Goal: Task Accomplishment & Management: Manage account settings

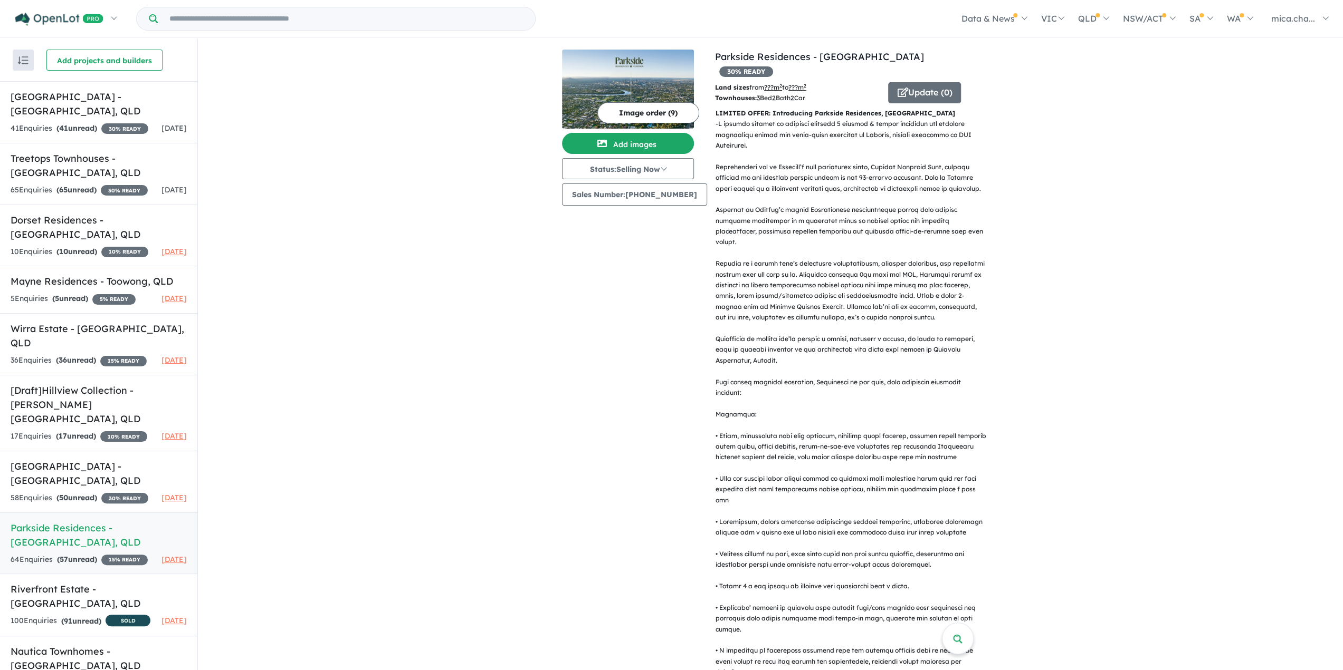
scroll to position [106, 0]
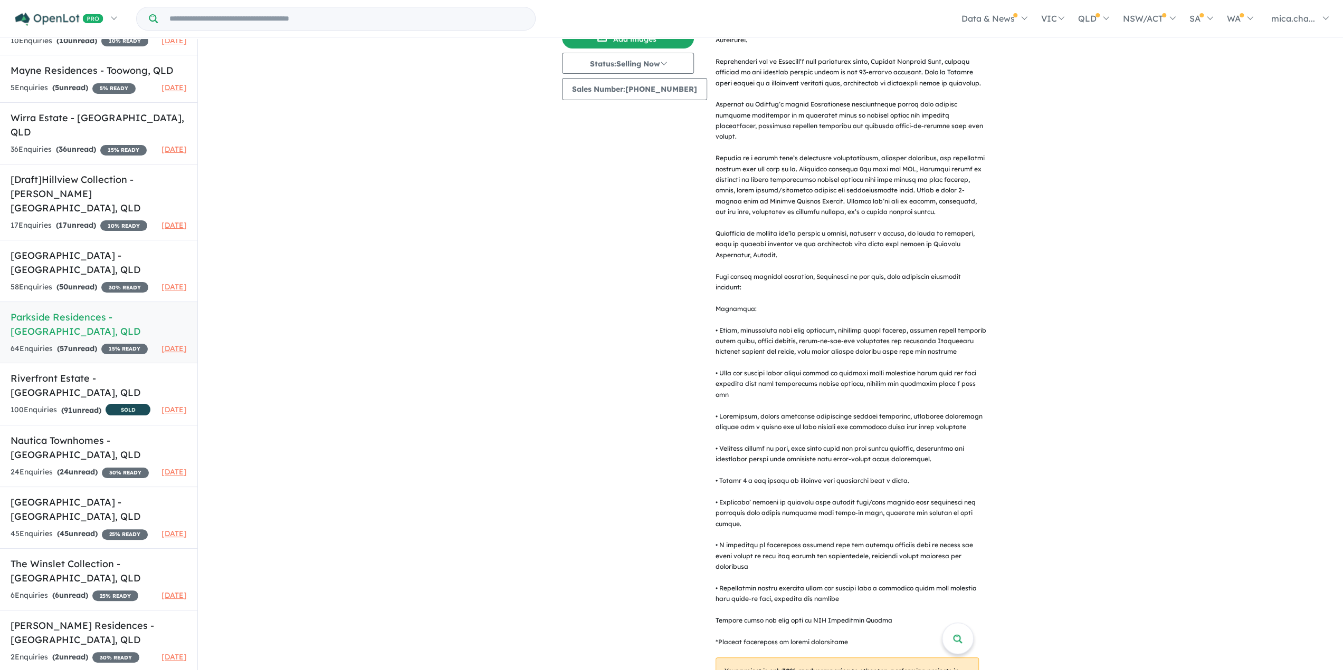
click at [86, 339] on h5 "Parkside Residences - [GEOGRAPHIC_DATA] , [GEOGRAPHIC_DATA]" at bounding box center [99, 324] width 176 height 28
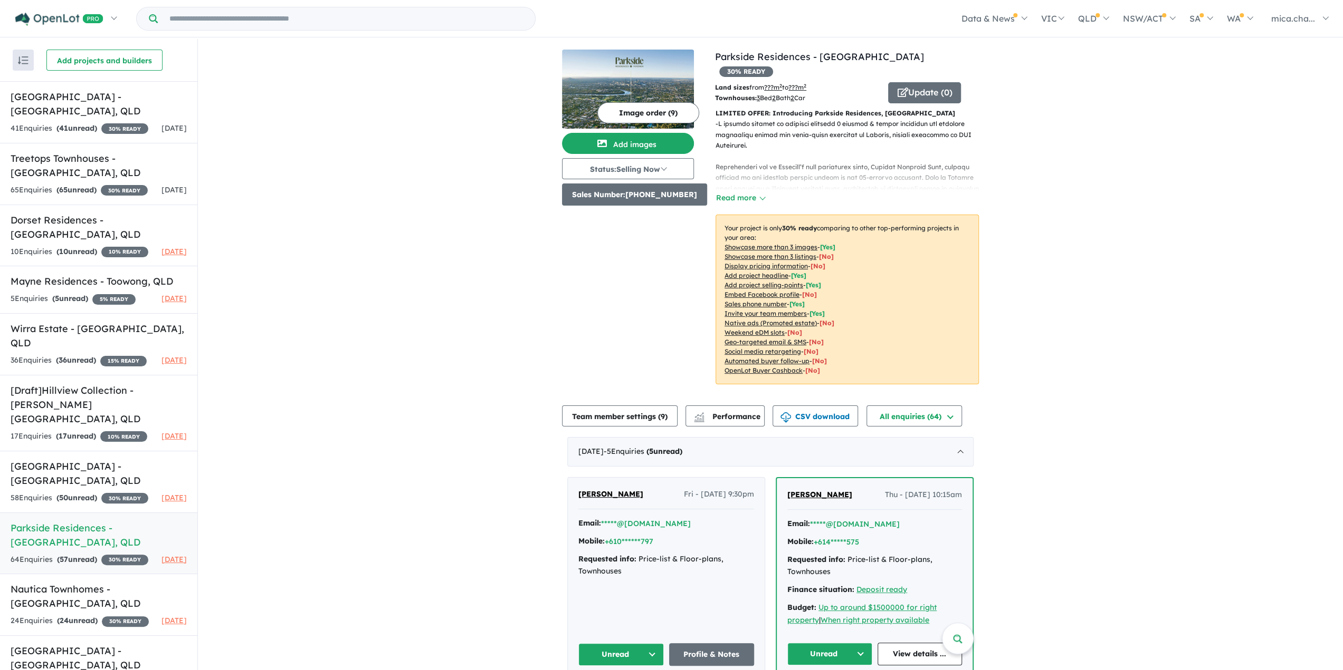
click at [669, 195] on button "Sales Number: [PHONE_NUMBER]" at bounding box center [634, 195] width 145 height 22
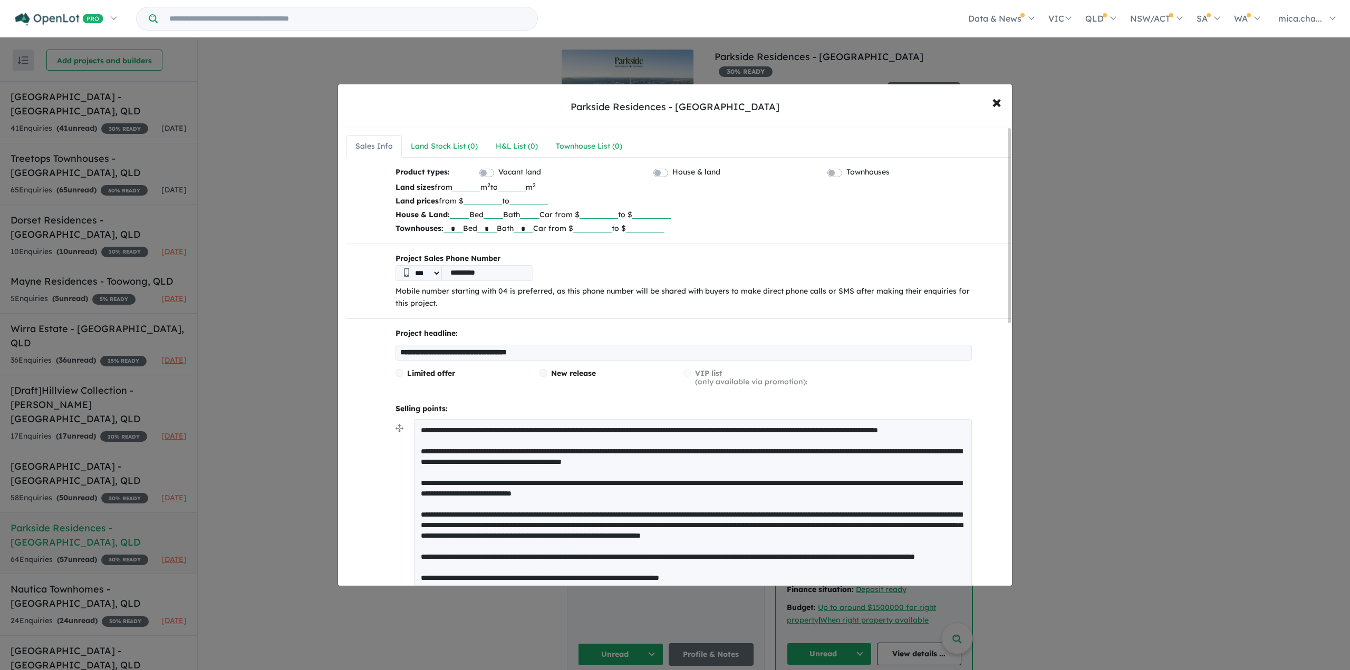
click at [509, 273] on input "*********" at bounding box center [488, 273] width 92 height 16
drag, startPoint x: 524, startPoint y: 272, endPoint x: 392, endPoint y: 270, distance: 132.4
click at [406, 270] on div "*** *********" at bounding box center [684, 273] width 577 height 16
drag, startPoint x: 648, startPoint y: 236, endPoint x: 651, endPoint y: 261, distance: 25.5
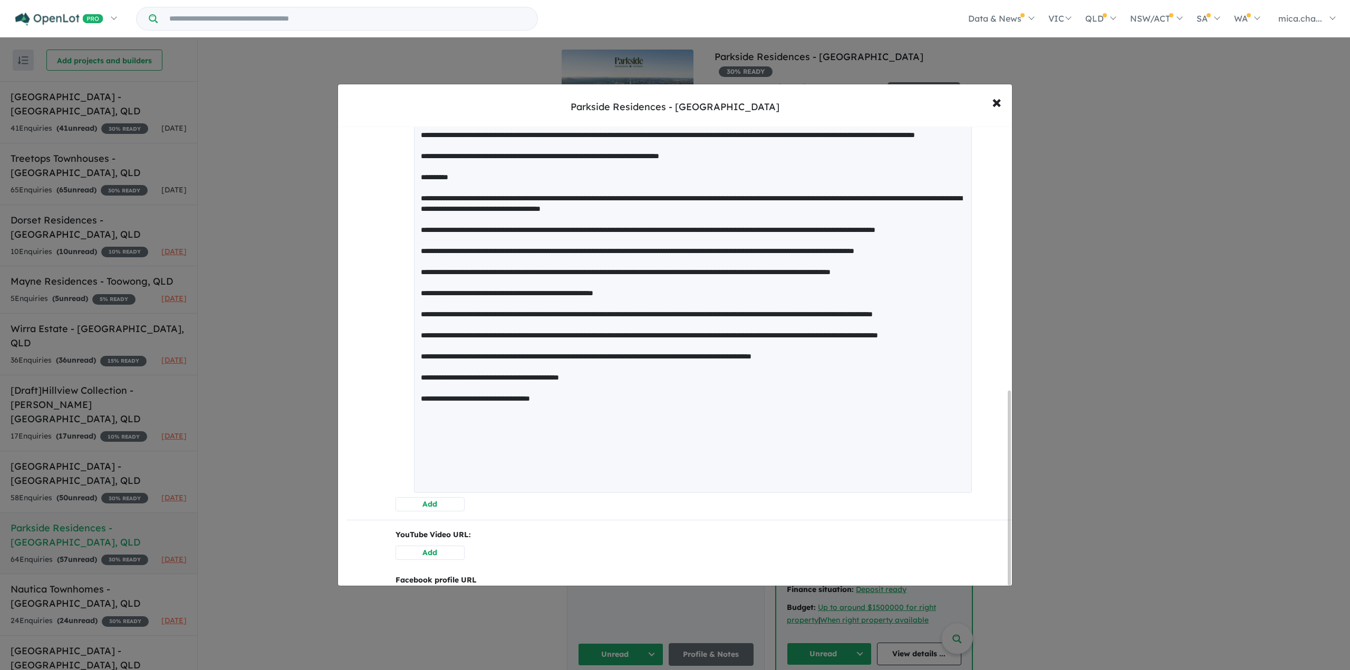
scroll to position [627, 0]
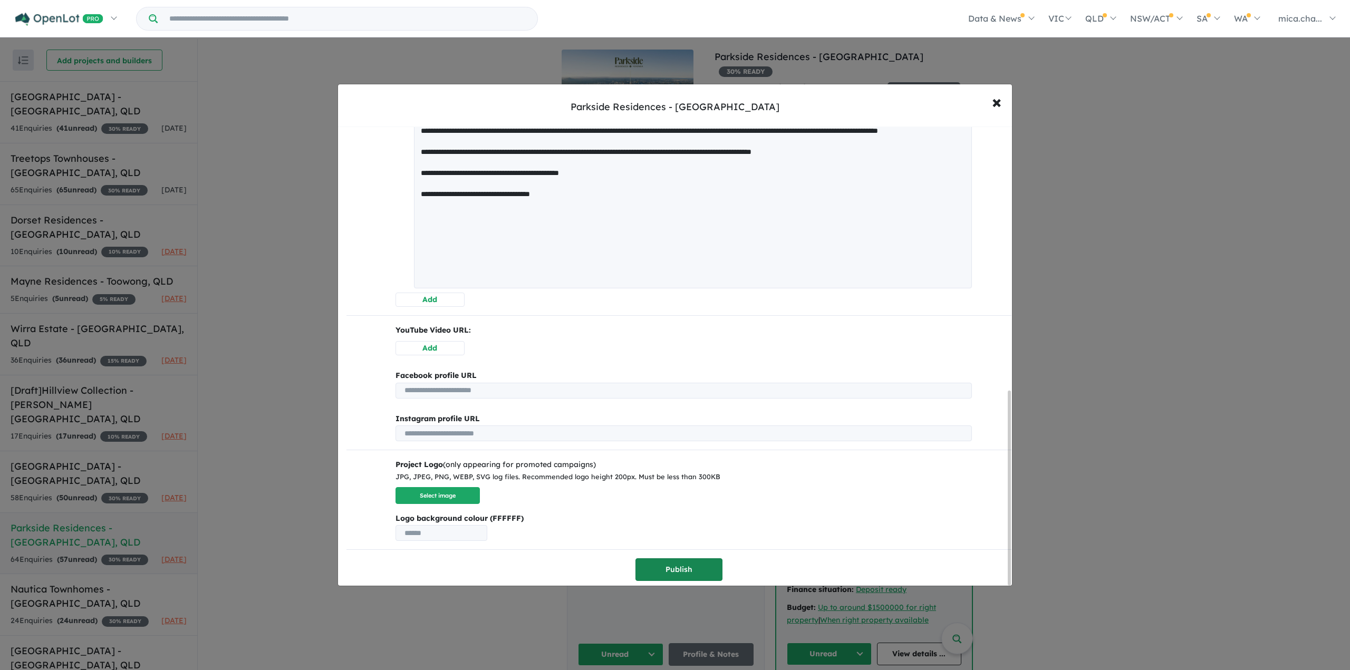
click at [708, 572] on button "Publish" at bounding box center [679, 570] width 87 height 23
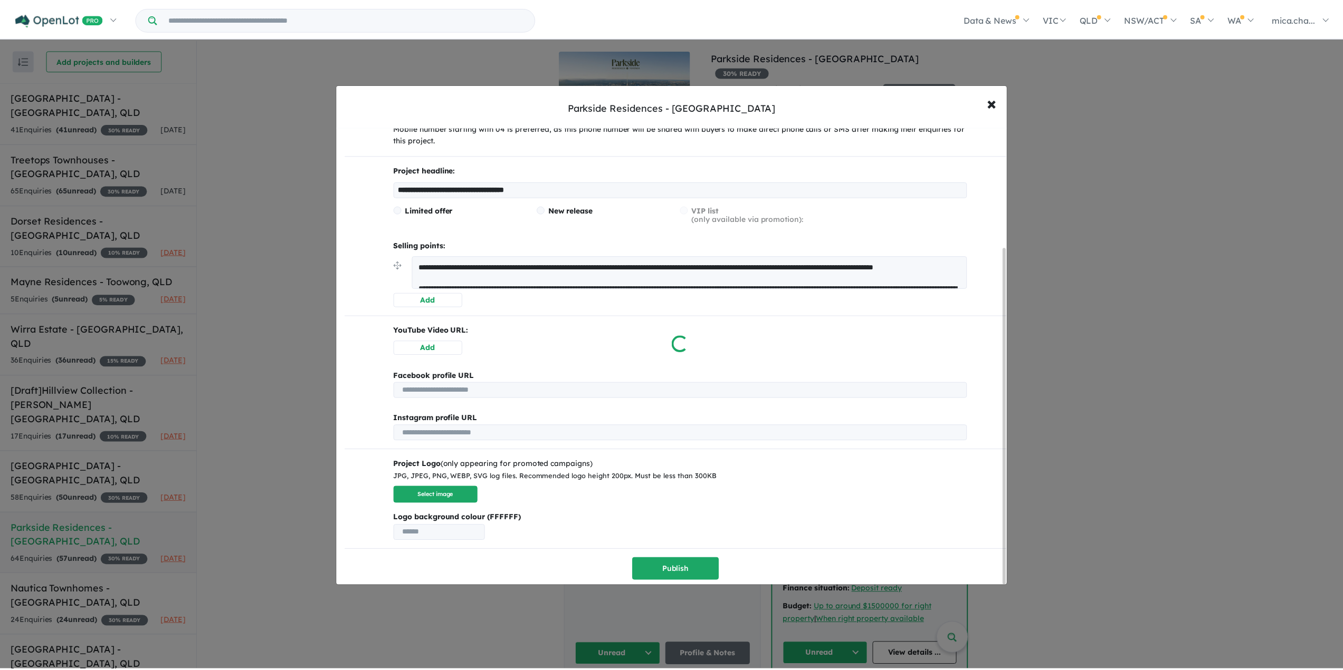
scroll to position [0, 0]
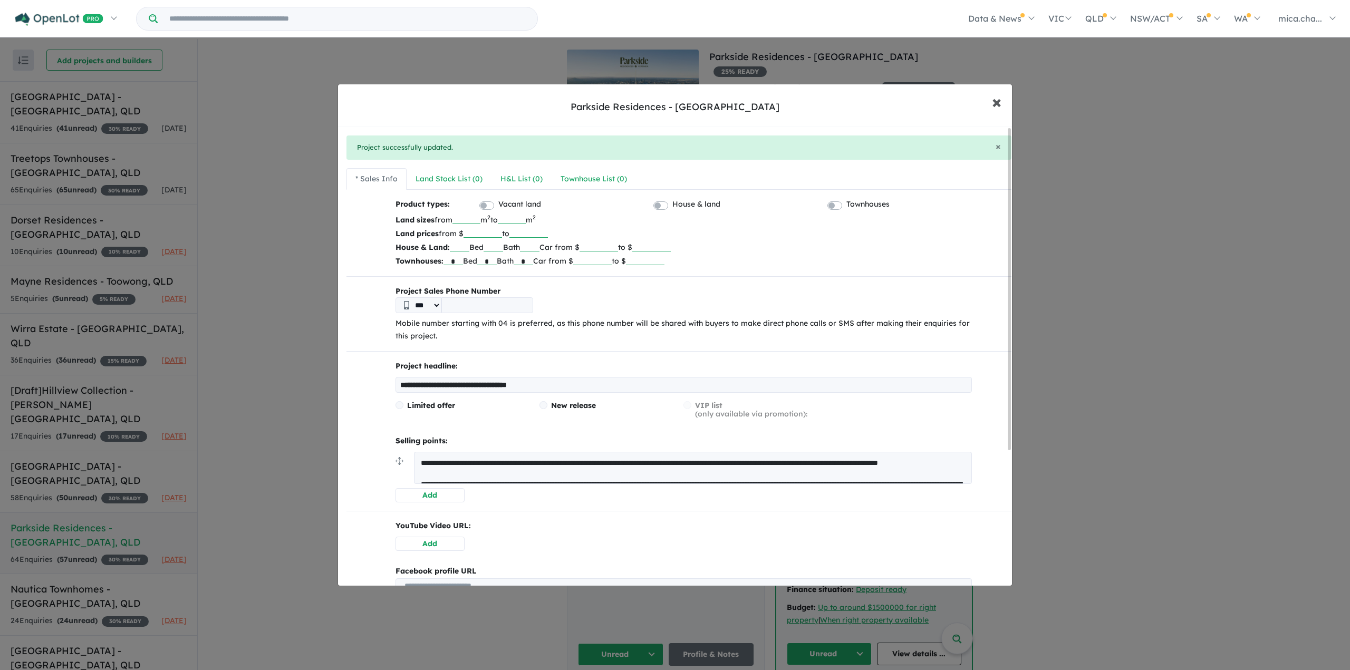
click at [997, 100] on span "×" at bounding box center [996, 101] width 9 height 23
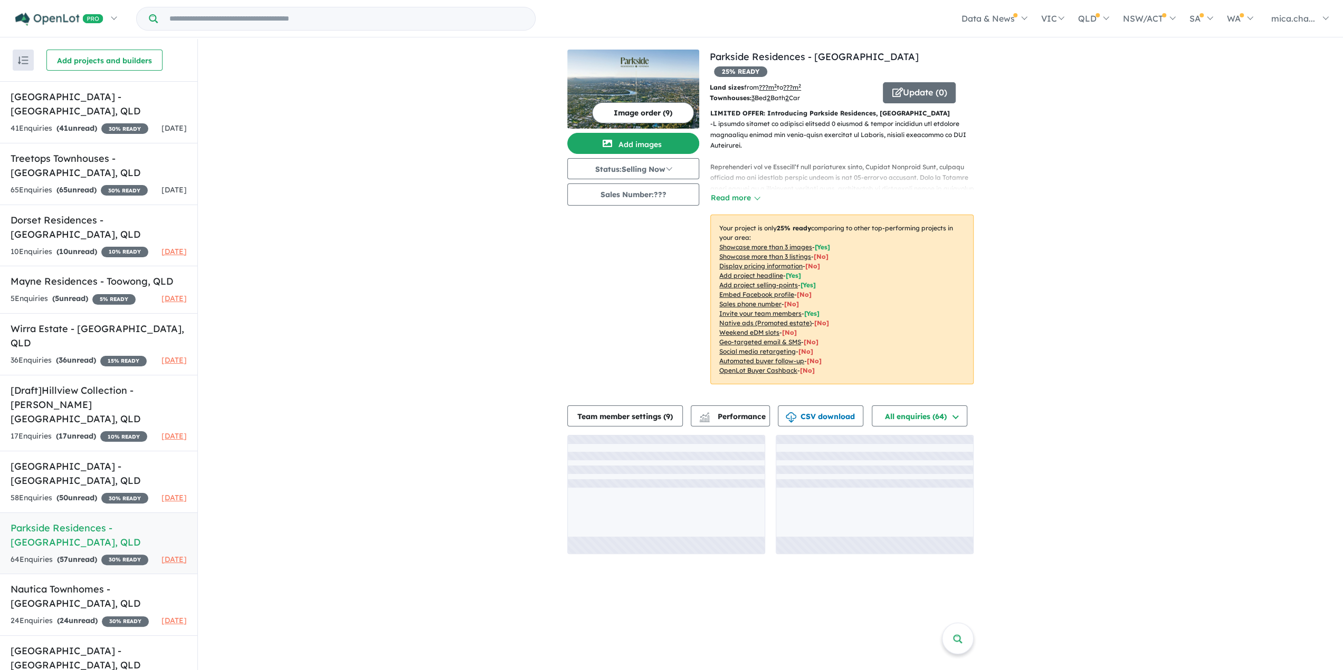
click at [325, 267] on div "View 12 projects in your account Parkside Residences - Yeronga 25 % READY Land …" at bounding box center [770, 302] width 1145 height 526
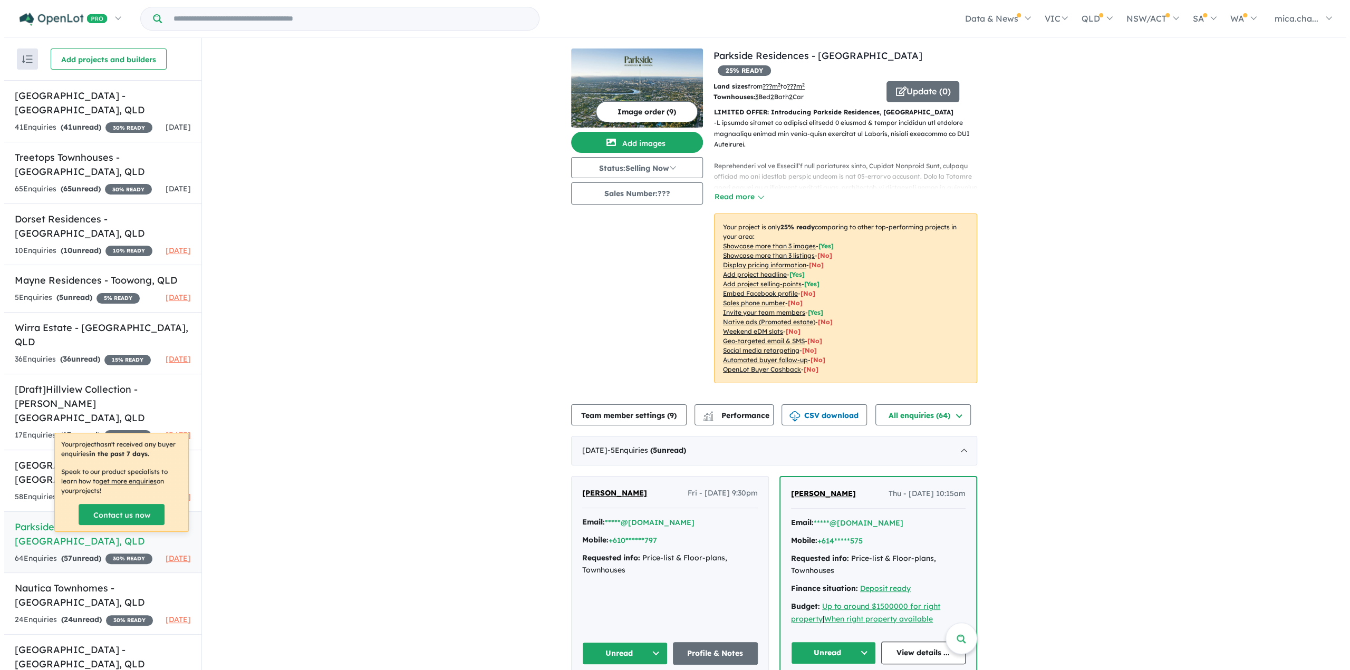
scroll to position [1, 0]
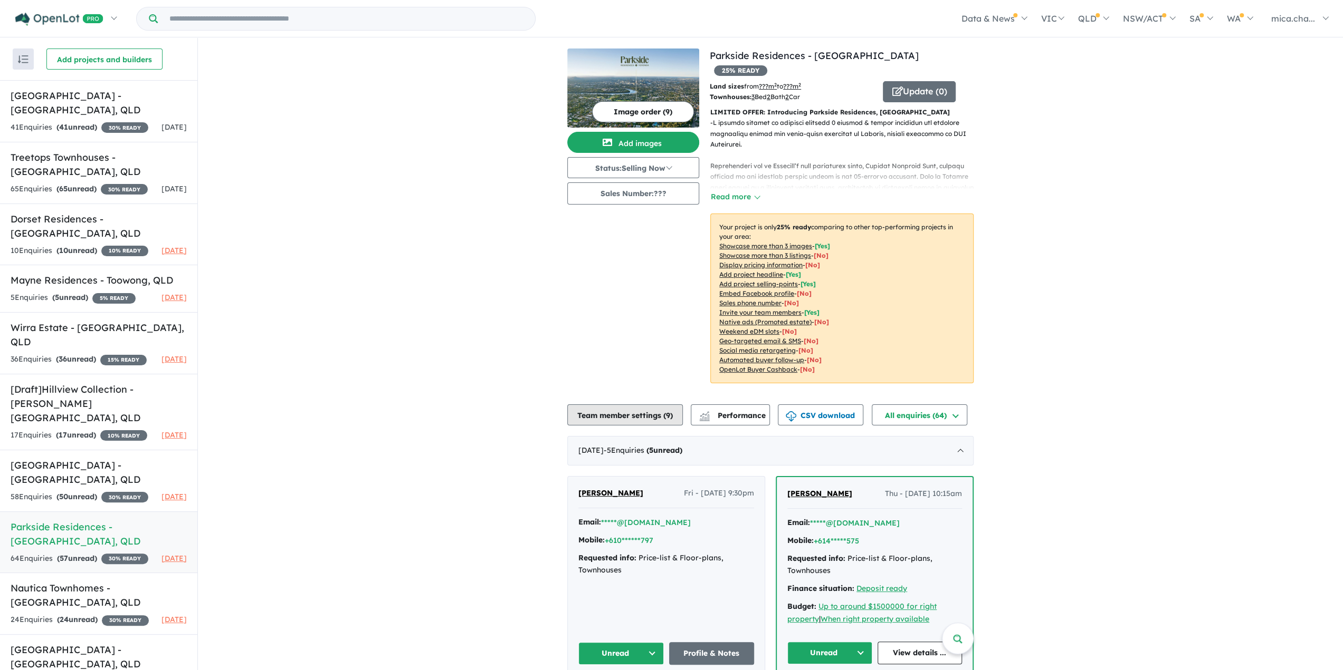
click at [658, 405] on button "Team member settings ( 9 )" at bounding box center [625, 415] width 116 height 21
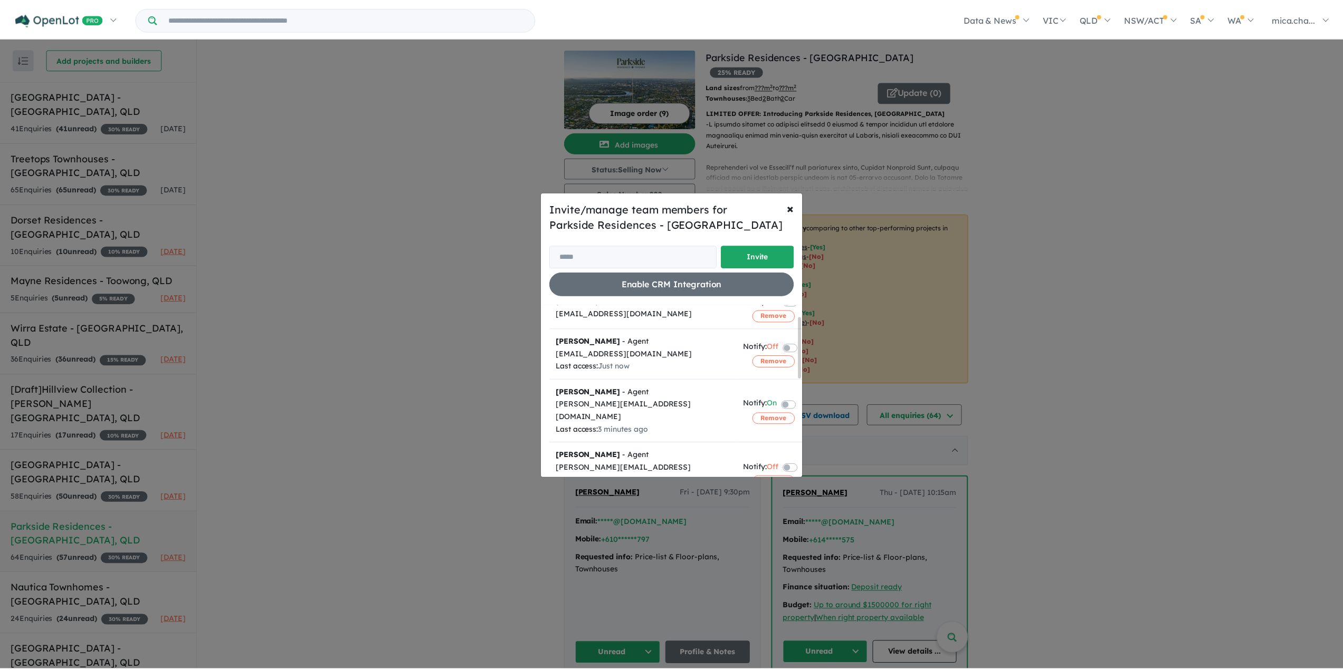
scroll to position [0, 0]
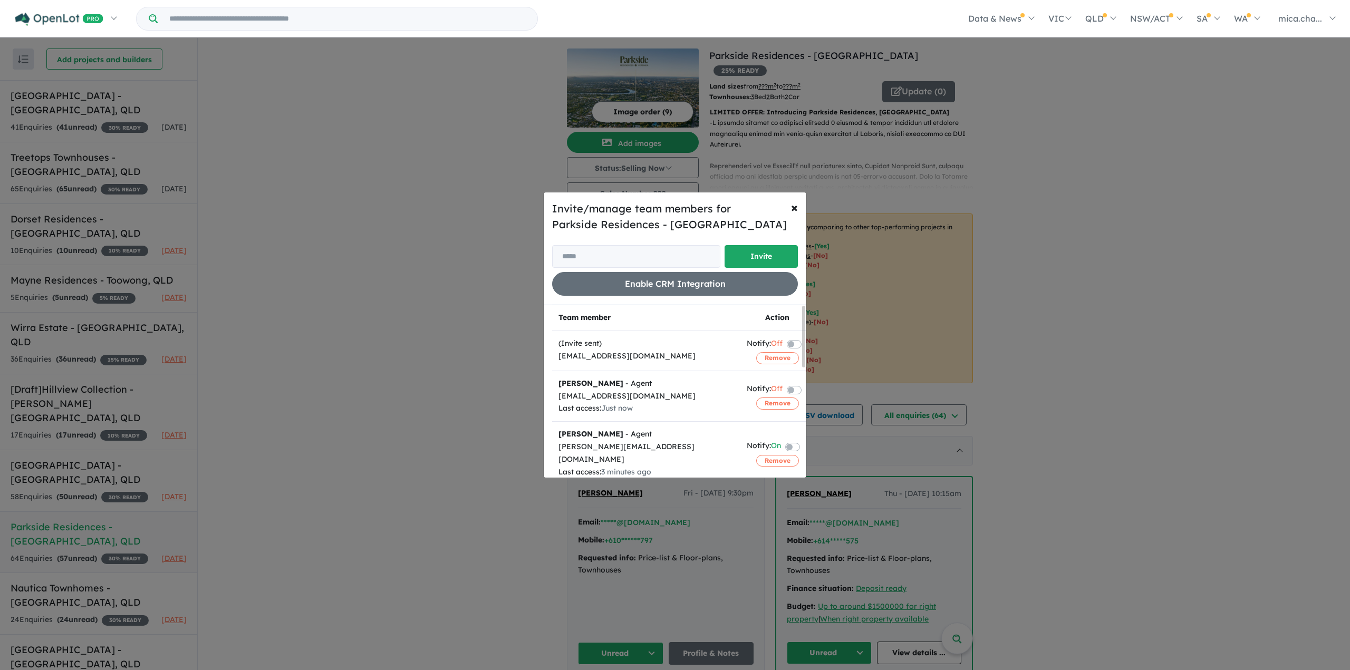
click at [451, 225] on div "Invite/manage team members for Parkside Residences - Yeronga Invite Enable CRM …" at bounding box center [675, 335] width 1350 height 670
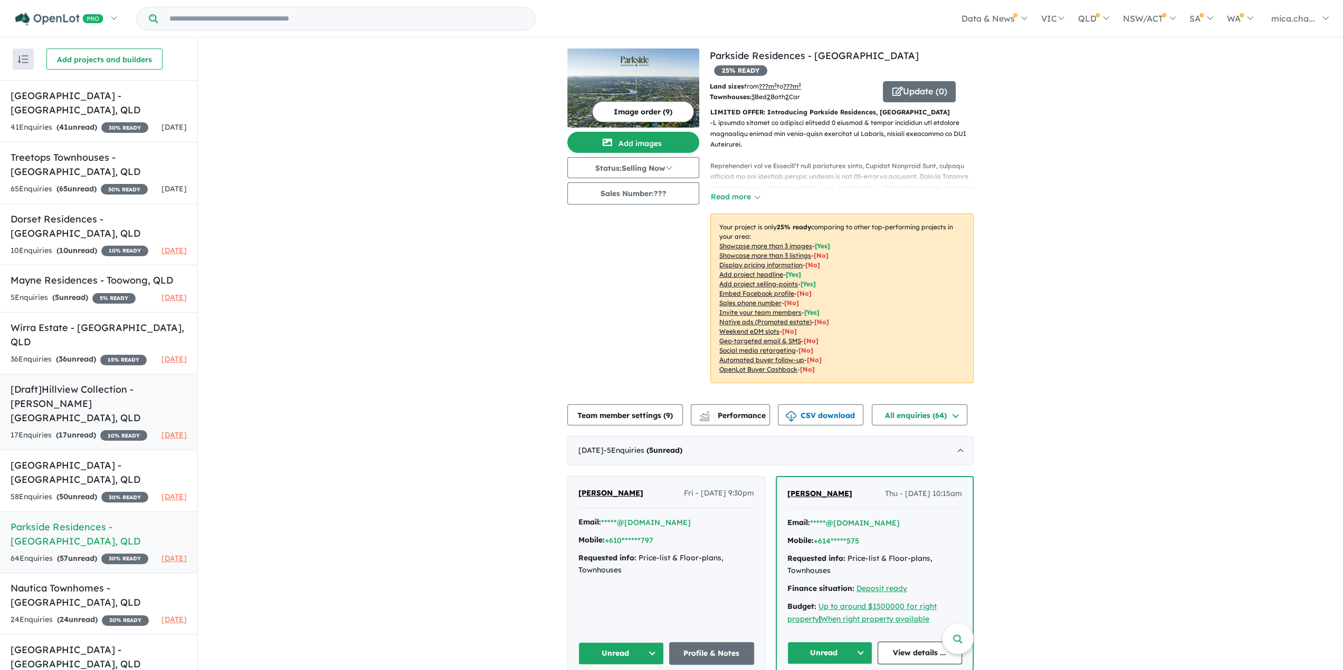
click at [80, 396] on link "[Draft] Hillview Collection - Bowen Hills , QLD 17 Enquir ies ( 17 unread) 10 %…" at bounding box center [98, 412] width 197 height 76
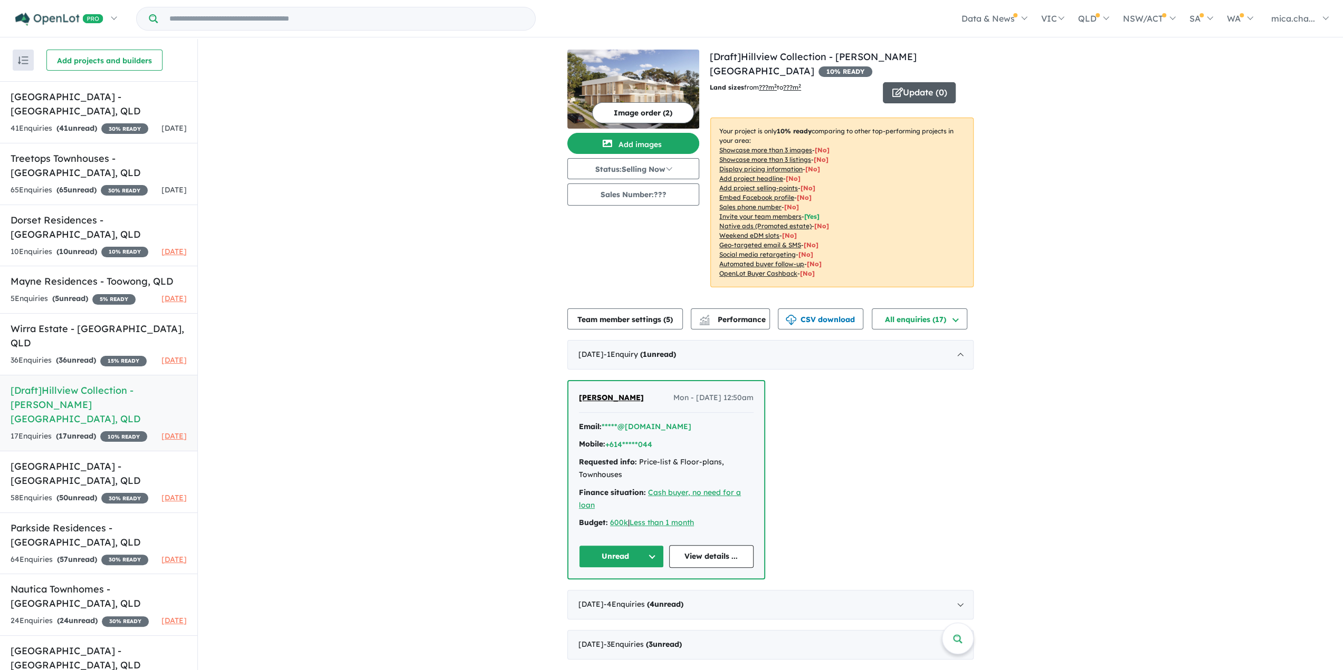
click at [920, 82] on button "Update ( 0 )" at bounding box center [919, 92] width 73 height 21
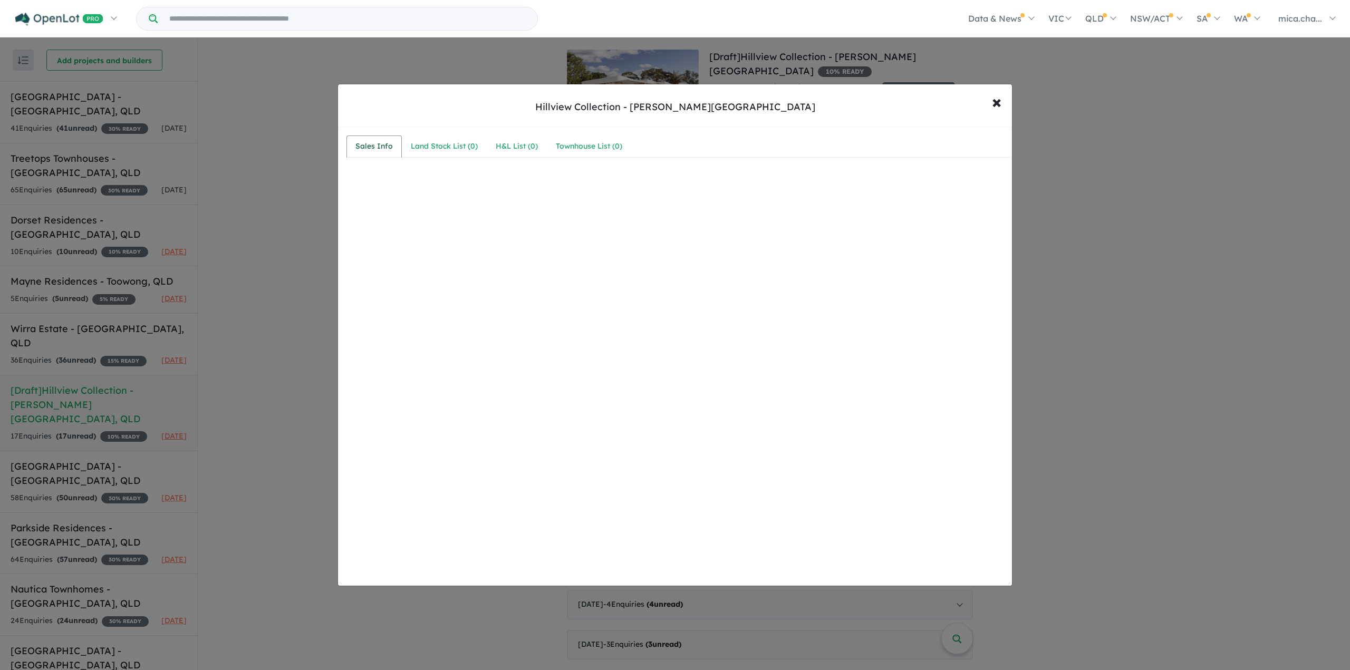
click at [367, 145] on div "Sales Info" at bounding box center [374, 146] width 37 height 13
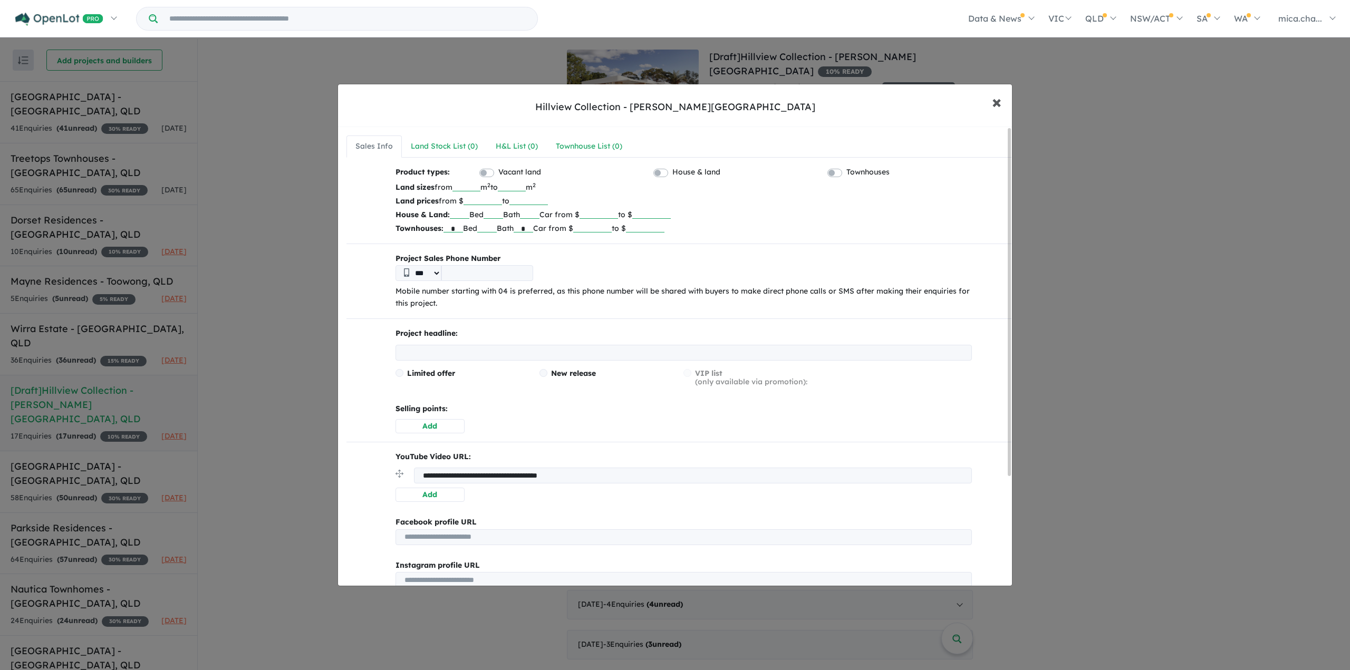
click at [994, 108] on span "×" at bounding box center [996, 101] width 9 height 23
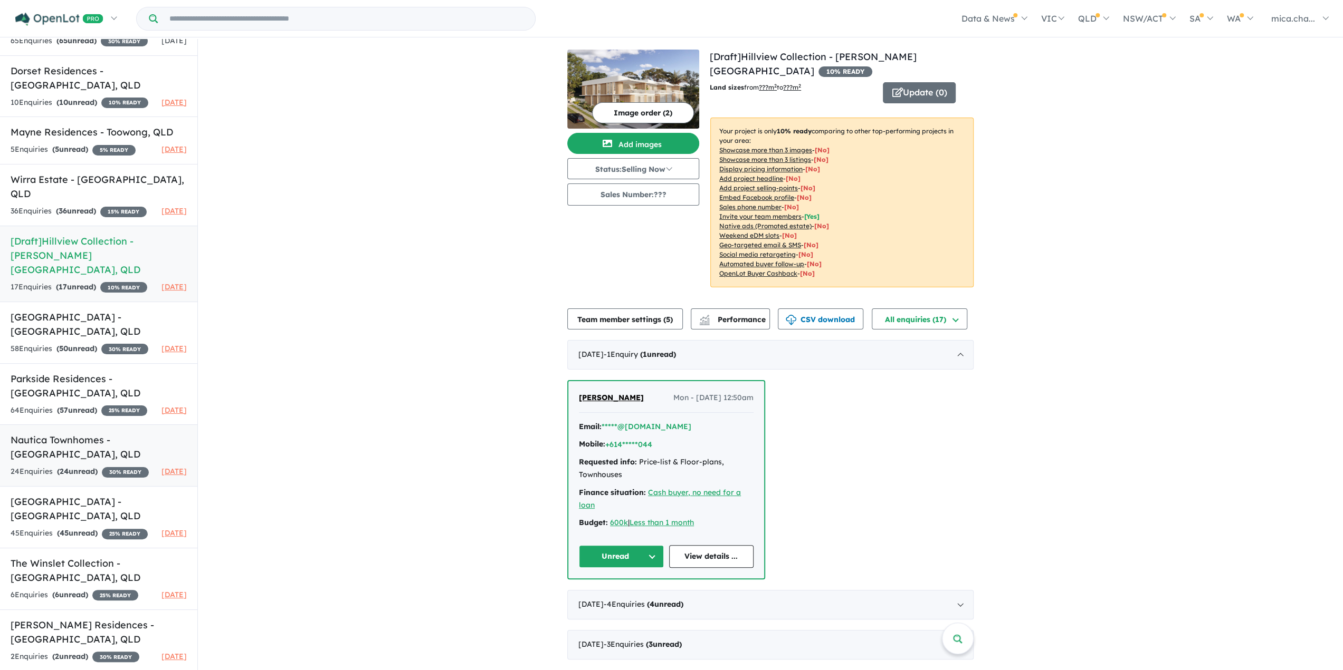
scroll to position [183, 0]
click at [103, 438] on h5 "Nautica Townhomes - Margate , QLD" at bounding box center [99, 447] width 176 height 28
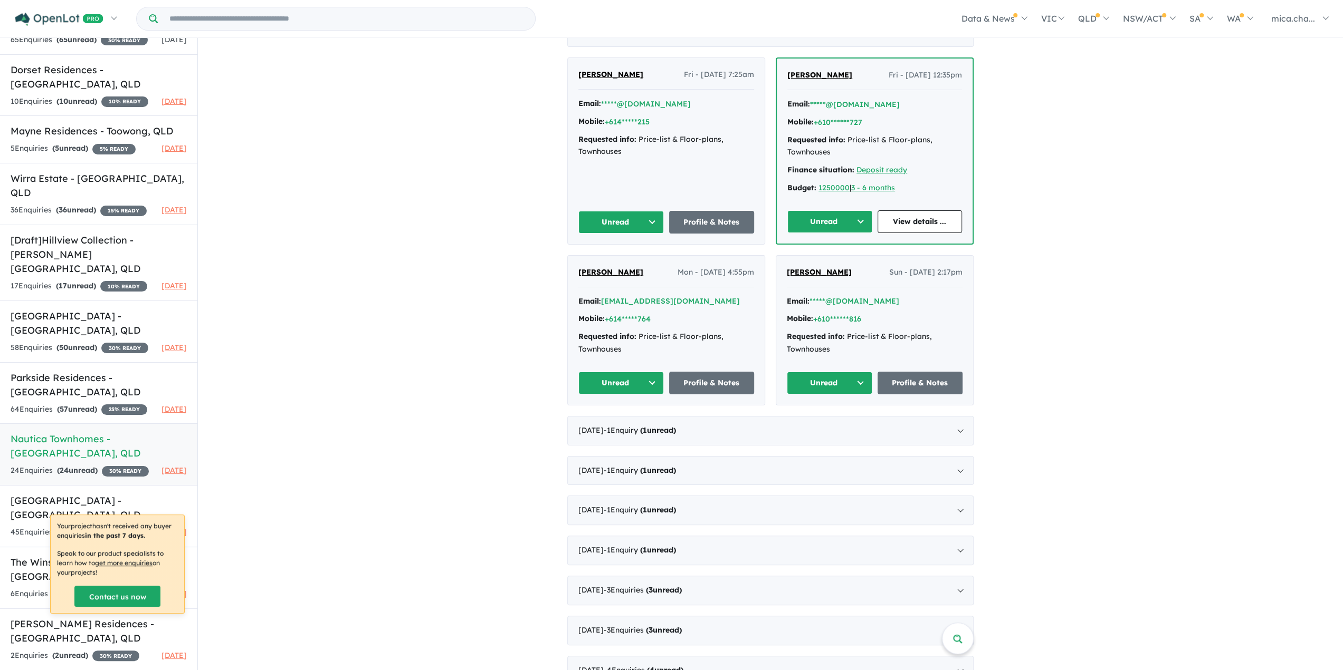
scroll to position [422, 0]
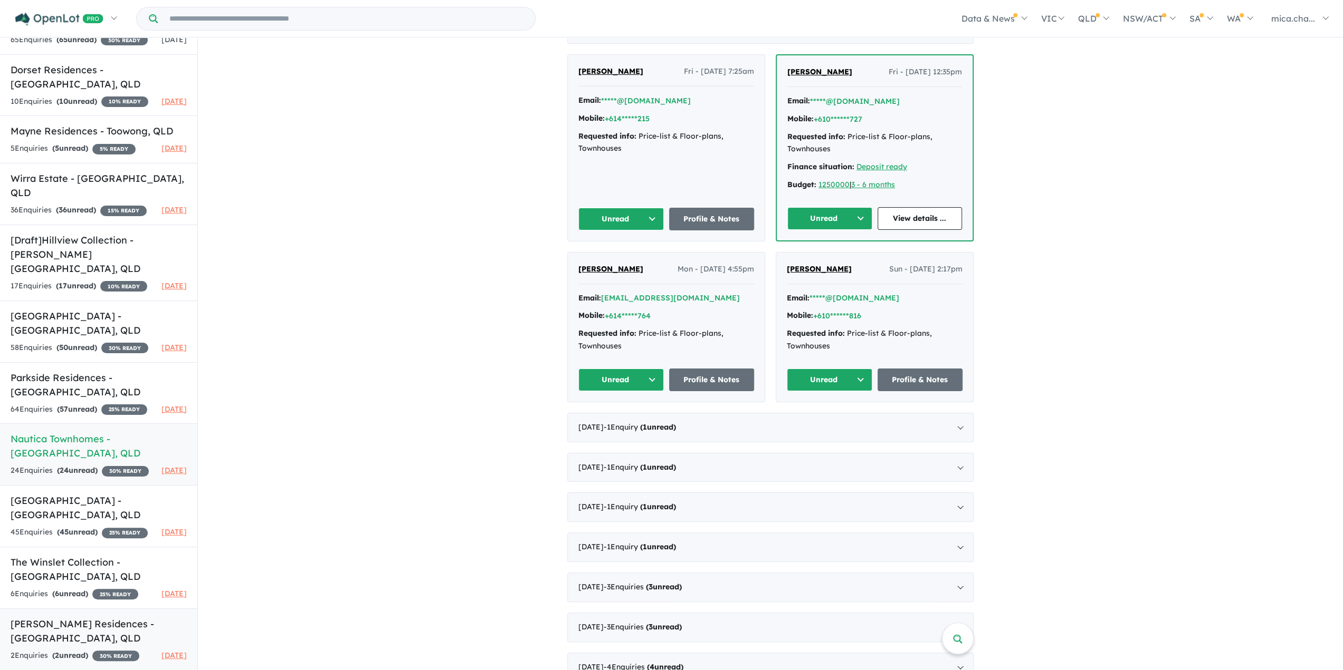
click at [82, 624] on h5 "Beatrice Residences - Taringa , QLD" at bounding box center [99, 631] width 176 height 28
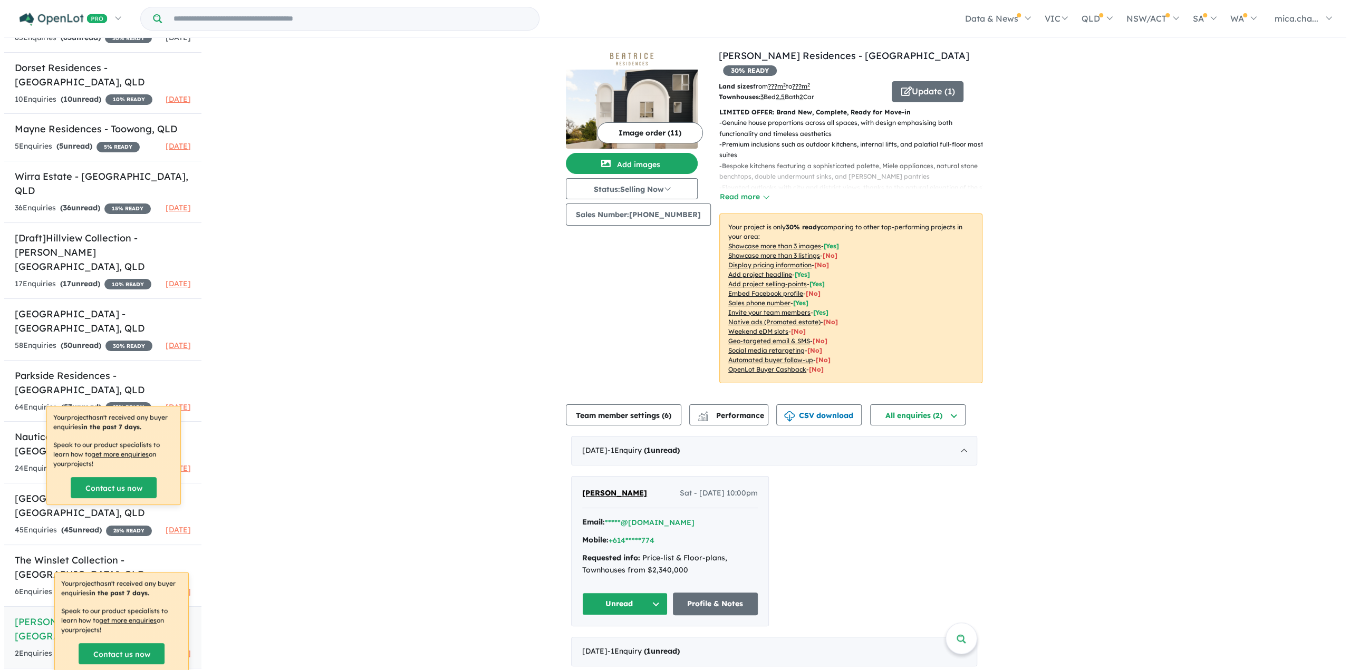
scroll to position [2, 0]
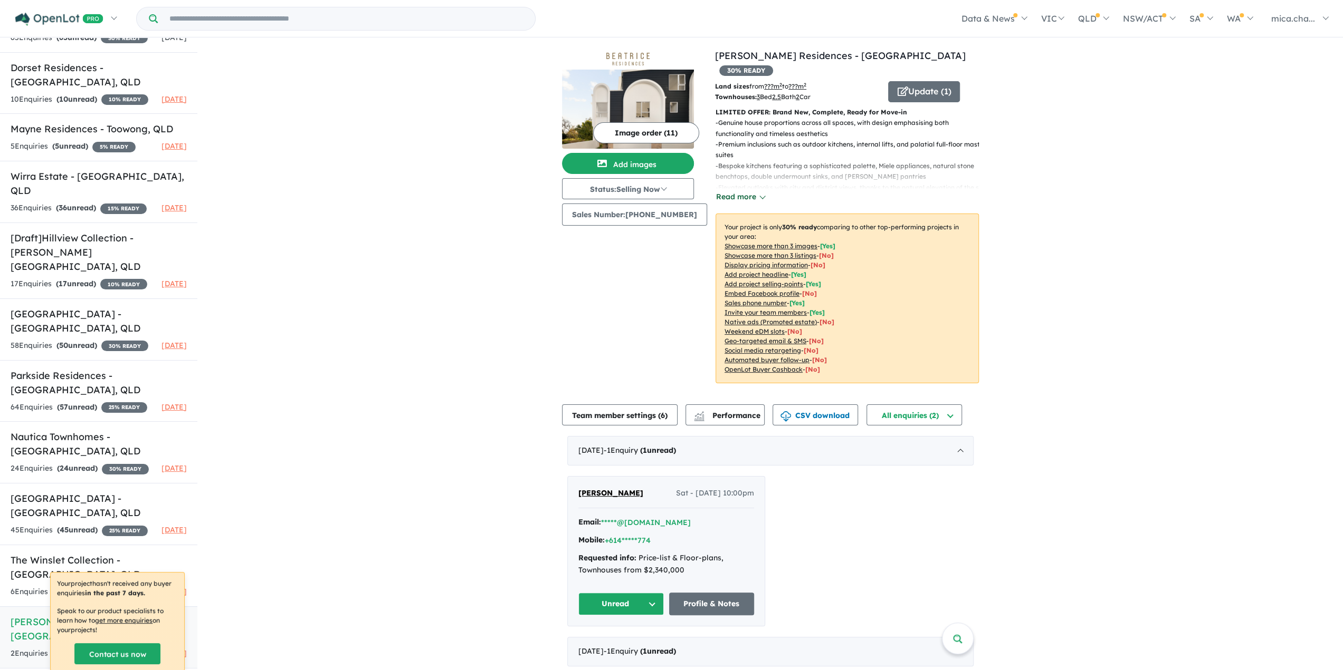
click at [740, 191] on button "Read more" at bounding box center [740, 197] width 50 height 12
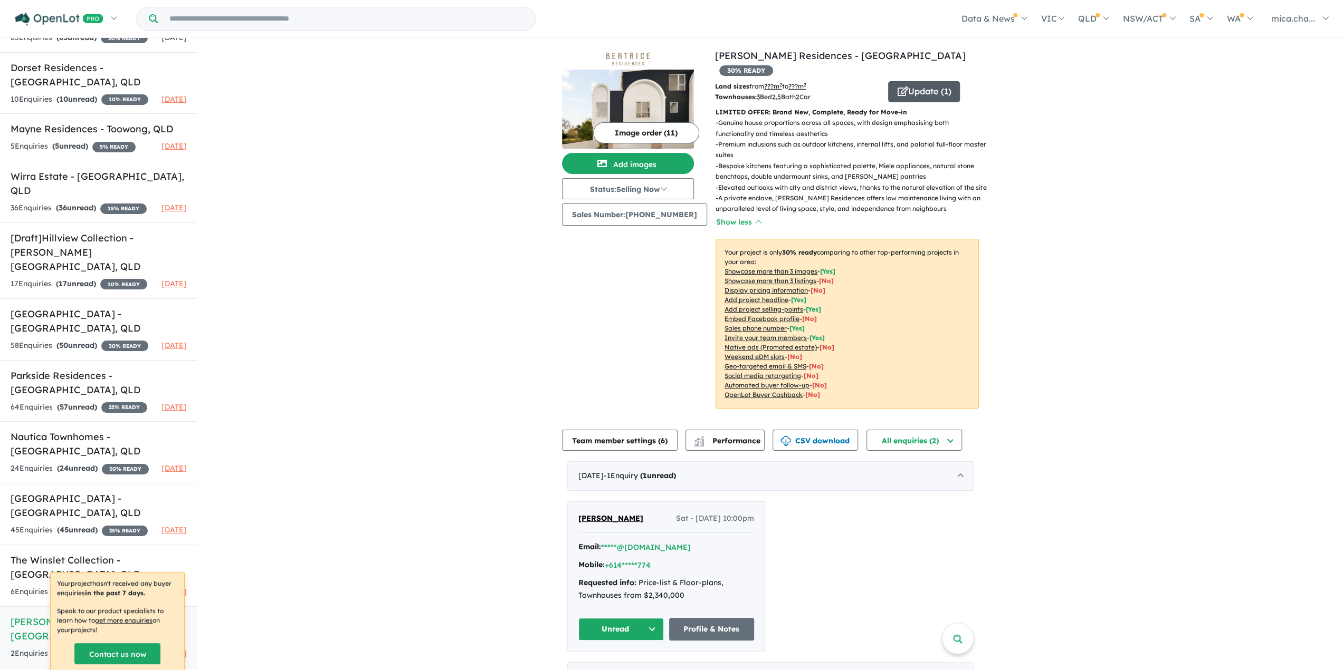
click at [914, 81] on button "Update ( 1 )" at bounding box center [924, 91] width 72 height 21
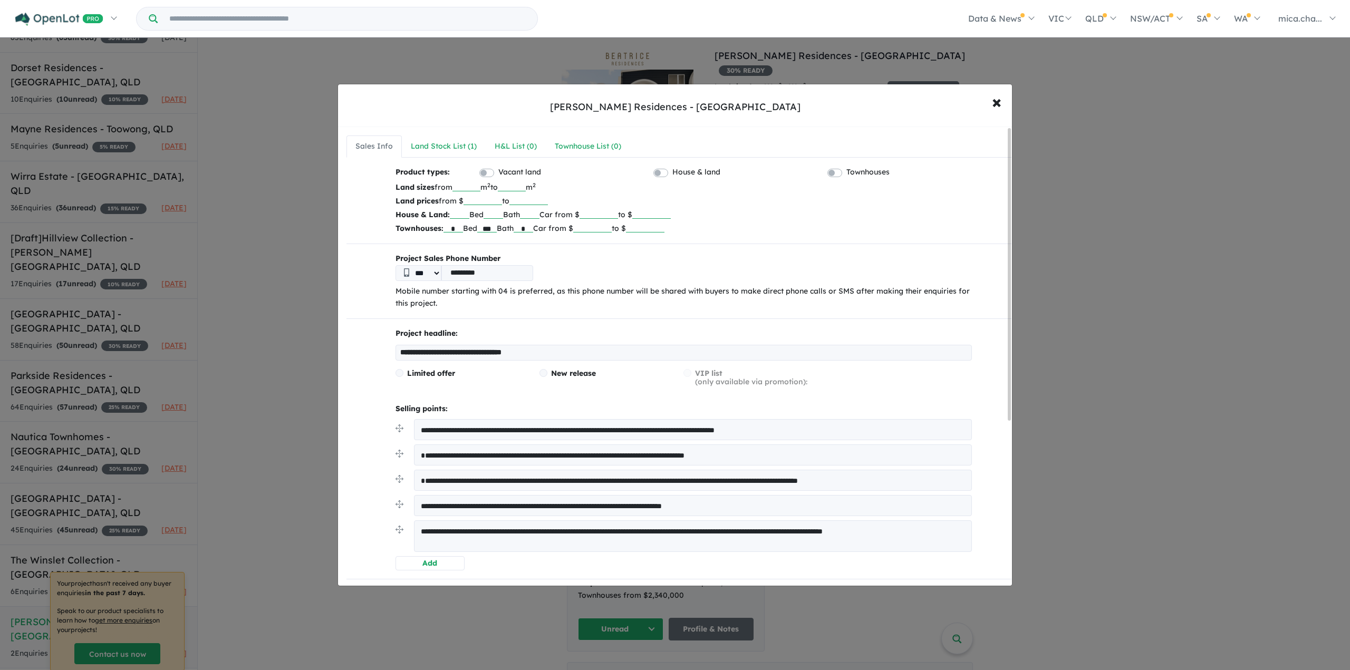
drag, startPoint x: 443, startPoint y: 273, endPoint x: 267, endPoint y: 201, distance: 189.8
click at [384, 295] on div "Project Sales Phone Number *** ********* Mobile number starting with 04 is pref…" at bounding box center [679, 282] width 601 height 58
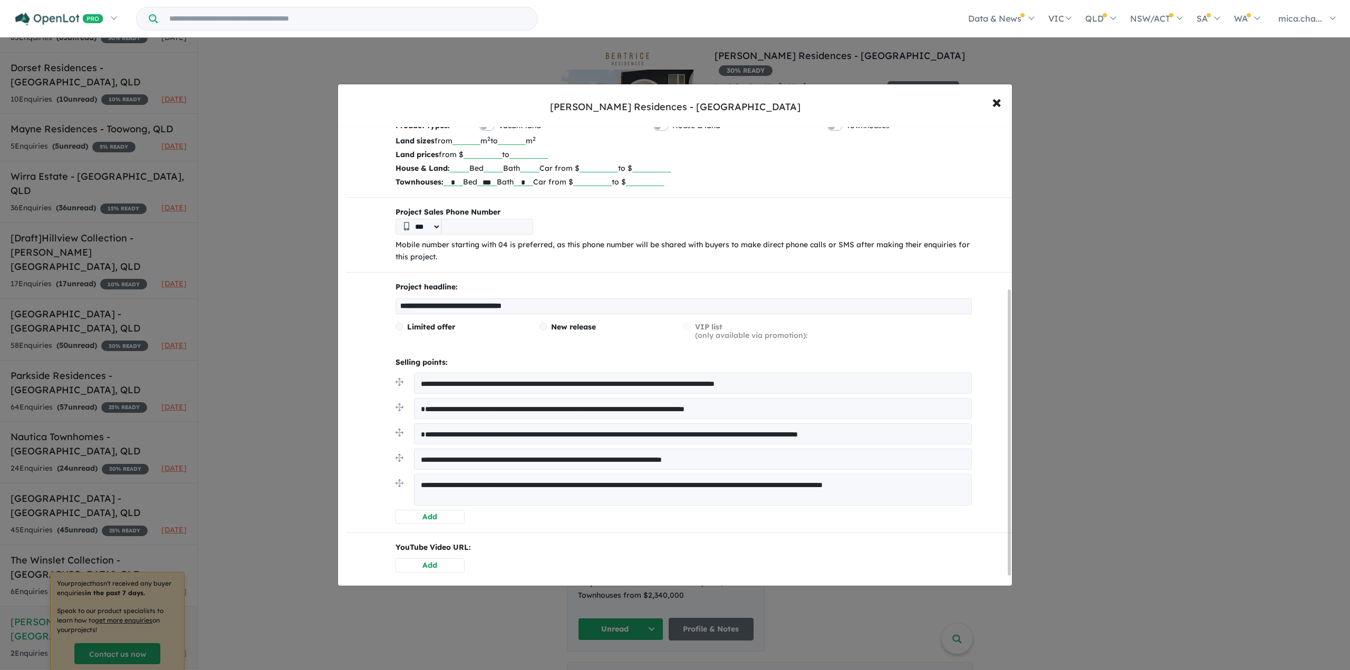
scroll to position [0, 0]
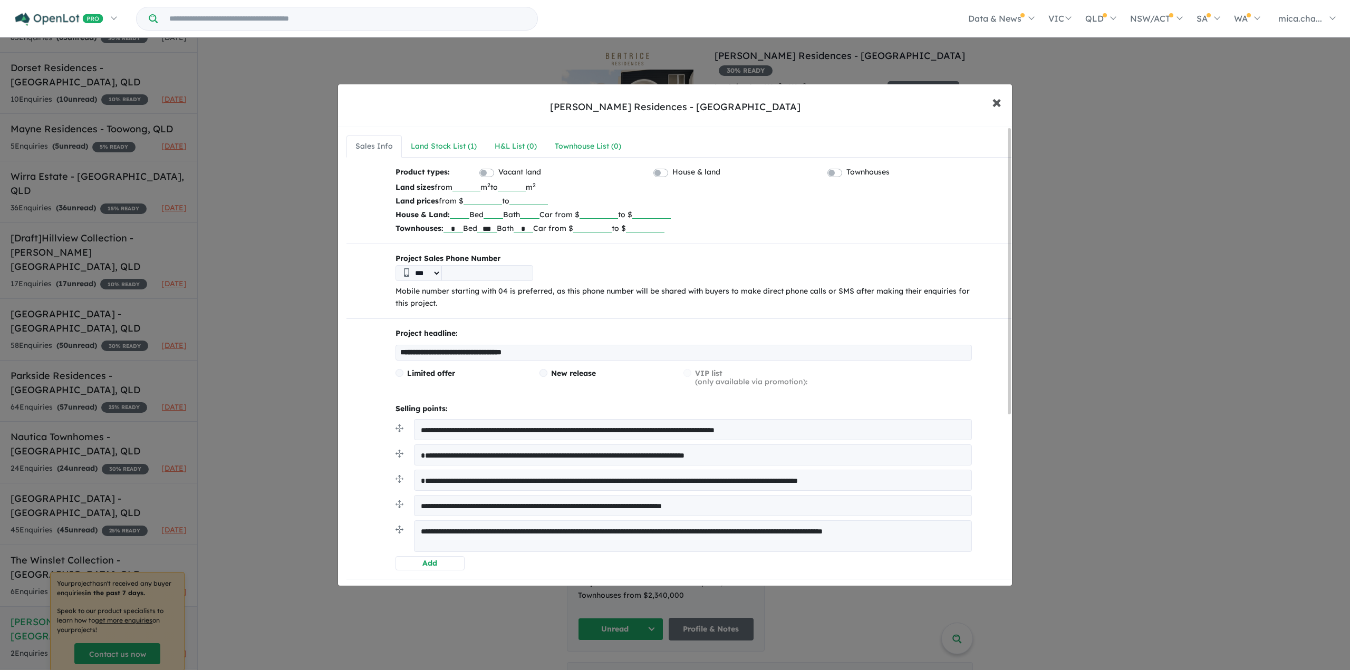
click at [997, 101] on span "×" at bounding box center [996, 101] width 9 height 23
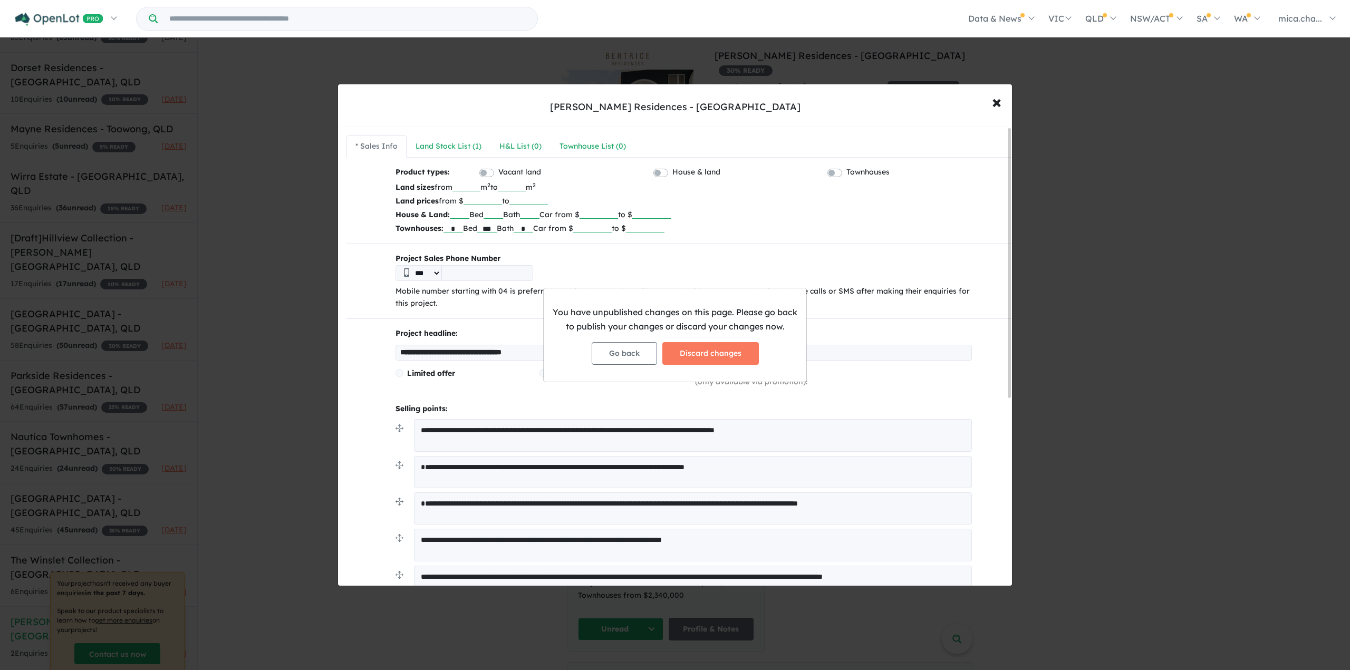
drag, startPoint x: 735, startPoint y: 356, endPoint x: 721, endPoint y: 357, distance: 14.3
click at [735, 357] on button "Discard changes" at bounding box center [711, 353] width 97 height 23
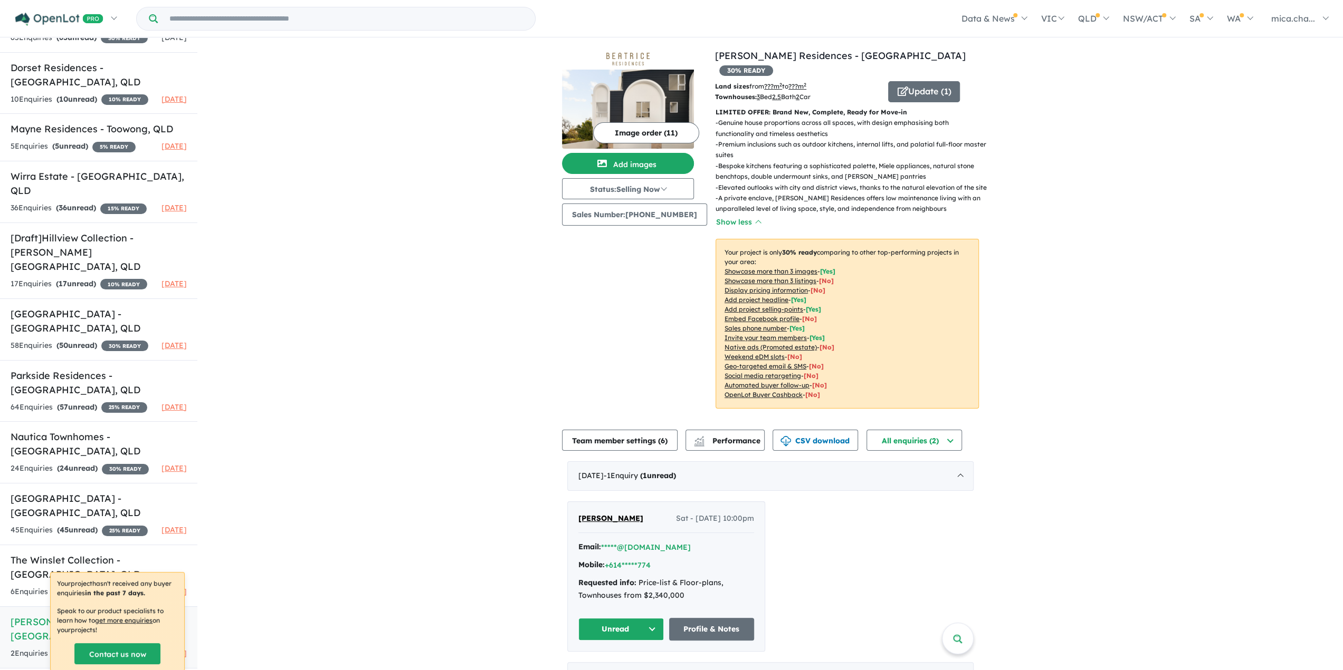
click at [612, 449] on div "View 12 projects in your account Beatrice Residences - Taringa 30 % READY Land …" at bounding box center [770, 370] width 417 height 664
click at [622, 439] on button "Team member settings ( 6 )" at bounding box center [620, 440] width 116 height 21
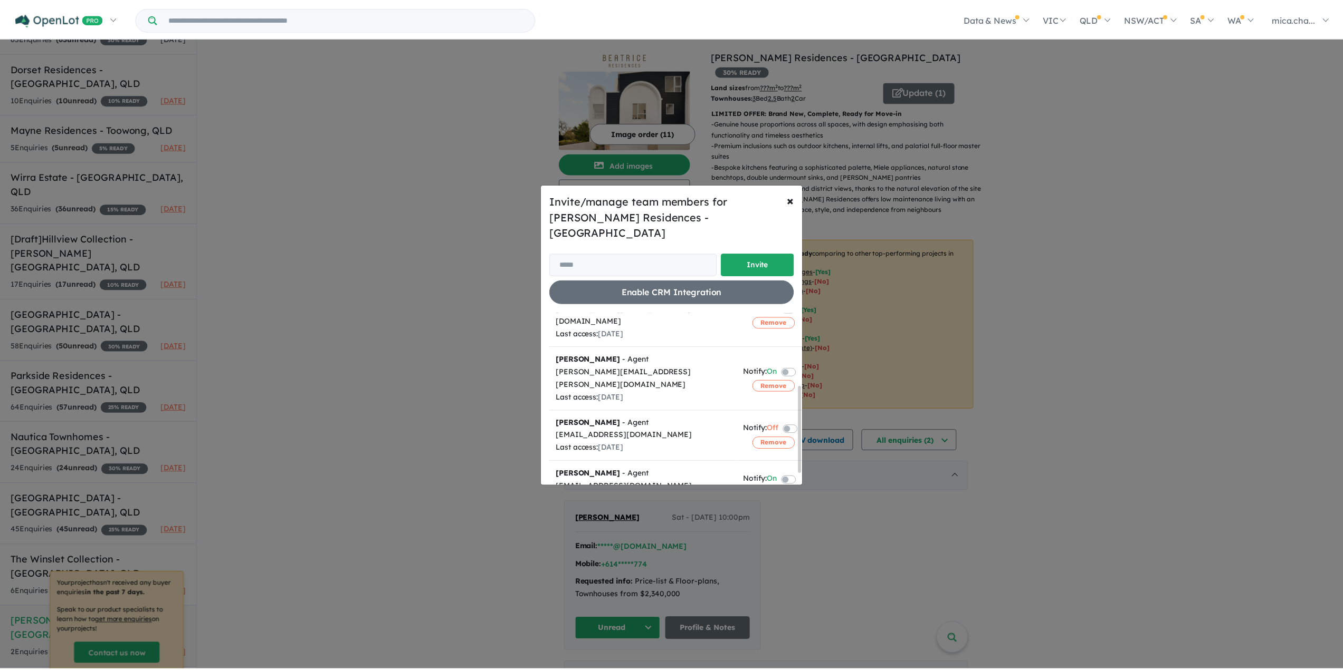
scroll to position [165, 0]
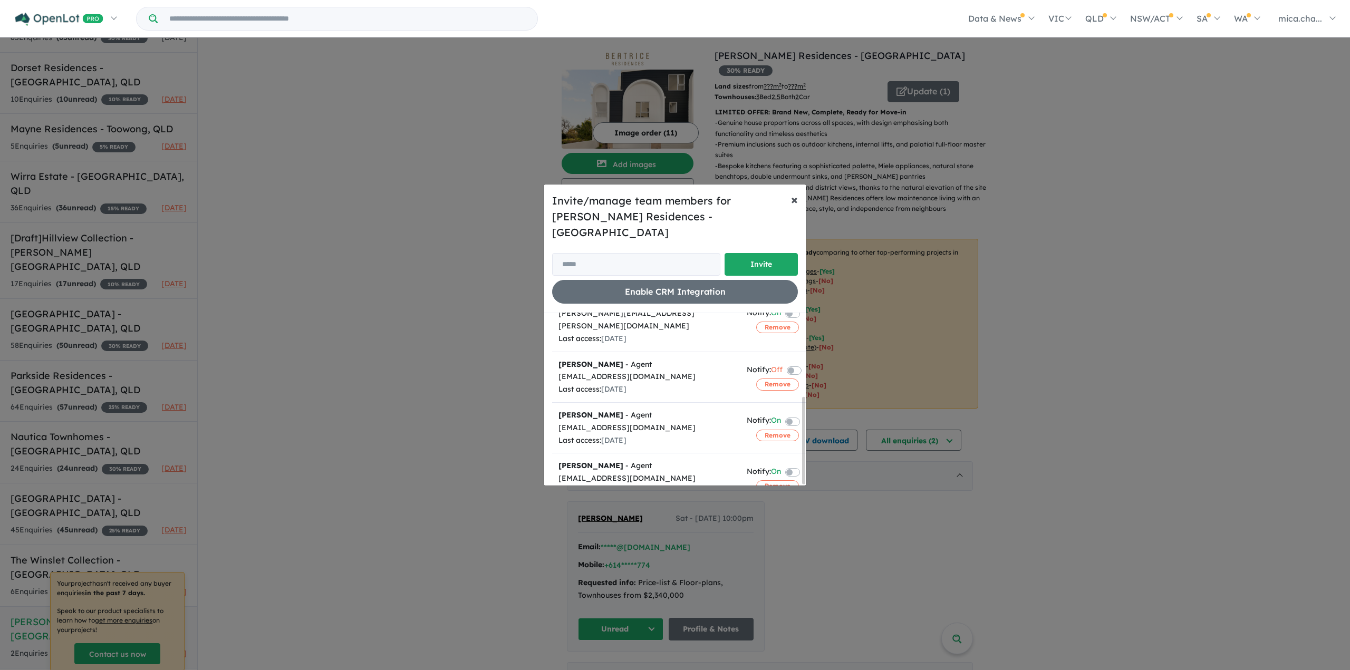
drag, startPoint x: 794, startPoint y: 205, endPoint x: 674, endPoint y: 284, distance: 144.0
click at [792, 207] on span "×" at bounding box center [794, 199] width 7 height 16
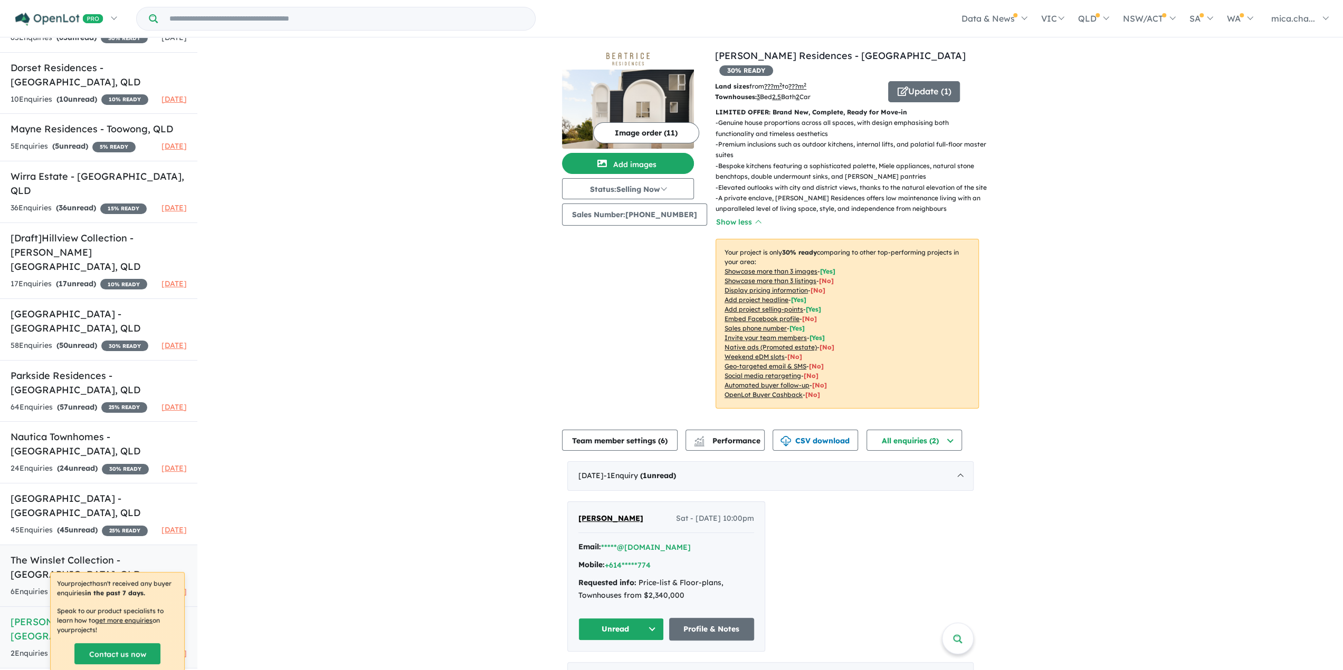
scroll to position [0, 0]
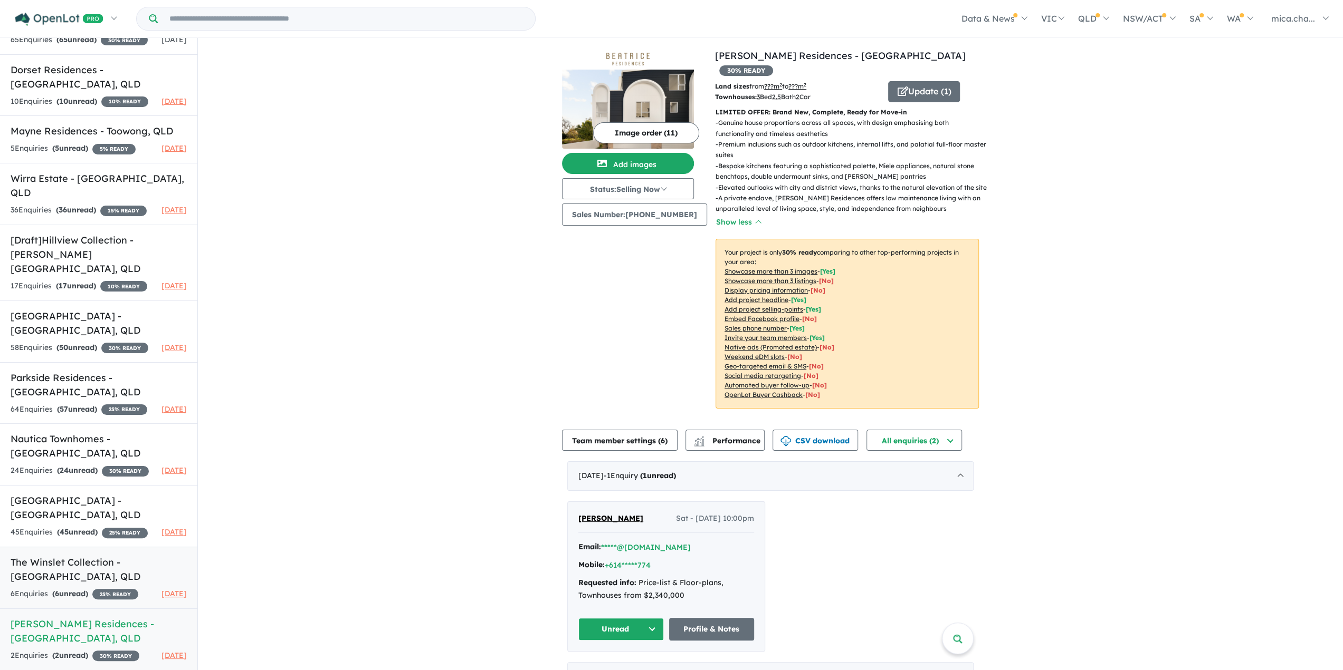
click at [75, 555] on h5 "The Winslet Collection - Yeronga , QLD" at bounding box center [99, 569] width 176 height 28
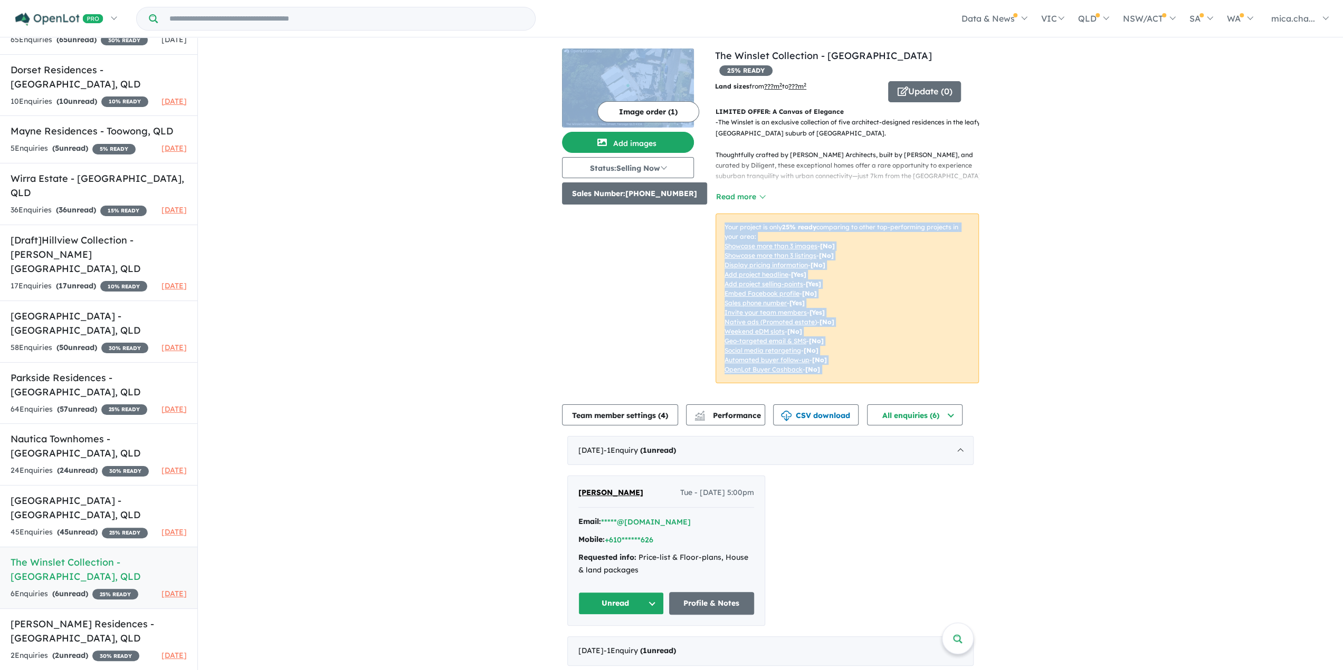
drag, startPoint x: 707, startPoint y: 198, endPoint x: 638, endPoint y: 189, distance: 69.2
click at [639, 189] on div "View 12 projects in your account The Winslet Collection - Yeronga 25 % READY La…" at bounding box center [770, 223] width 417 height 348
click at [557, 276] on div "View 12 projects in your account The Winslet Collection - Yeronga 25 % READY La…" at bounding box center [770, 417] width 1145 height 759
click at [578, 249] on div "Image order ( 1 ) Add images Status: Selling Now In Planning Coming Soon Sellin…" at bounding box center [638, 223] width 153 height 348
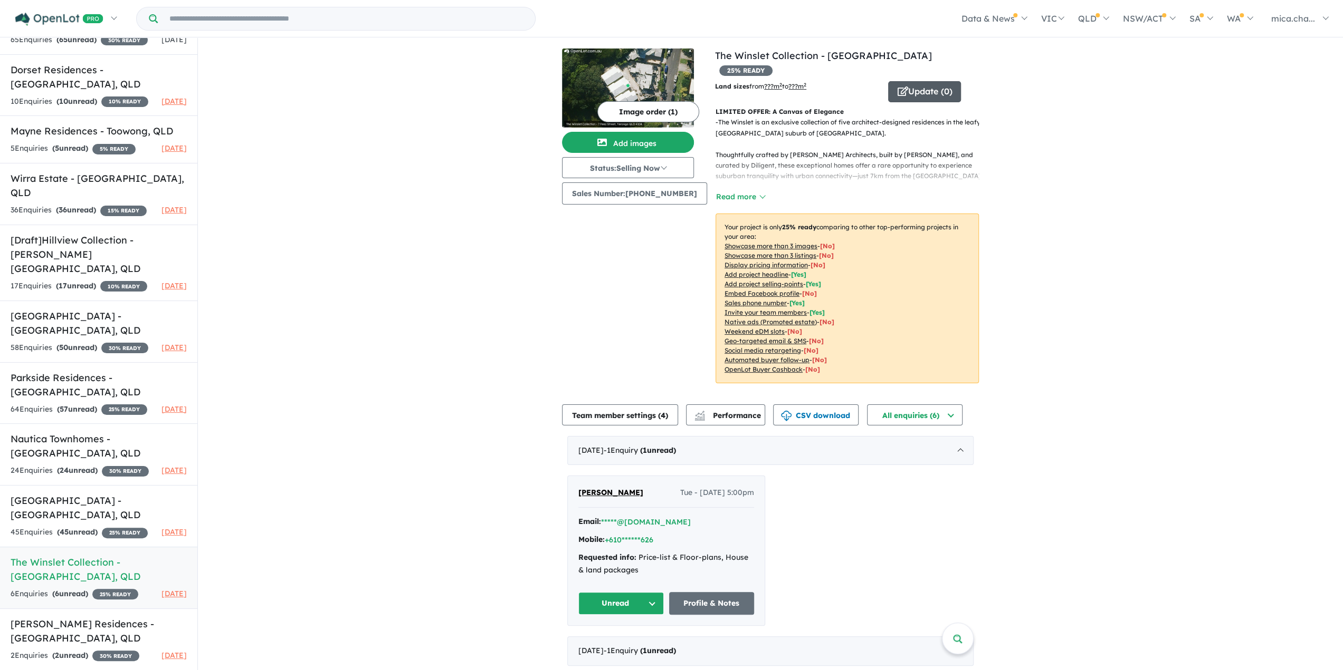
click at [914, 81] on button "Update ( 0 )" at bounding box center [924, 91] width 73 height 21
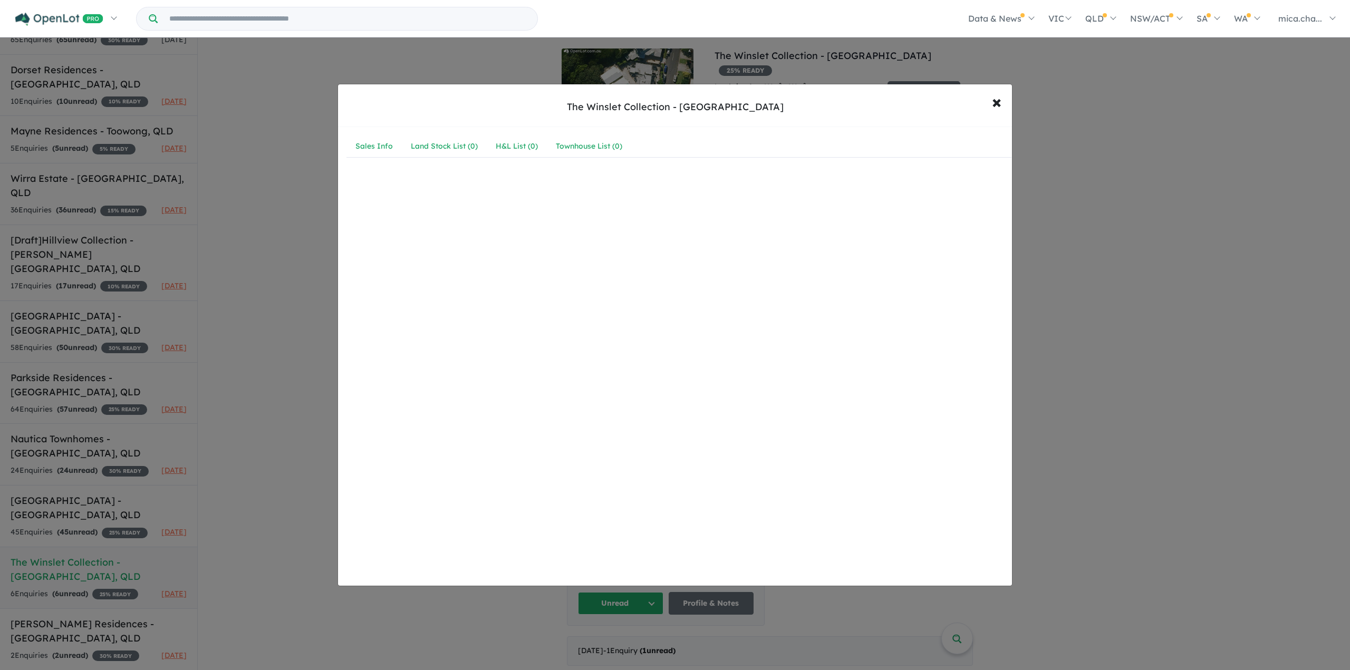
click at [230, 245] on div "The Winslet Collection - Yeronga × Close Sales Info Land Stock List ( 0 ) H&L L…" at bounding box center [675, 335] width 1350 height 670
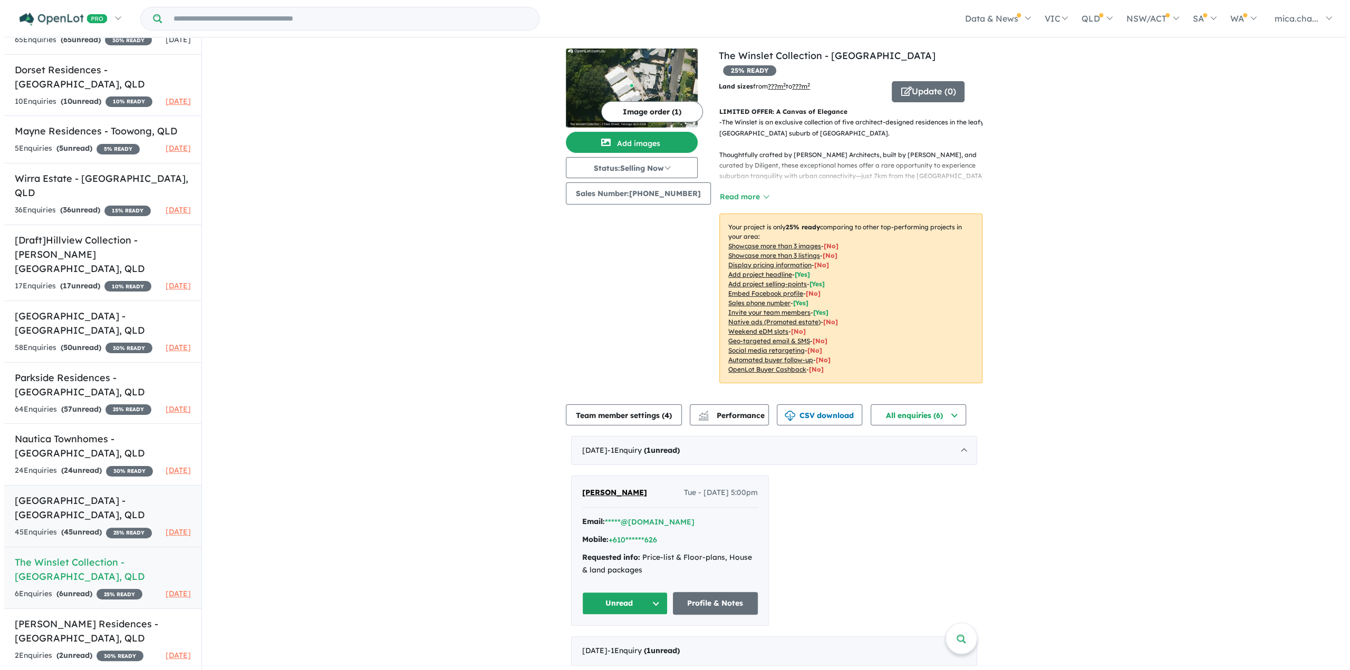
scroll to position [183, 0]
click at [82, 555] on h5 "The Winslet Collection - Yeronga , QLD" at bounding box center [99, 569] width 176 height 28
drag, startPoint x: 694, startPoint y: 191, endPoint x: 477, endPoint y: 189, distance: 217.4
click at [485, 189] on div "View 12 projects in your account The Winslet Collection - Yeronga 25 % READY La…" at bounding box center [770, 417] width 1145 height 759
drag, startPoint x: 490, startPoint y: 189, endPoint x: 697, endPoint y: 200, distance: 208.1
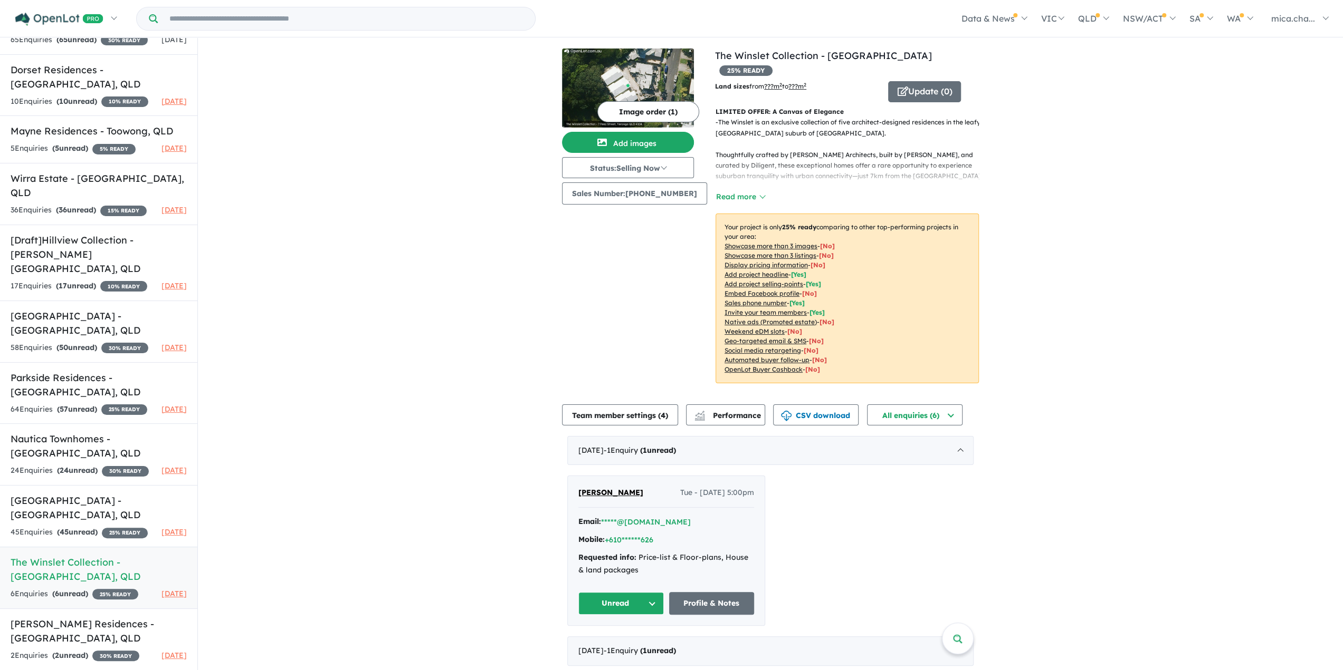
click at [697, 200] on div "View 12 projects in your account The Winslet Collection - Yeronga 25 % READY La…" at bounding box center [770, 417] width 1145 height 759
click at [901, 81] on button "Update ( 0 )" at bounding box center [924, 91] width 73 height 21
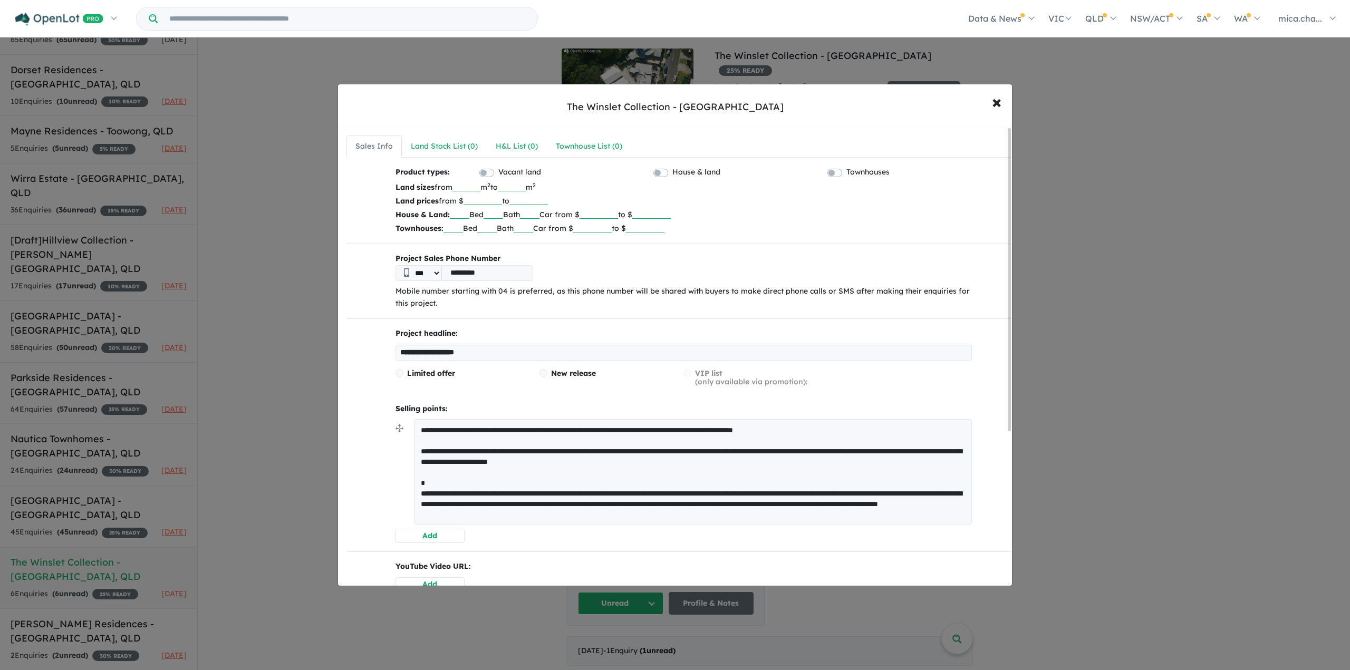
drag, startPoint x: 499, startPoint y: 269, endPoint x: 391, endPoint y: 274, distance: 107.7
click at [392, 274] on div "Project Sales Phone Number *** ********* Mobile number starting with 04 is pref…" at bounding box center [679, 282] width 601 height 58
paste input "*****"
type input "**********"
drag, startPoint x: 454, startPoint y: 273, endPoint x: 997, endPoint y: 103, distance: 568.8
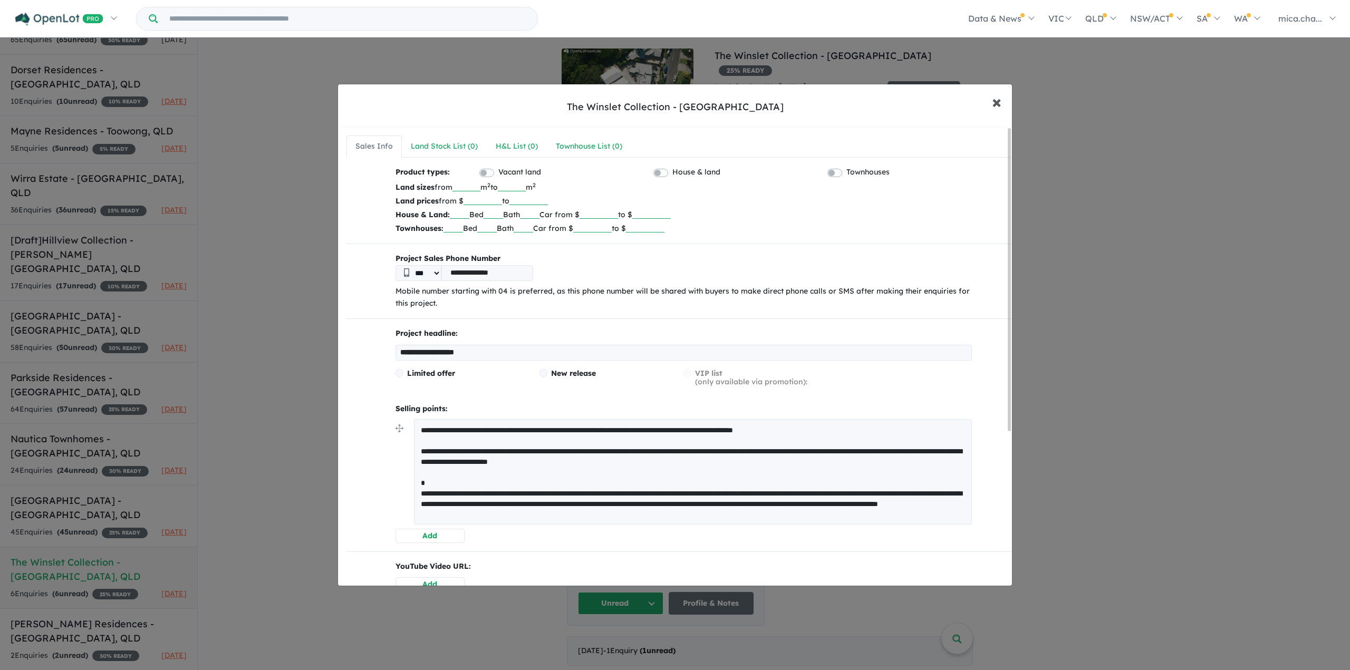
click at [997, 103] on span "×" at bounding box center [996, 101] width 9 height 23
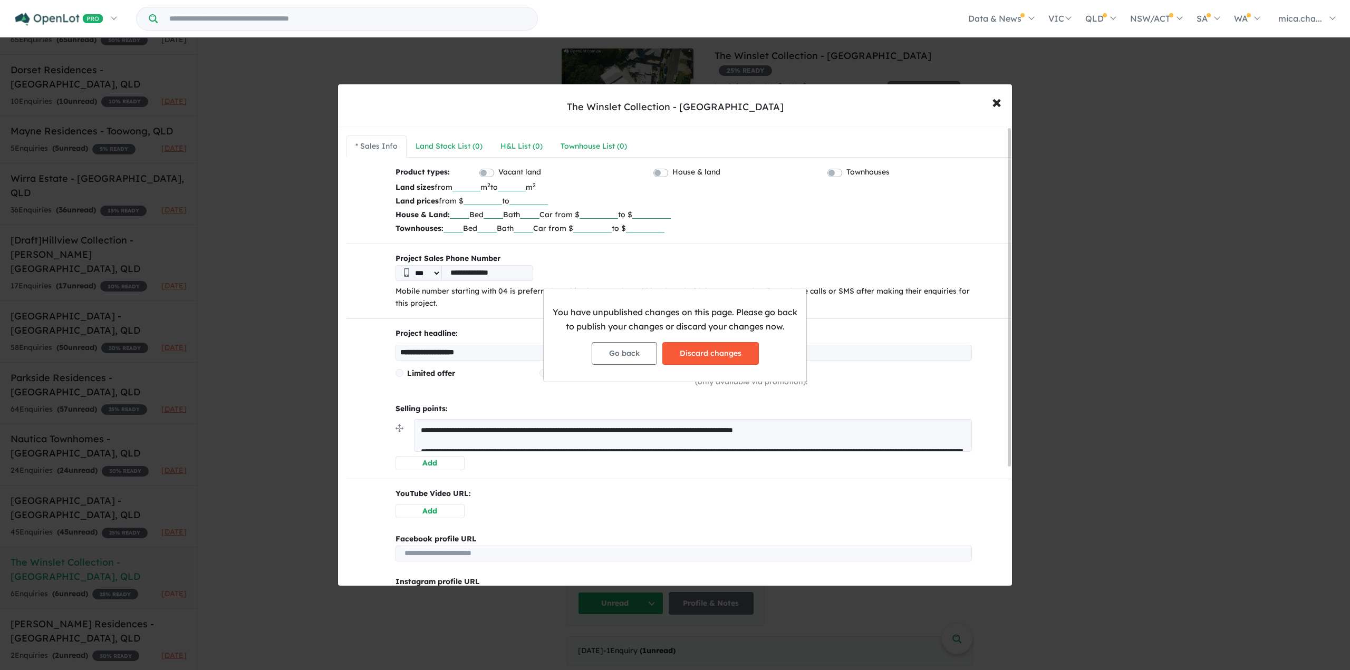
click at [686, 350] on button "Discard changes" at bounding box center [711, 353] width 97 height 23
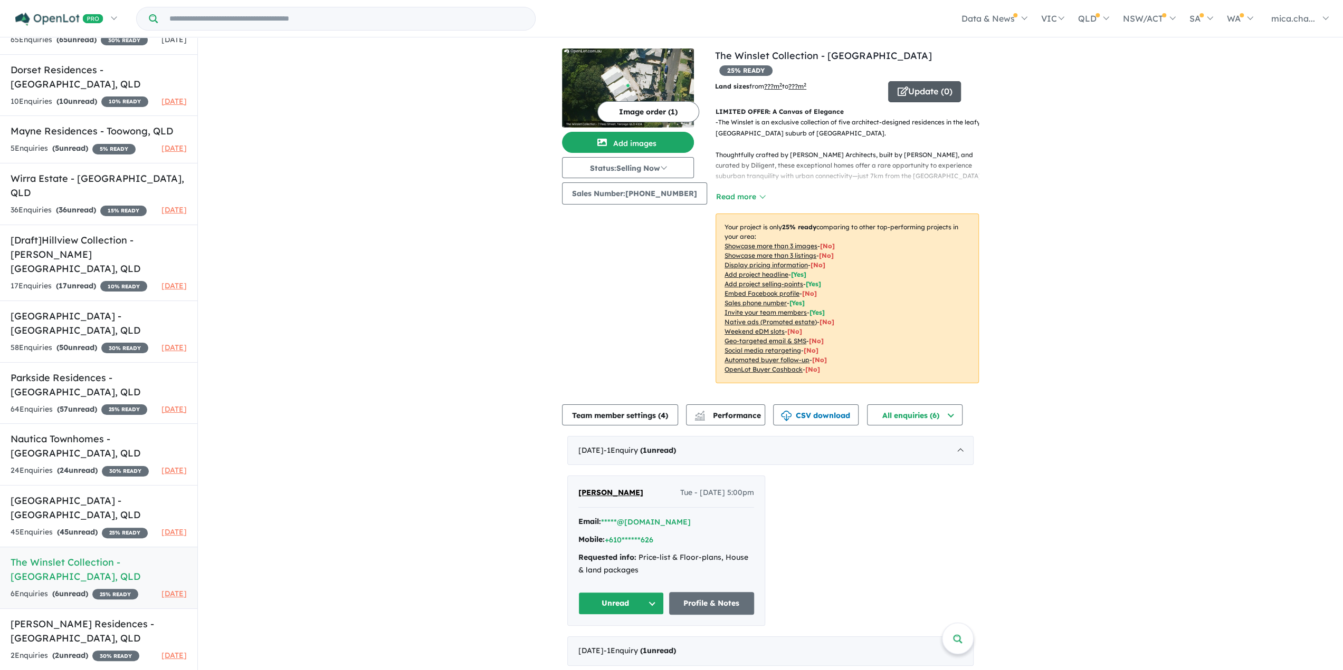
click at [897, 87] on icon "button" at bounding box center [902, 91] width 11 height 9
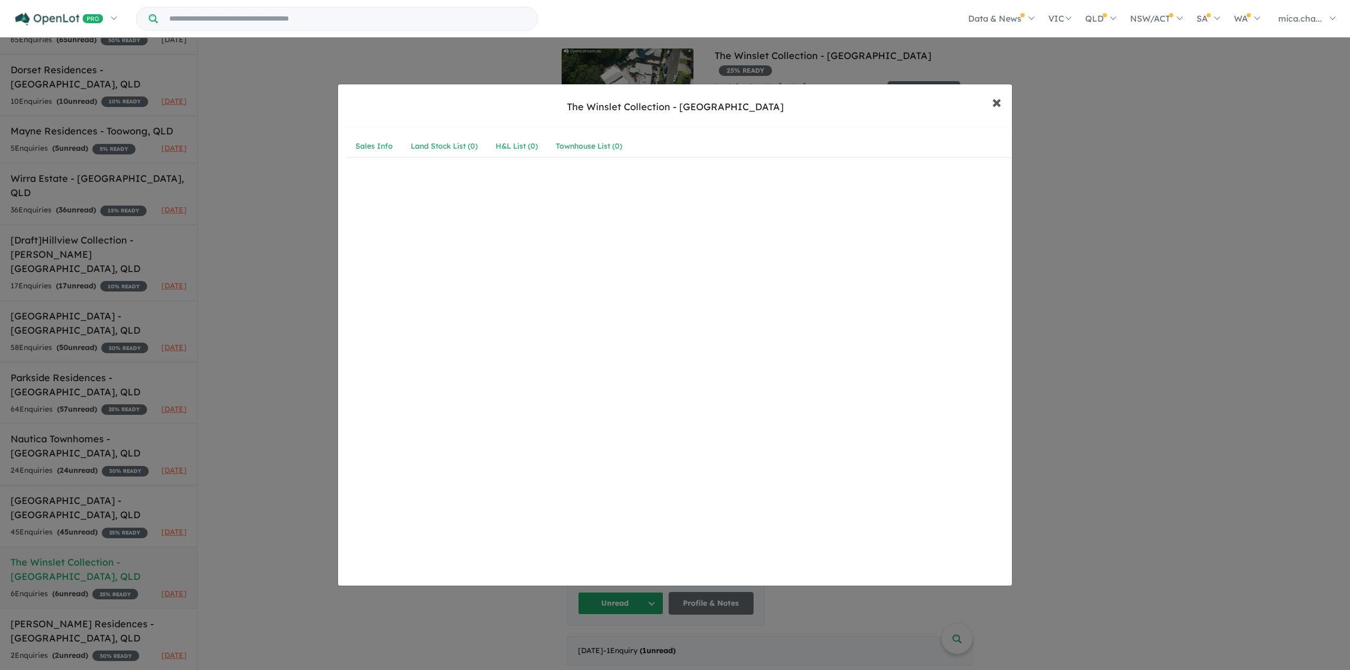
click at [1004, 102] on button "× Close" at bounding box center [997, 102] width 31 height 28
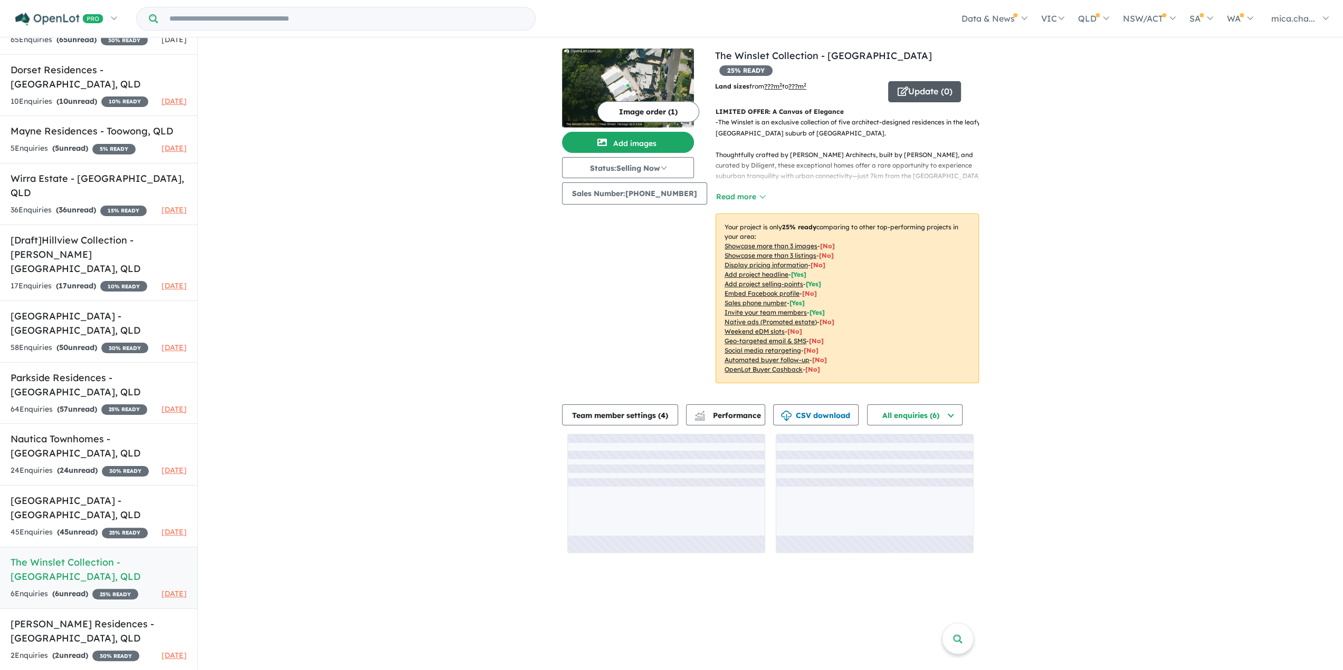
click at [931, 81] on button "Update ( 0 )" at bounding box center [924, 91] width 73 height 21
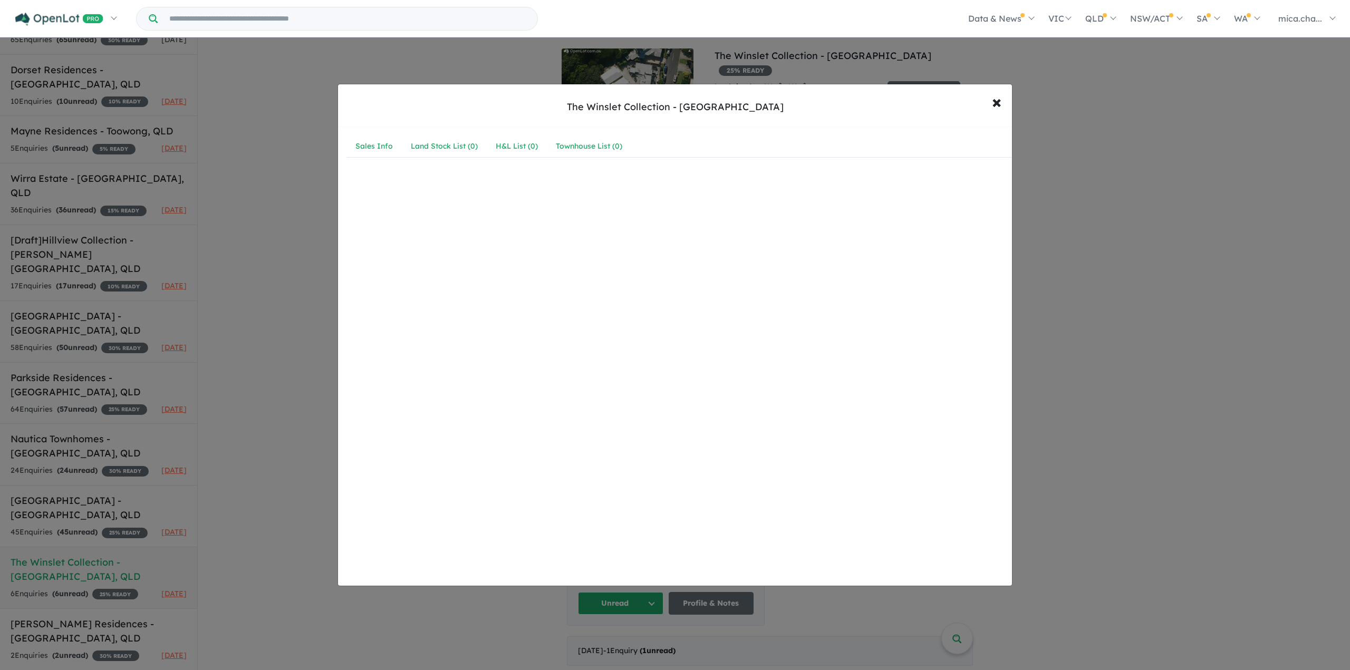
drag, startPoint x: 319, startPoint y: 51, endPoint x: 356, endPoint y: 95, distance: 58.1
click at [319, 51] on div "The Winslet Collection - Yeronga × Close Sales Info Land Stock List ( 0 ) H&L L…" at bounding box center [675, 335] width 1350 height 670
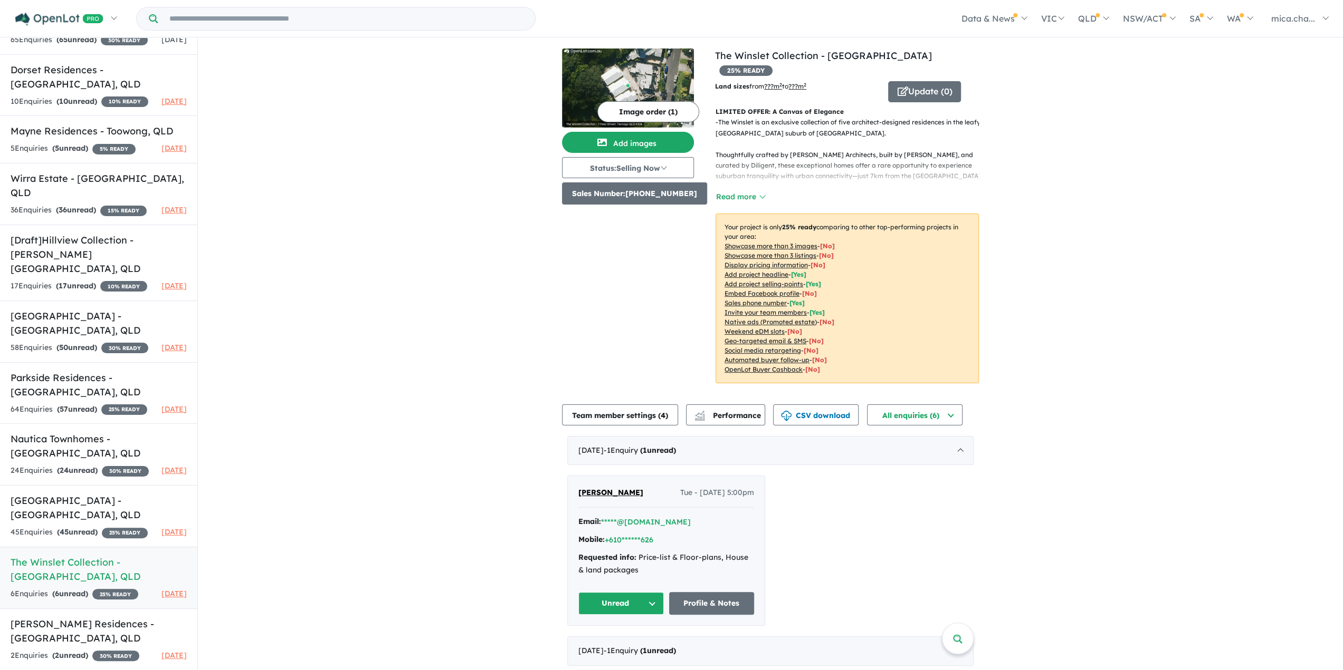
click at [585, 196] on button "Sales Number: +61417706802" at bounding box center [634, 194] width 145 height 22
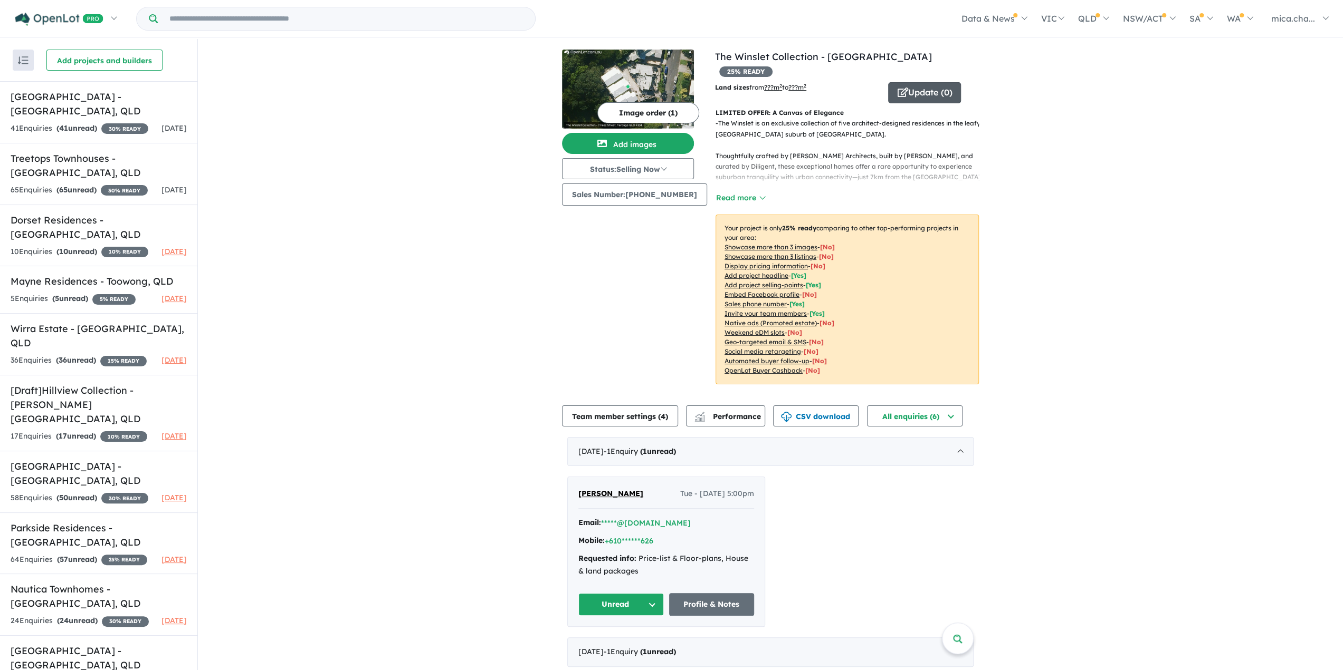
click at [902, 82] on button "Update ( 0 )" at bounding box center [924, 92] width 73 height 21
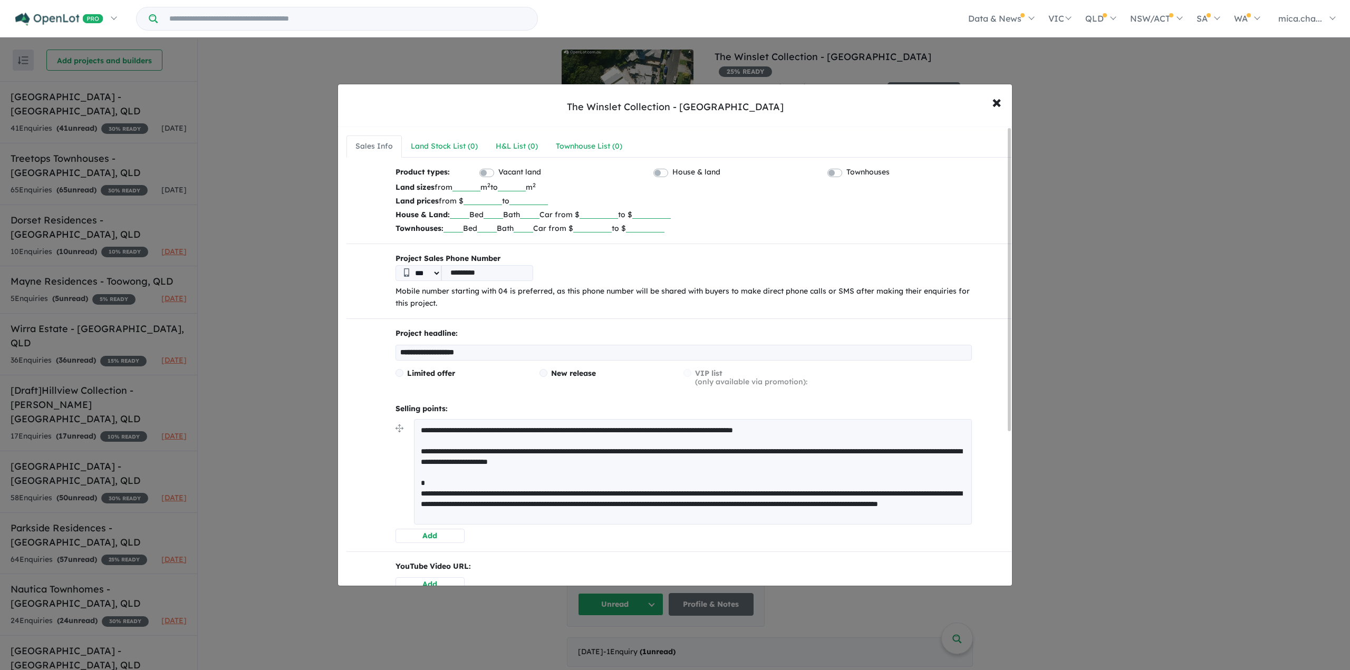
drag, startPoint x: 488, startPoint y: 269, endPoint x: 435, endPoint y: 265, distance: 53.9
click at [435, 265] on div "*** *********" at bounding box center [684, 273] width 577 height 16
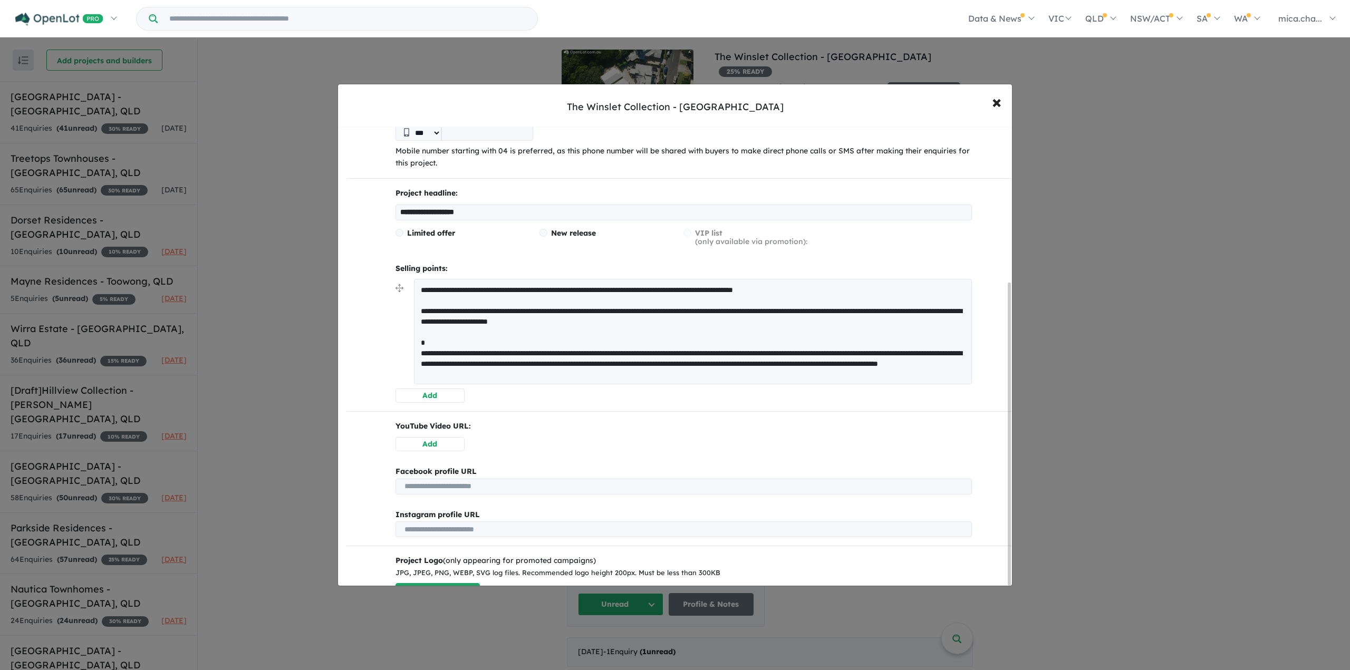
scroll to position [236, 0]
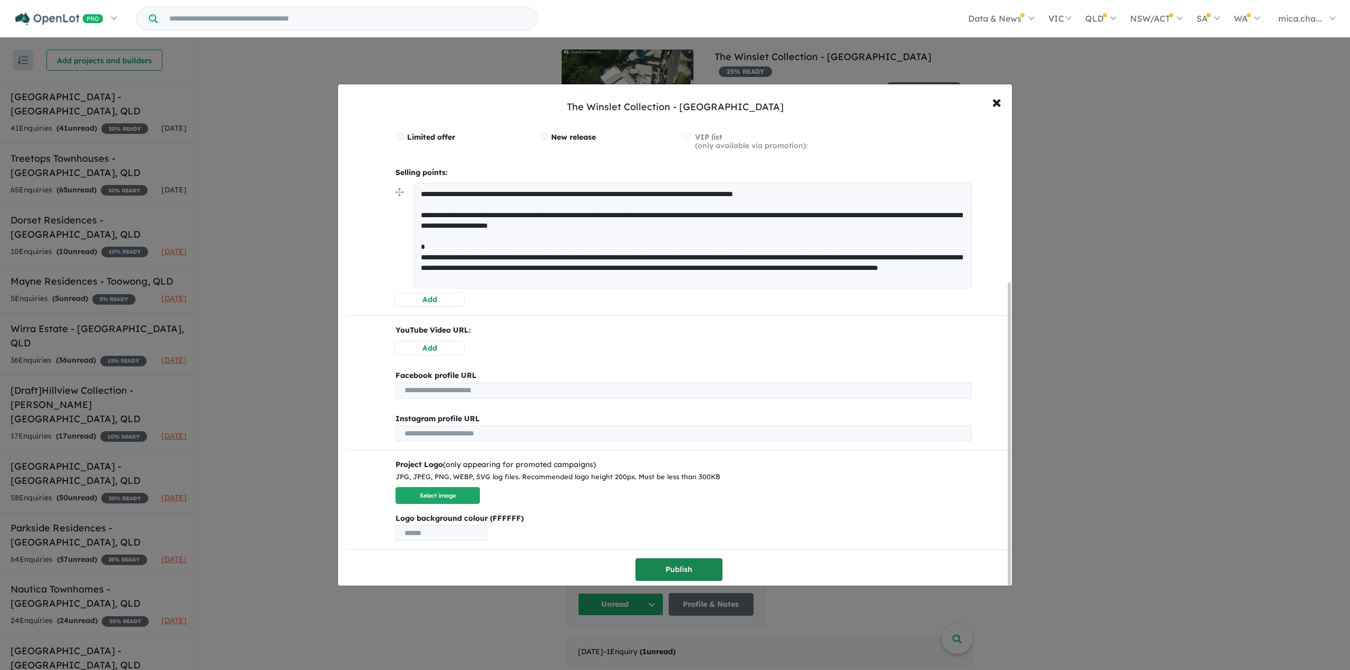
click at [648, 565] on button "Publish" at bounding box center [679, 570] width 87 height 23
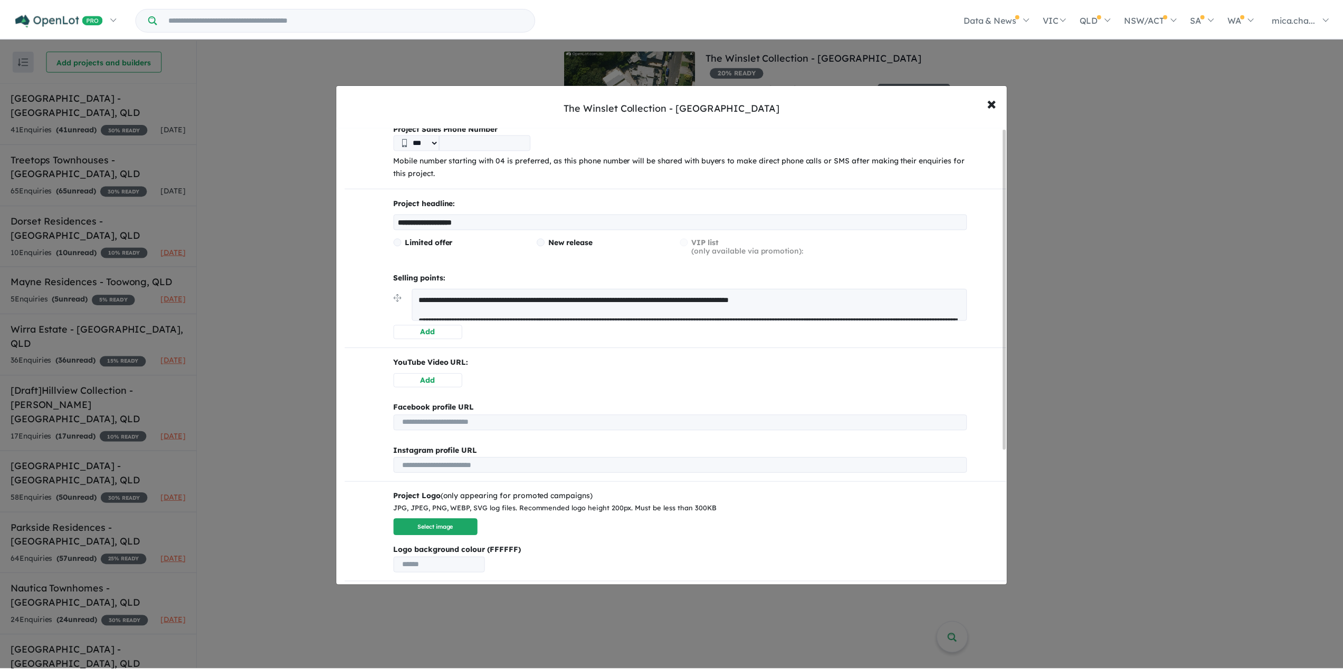
scroll to position [0, 0]
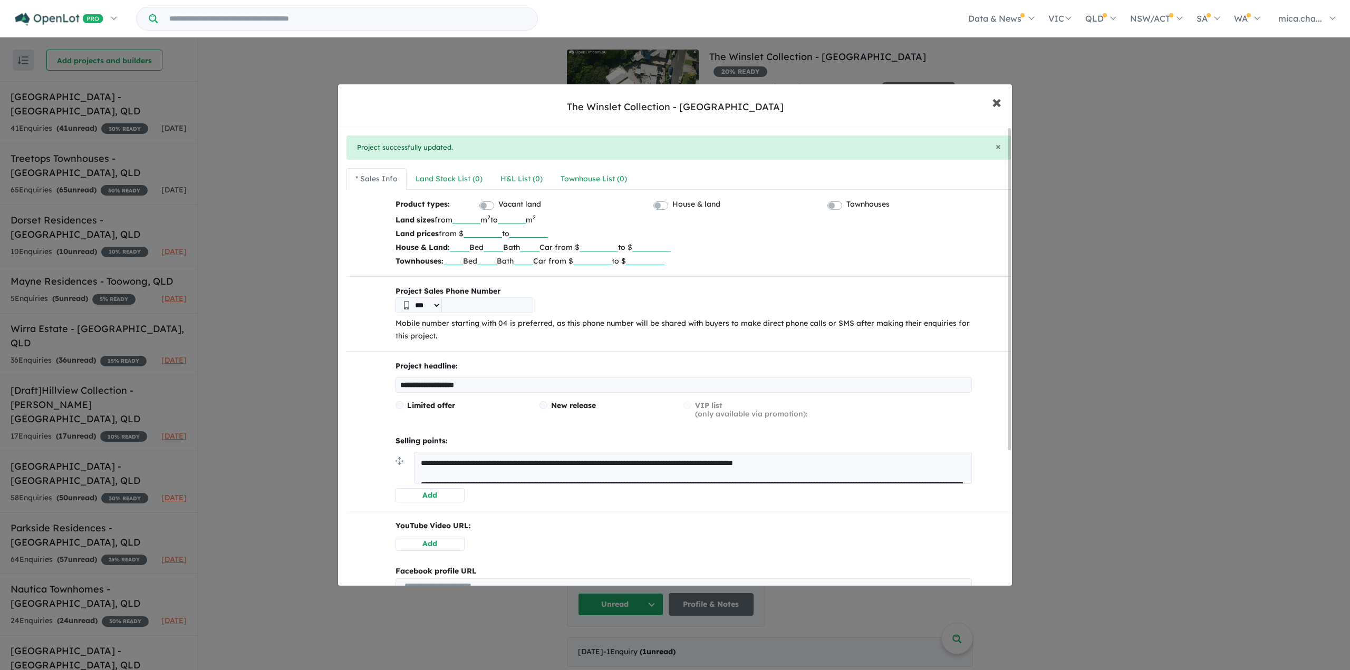
click at [998, 101] on span "×" at bounding box center [996, 101] width 9 height 23
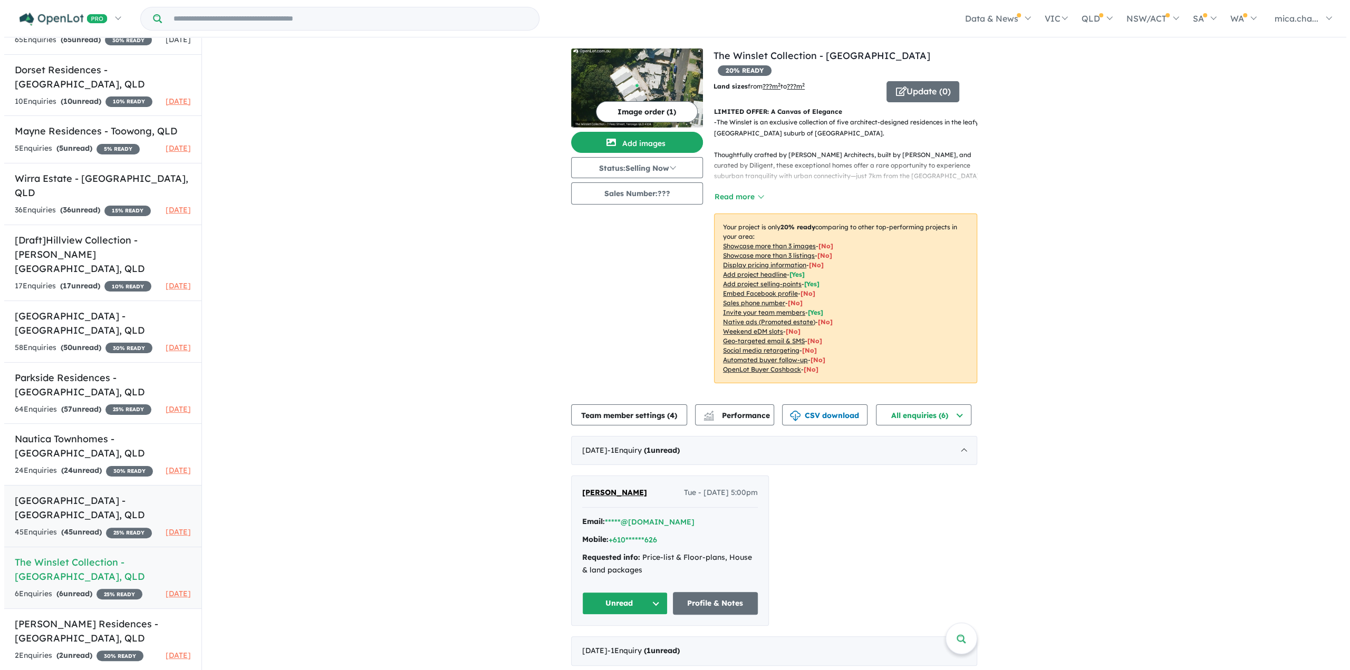
scroll to position [1, 0]
click at [76, 494] on h5 "[GEOGRAPHIC_DATA] - [GEOGRAPHIC_DATA] , [GEOGRAPHIC_DATA]" at bounding box center [99, 508] width 176 height 28
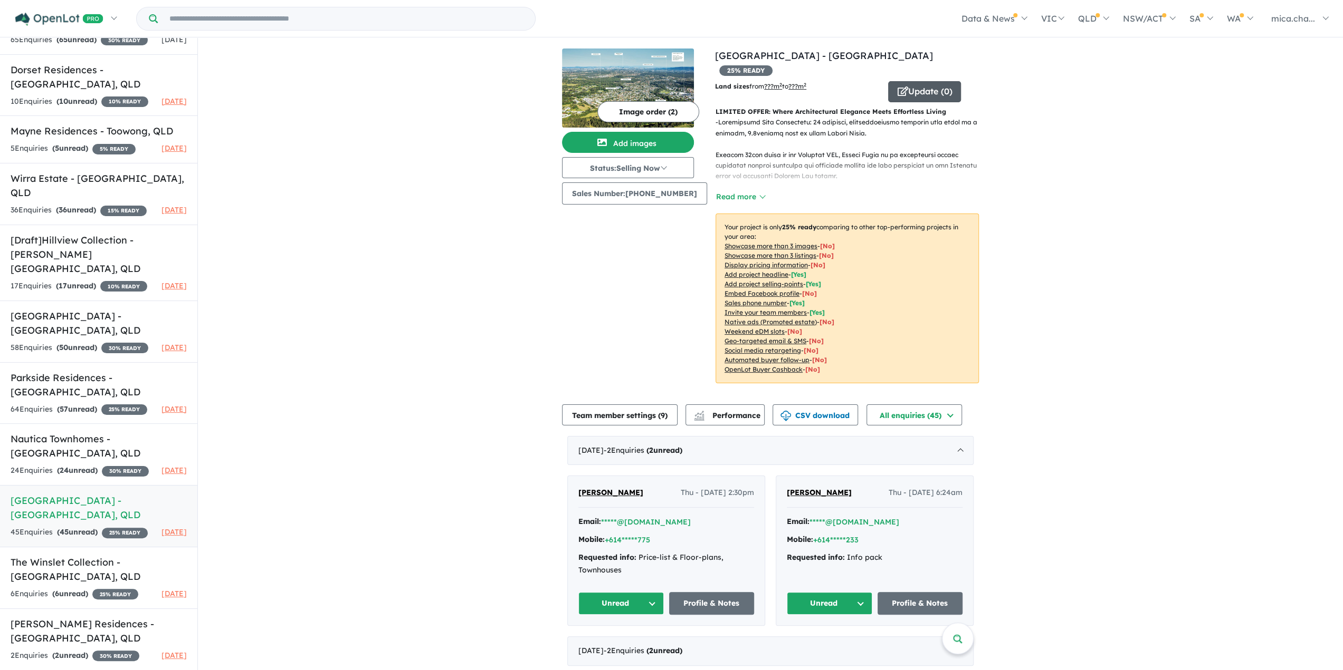
click at [926, 81] on button "Update ( 0 )" at bounding box center [924, 91] width 73 height 21
click at [69, 494] on h5 "[GEOGRAPHIC_DATA] - [GEOGRAPHIC_DATA] , [GEOGRAPHIC_DATA]" at bounding box center [99, 508] width 176 height 28
click at [909, 81] on button "Update ( 0 )" at bounding box center [924, 91] width 73 height 21
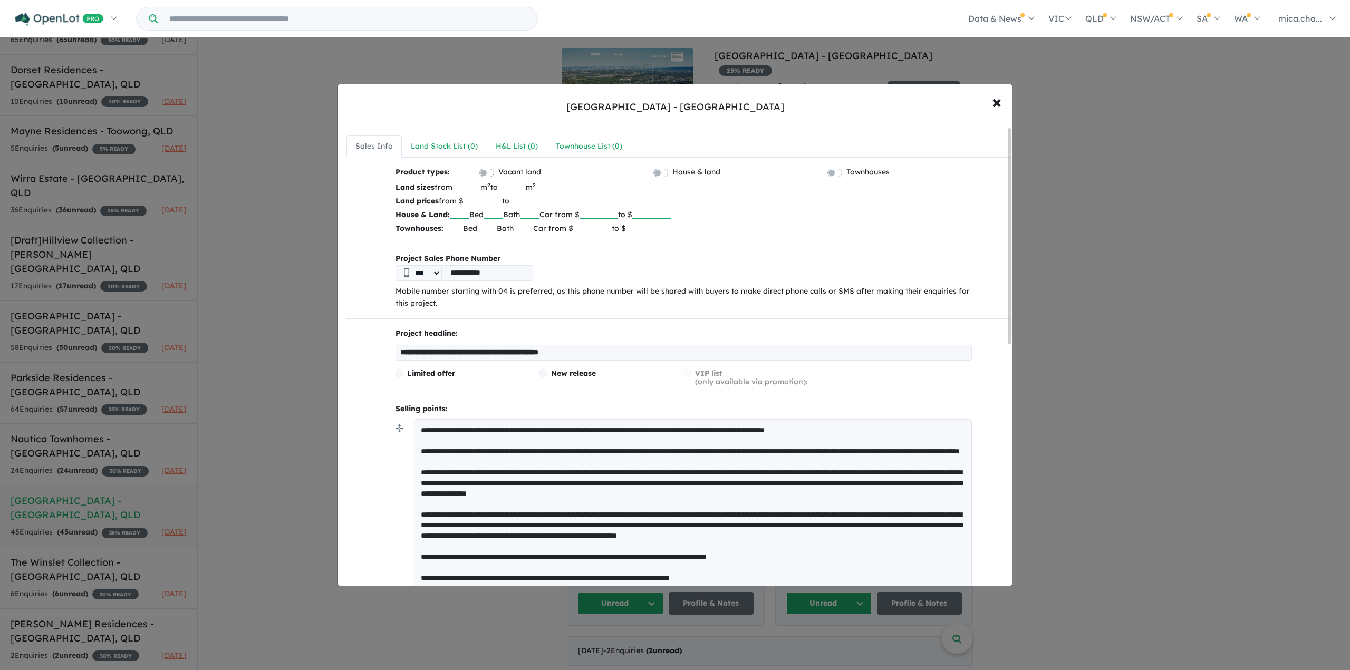
drag, startPoint x: 503, startPoint y: 278, endPoint x: 350, endPoint y: 276, distance: 152.5
click at [357, 278] on div "**********" at bounding box center [679, 634] width 665 height 936
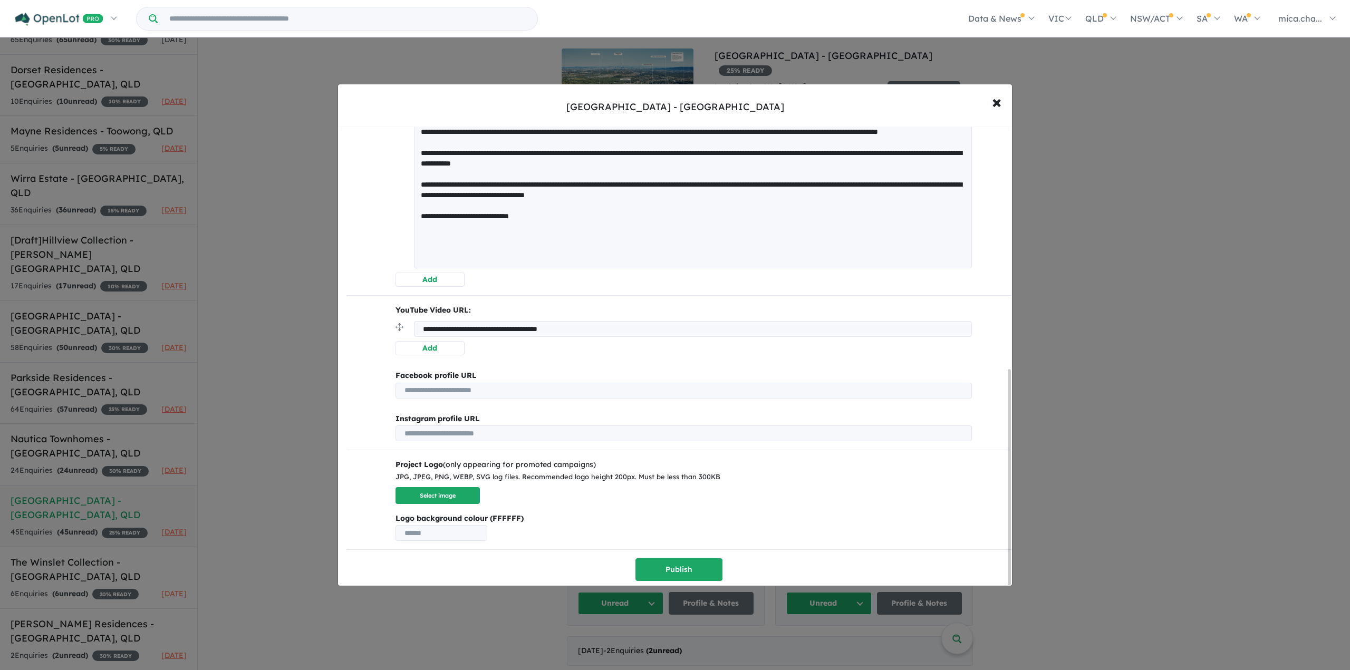
scroll to position [467, 0]
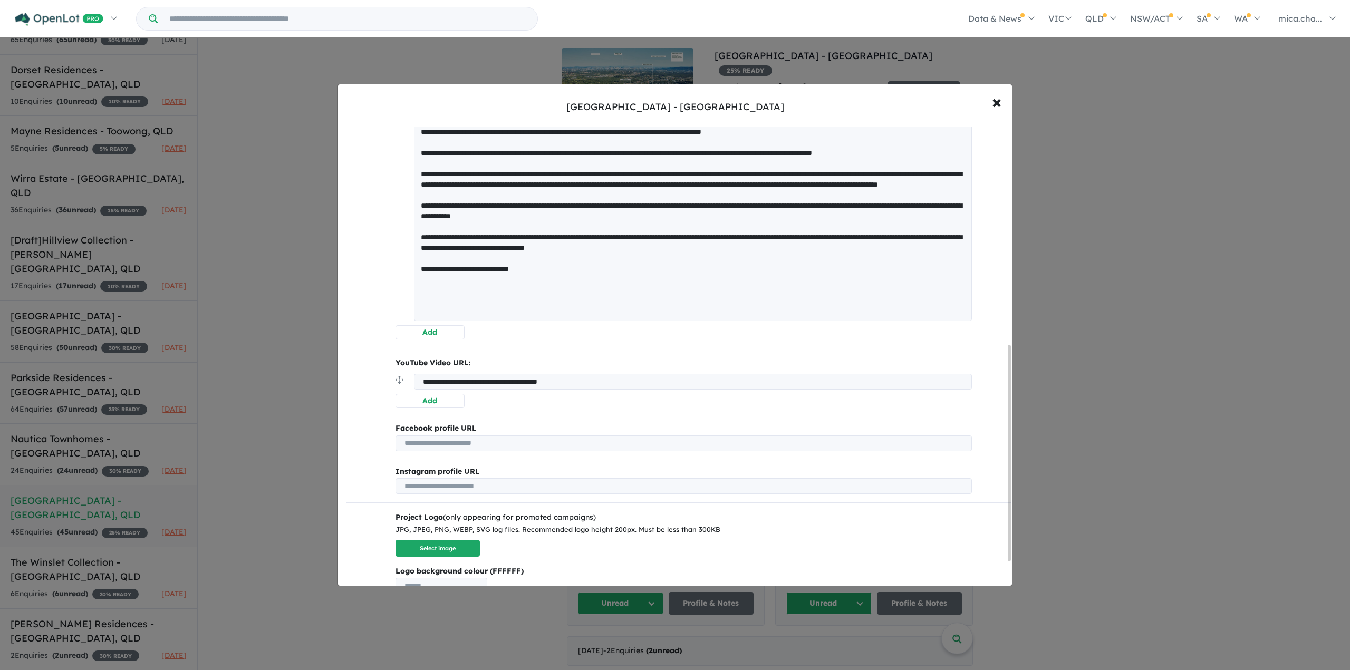
drag, startPoint x: 826, startPoint y: 283, endPoint x: 599, endPoint y: 287, distance: 226.9
click at [599, 287] on textarea at bounding box center [693, 136] width 558 height 369
click at [846, 288] on textarea at bounding box center [693, 136] width 558 height 369
drag, startPoint x: 880, startPoint y: 286, endPoint x: 600, endPoint y: 289, distance: 279.6
click at [600, 289] on textarea at bounding box center [693, 136] width 558 height 369
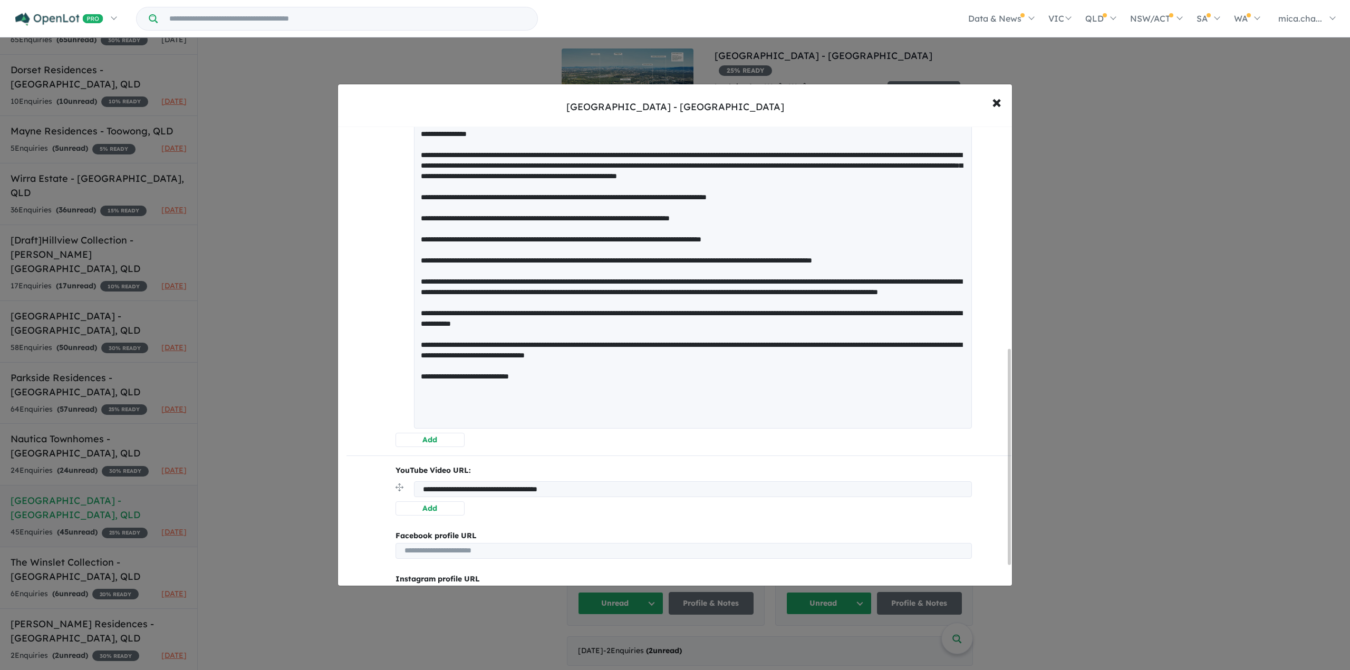
scroll to position [520, 0]
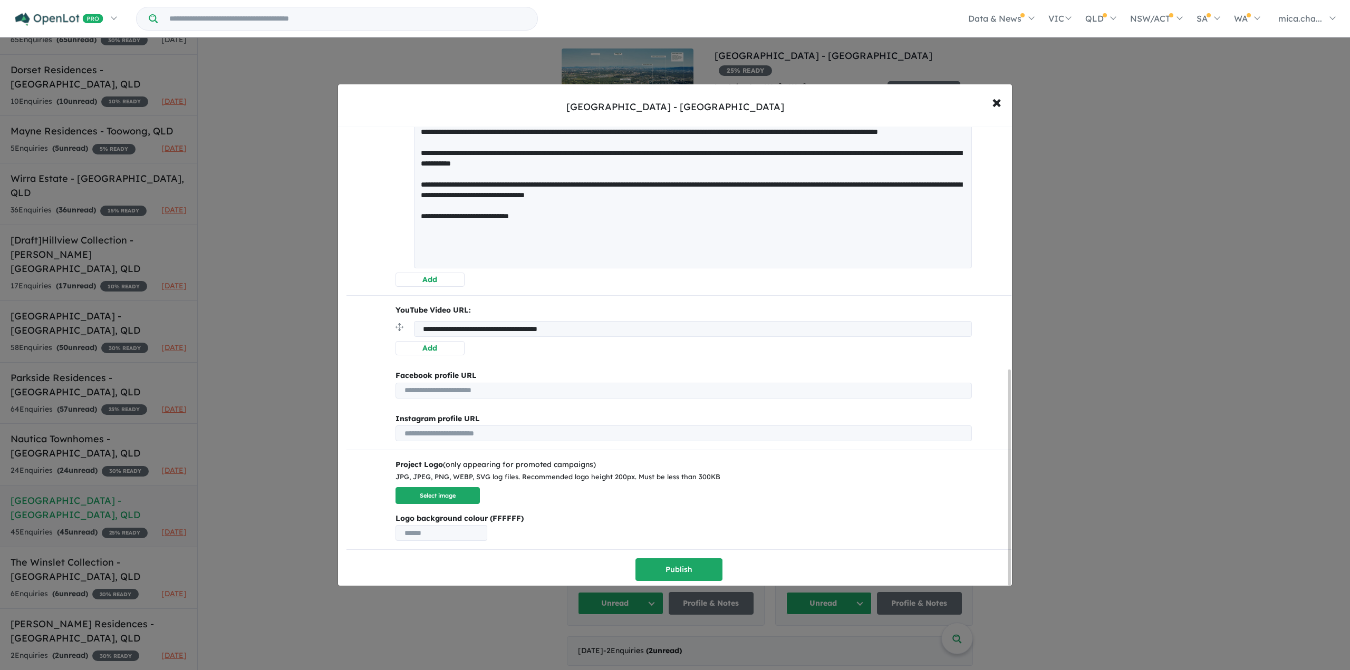
click at [786, 229] on textarea at bounding box center [693, 83] width 558 height 369
drag, startPoint x: 815, startPoint y: 238, endPoint x: 531, endPoint y: 238, distance: 283.8
click at [533, 239] on textarea at bounding box center [693, 83] width 558 height 369
click at [531, 238] on textarea at bounding box center [693, 83] width 558 height 369
drag, startPoint x: 547, startPoint y: 237, endPoint x: 800, endPoint y: 238, distance: 253.2
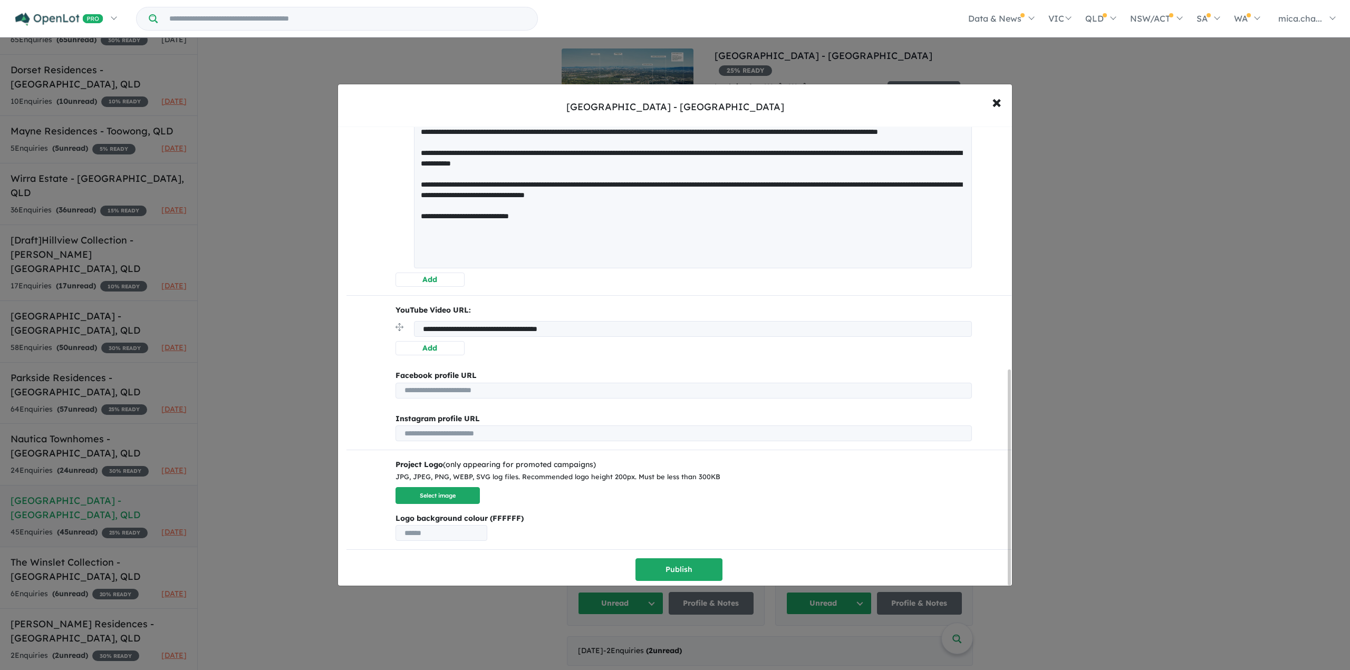
click at [800, 238] on textarea at bounding box center [693, 83] width 558 height 369
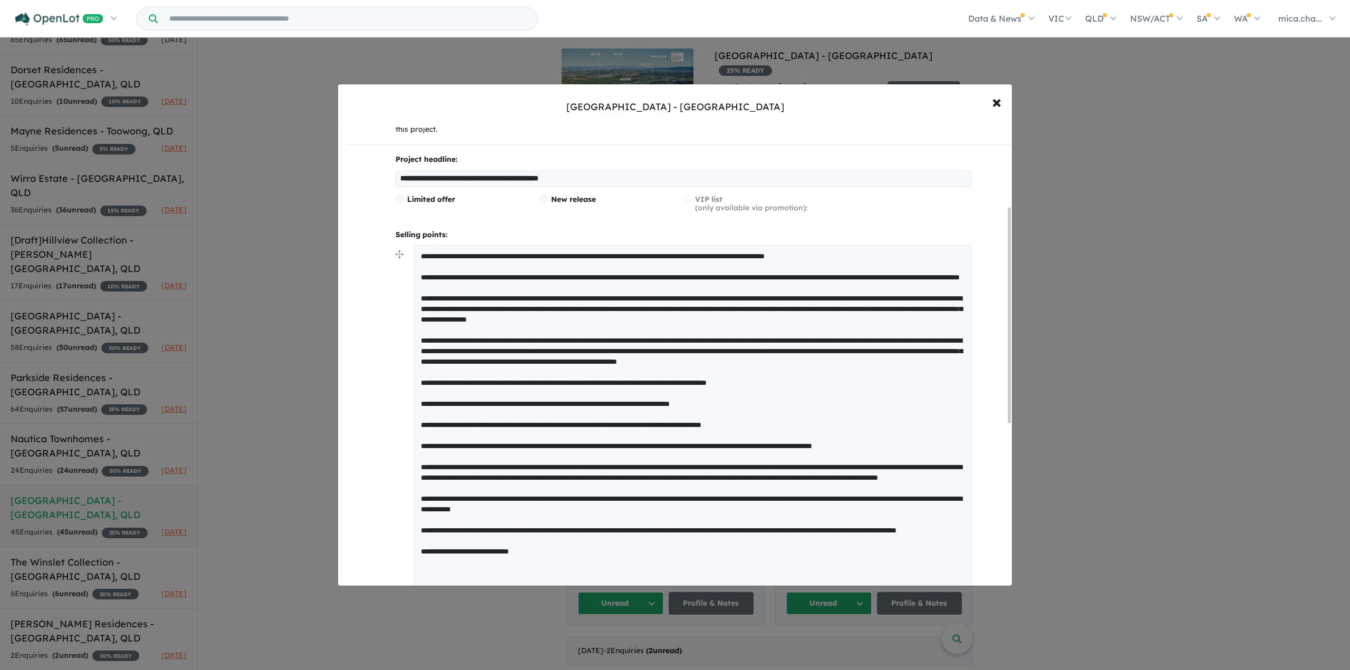
drag, startPoint x: 419, startPoint y: 276, endPoint x: 406, endPoint y: 246, distance: 33.3
click at [414, 251] on textarea at bounding box center [693, 429] width 558 height 369
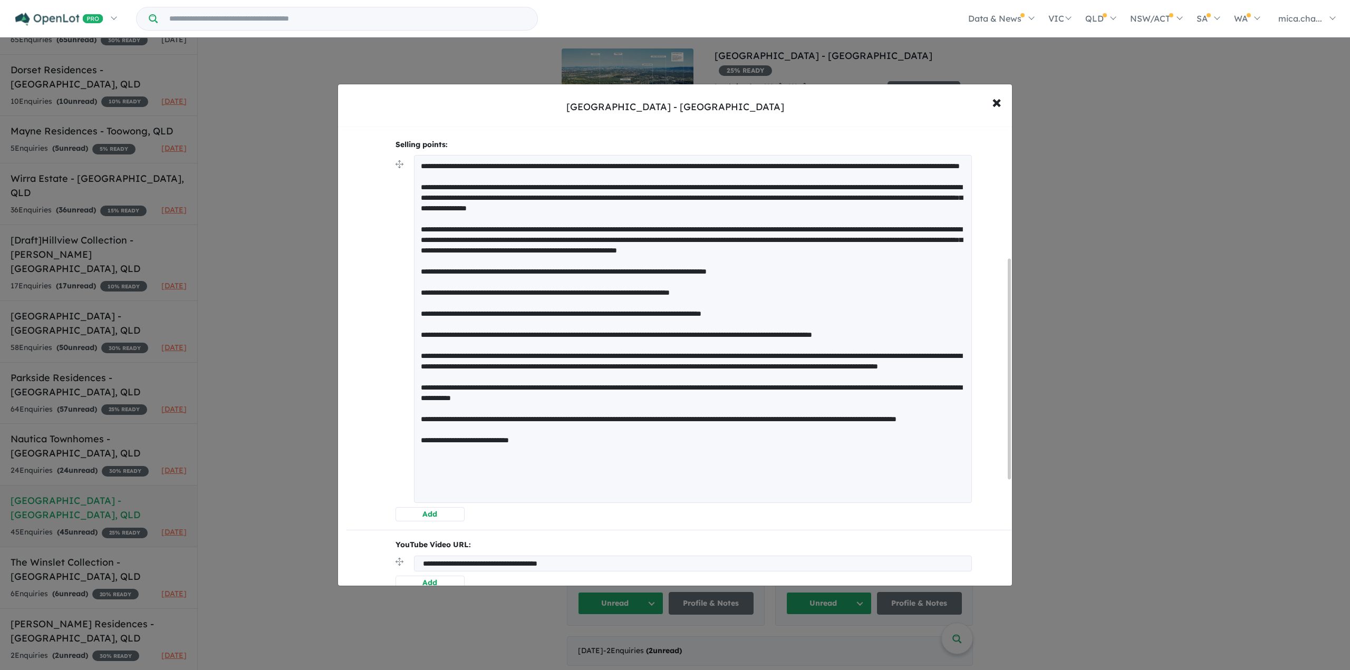
scroll to position [279, 0]
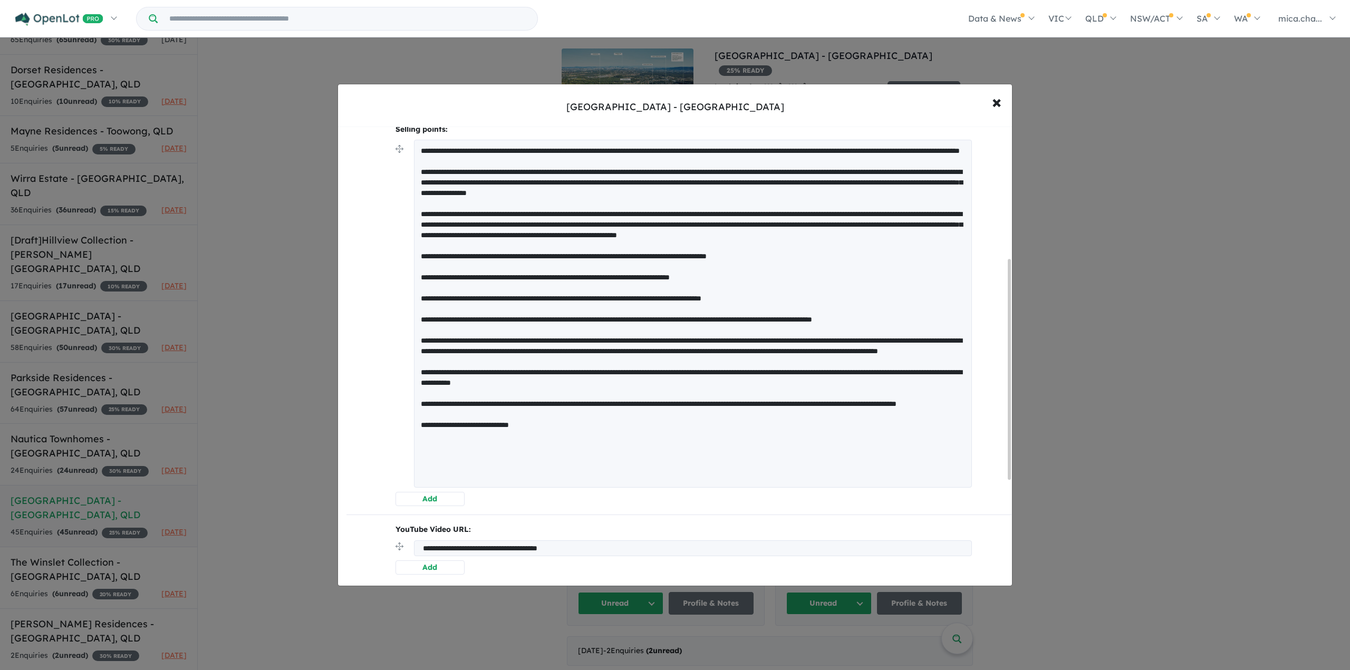
drag, startPoint x: 825, startPoint y: 274, endPoint x: 418, endPoint y: 280, distance: 407.3
click at [418, 280] on textarea at bounding box center [693, 314] width 558 height 348
click at [422, 288] on textarea at bounding box center [693, 314] width 558 height 348
drag, startPoint x: 756, startPoint y: 395, endPoint x: 361, endPoint y: 294, distance: 407.9
click at [406, 274] on li at bounding box center [684, 316] width 577 height 352
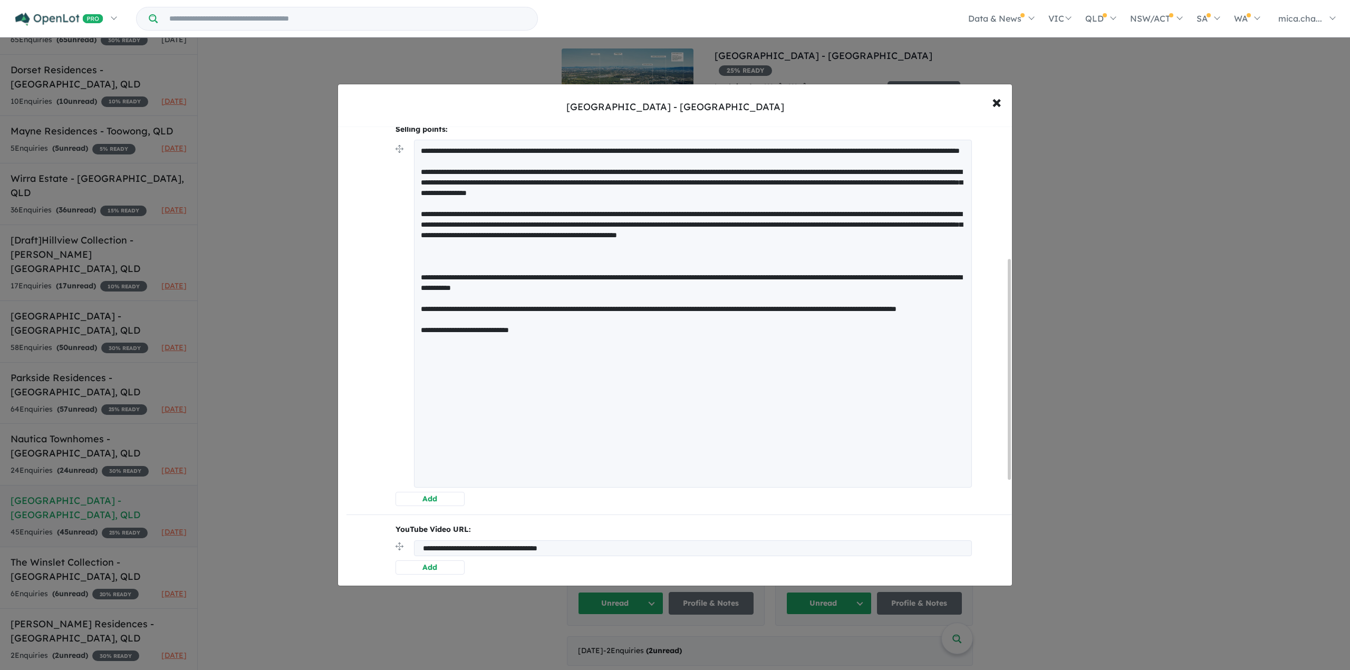
scroll to position [8, 0]
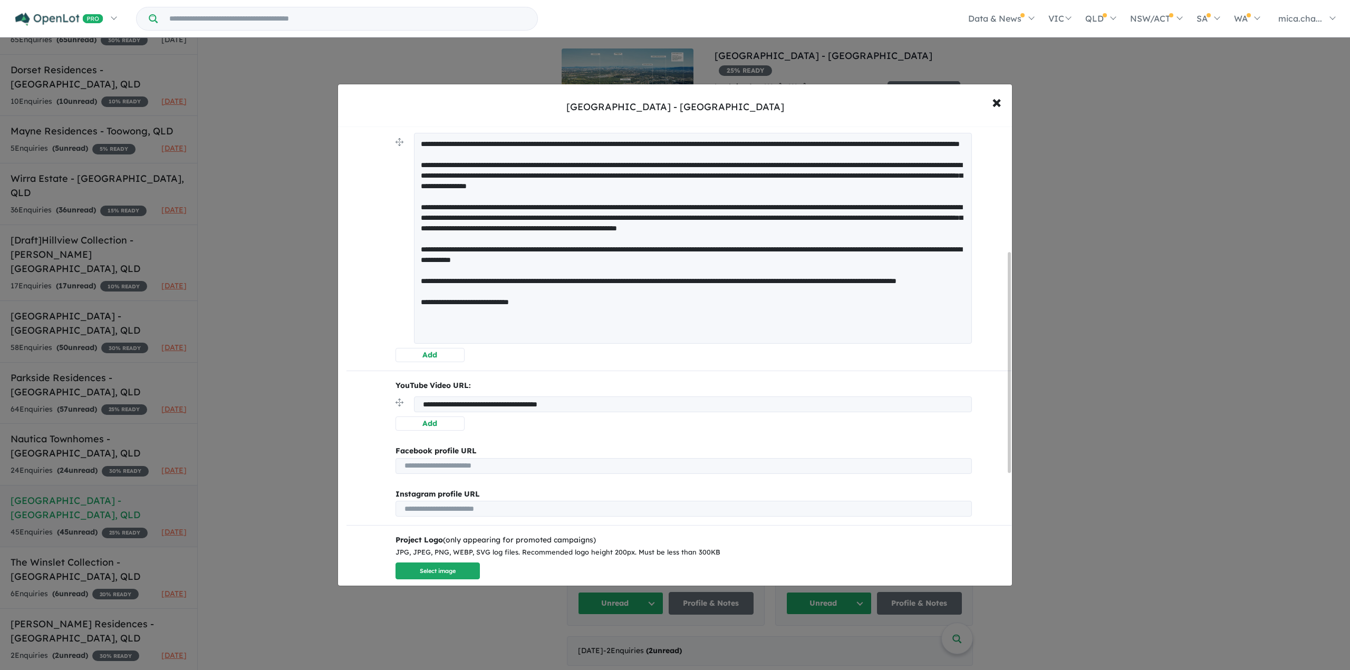
type textarea "**********"
drag, startPoint x: 635, startPoint y: 405, endPoint x: 407, endPoint y: 403, distance: 227.9
click at [407, 403] on li "**********" at bounding box center [684, 407] width 577 height 20
click at [630, 400] on input "**********" at bounding box center [693, 405] width 558 height 16
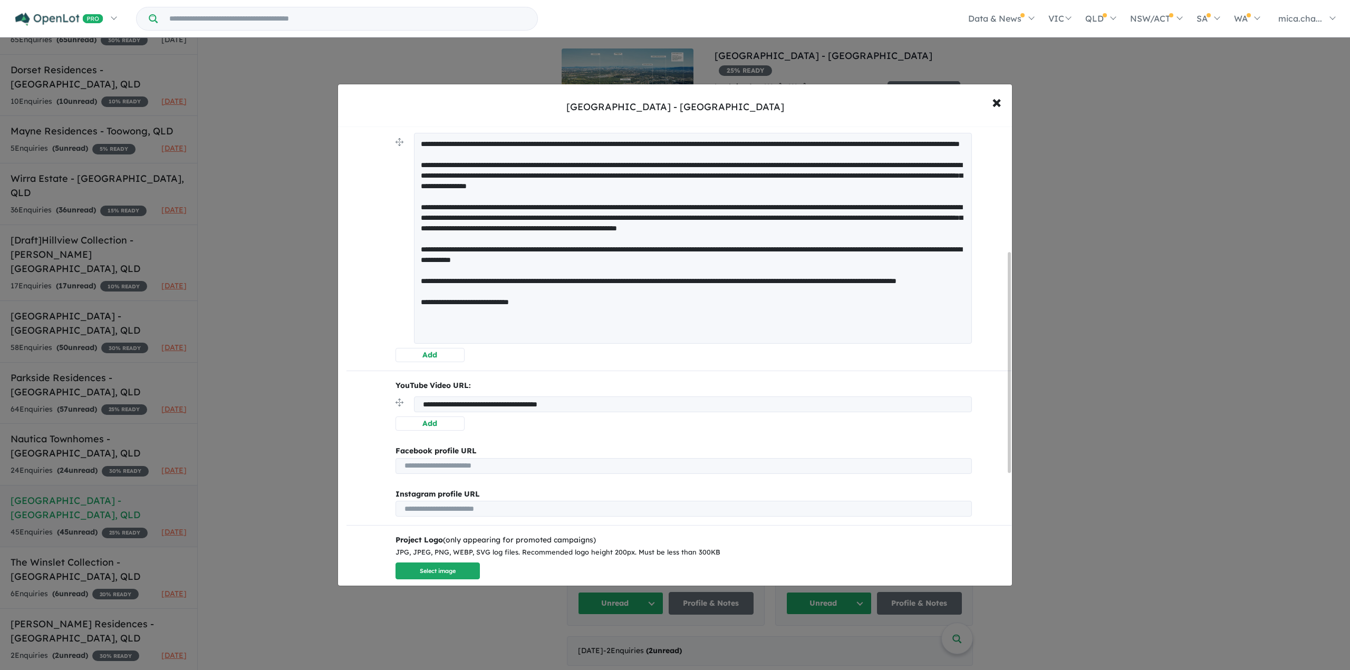
click at [630, 400] on input "**********" at bounding box center [693, 405] width 558 height 16
click at [653, 437] on div "**********" at bounding box center [679, 269] width 665 height 778
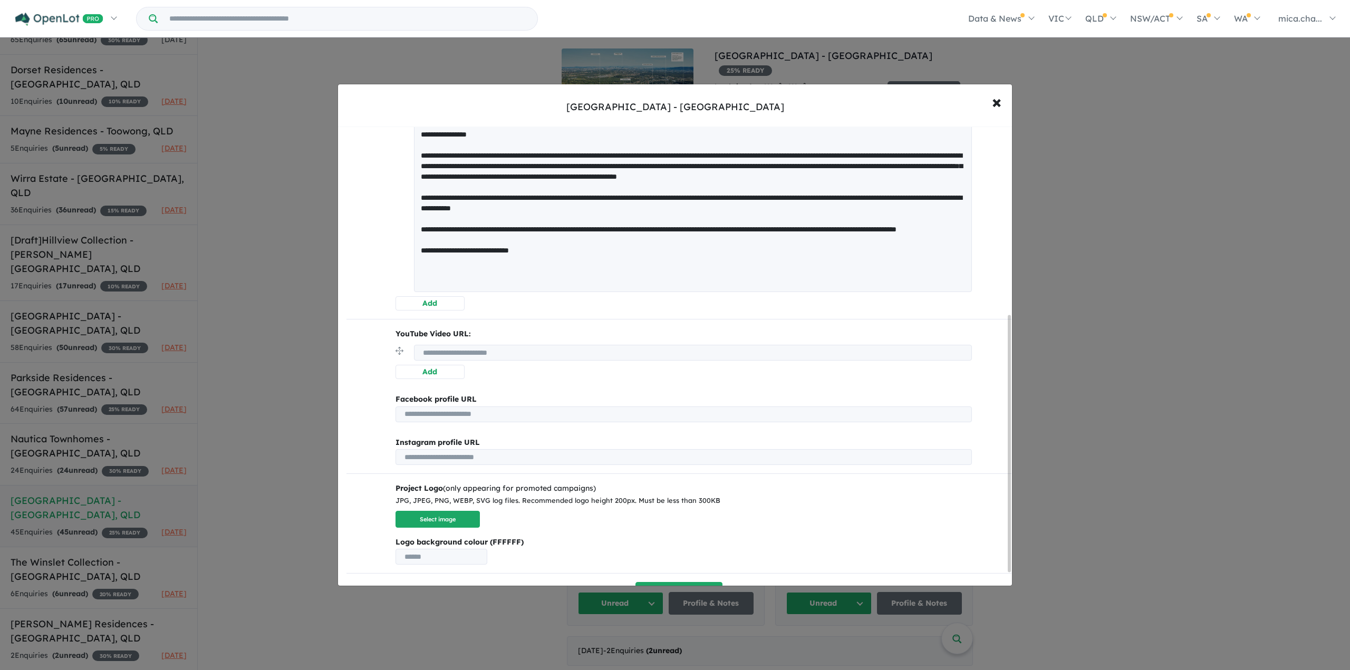
scroll to position [362, 0]
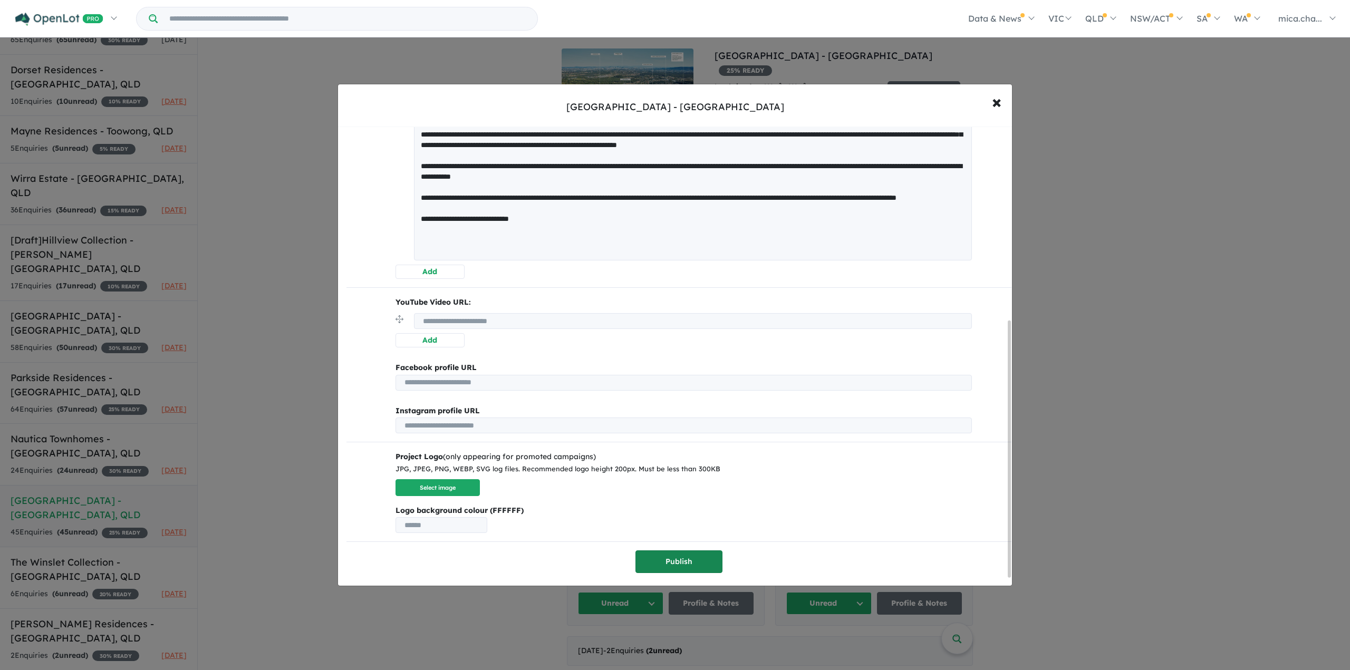
click at [696, 559] on button "Publish" at bounding box center [679, 562] width 87 height 23
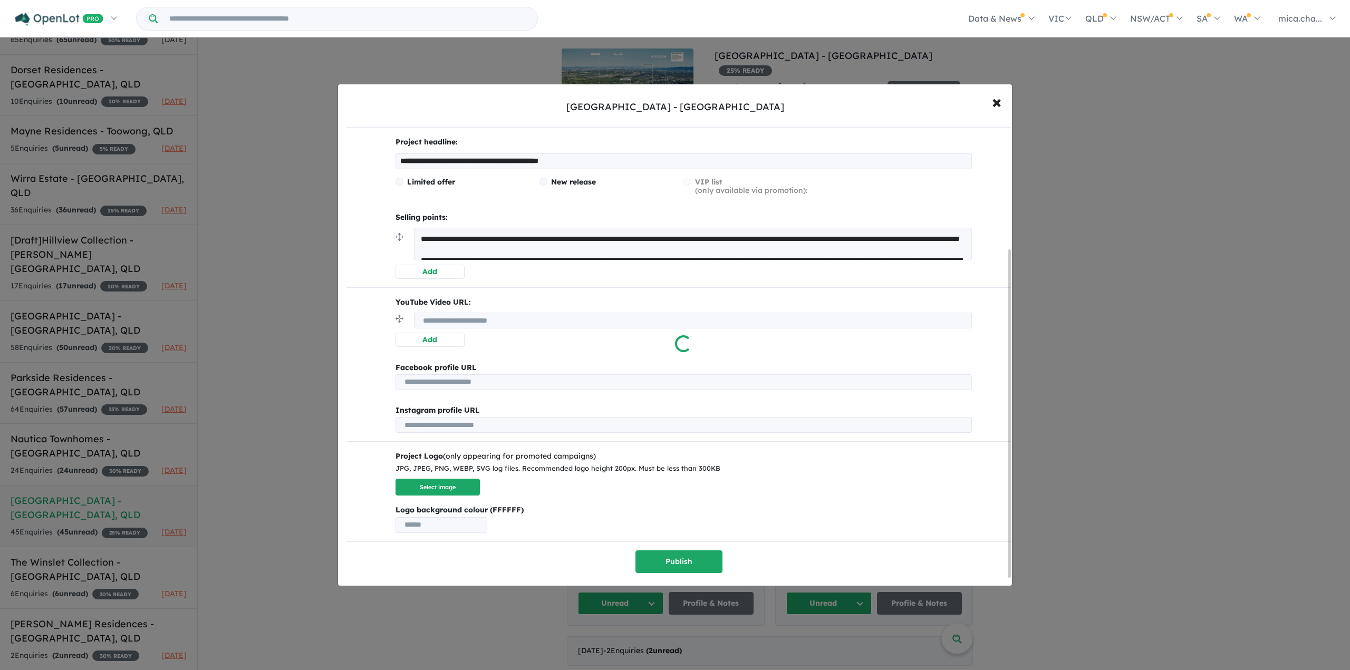
scroll to position [0, 0]
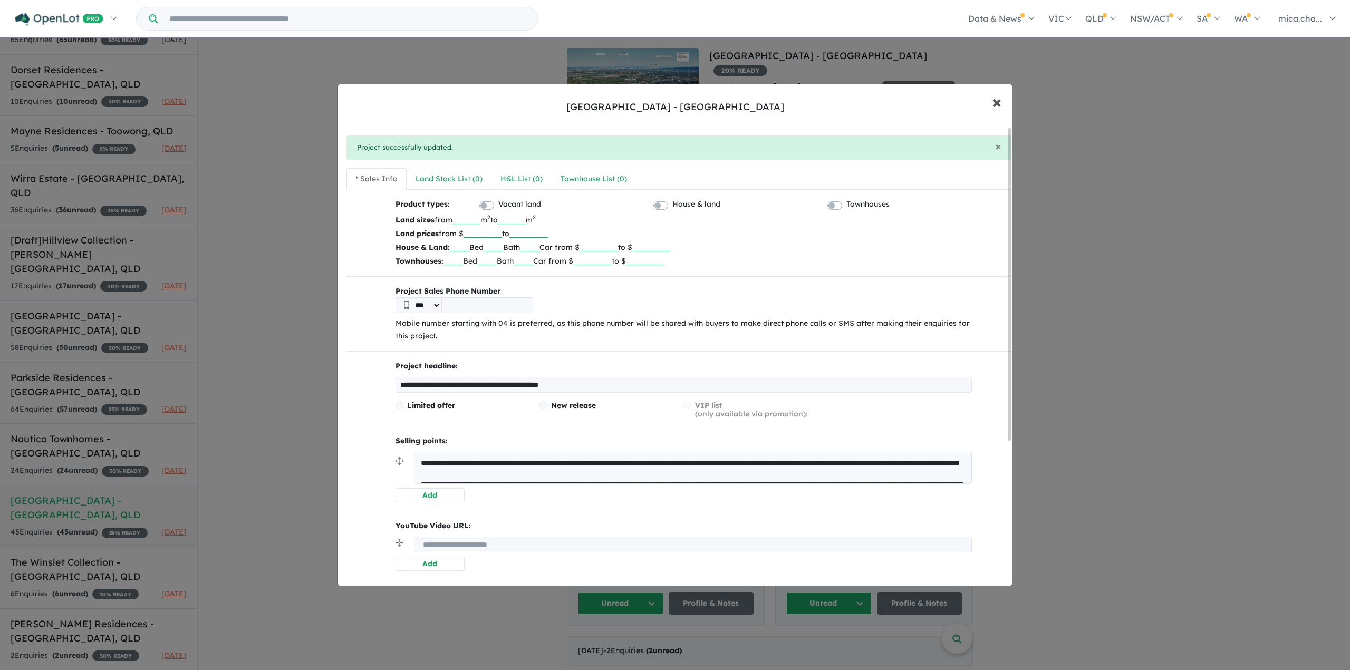
click at [999, 103] on span "×" at bounding box center [996, 101] width 9 height 23
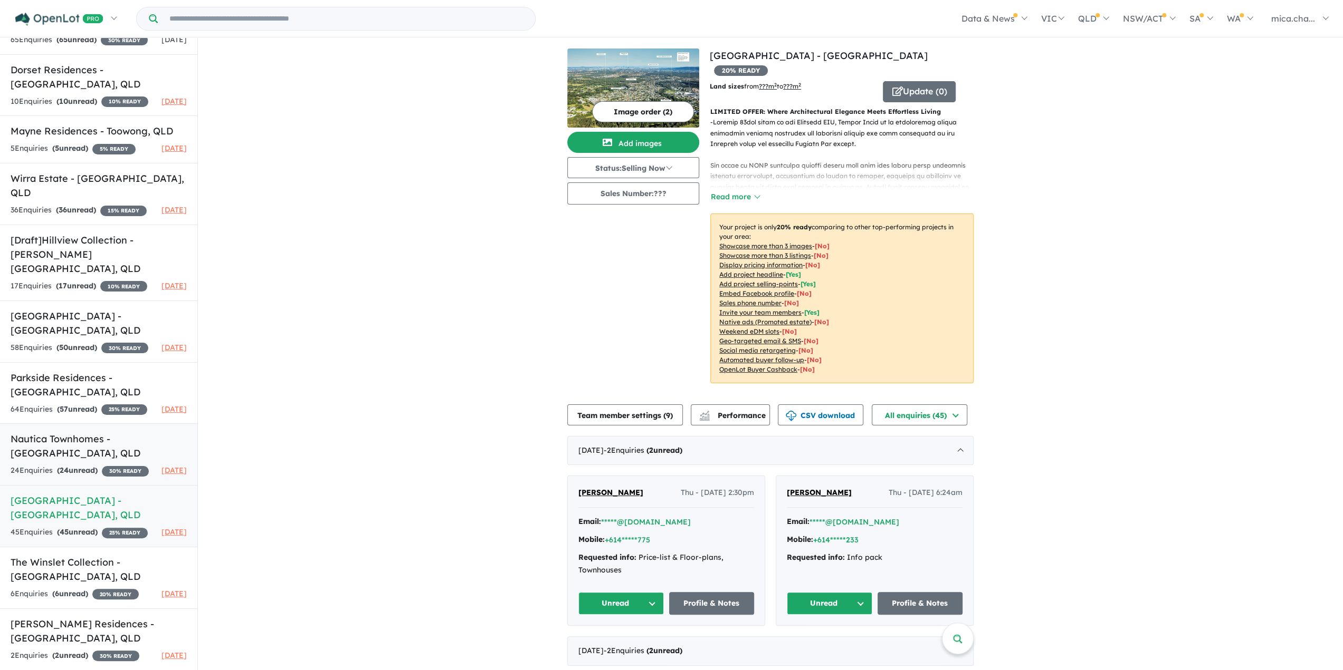
click at [84, 432] on h5 "Nautica Townhomes - Margate , QLD" at bounding box center [99, 446] width 176 height 28
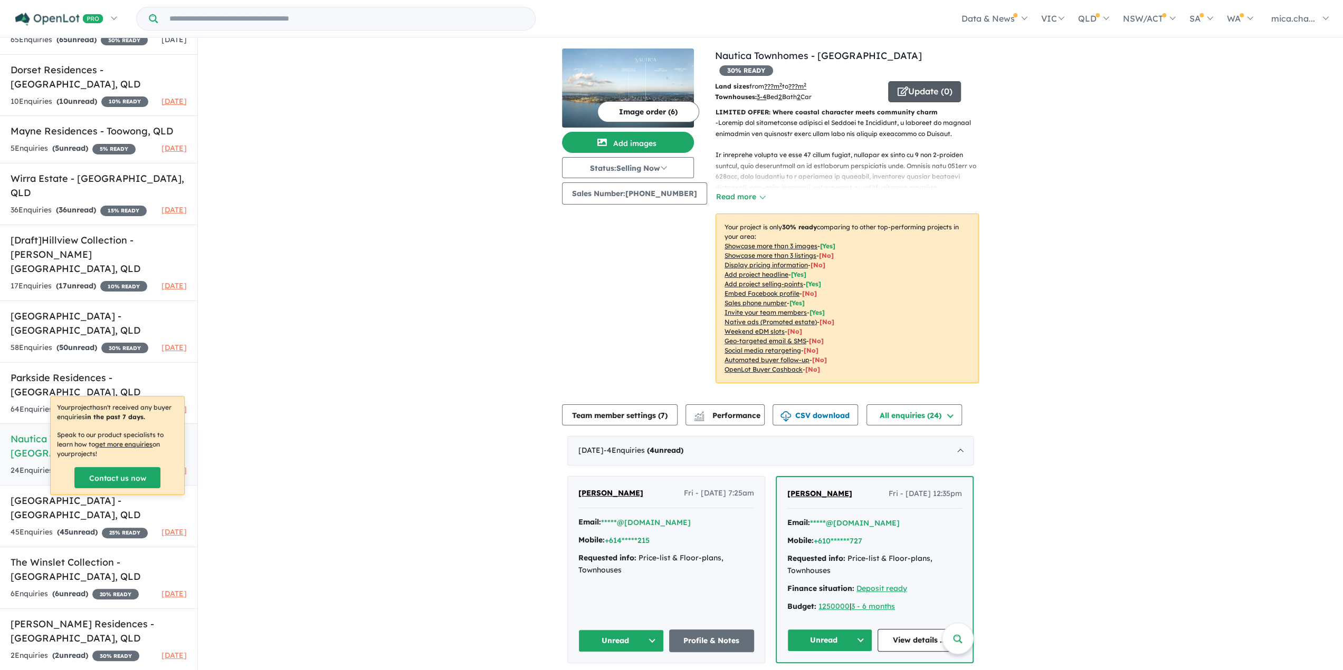
click at [925, 81] on button "Update ( 0 )" at bounding box center [924, 91] width 73 height 21
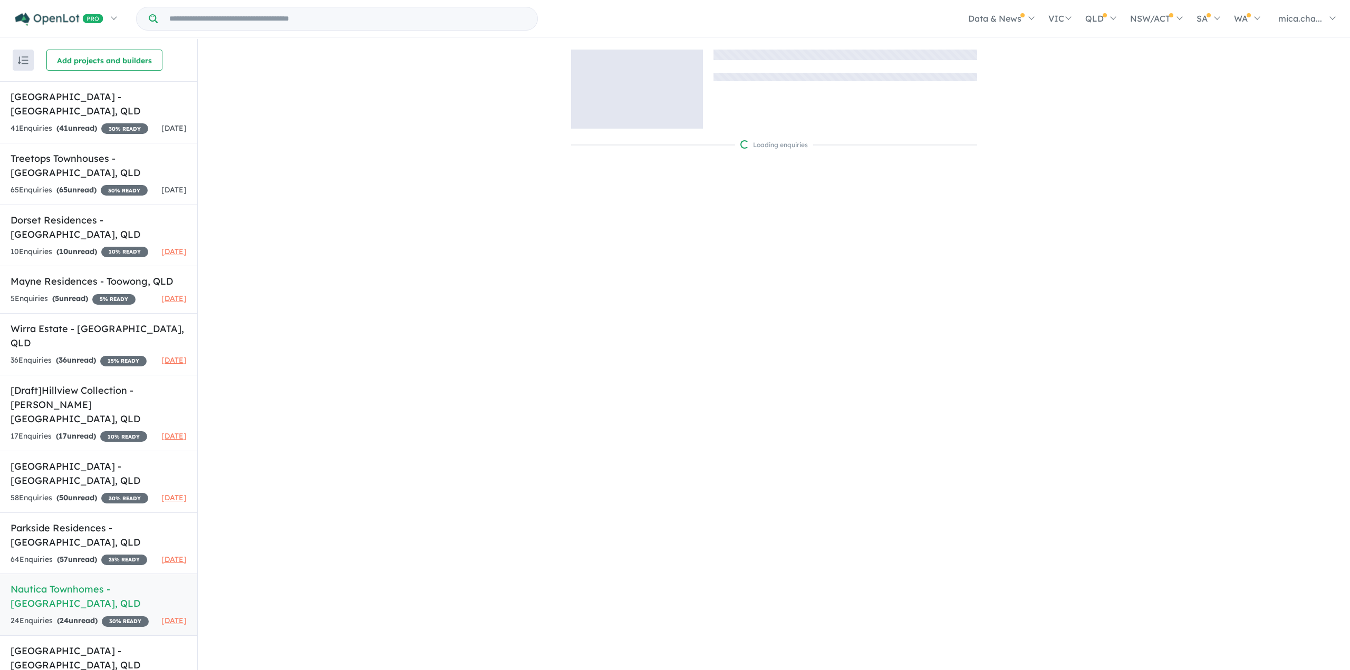
scroll to position [1, 0]
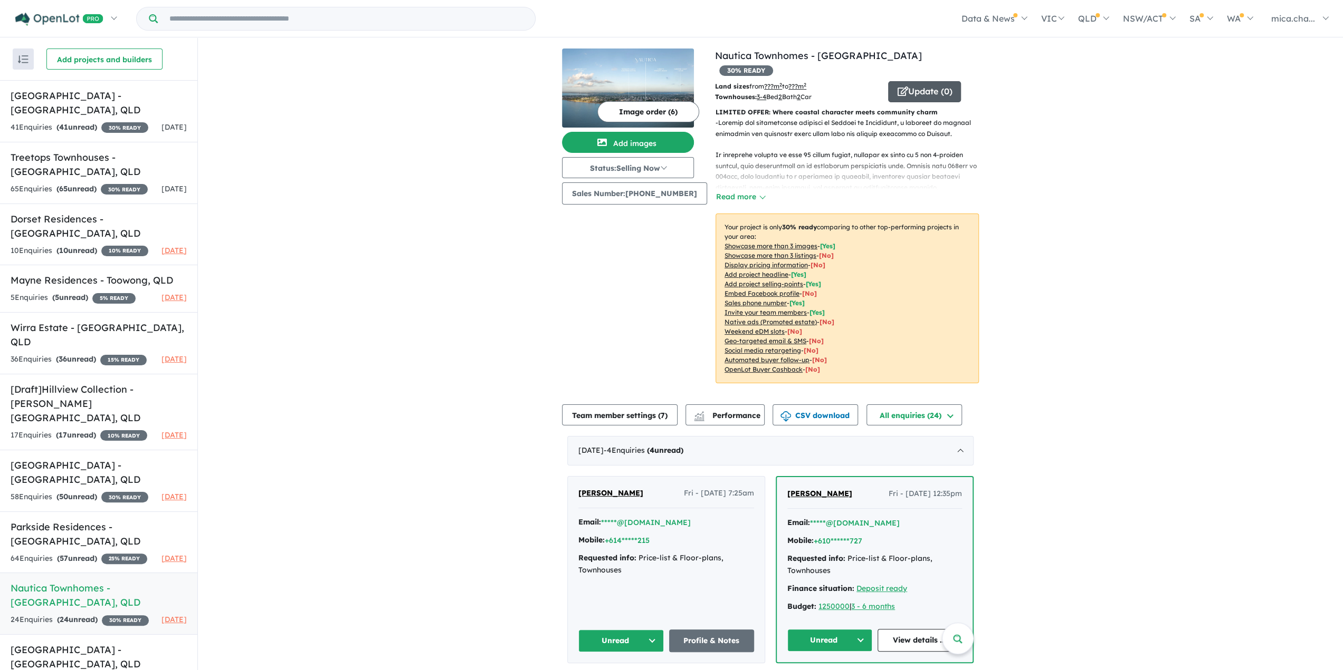
click at [907, 81] on button "Update ( 0 )" at bounding box center [924, 91] width 73 height 21
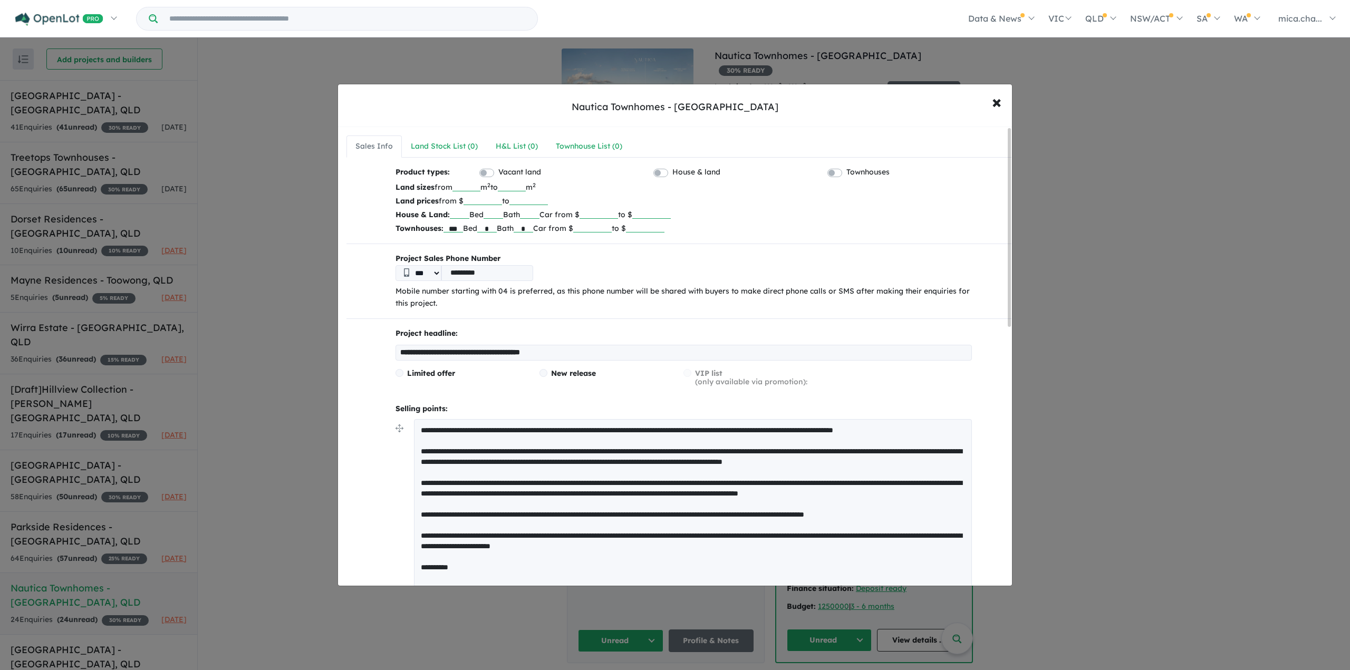
drag, startPoint x: 492, startPoint y: 273, endPoint x: 427, endPoint y: 271, distance: 64.4
click at [428, 271] on div "*** *********" at bounding box center [684, 273] width 577 height 16
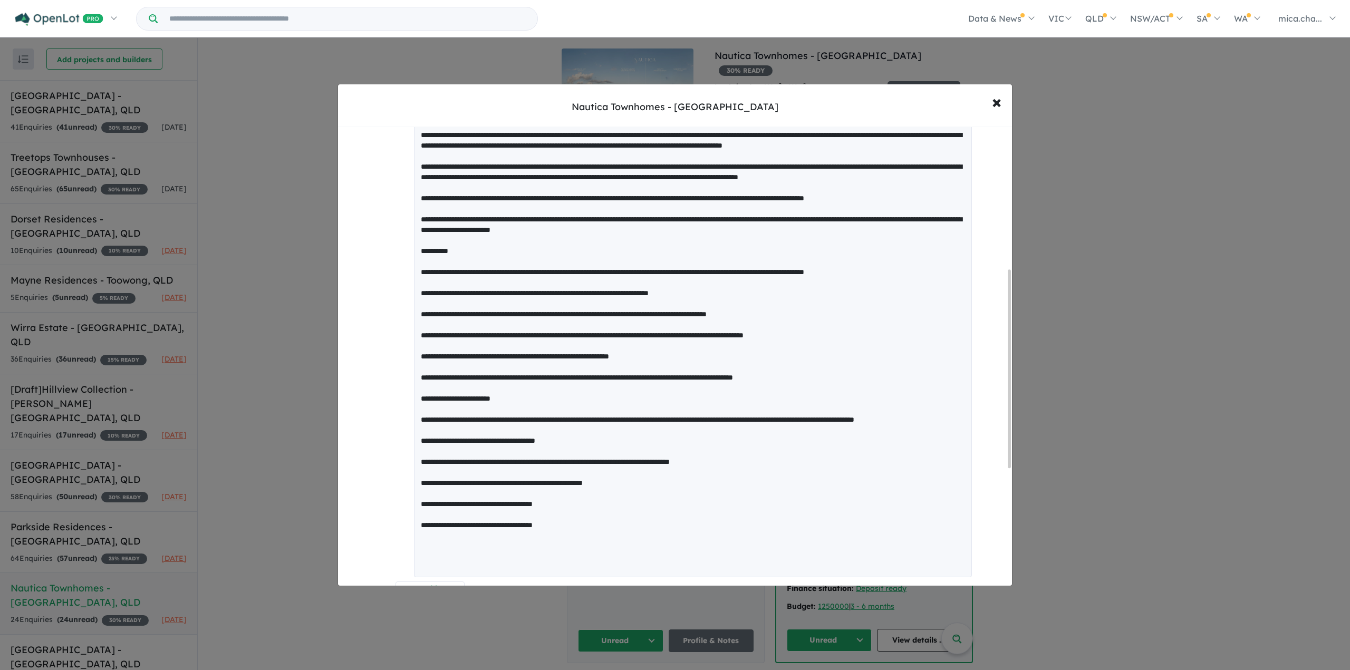
scroll to position [422, 0]
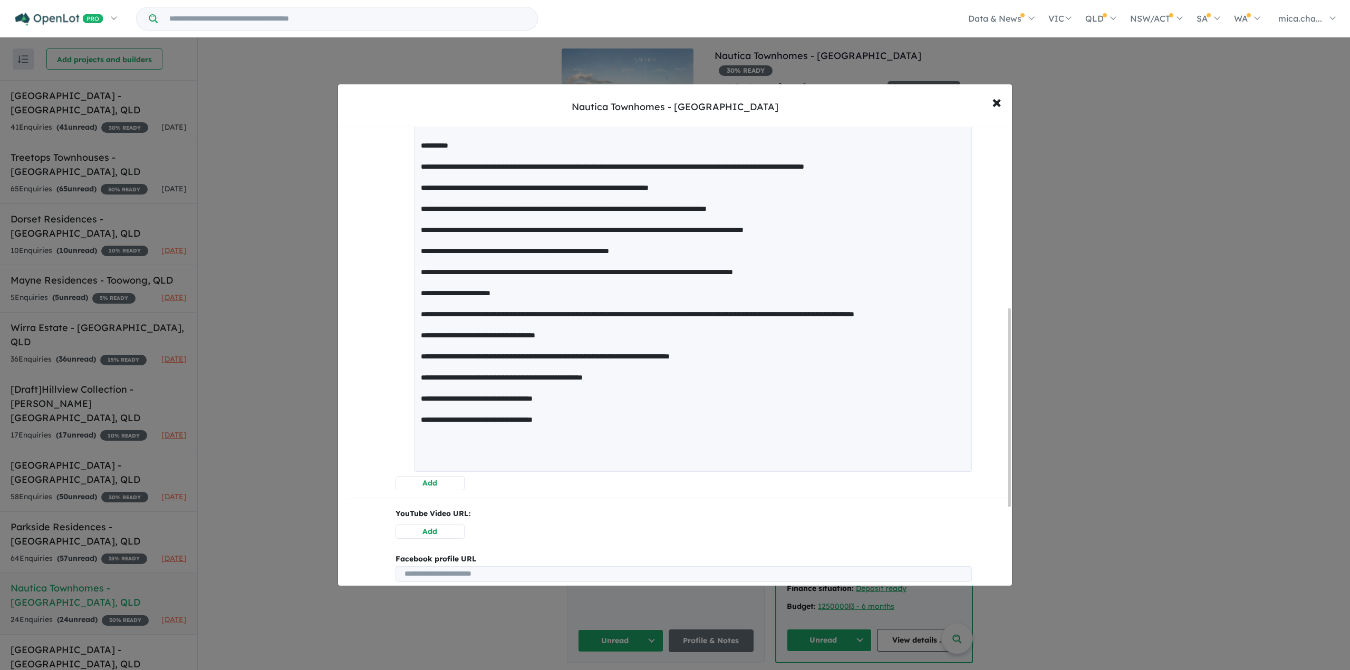
drag, startPoint x: 600, startPoint y: 459, endPoint x: 411, endPoint y: 457, distance: 188.3
click at [414, 457] on textarea at bounding box center [693, 234] width 558 height 475
click at [625, 453] on textarea at bounding box center [693, 234] width 558 height 475
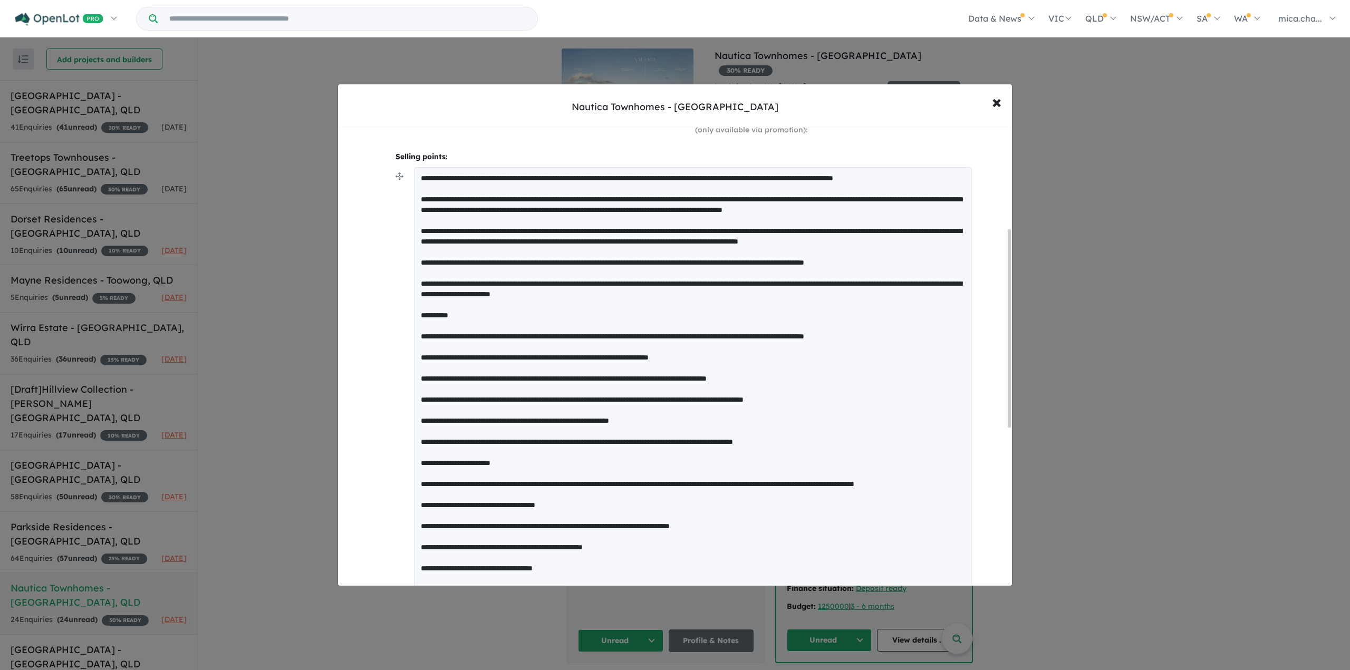
scroll to position [236, 0]
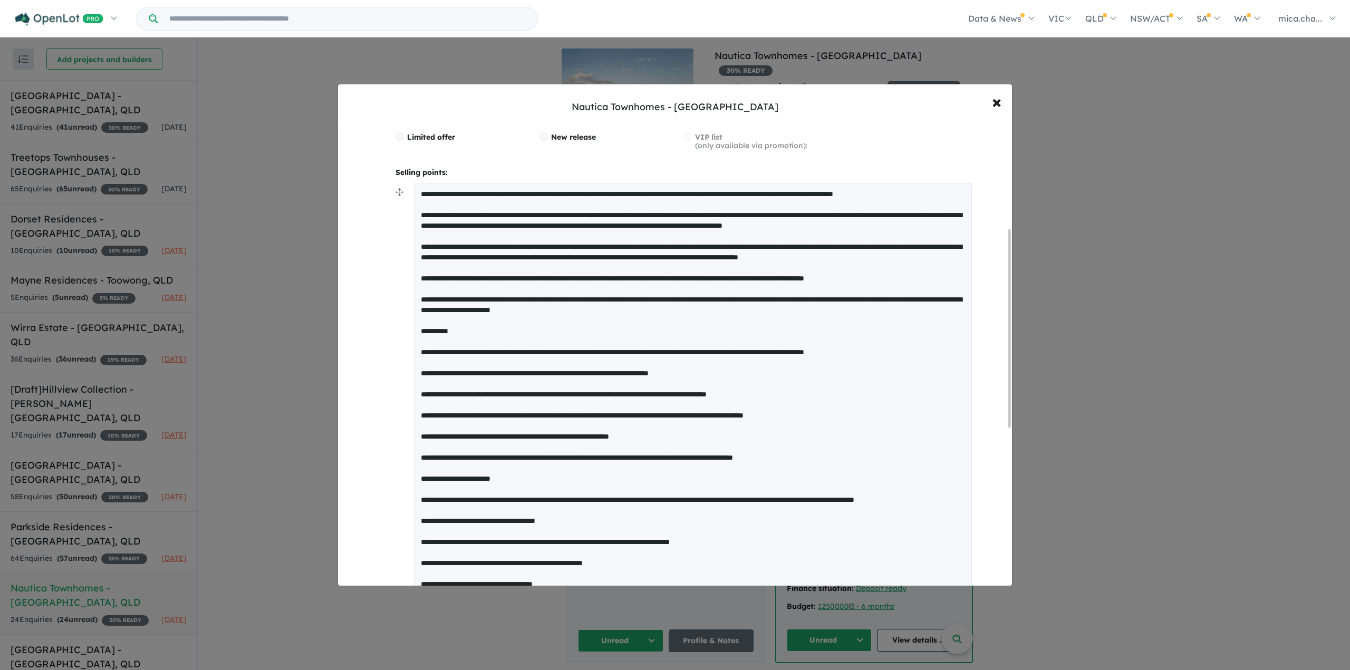
drag, startPoint x: 418, startPoint y: 361, endPoint x: 650, endPoint y: 534, distance: 289.6
click at [649, 534] on textarea at bounding box center [693, 420] width 558 height 475
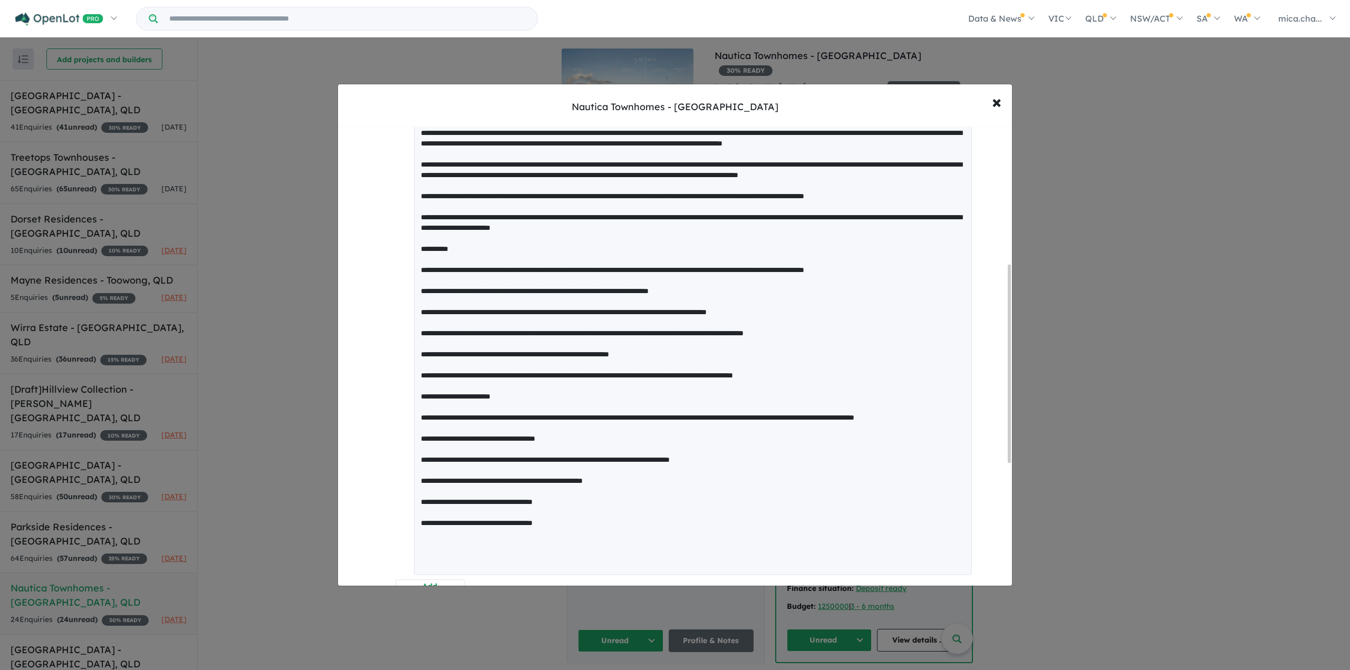
scroll to position [342, 0]
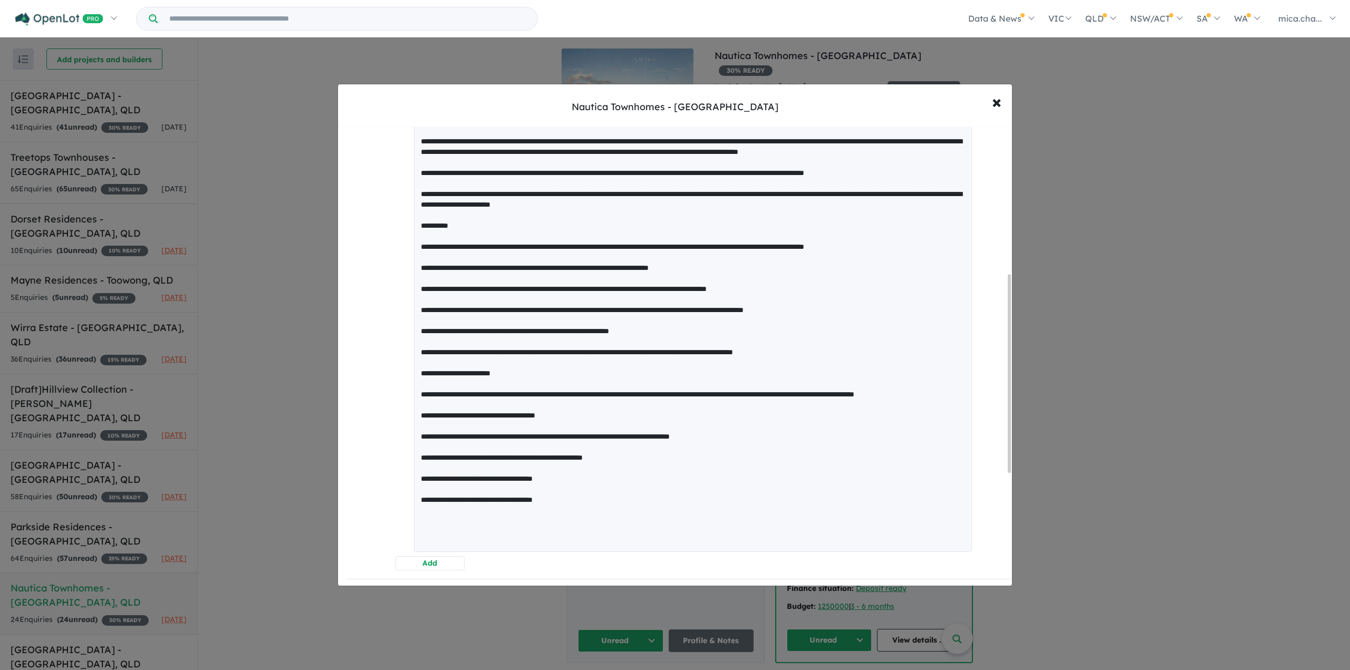
click at [667, 499] on textarea at bounding box center [693, 315] width 558 height 475
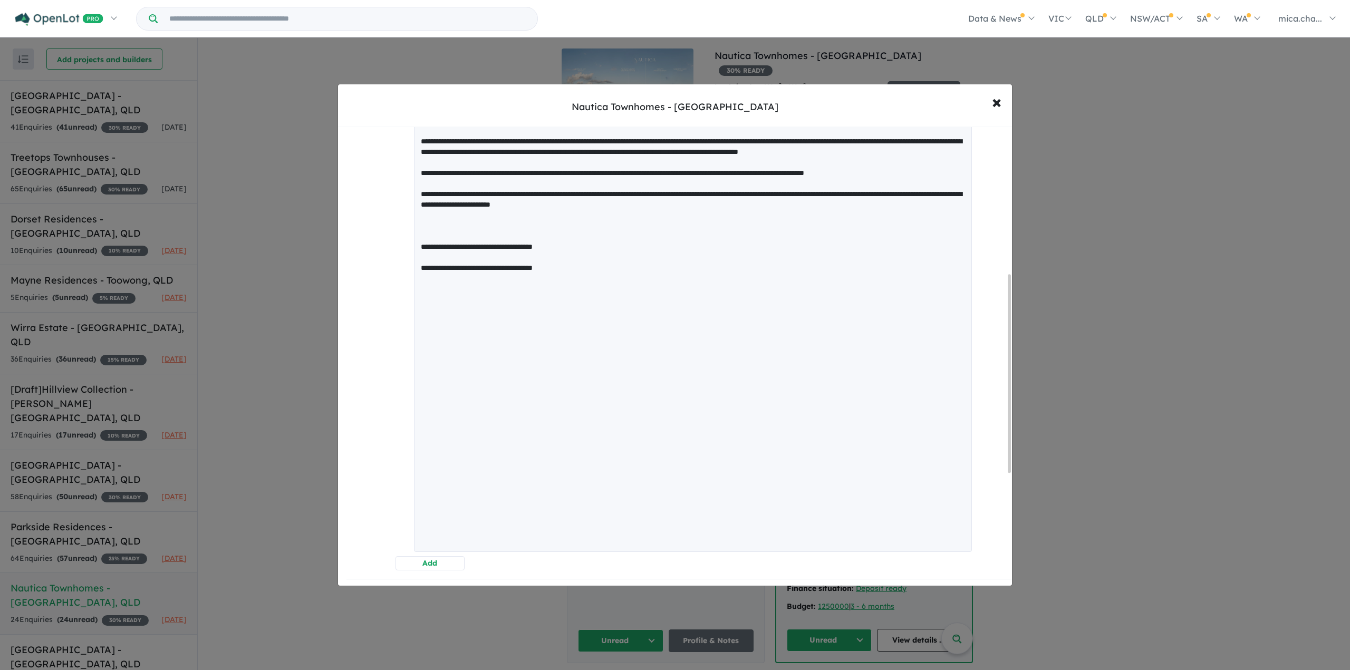
scroll to position [153, 0]
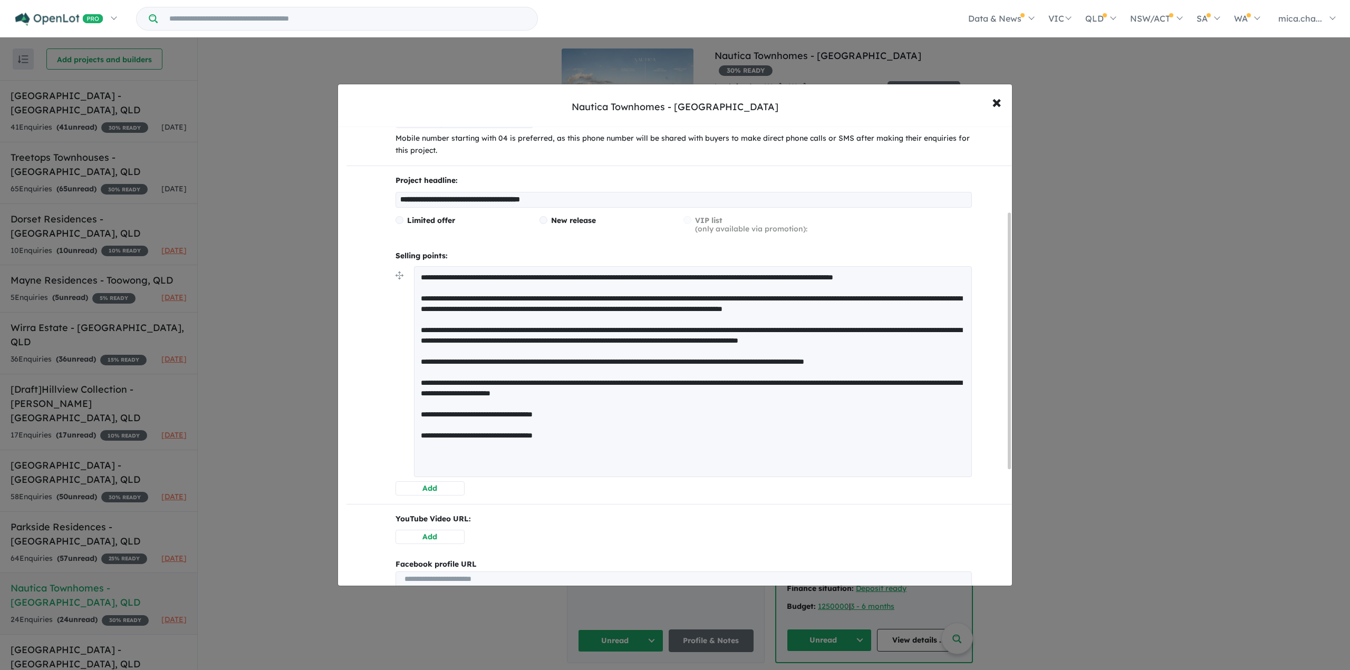
drag, startPoint x: 416, startPoint y: 470, endPoint x: 306, endPoint y: 471, distance: 110.3
click at [306, 471] on div "**********" at bounding box center [675, 335] width 1350 height 670
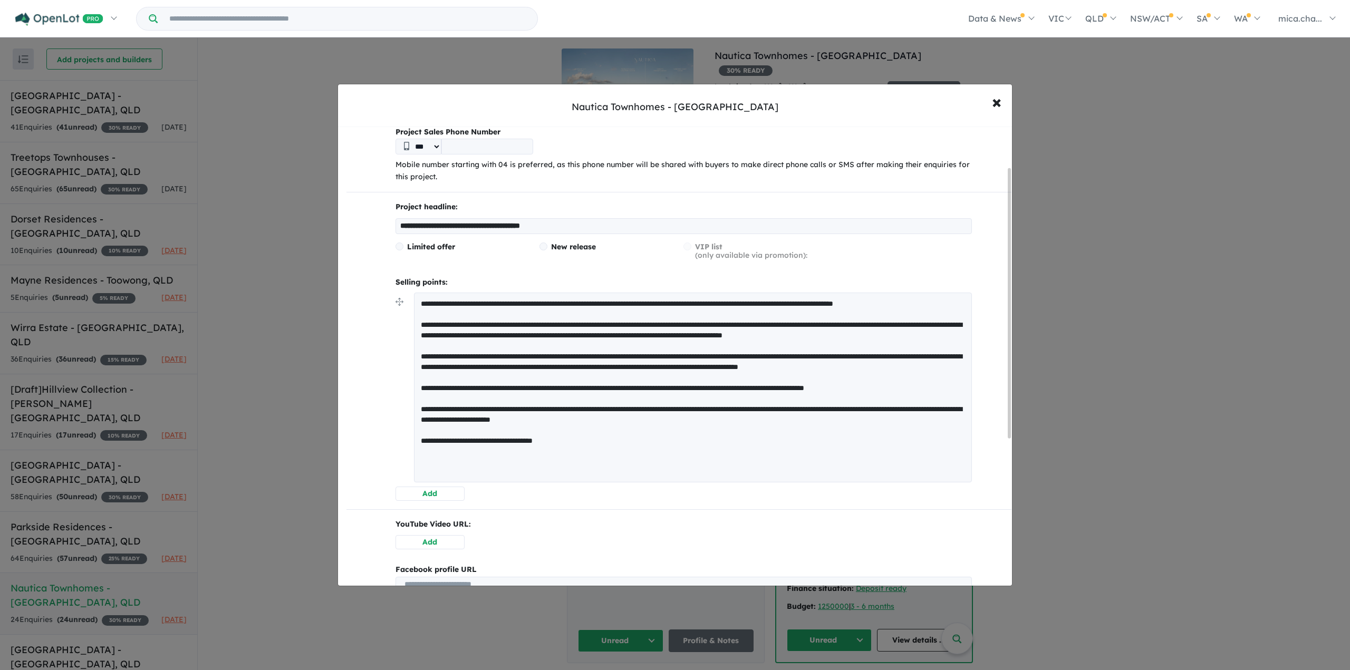
scroll to position [0, 0]
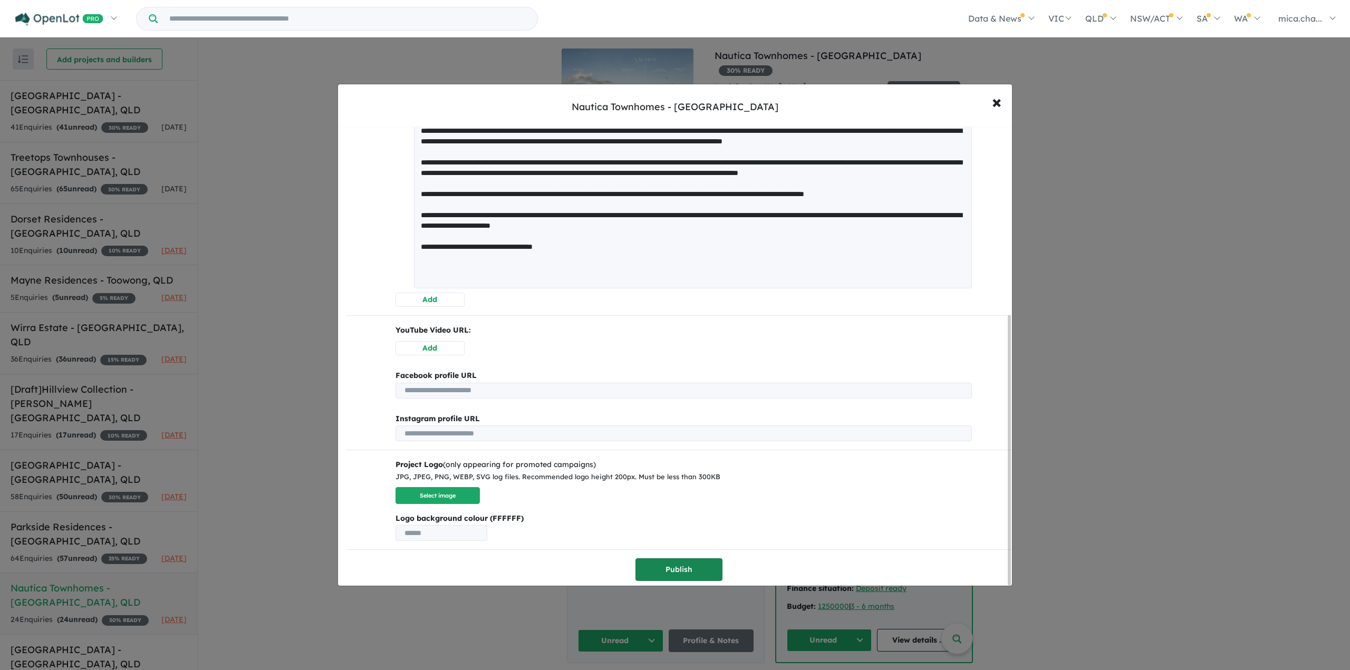
type textarea "**********"
click at [682, 566] on button "Publish" at bounding box center [679, 570] width 87 height 23
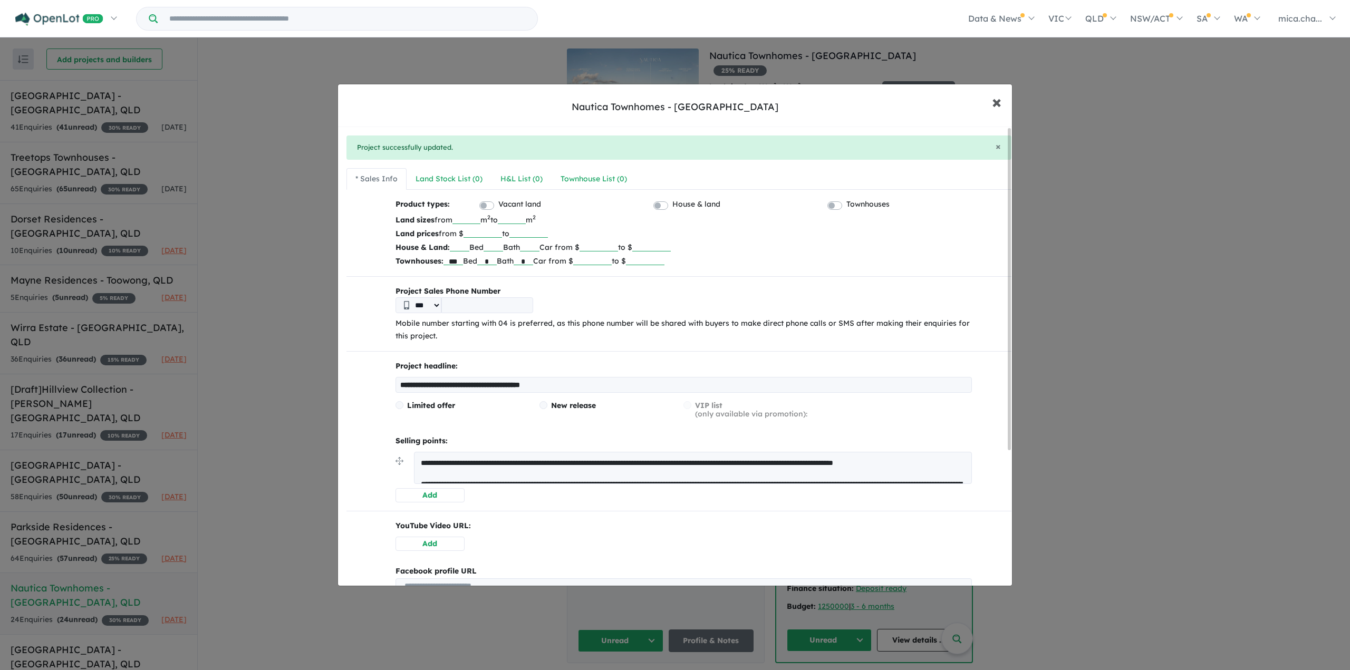
click at [1001, 100] on span "×" at bounding box center [996, 101] width 9 height 23
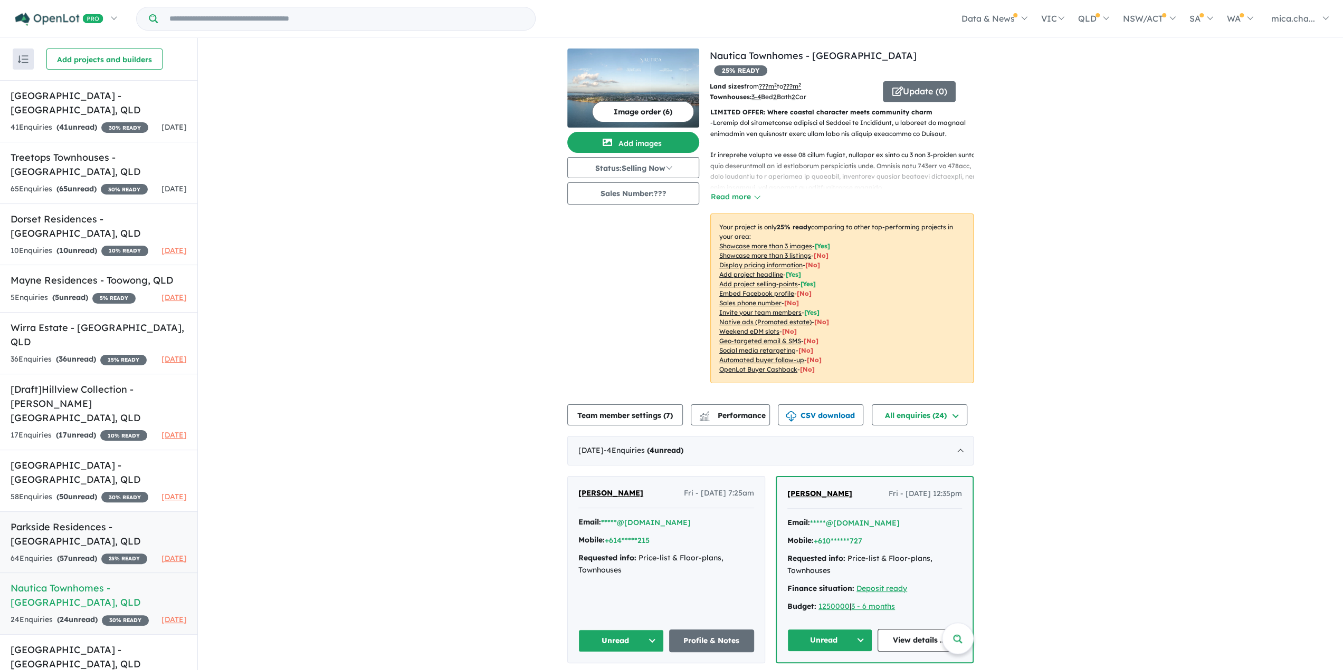
click at [74, 549] on h5 "Parkside Residences - [GEOGRAPHIC_DATA] , [GEOGRAPHIC_DATA]" at bounding box center [99, 534] width 176 height 28
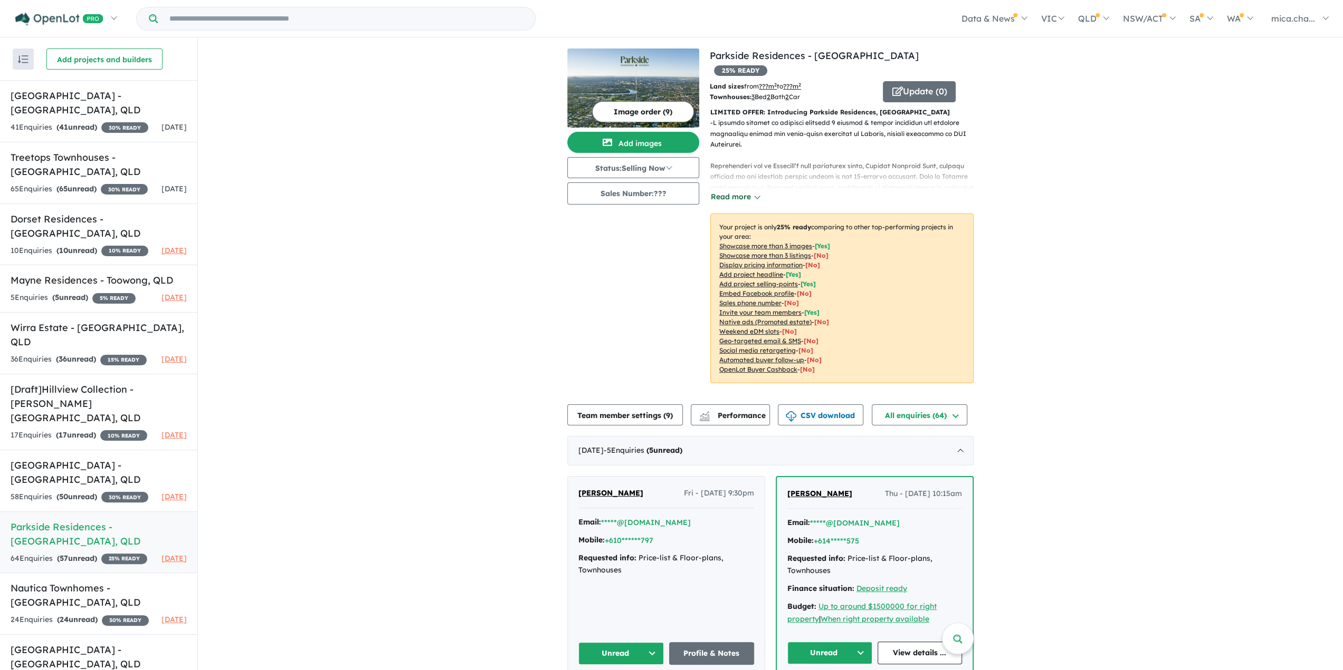
click at [732, 191] on button "Read more" at bounding box center [735, 197] width 50 height 12
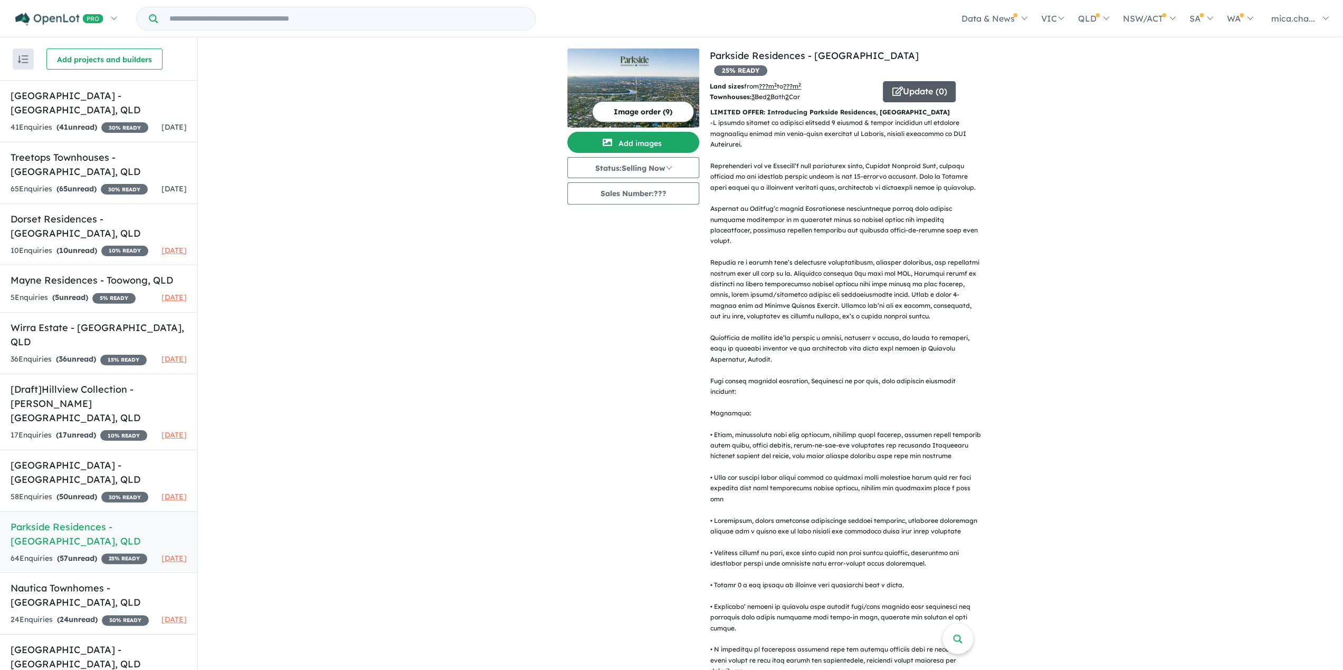
click at [927, 81] on button "Update ( 0 )" at bounding box center [919, 91] width 73 height 21
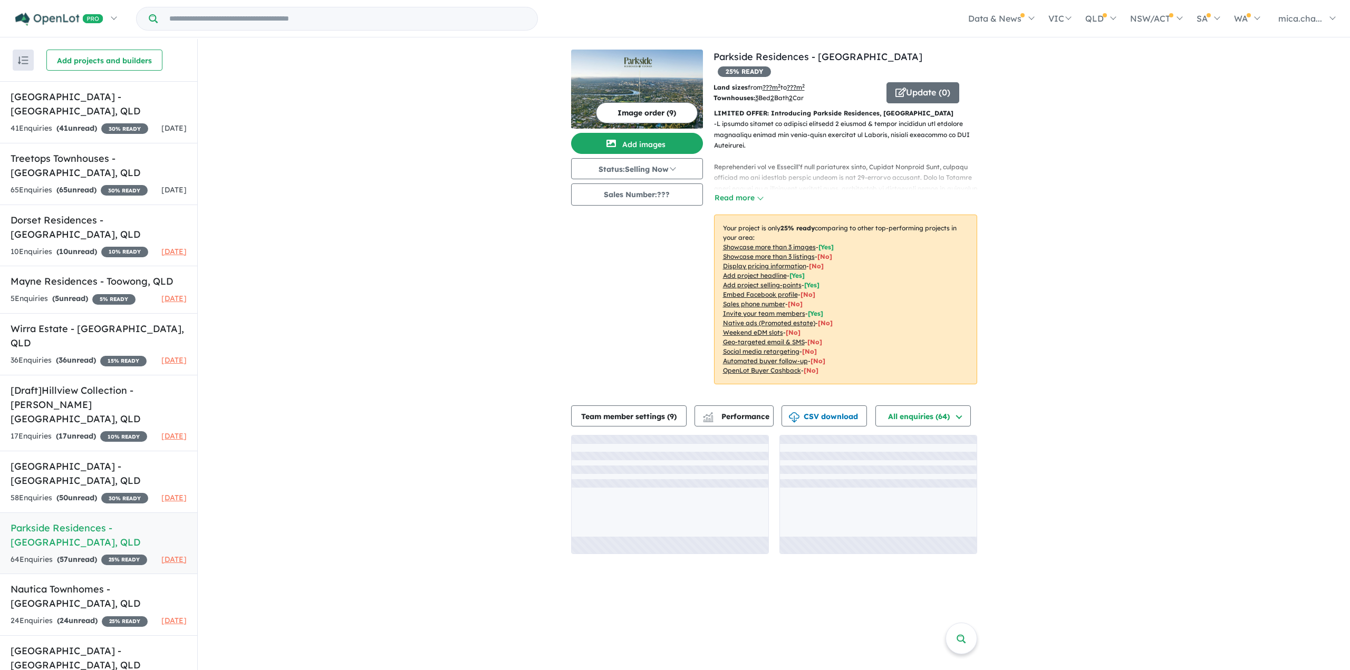
scroll to position [1, 0]
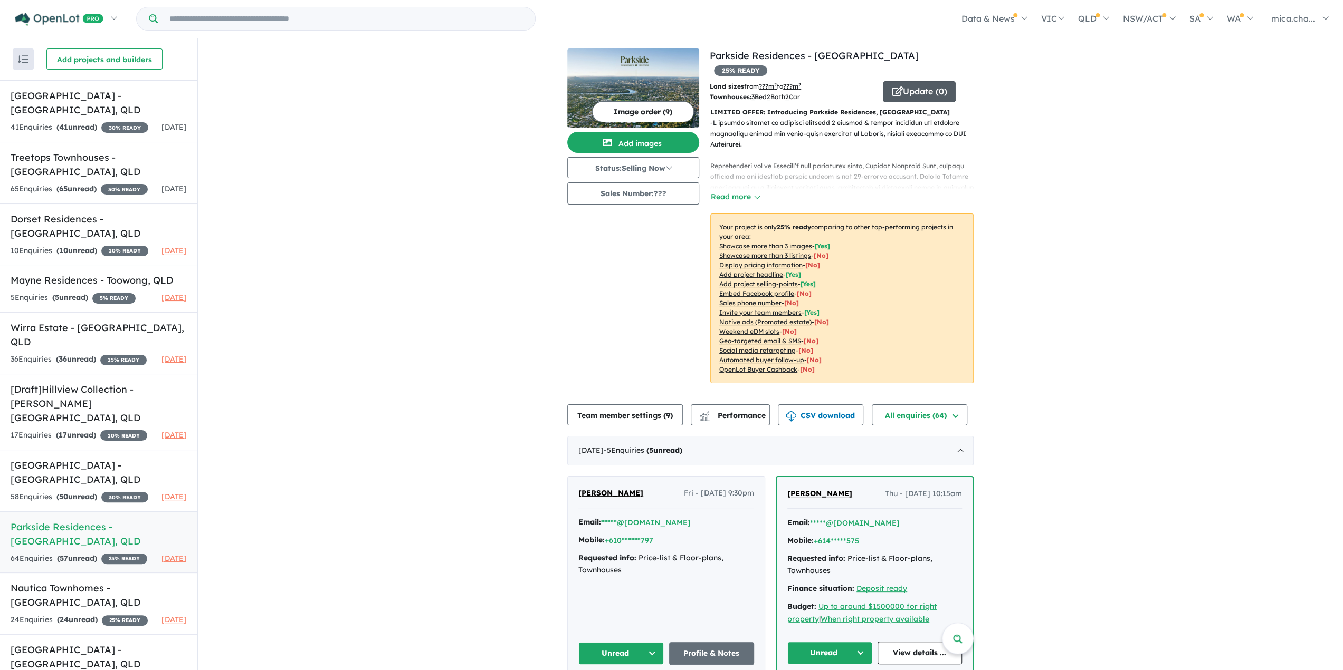
click at [917, 81] on button "Update ( 0 )" at bounding box center [919, 91] width 73 height 21
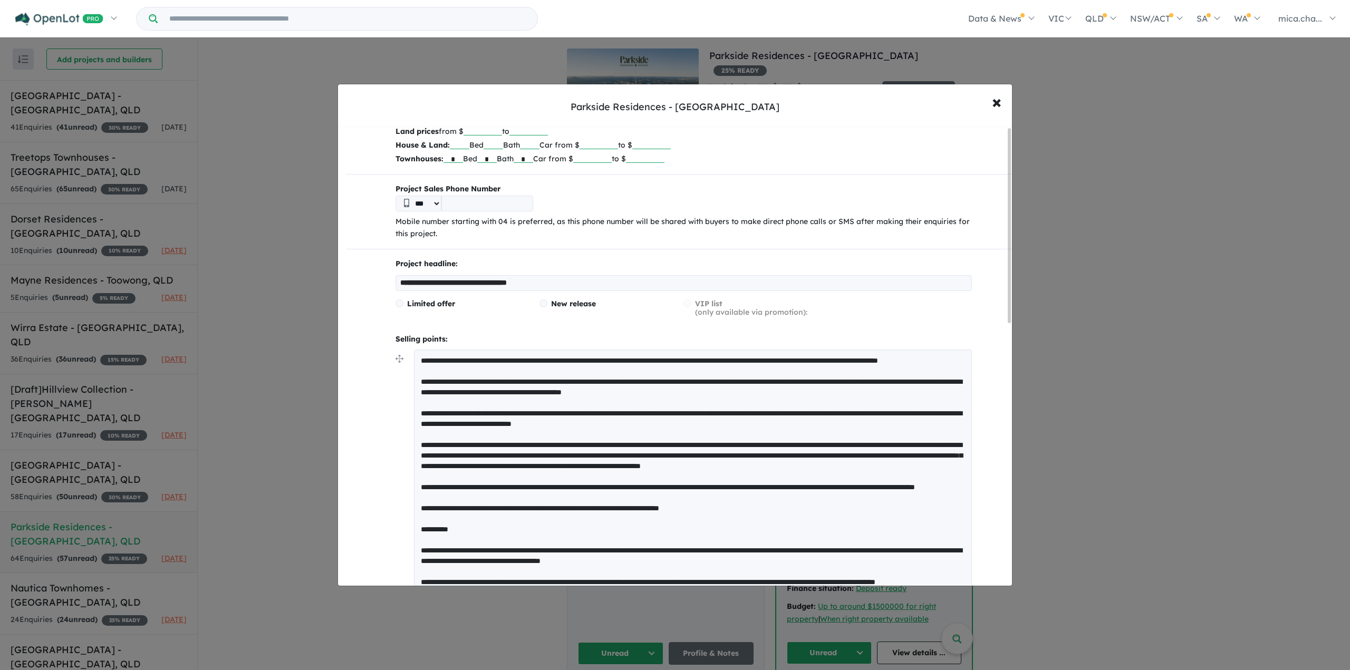
scroll to position [158, 0]
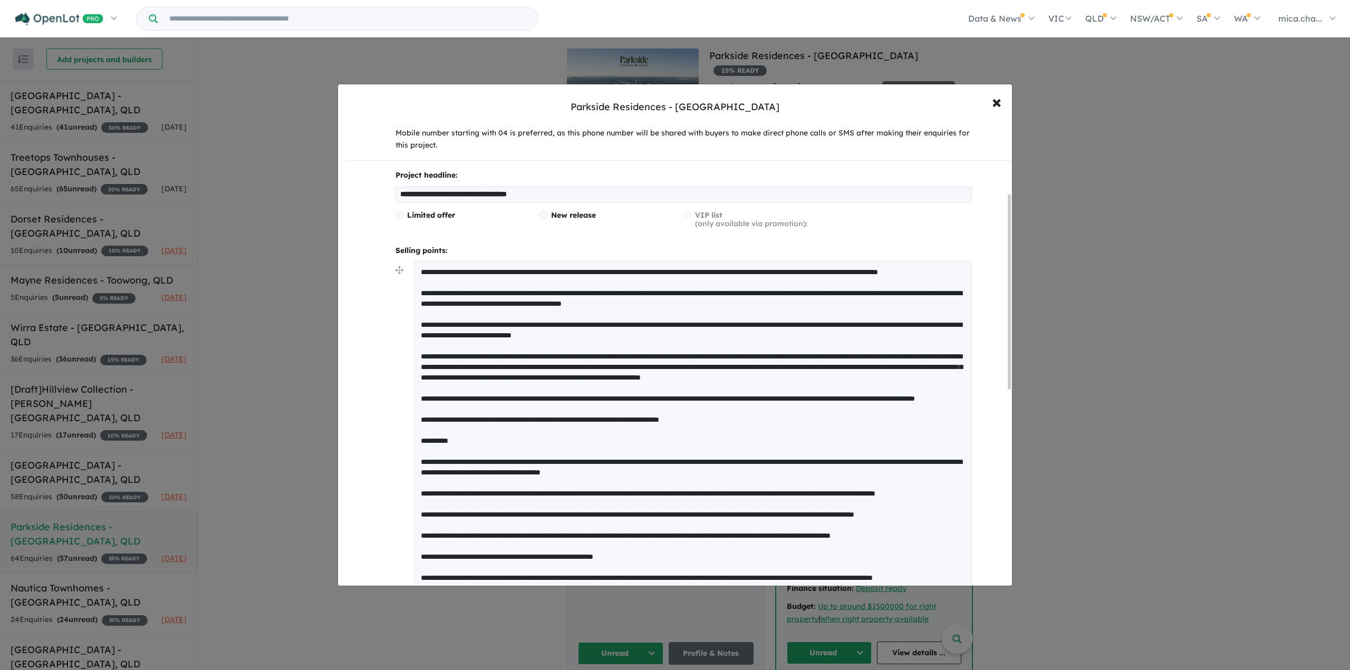
drag, startPoint x: 552, startPoint y: 281, endPoint x: 418, endPoint y: 279, distance: 133.5
click at [421, 280] on textarea at bounding box center [693, 509] width 558 height 496
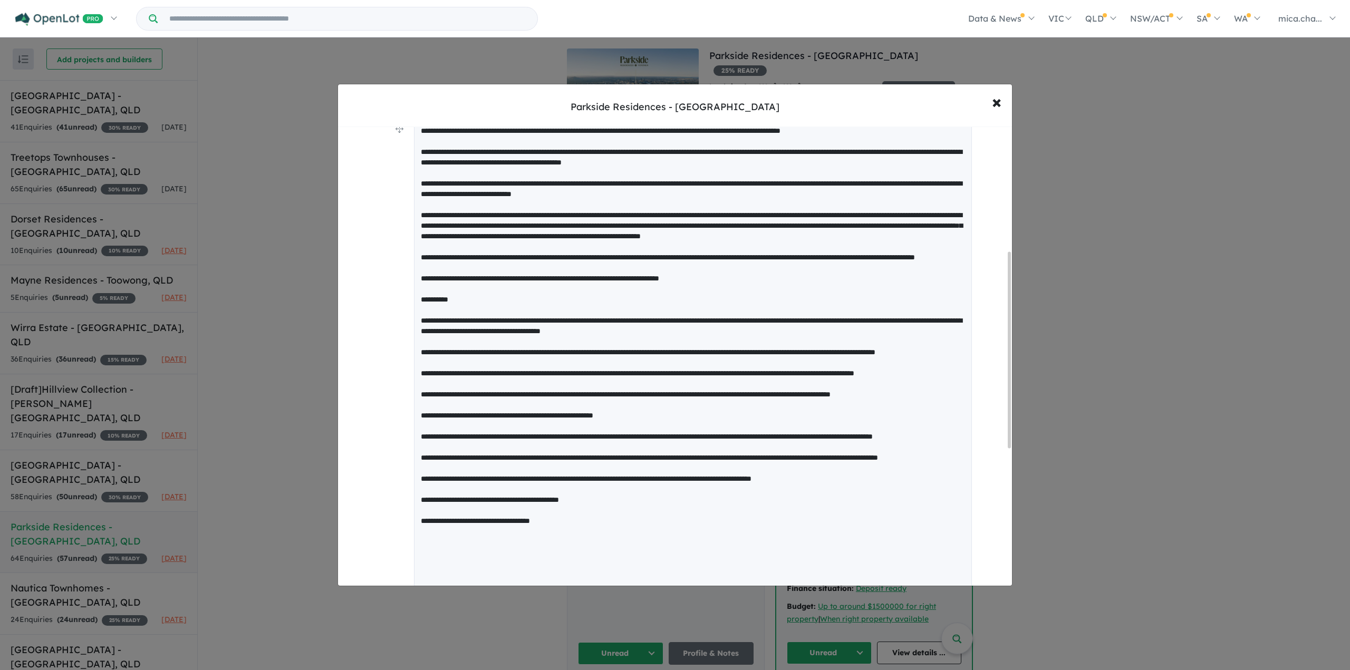
scroll to position [317, 0]
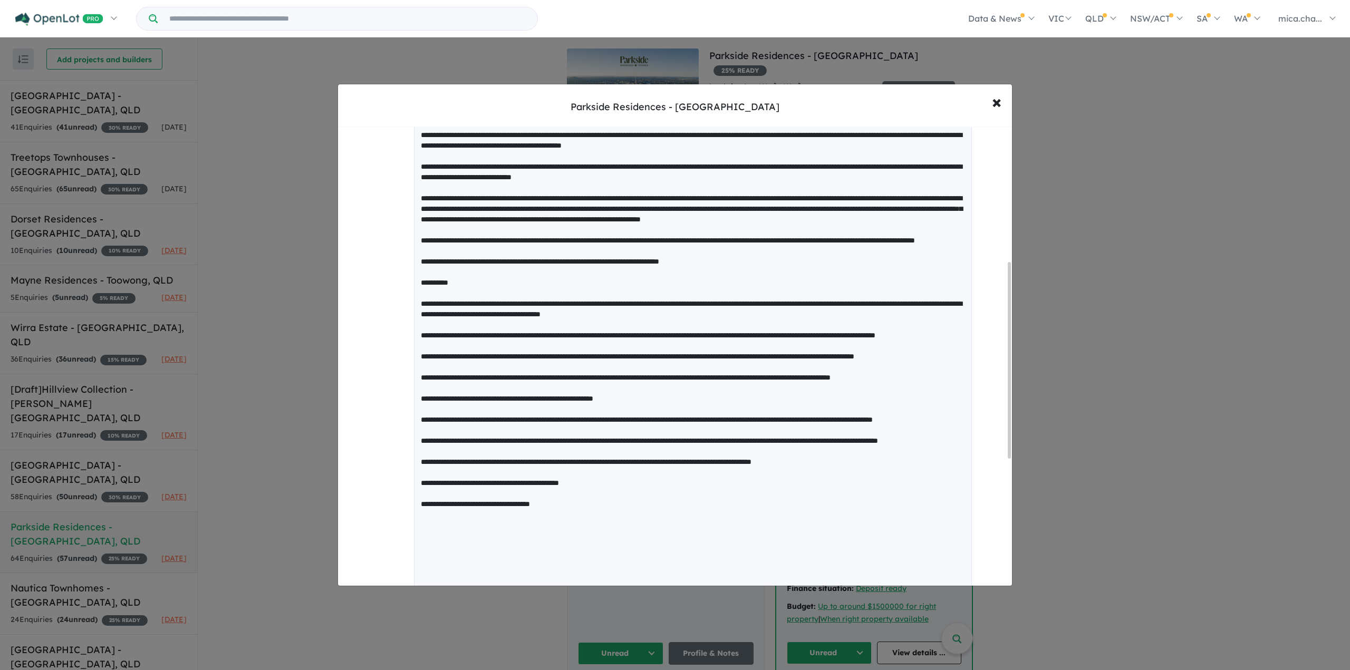
drag, startPoint x: 416, startPoint y: 280, endPoint x: 574, endPoint y: 488, distance: 261.3
click at [573, 489] on textarea at bounding box center [693, 345] width 558 height 485
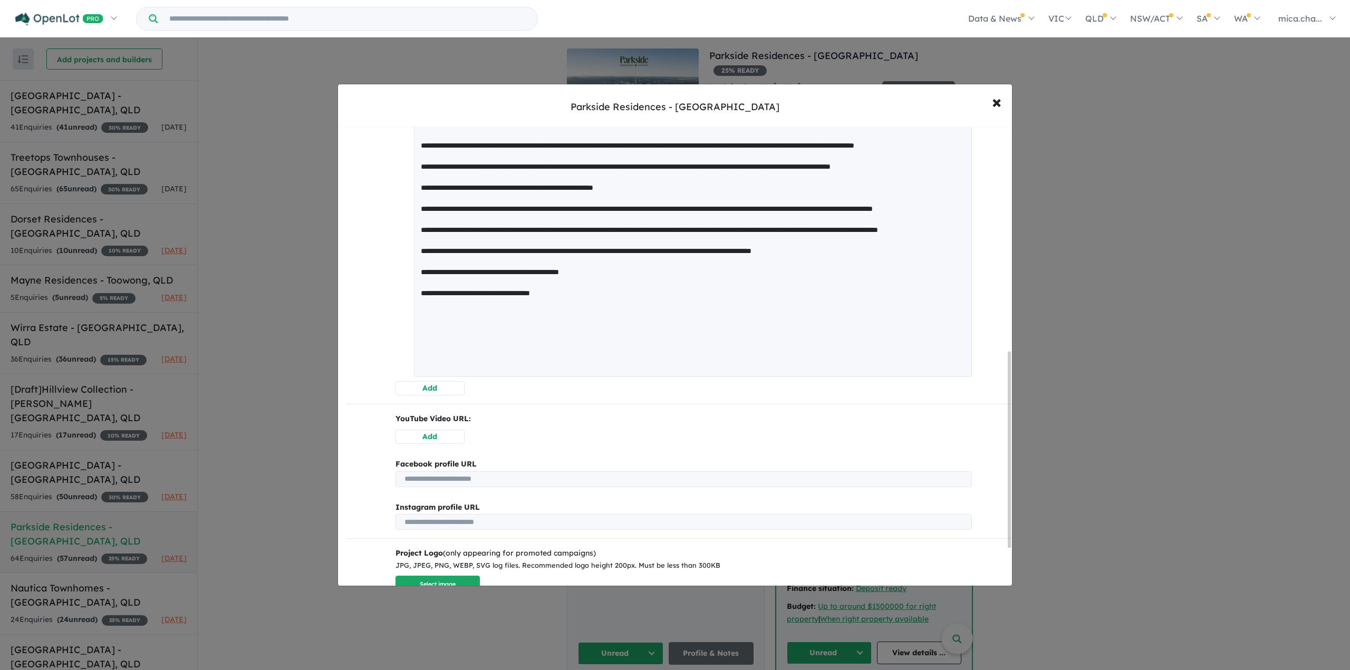
click at [618, 368] on textarea at bounding box center [693, 134] width 558 height 485
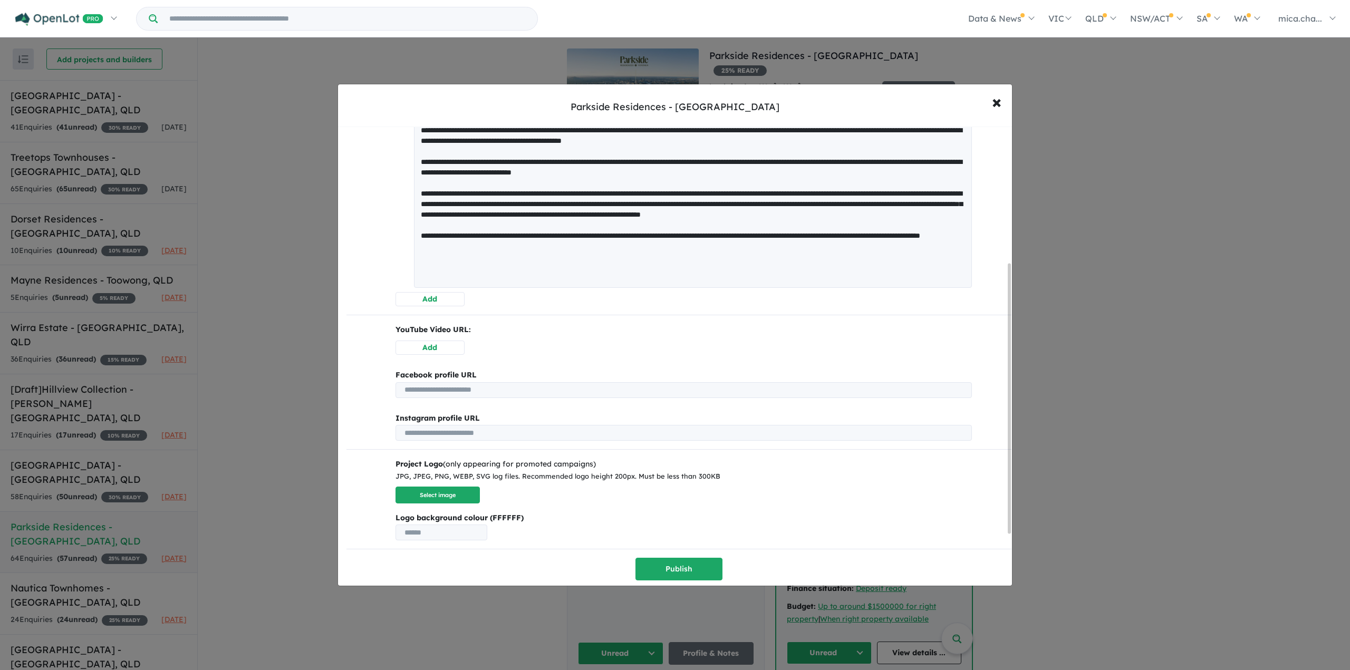
scroll to position [232, 0]
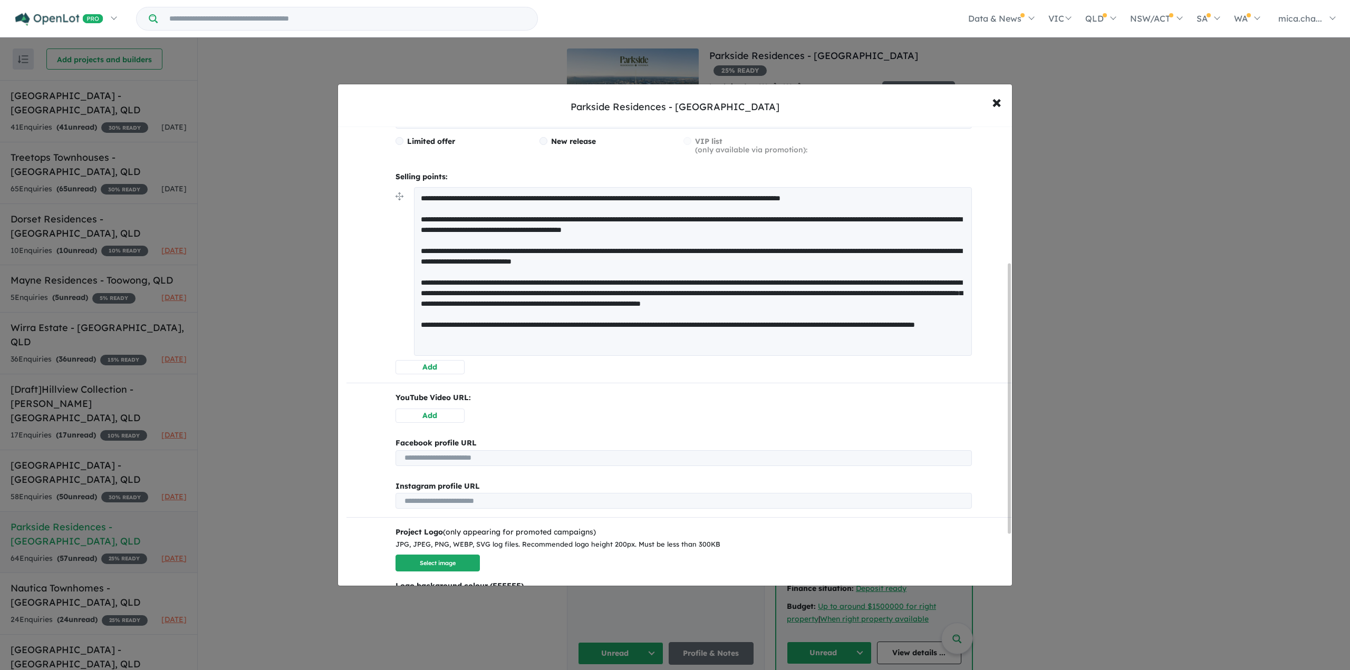
type textarea "**********"
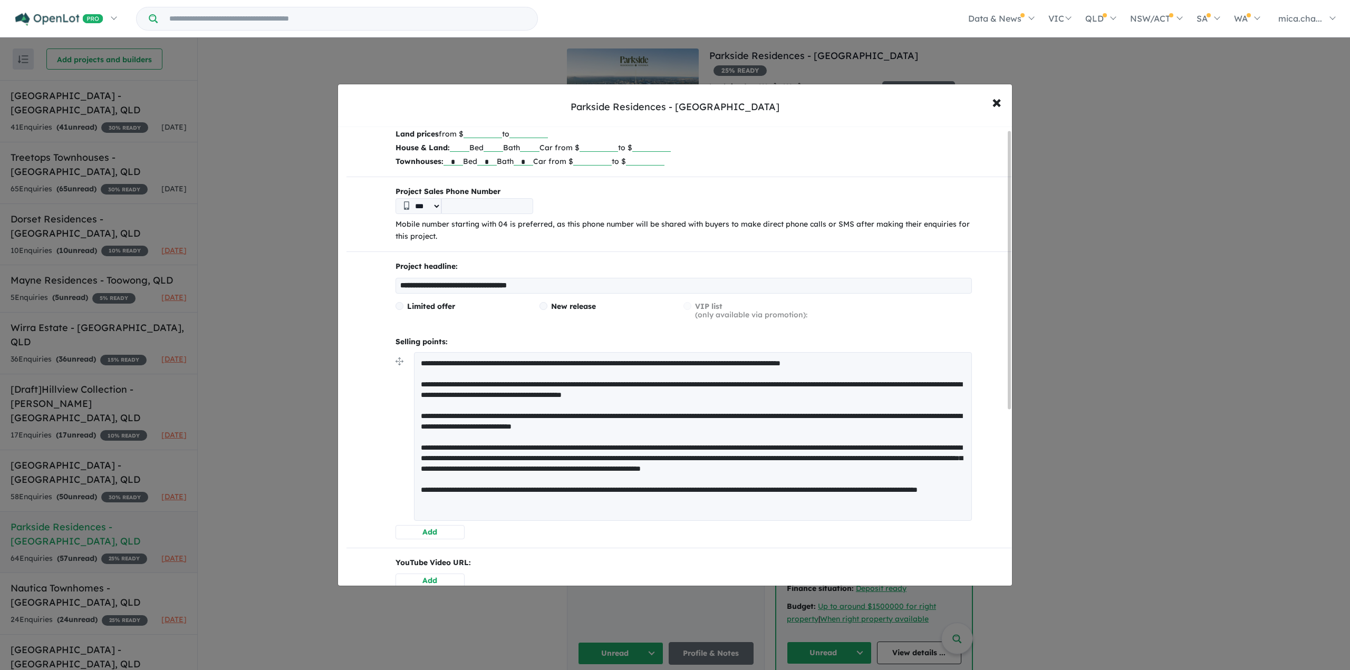
scroll to position [0, 0]
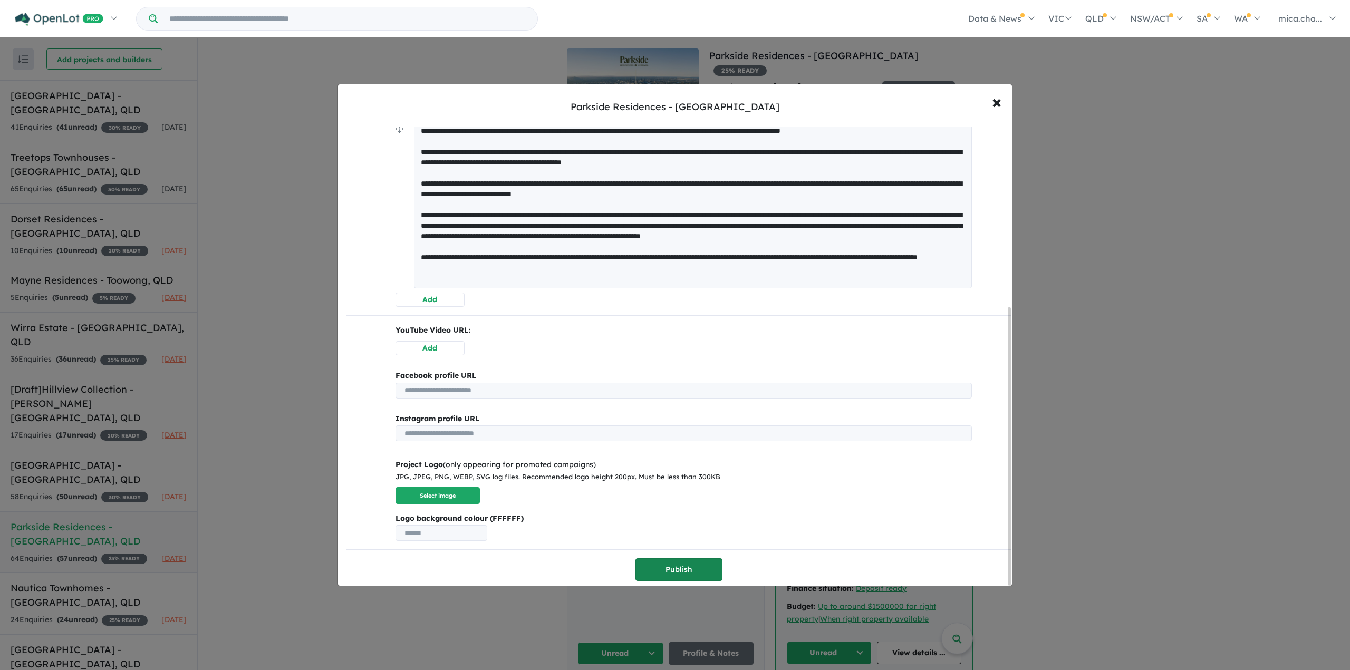
click at [668, 566] on button "Publish" at bounding box center [679, 570] width 87 height 23
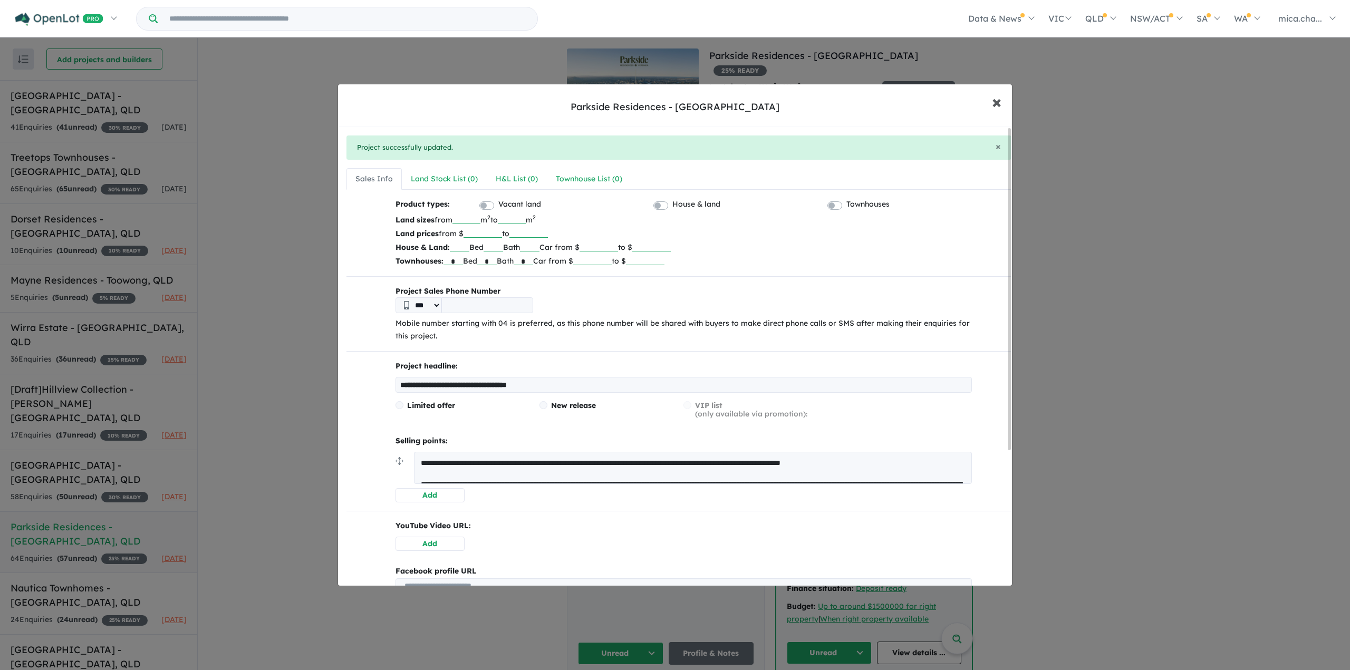
click at [996, 101] on span "×" at bounding box center [996, 101] width 9 height 23
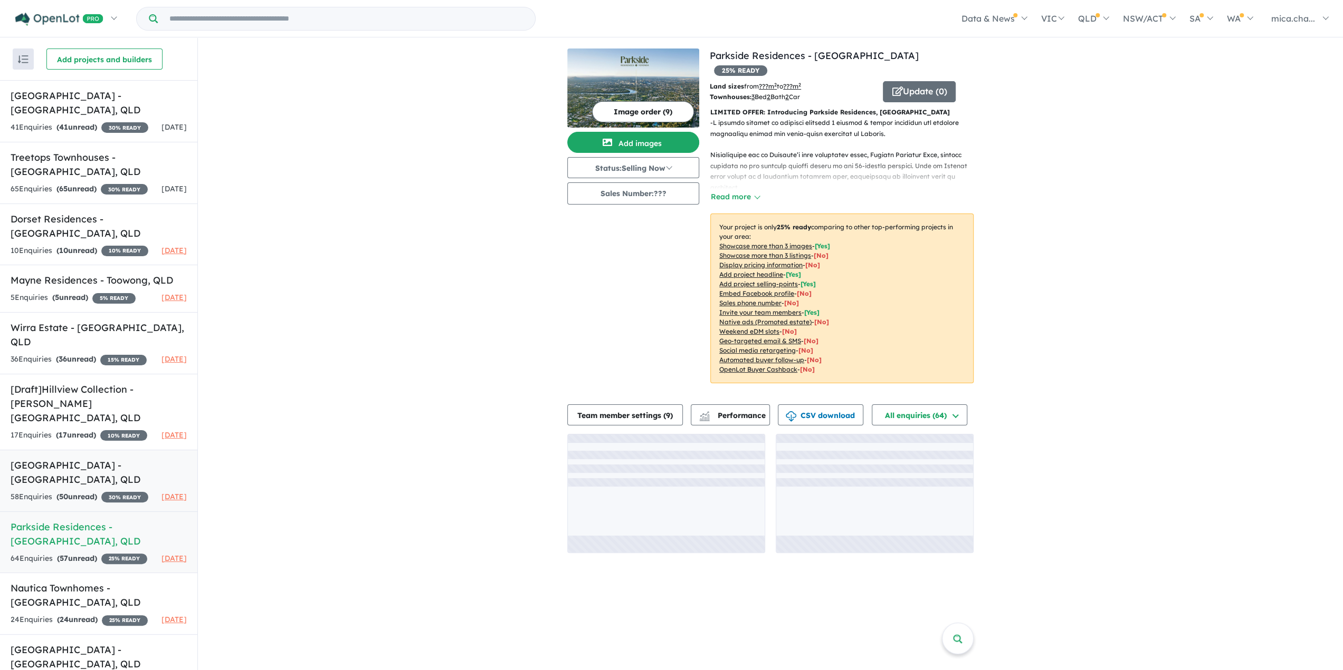
click at [50, 485] on h5 "Brickworks Park Estate - Alderley , QLD" at bounding box center [99, 472] width 176 height 28
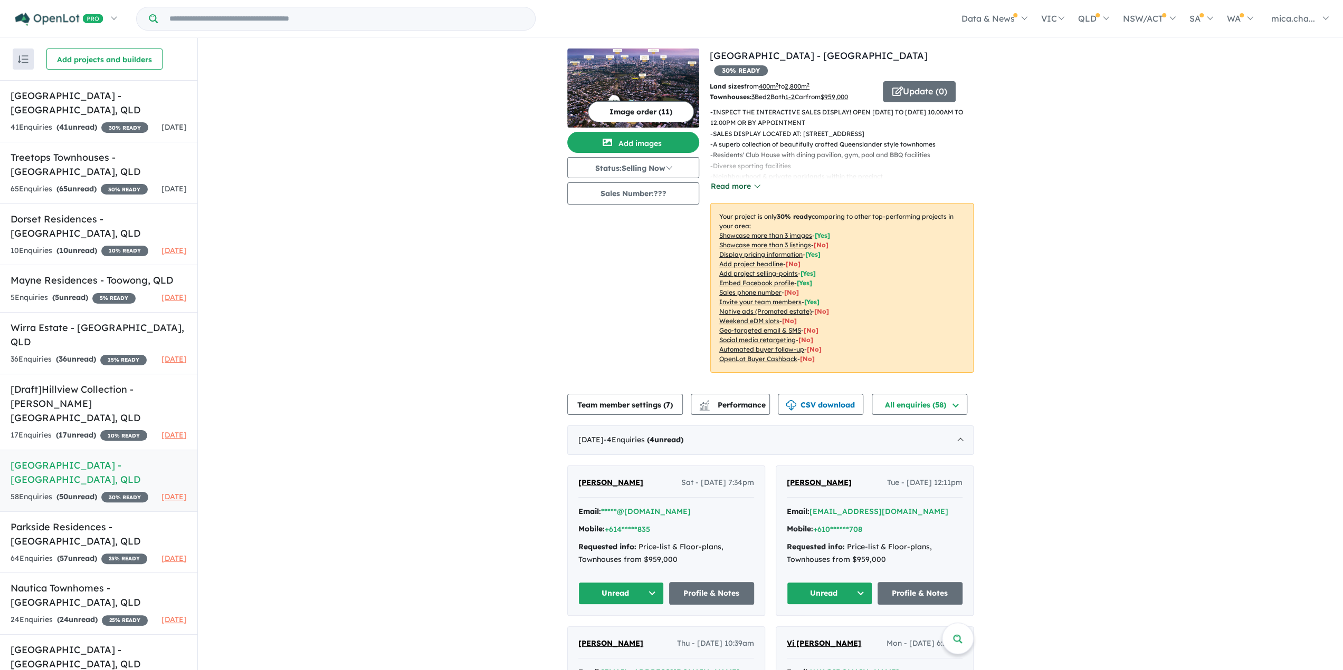
click at [724, 180] on button "Read more" at bounding box center [735, 186] width 50 height 12
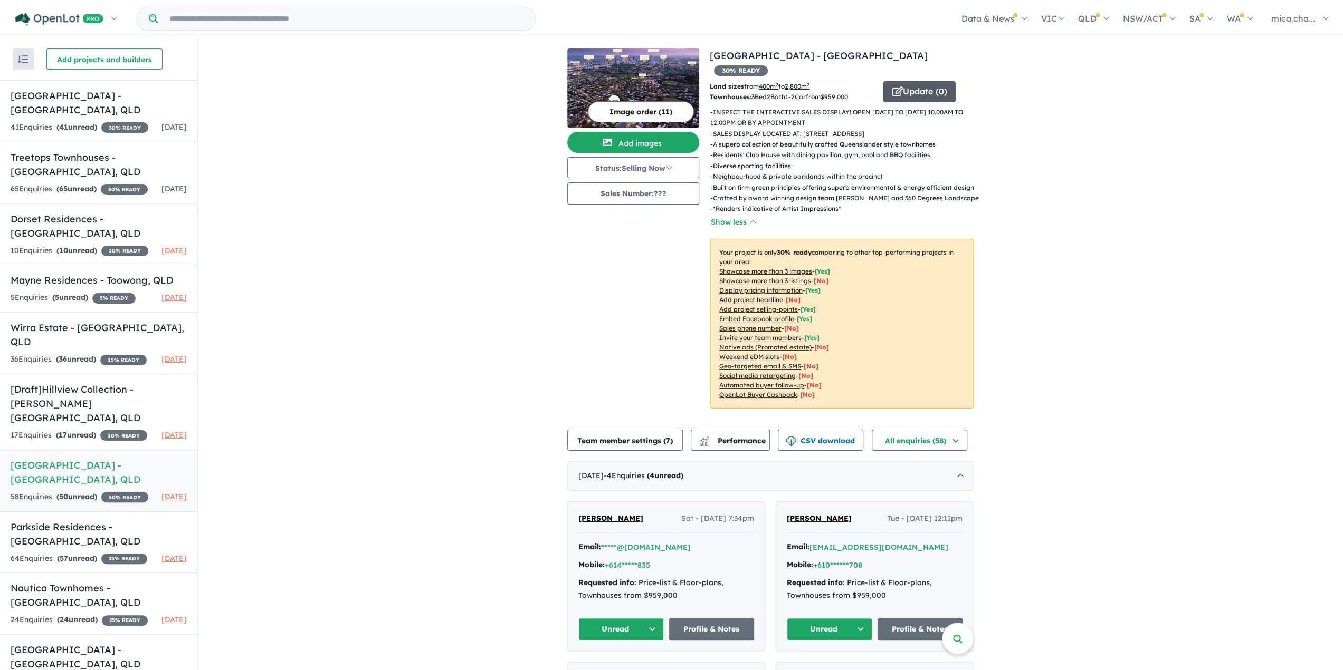
click at [921, 81] on button "Update ( 0 )" at bounding box center [919, 91] width 73 height 21
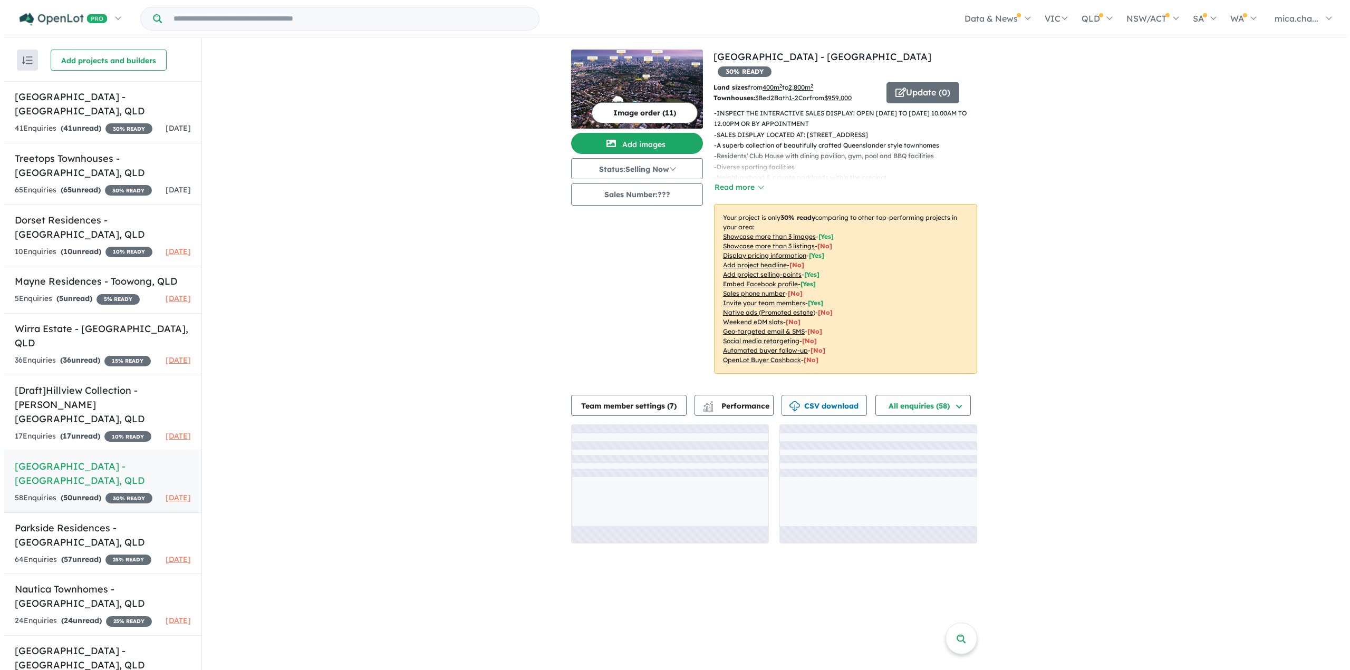
scroll to position [1, 0]
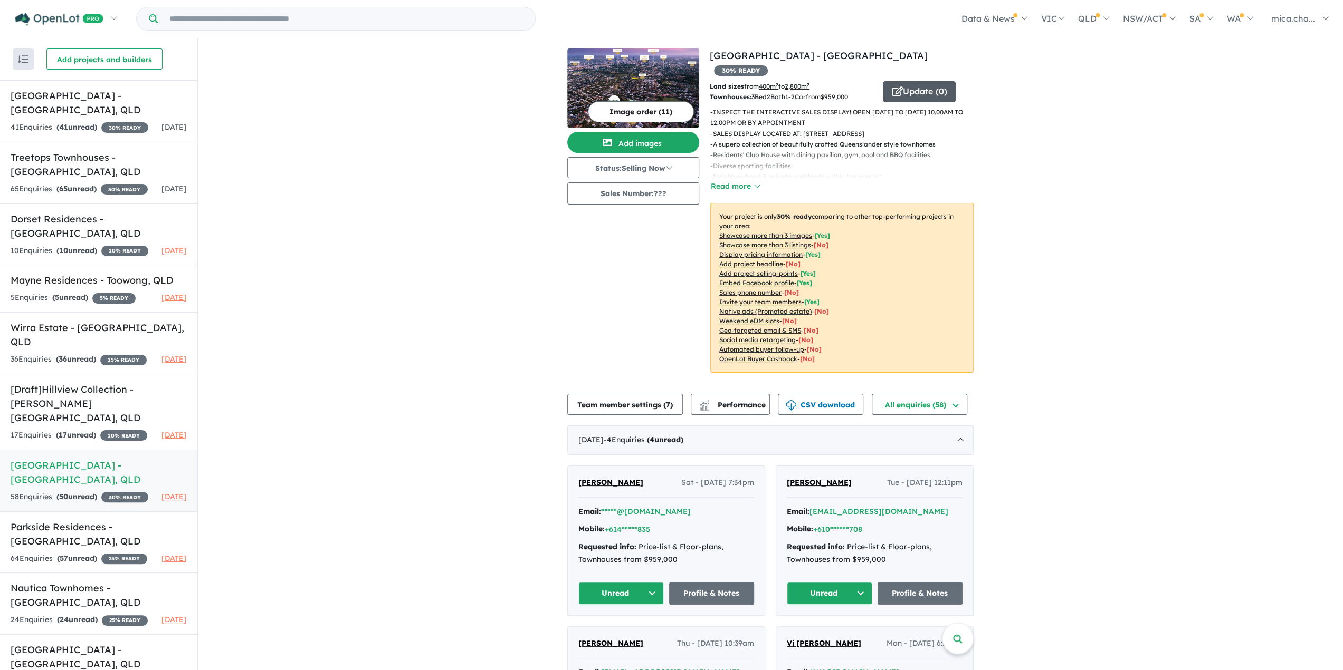
click at [940, 81] on button "Update ( 0 )" at bounding box center [919, 91] width 73 height 21
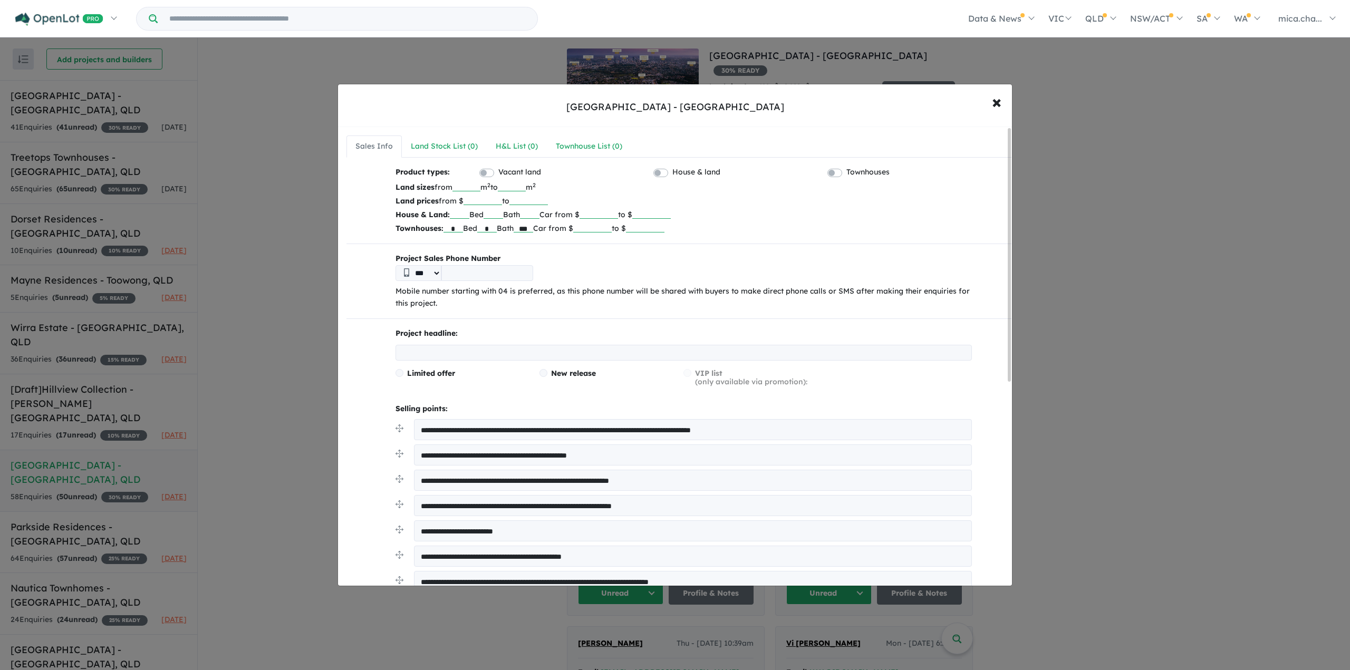
drag, startPoint x: 622, startPoint y: 227, endPoint x: 554, endPoint y: 236, distance: 68.6
click at [558, 231] on p "Townhouses: * Bed * Bath *** Car from $ ****** to $" at bounding box center [684, 229] width 577 height 14
drag, startPoint x: 541, startPoint y: 228, endPoint x: 480, endPoint y: 231, distance: 60.7
click at [480, 231] on p "Townhouses: * Bed * Bath *** Car from $ to $" at bounding box center [684, 229] width 577 height 14
click at [459, 232] on p "Townhouses: * Bed * Bath Car from $ to $" at bounding box center [684, 229] width 577 height 14
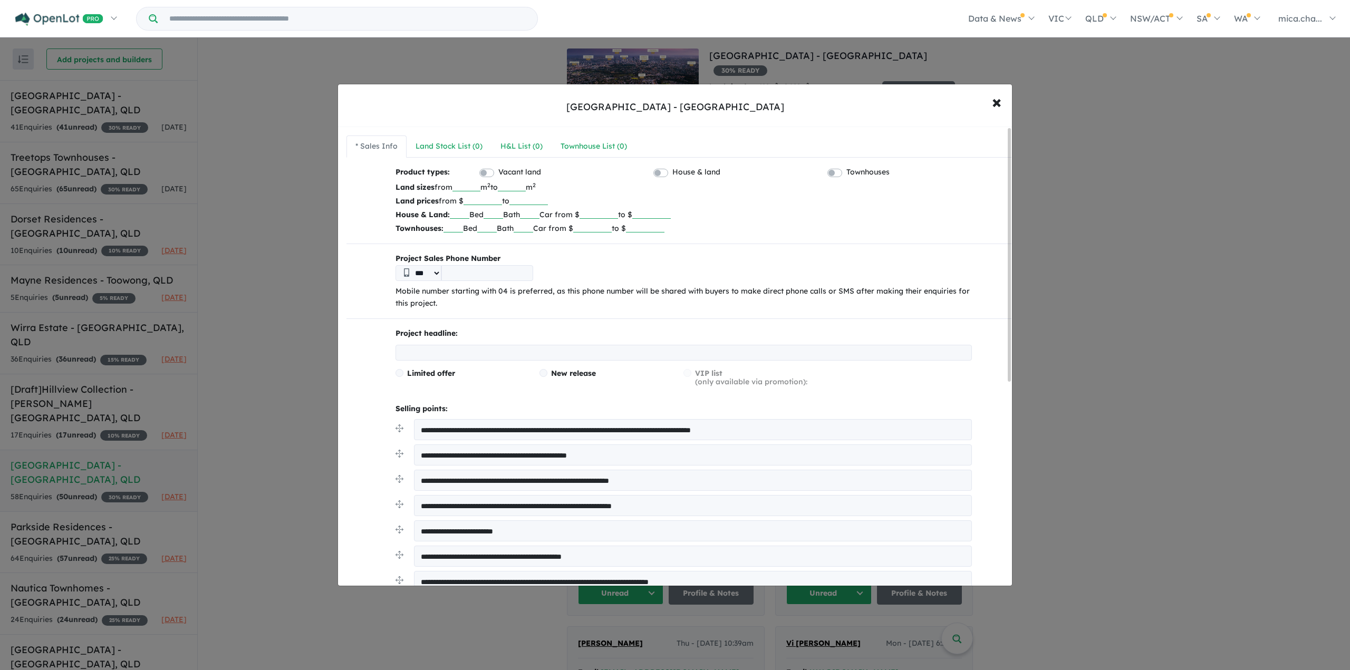
drag, startPoint x: 432, startPoint y: 231, endPoint x: 409, endPoint y: 233, distance: 22.3
click at [409, 233] on p "Townhouses: Bed Bath Car from $ to $" at bounding box center [684, 229] width 577 height 14
click at [821, 236] on div "**********" at bounding box center [679, 561] width 665 height 790
drag, startPoint x: 479, startPoint y: 184, endPoint x: 433, endPoint y: 190, distance: 46.9
click at [433, 190] on p "Land sizes from *** m 2 to **** m 2" at bounding box center [684, 187] width 577 height 14
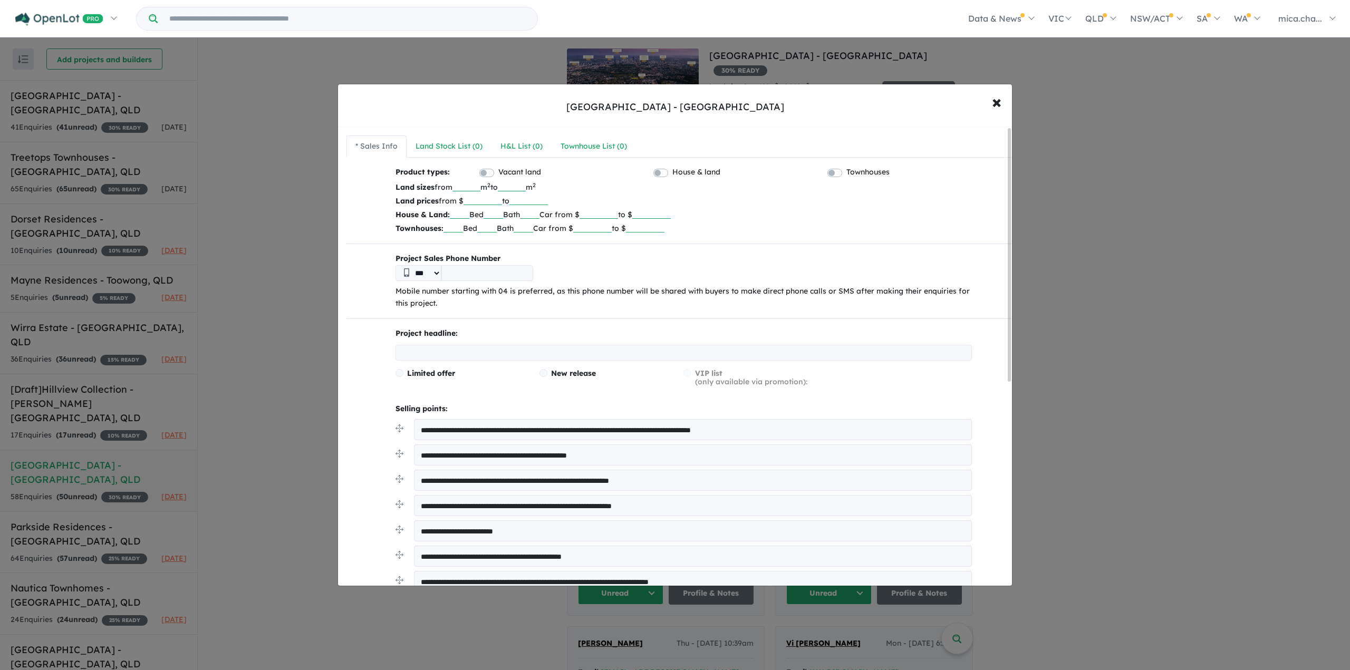
drag, startPoint x: 541, startPoint y: 186, endPoint x: 497, endPoint y: 189, distance: 44.4
click at [497, 189] on p "Land sizes from m 2 to **** m 2" at bounding box center [684, 187] width 577 height 14
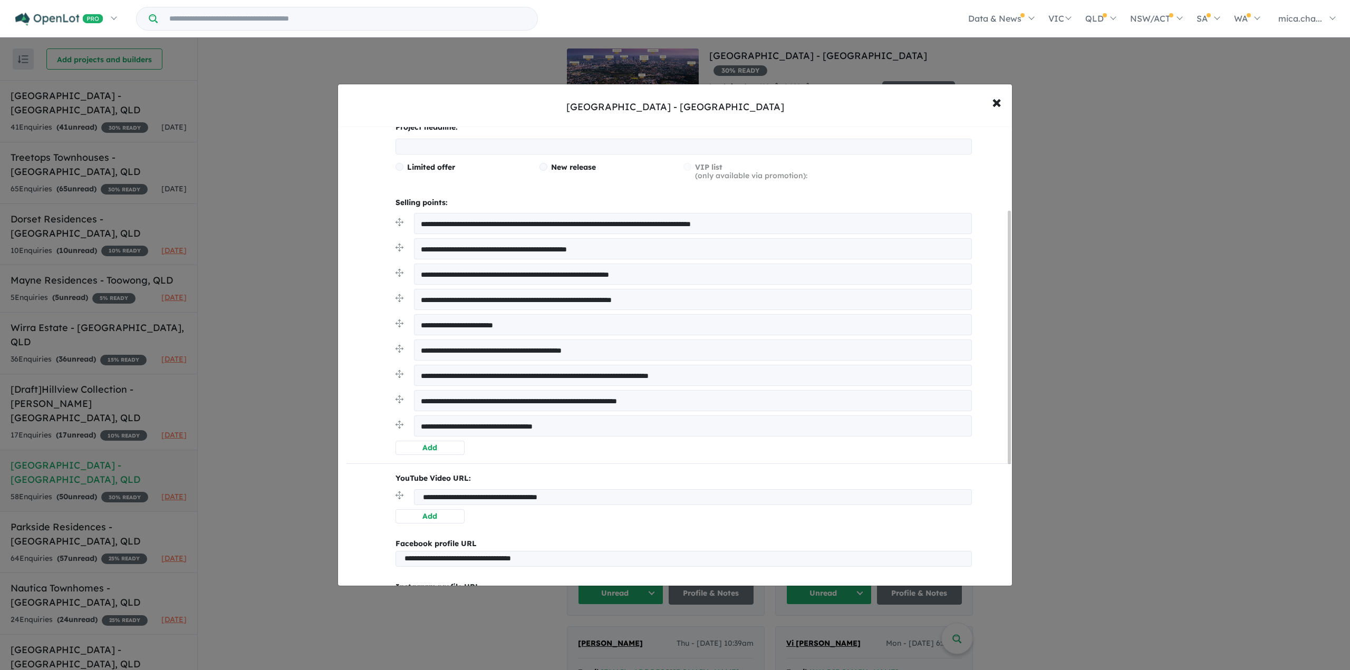
scroll to position [211, 0]
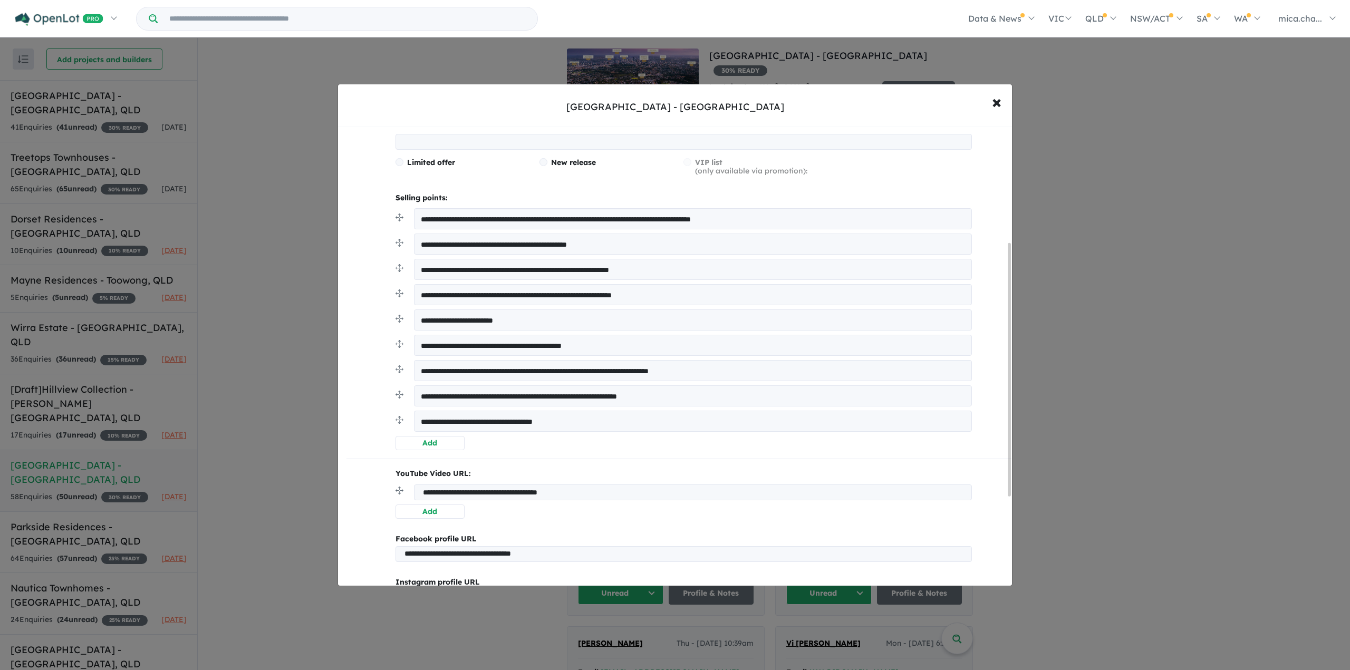
click at [504, 222] on textarea "**********" at bounding box center [693, 218] width 558 height 21
click at [504, 248] on textarea "**********" at bounding box center [693, 244] width 558 height 21
click at [504, 246] on textarea "**********" at bounding box center [693, 244] width 558 height 21
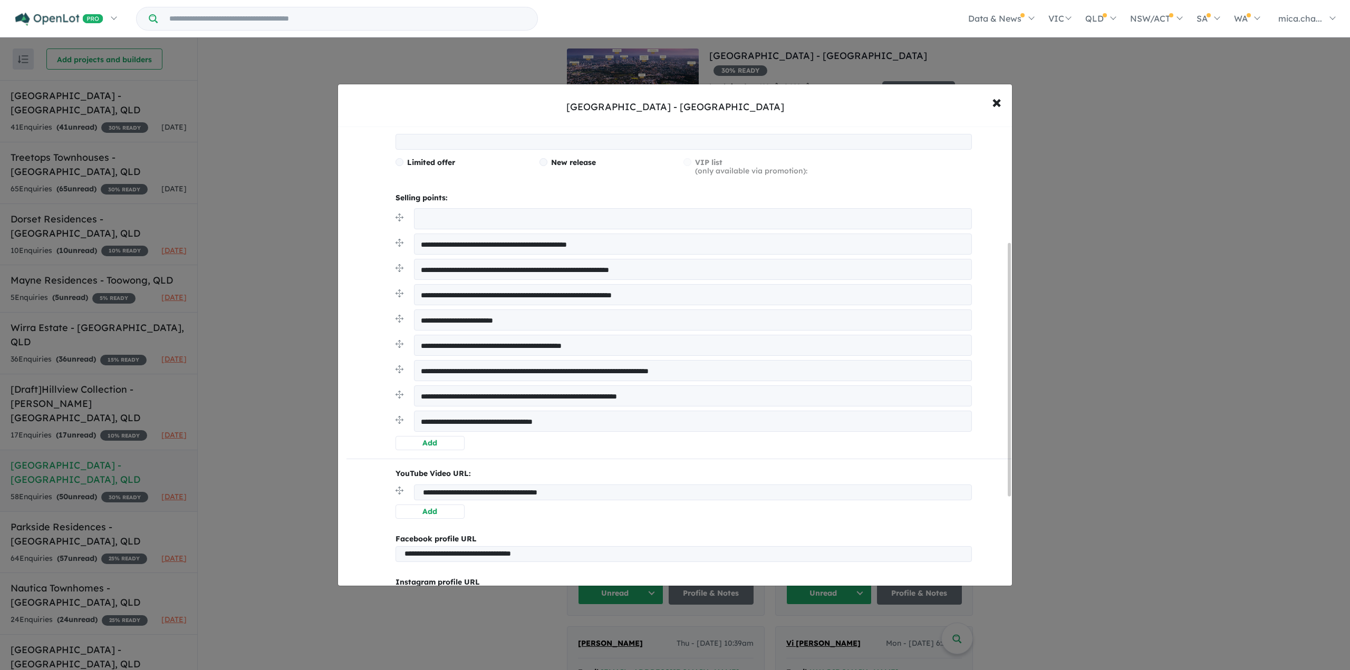
click at [507, 241] on textarea "**********" at bounding box center [693, 244] width 558 height 21
click at [507, 240] on textarea "**********" at bounding box center [693, 244] width 558 height 21
drag, startPoint x: 593, startPoint y: 425, endPoint x: 372, endPoint y: 426, distance: 220.5
click at [372, 426] on div "**********" at bounding box center [679, 350] width 665 height 790
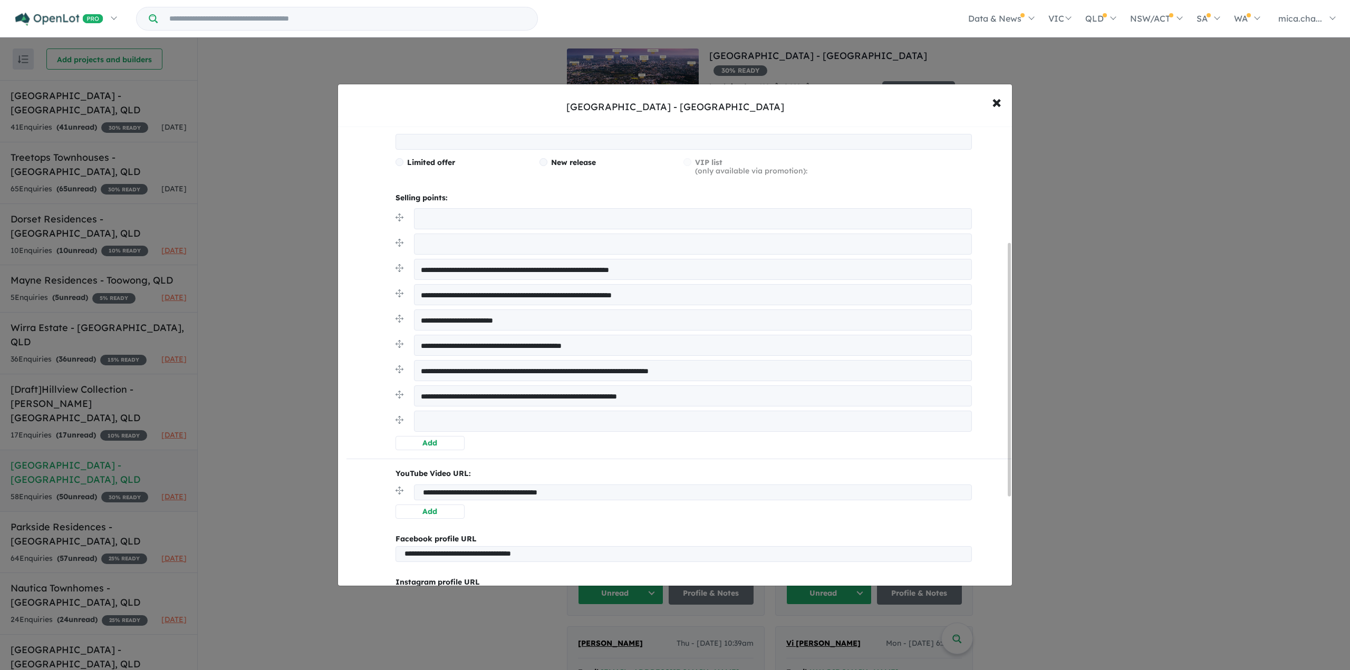
drag, startPoint x: 637, startPoint y: 493, endPoint x: 392, endPoint y: 499, distance: 245.4
click at [392, 499] on div "**********" at bounding box center [679, 493] width 601 height 51
drag, startPoint x: 605, startPoint y: 552, endPoint x: 352, endPoint y: 546, distance: 252.2
click at [353, 547] on div "**********" at bounding box center [679, 350] width 665 height 790
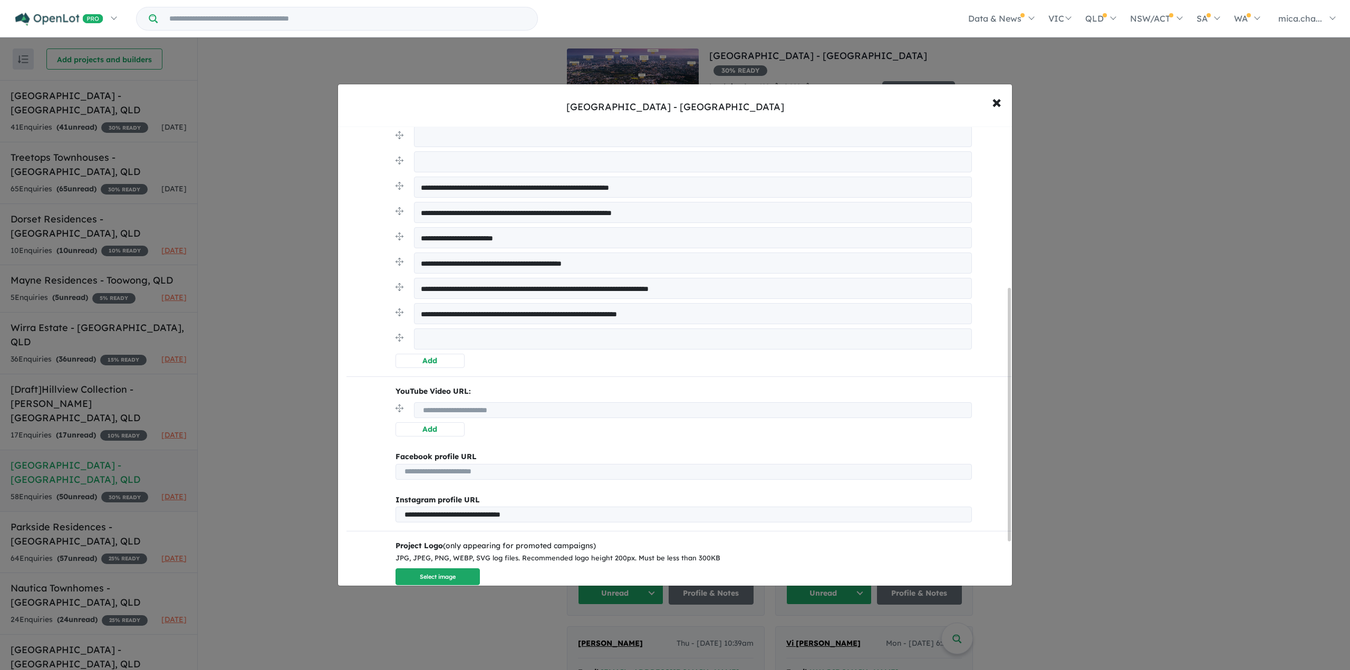
scroll to position [375, 0]
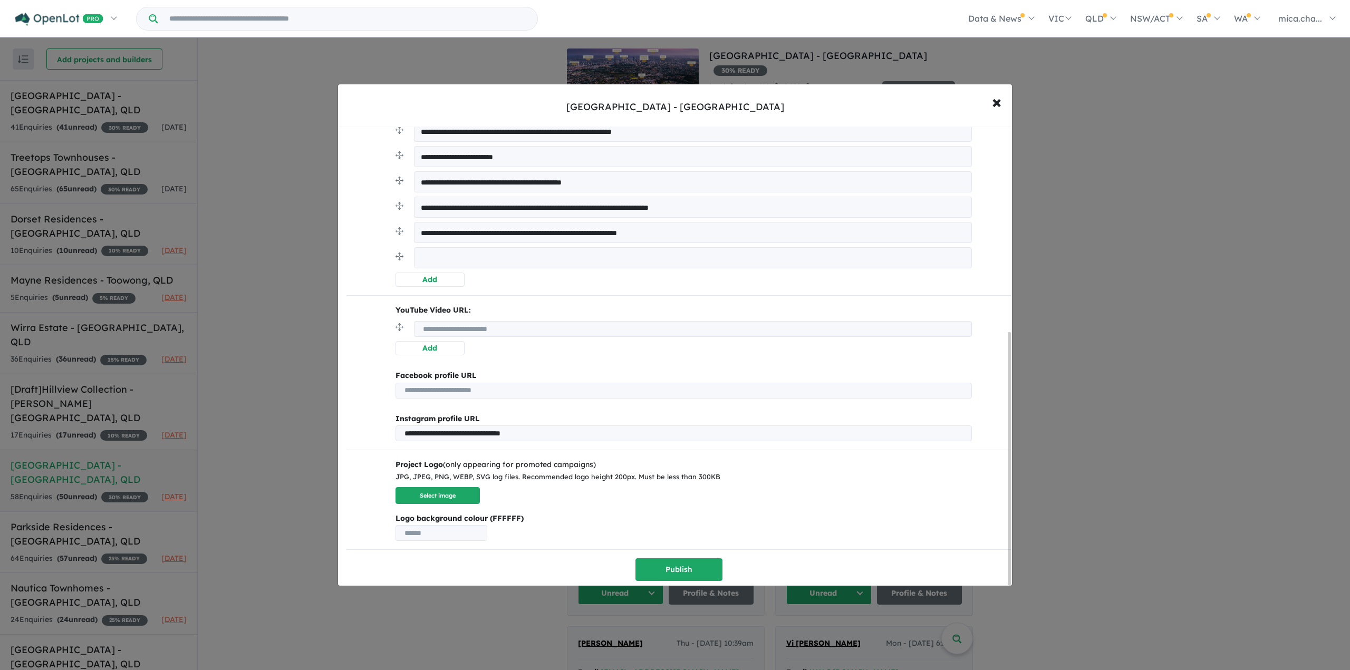
drag, startPoint x: 599, startPoint y: 428, endPoint x: 292, endPoint y: 435, distance: 307.1
click at [292, 435] on div "**********" at bounding box center [675, 335] width 1350 height 670
click at [724, 414] on div "Instagram profile URL" at bounding box center [684, 419] width 577 height 13
type input "**********"
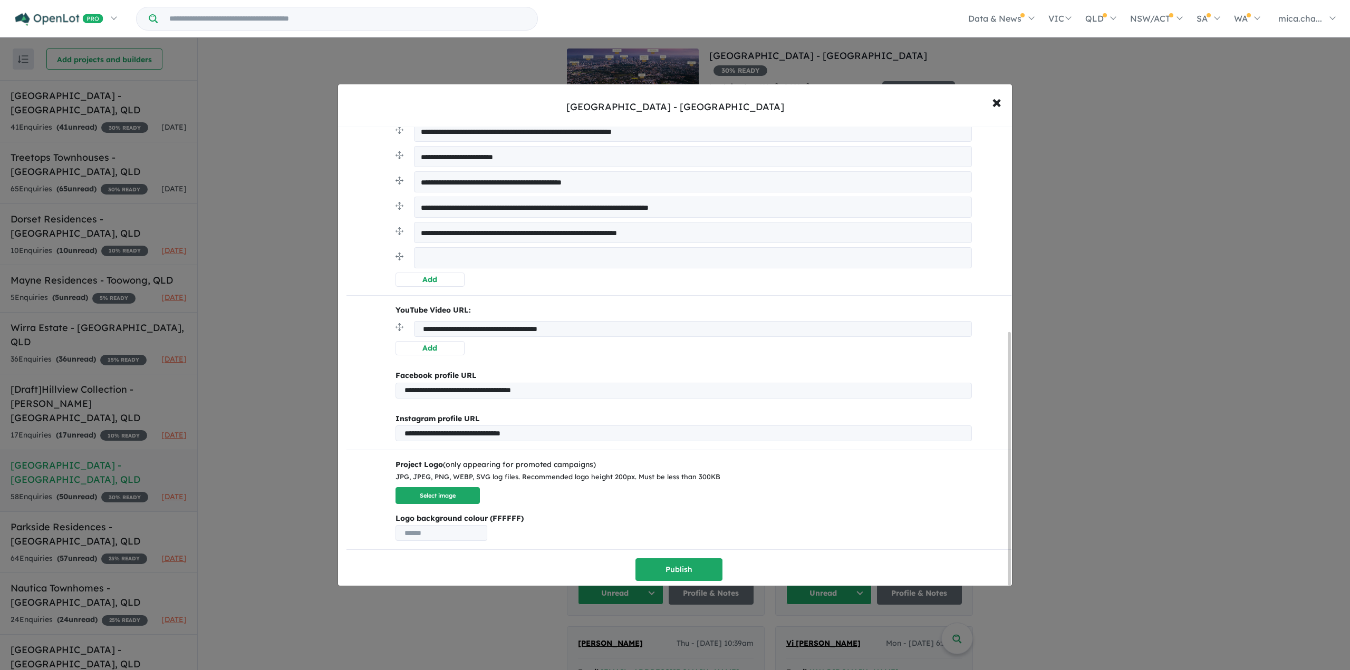
drag, startPoint x: 567, startPoint y: 394, endPoint x: 405, endPoint y: 388, distance: 162.0
click at [411, 389] on input "**********" at bounding box center [684, 391] width 577 height 16
click at [391, 386] on div "**********" at bounding box center [679, 384] width 601 height 28
drag, startPoint x: 569, startPoint y: 389, endPoint x: 402, endPoint y: 387, distance: 166.7
click at [402, 387] on input "**********" at bounding box center [684, 391] width 577 height 16
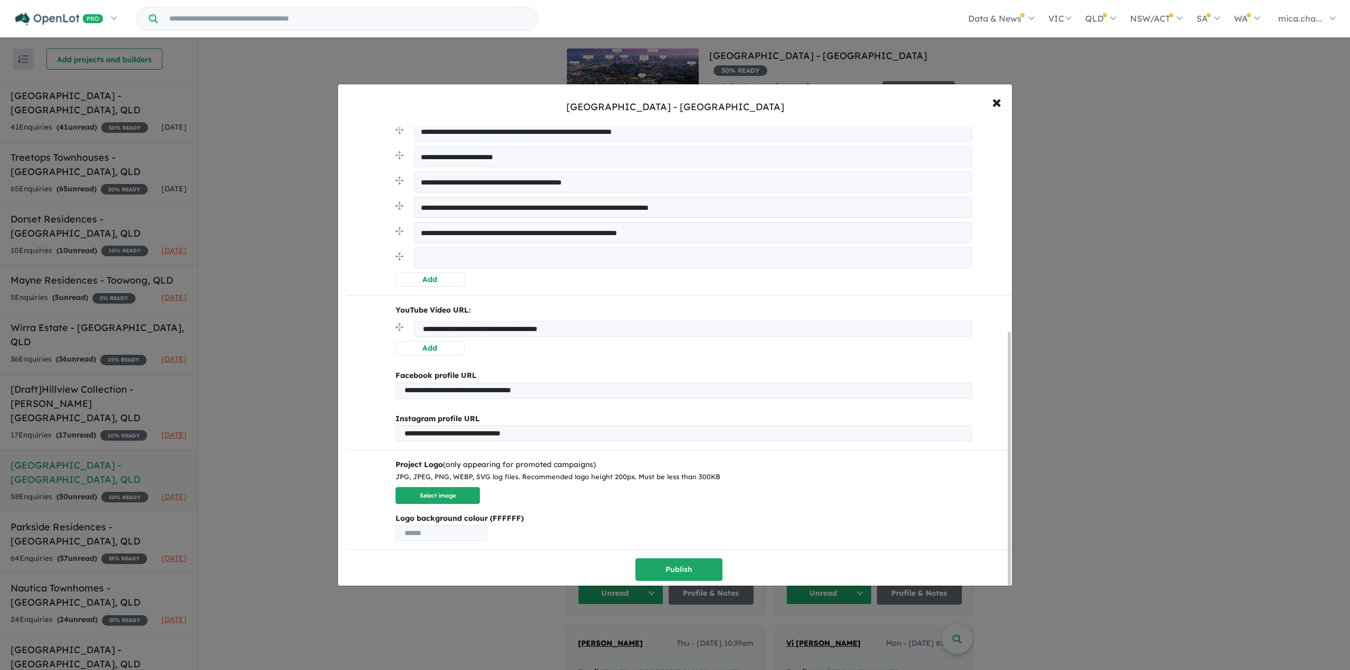
drag, startPoint x: 585, startPoint y: 433, endPoint x: 402, endPoint y: 433, distance: 182.5
click at [402, 433] on input "**********" at bounding box center [684, 434] width 577 height 16
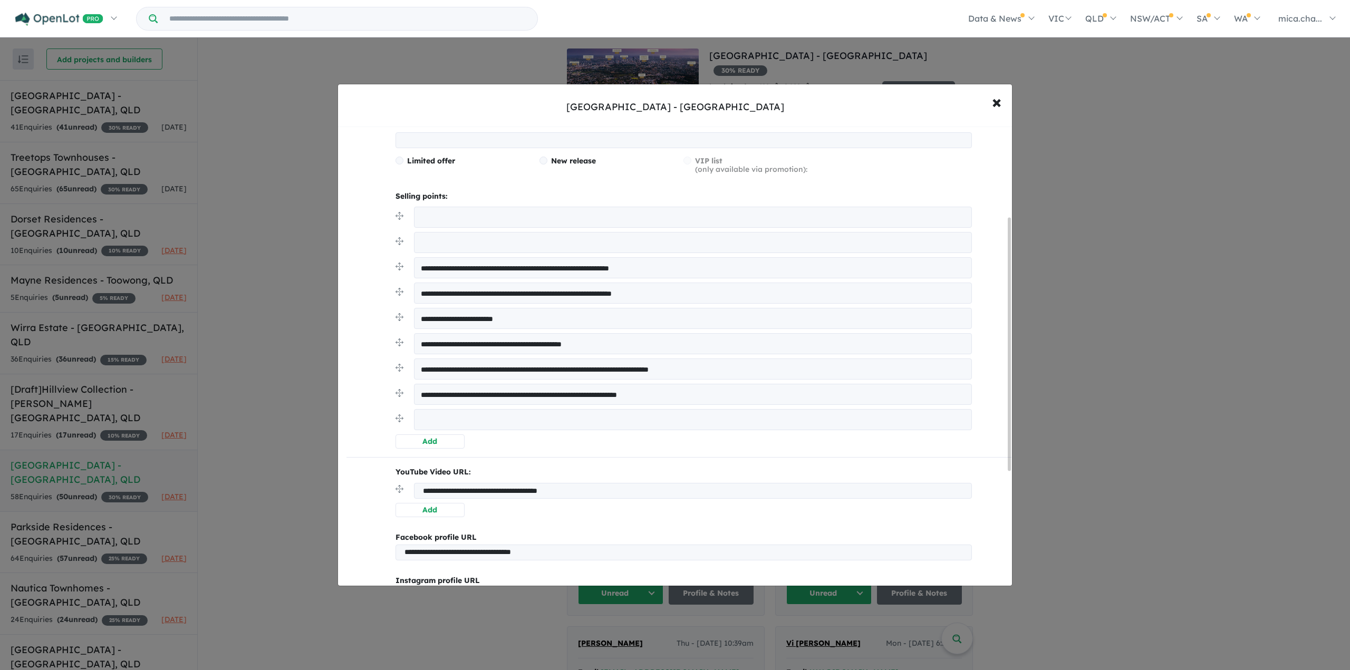
scroll to position [164, 0]
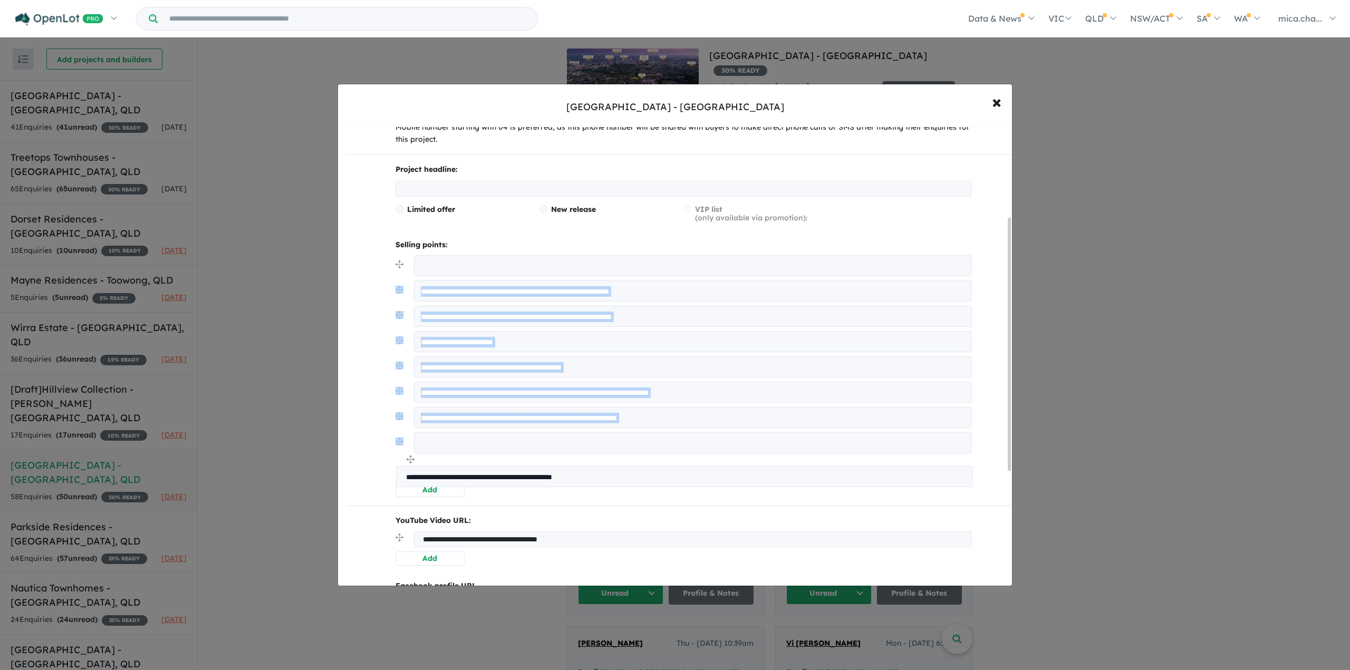
drag, startPoint x: 403, startPoint y: 290, endPoint x: 404, endPoint y: 462, distance: 171.5
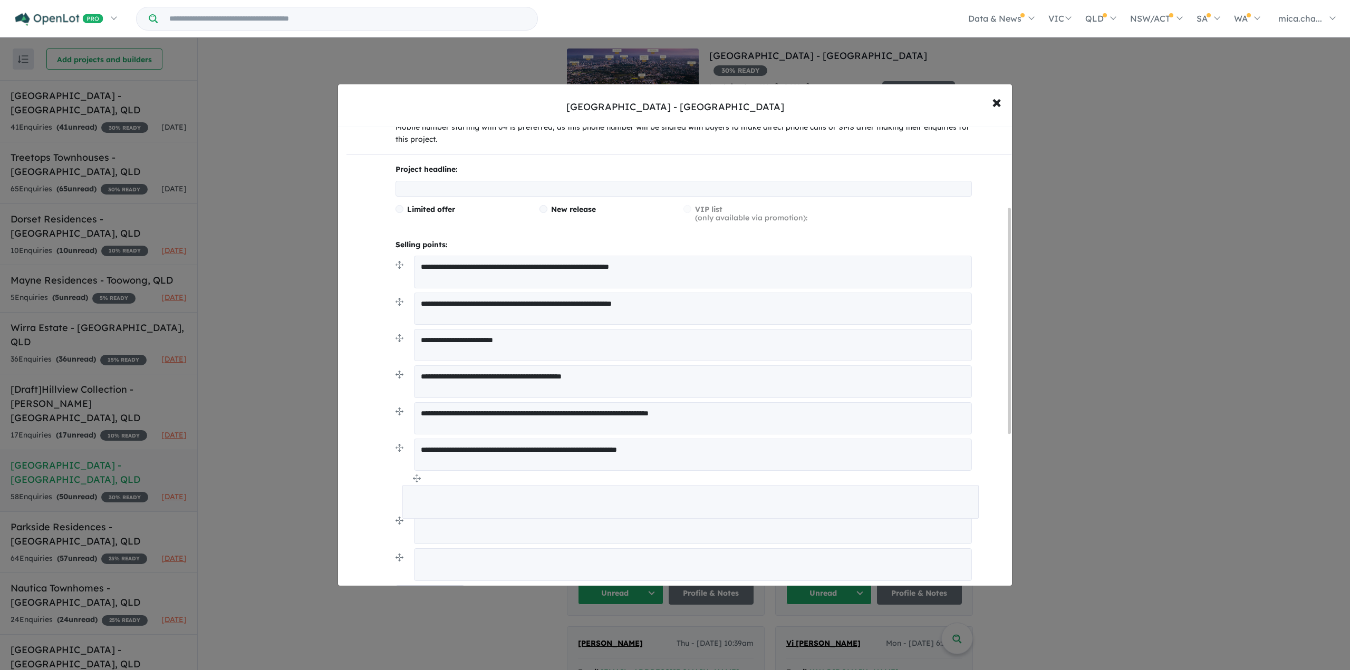
drag, startPoint x: 399, startPoint y: 266, endPoint x: 408, endPoint y: 484, distance: 217.5
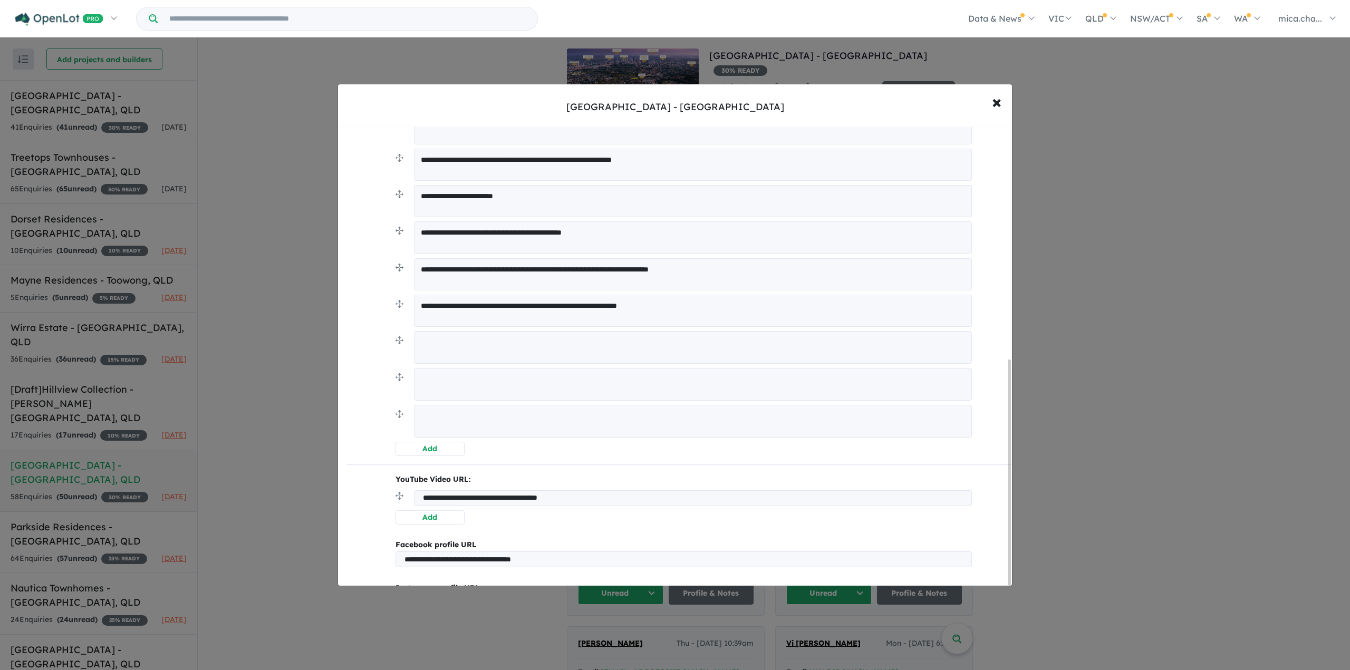
scroll to position [476, 0]
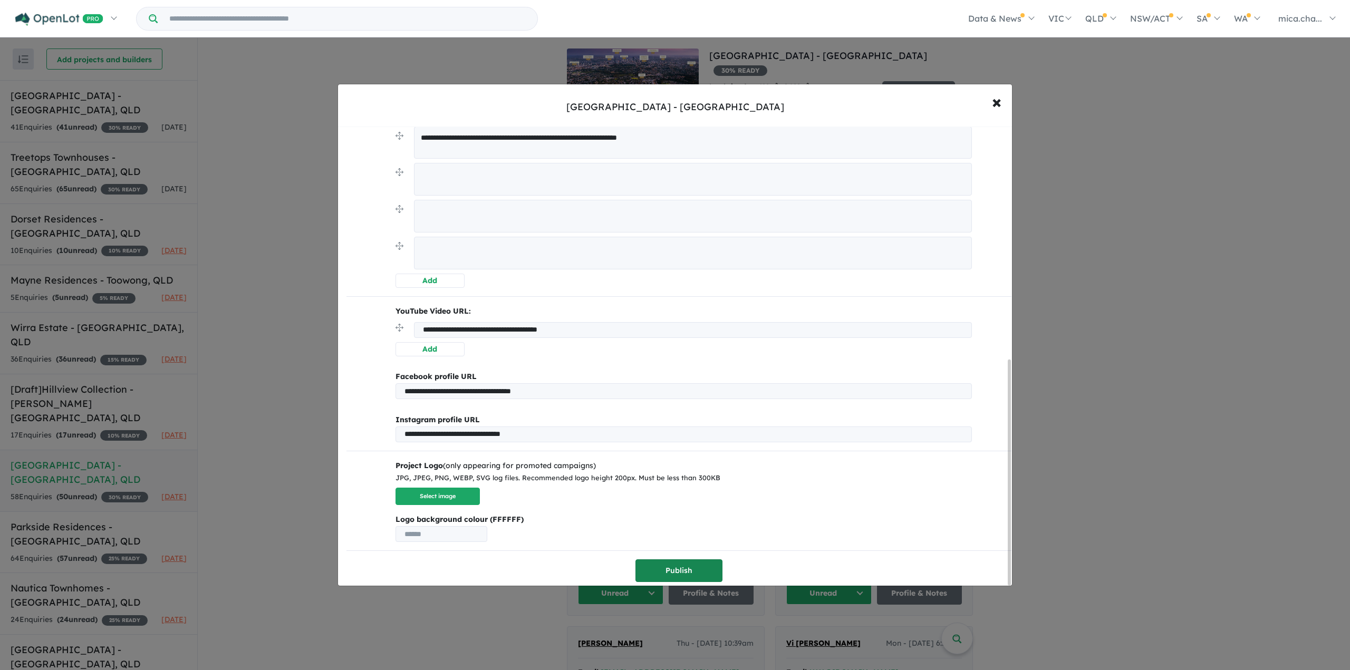
click at [692, 561] on button "Publish" at bounding box center [679, 571] width 87 height 23
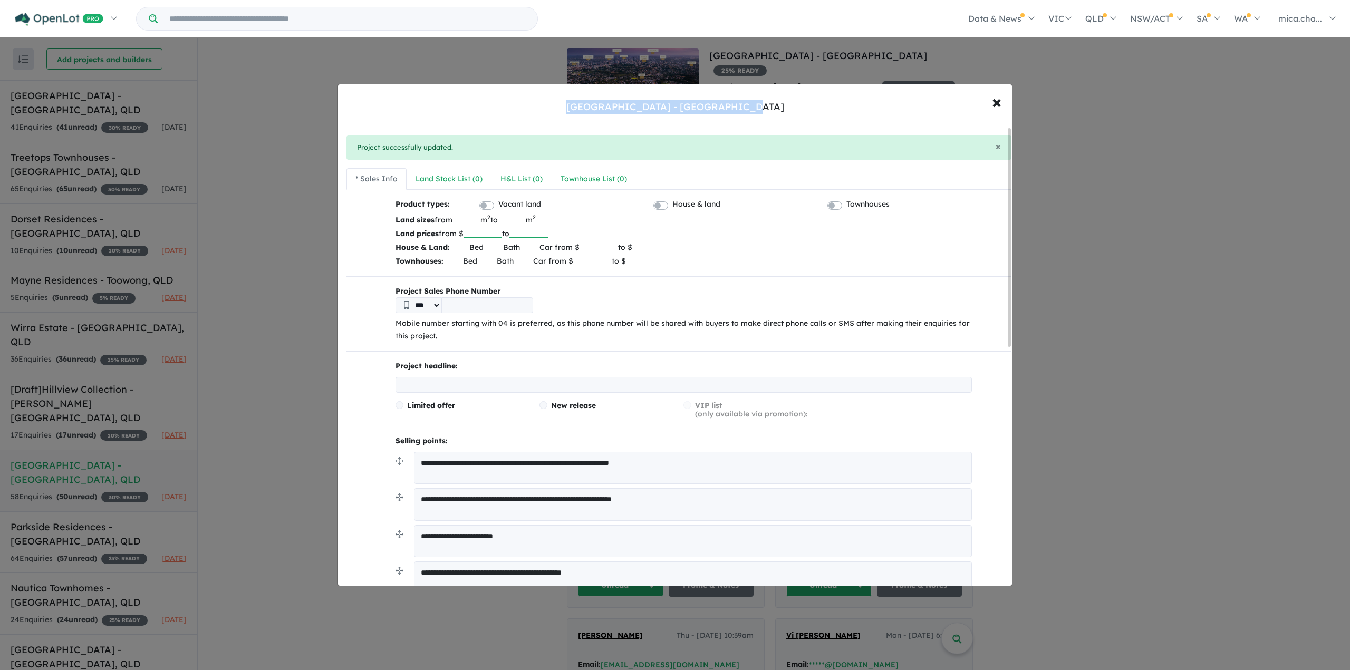
drag, startPoint x: 587, startPoint y: 110, endPoint x: 877, endPoint y: 111, distance: 289.6
click at [873, 111] on div "Brickworks Park Estate - Alderley × Close" at bounding box center [675, 105] width 674 height 43
click at [893, 109] on div "Brickworks Park Estate - Alderley × Close" at bounding box center [675, 105] width 674 height 43
click at [1001, 104] on span "×" at bounding box center [996, 101] width 9 height 23
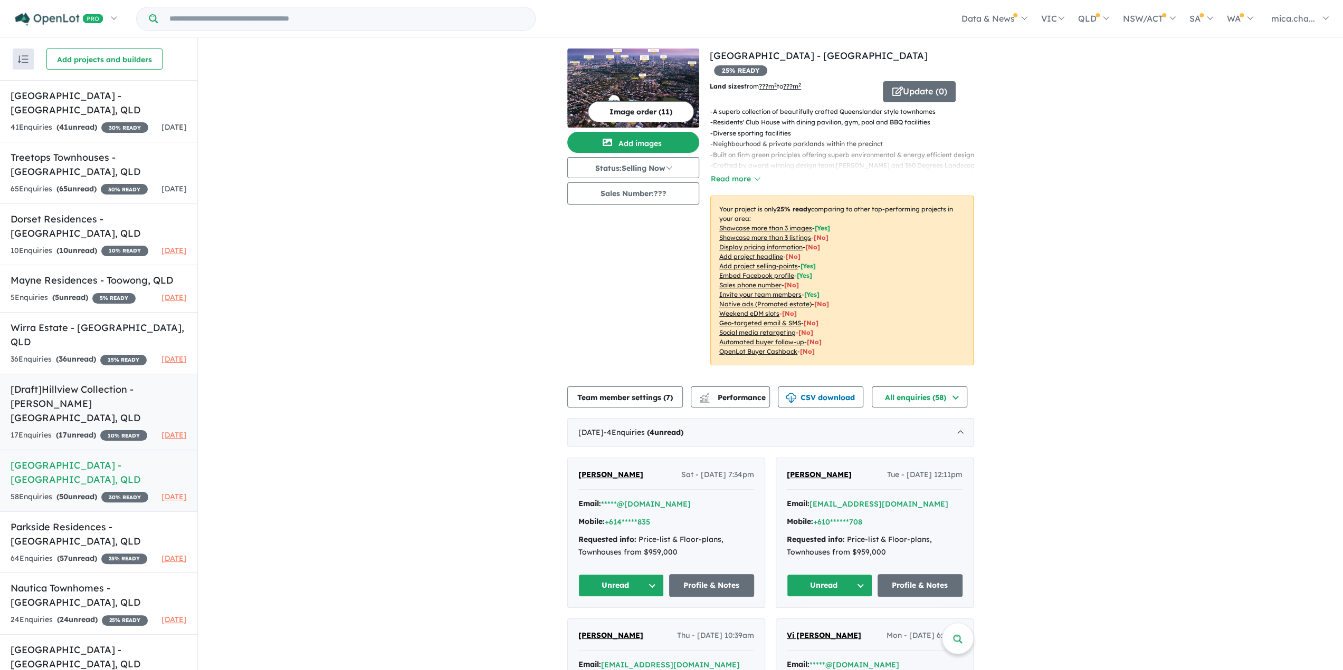
click at [54, 409] on h5 "[Draft] Hillview Collection - Bowen Hills , QLD" at bounding box center [99, 403] width 176 height 43
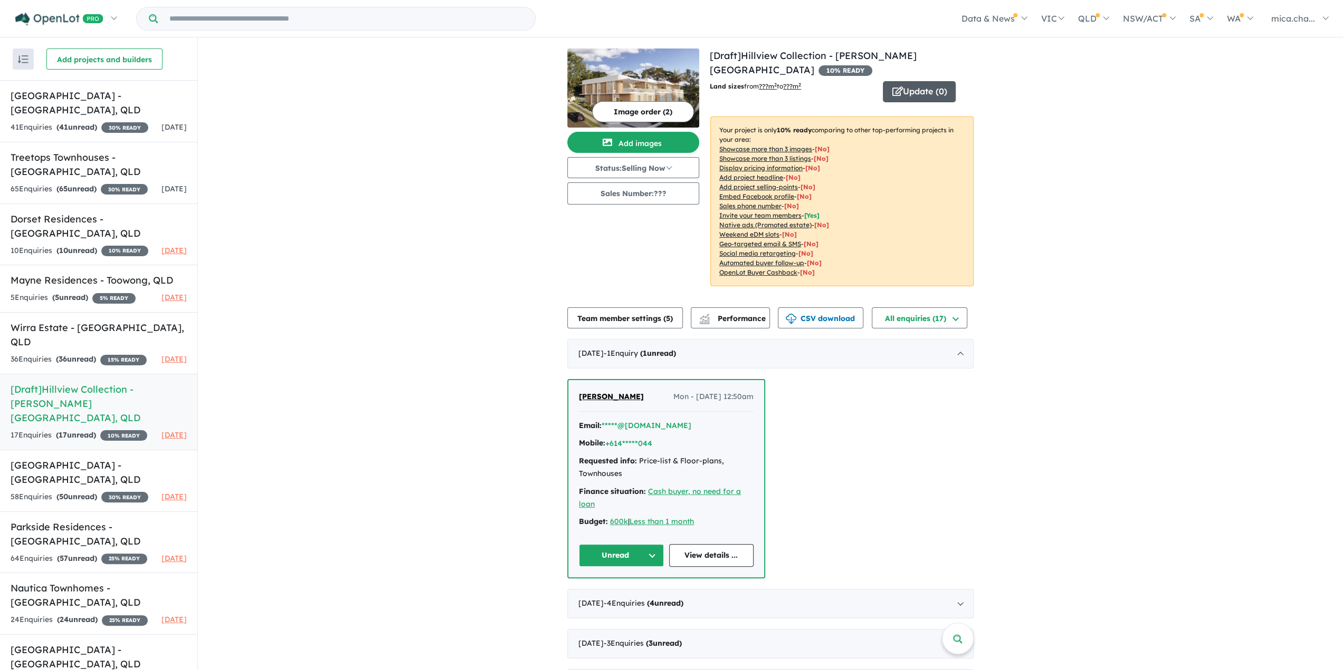
click at [912, 81] on button "Update ( 0 )" at bounding box center [919, 91] width 73 height 21
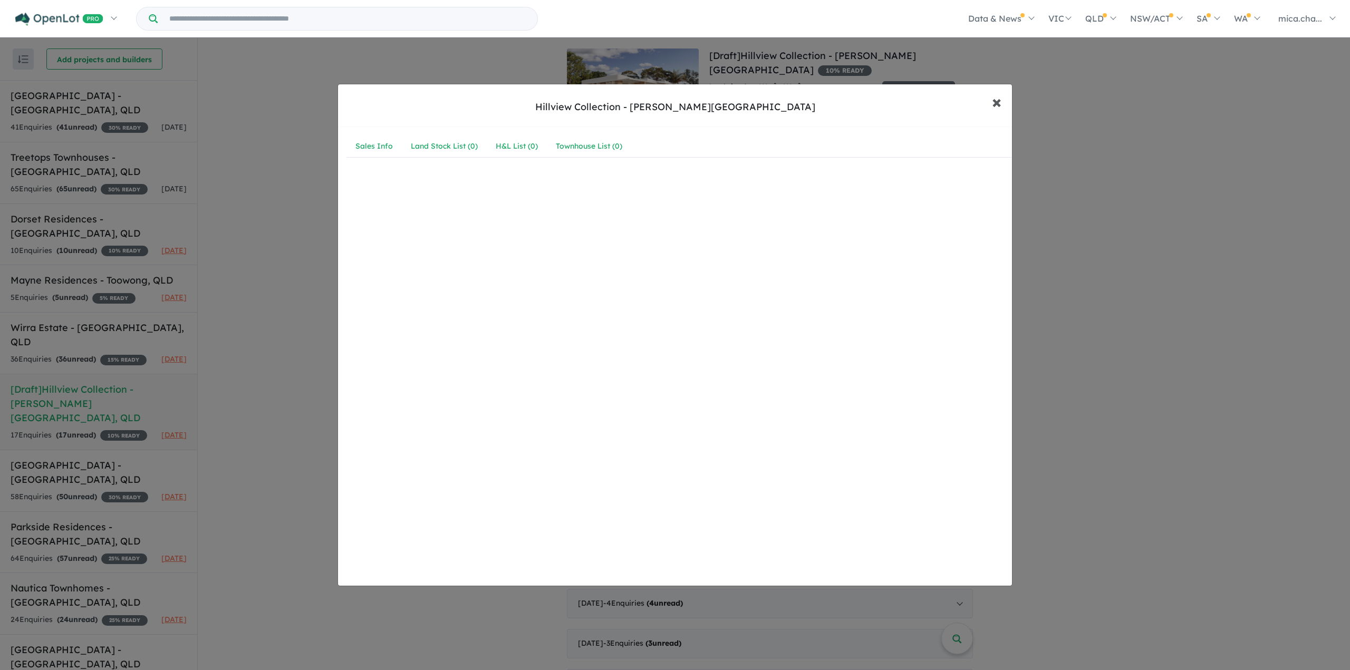
click at [994, 100] on span "×" at bounding box center [996, 101] width 9 height 23
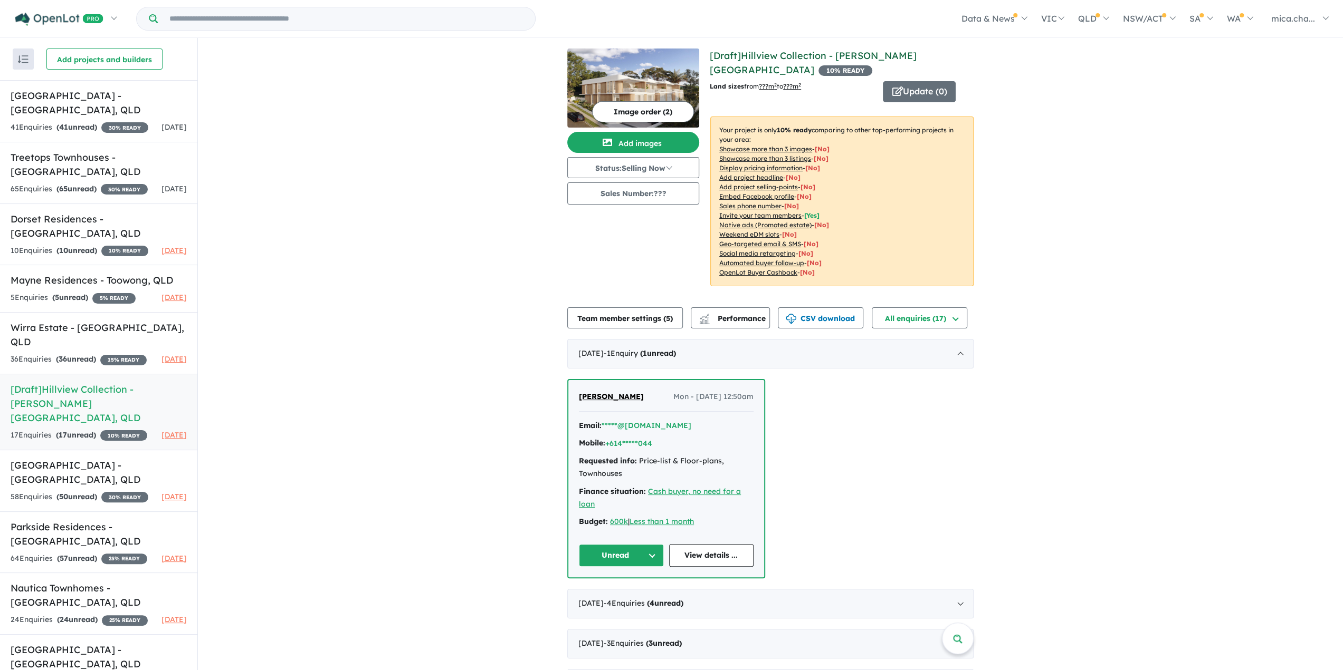
click at [750, 52] on link "[Draft] Hillview Collection - Bowen Hills" at bounding box center [813, 63] width 207 height 26
click at [914, 81] on button "Update ( 0 )" at bounding box center [919, 91] width 73 height 21
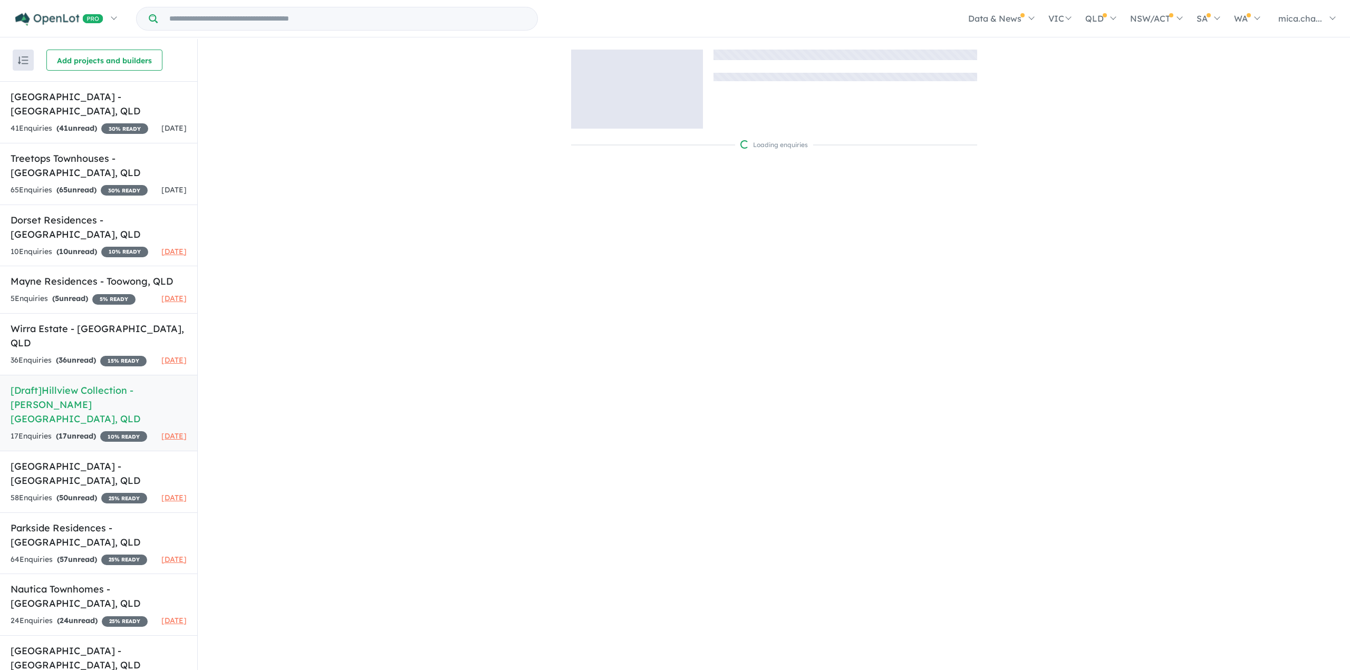
scroll to position [1, 0]
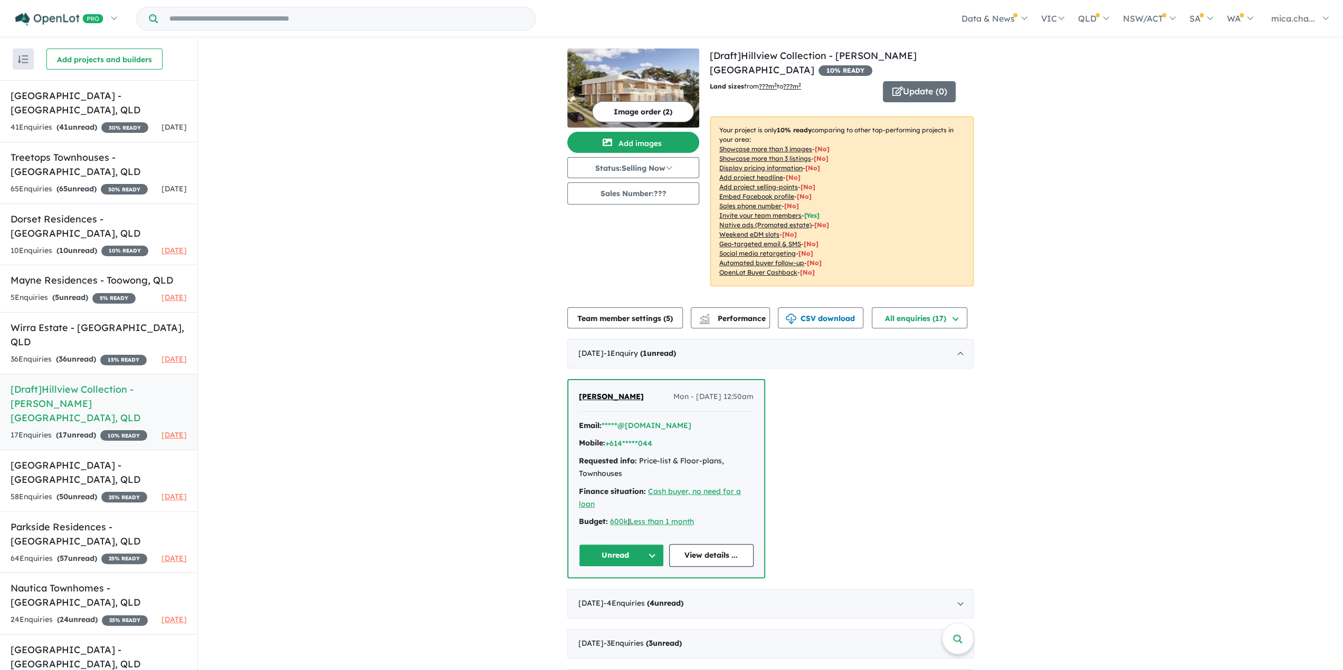
click at [924, 90] on div "Land sizes from ??? m 2 to ???m 2 Update ( 0 ) Your project is only 10 % ready …" at bounding box center [842, 188] width 264 height 214
click at [932, 81] on button "Update ( 0 )" at bounding box center [919, 91] width 73 height 21
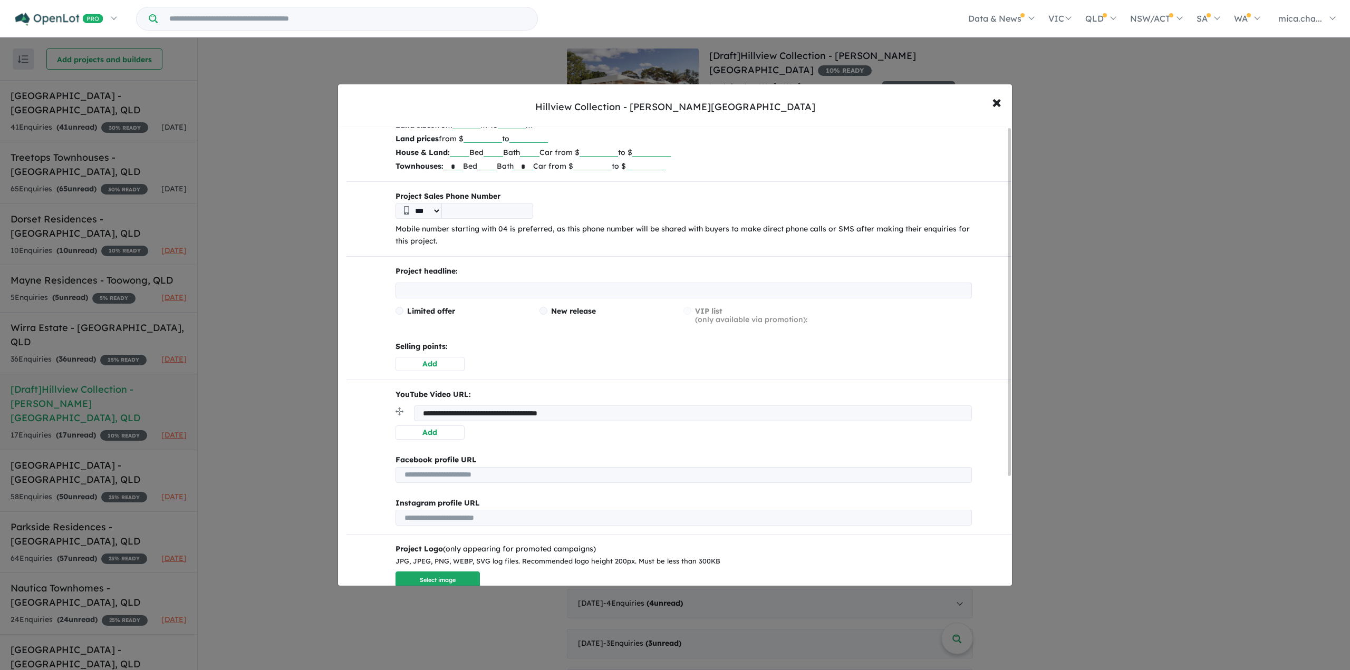
scroll to position [0, 0]
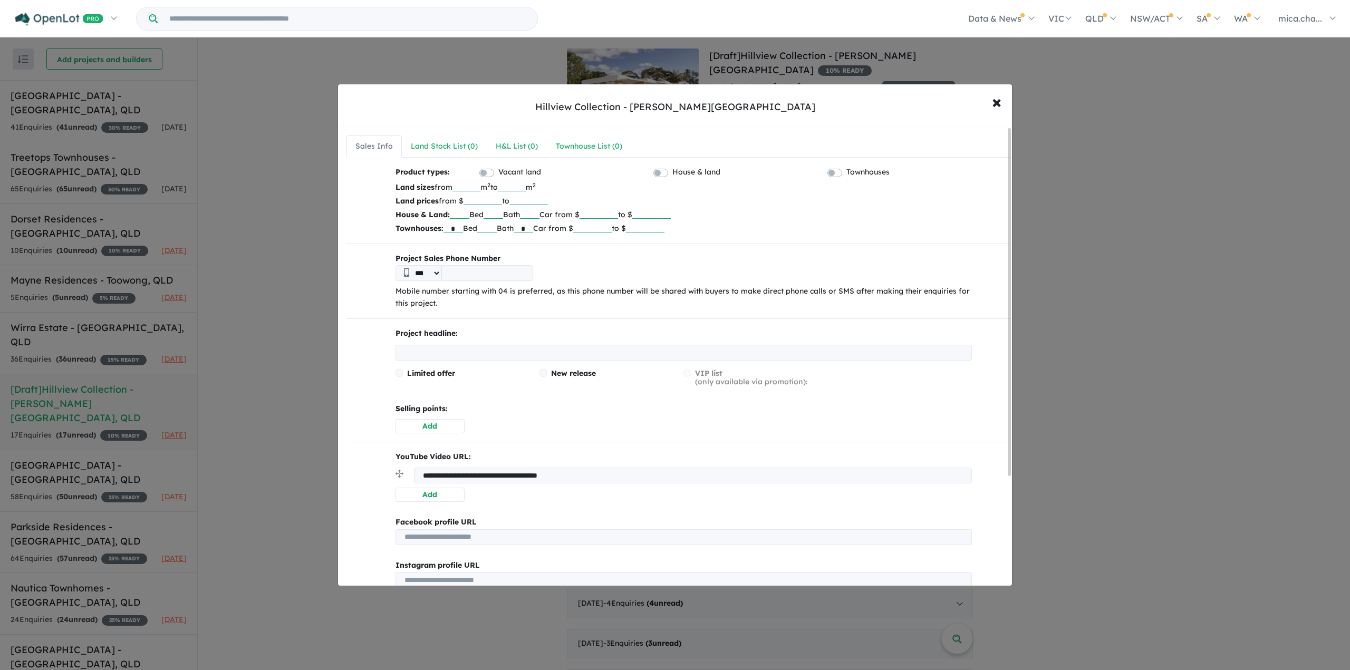
drag, startPoint x: 458, startPoint y: 223, endPoint x: 421, endPoint y: 218, distance: 36.7
click at [421, 218] on div "Product types: Vacant land House & land Townhouses Land sizes from m 2 to m 2 L…" at bounding box center [679, 200] width 601 height 69
click at [706, 282] on div "Project Sales Phone Number *** Mobile number starting with 04 is preferred, as …" at bounding box center [679, 282] width 601 height 58
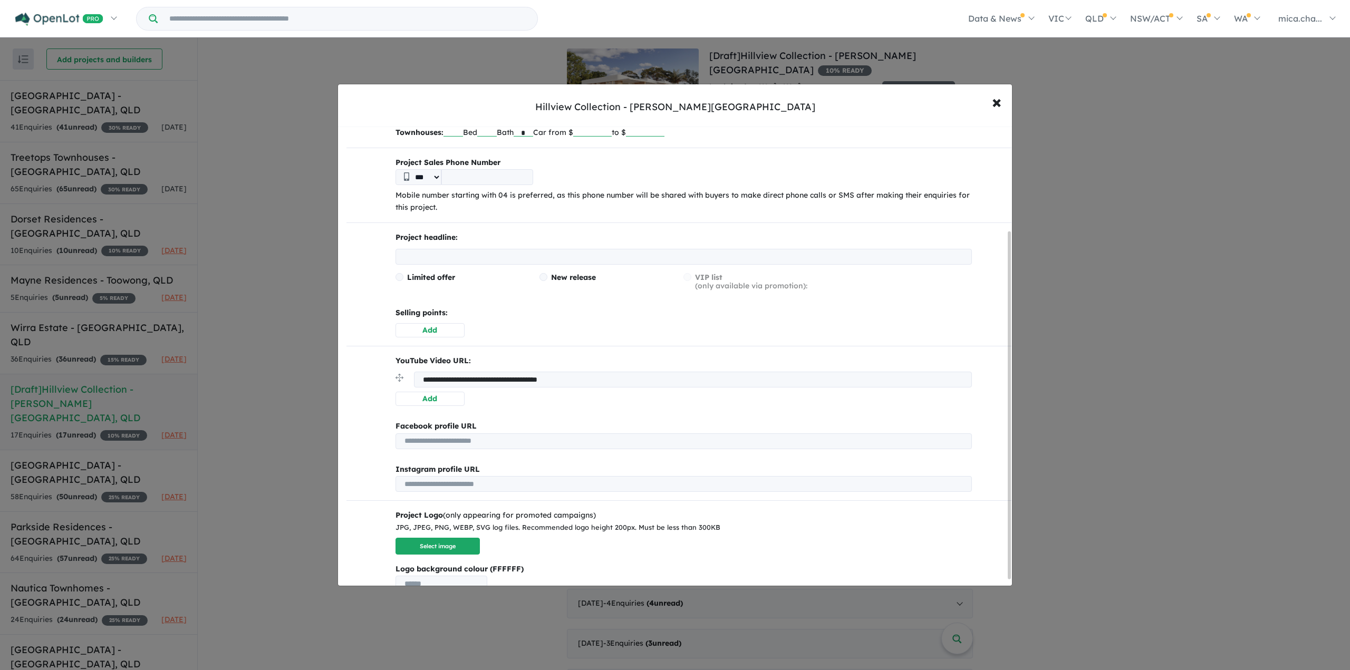
scroll to position [147, 0]
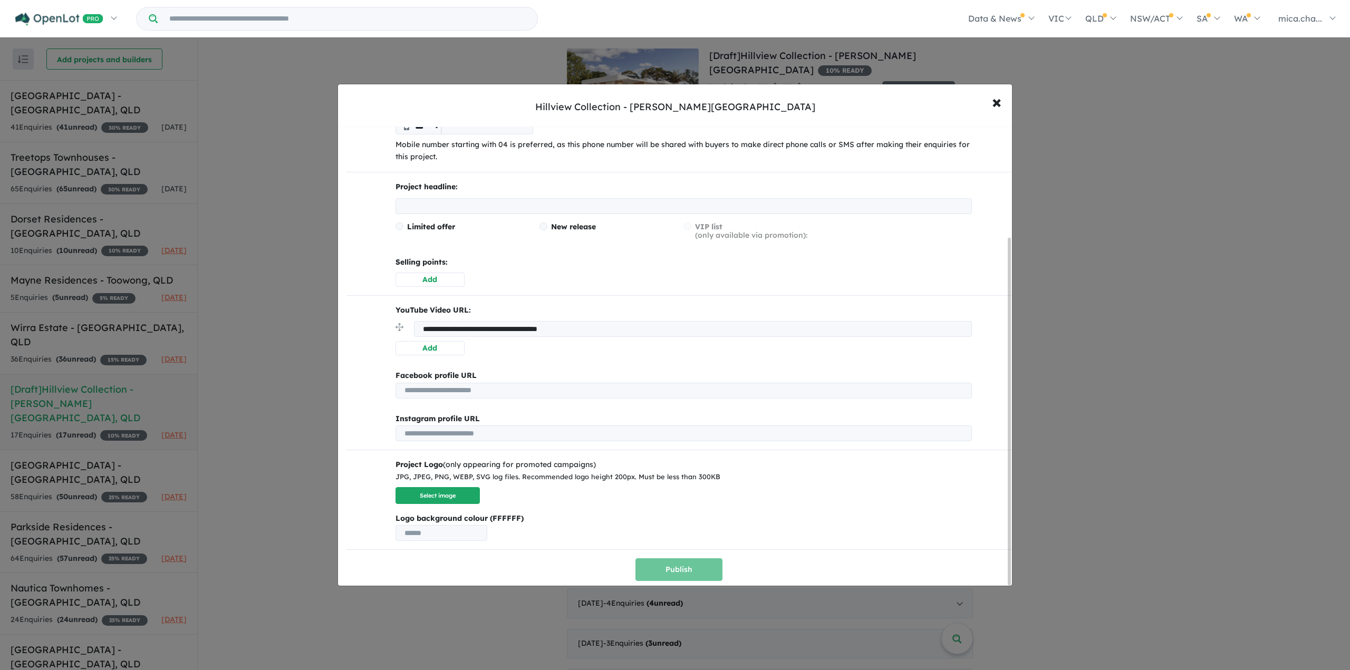
drag, startPoint x: 564, startPoint y: 329, endPoint x: 392, endPoint y: 330, distance: 172.0
click at [392, 330] on div "**********" at bounding box center [679, 329] width 601 height 51
drag, startPoint x: 639, startPoint y: 325, endPoint x: 413, endPoint y: 339, distance: 226.8
click at [413, 339] on div "**********" at bounding box center [679, 329] width 601 height 51
click at [617, 353] on div "Product types: Vacant land House & land Townhouses Land sizes from m 2 to m 2 L…" at bounding box center [679, 301] width 665 height 562
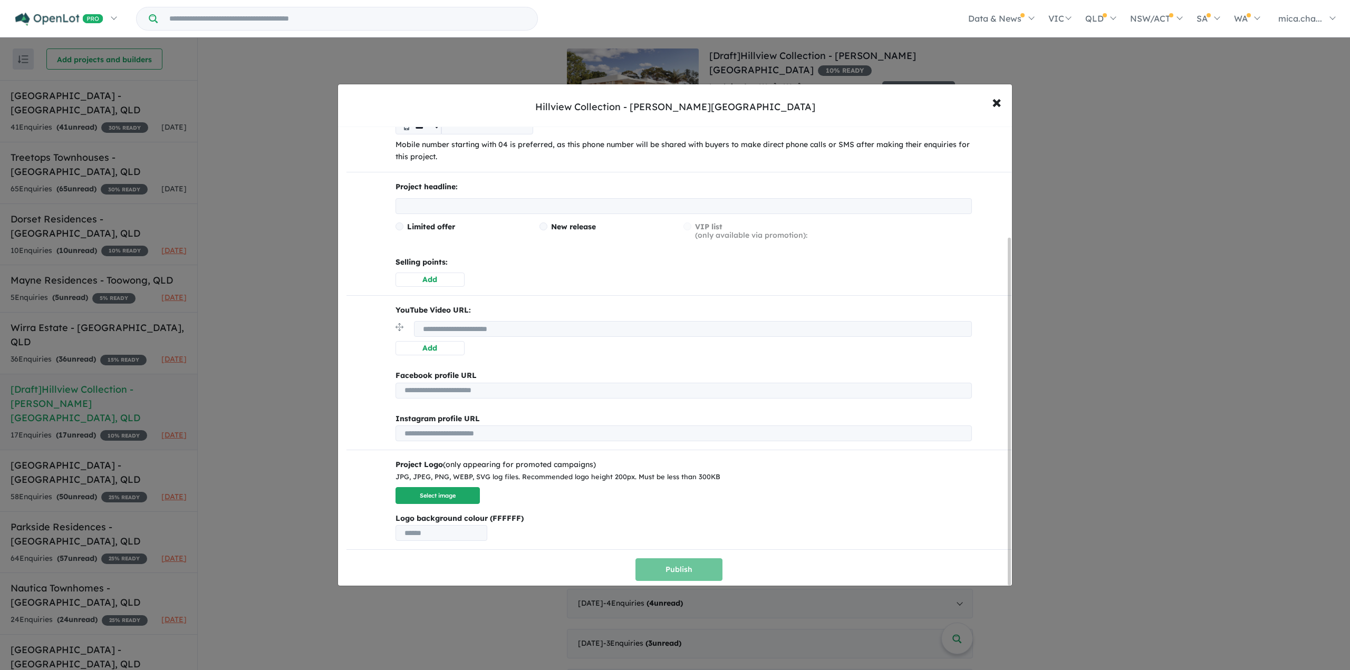
click at [477, 329] on input "url" at bounding box center [693, 329] width 558 height 16
click at [656, 372] on div "Facebook profile URL" at bounding box center [684, 376] width 577 height 13
click at [657, 370] on div "Facebook profile URL" at bounding box center [684, 376] width 577 height 13
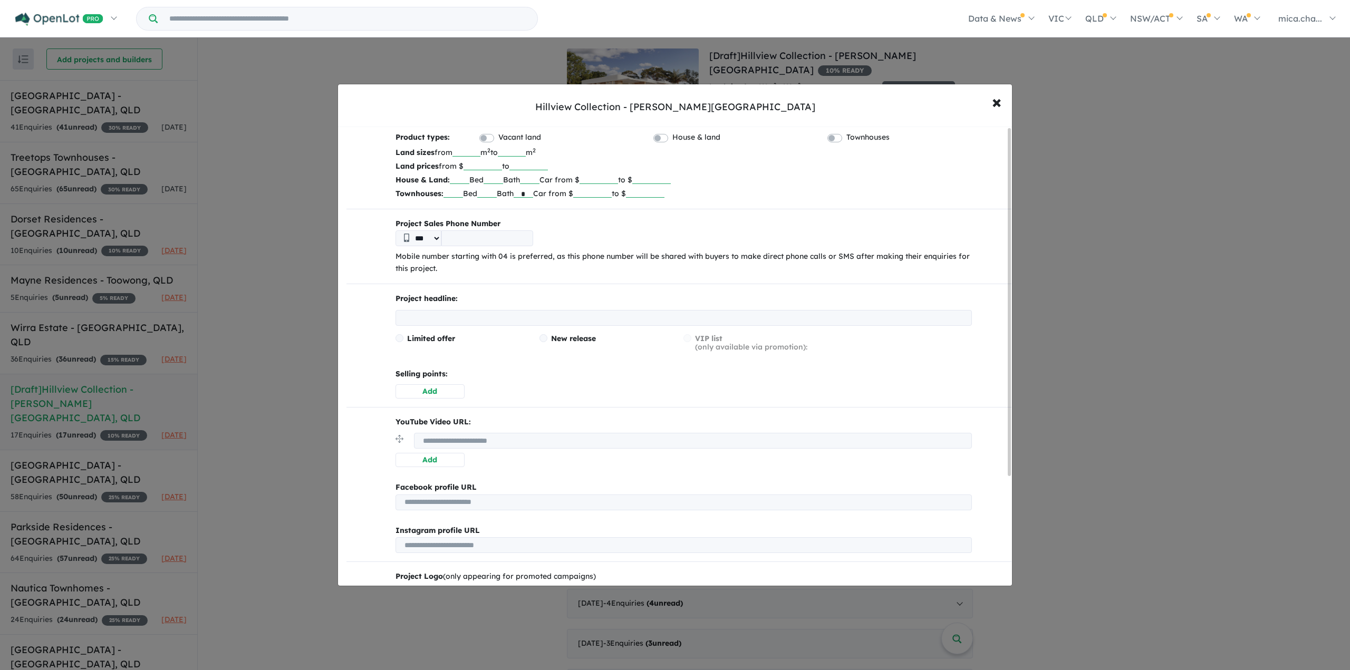
scroll to position [0, 0]
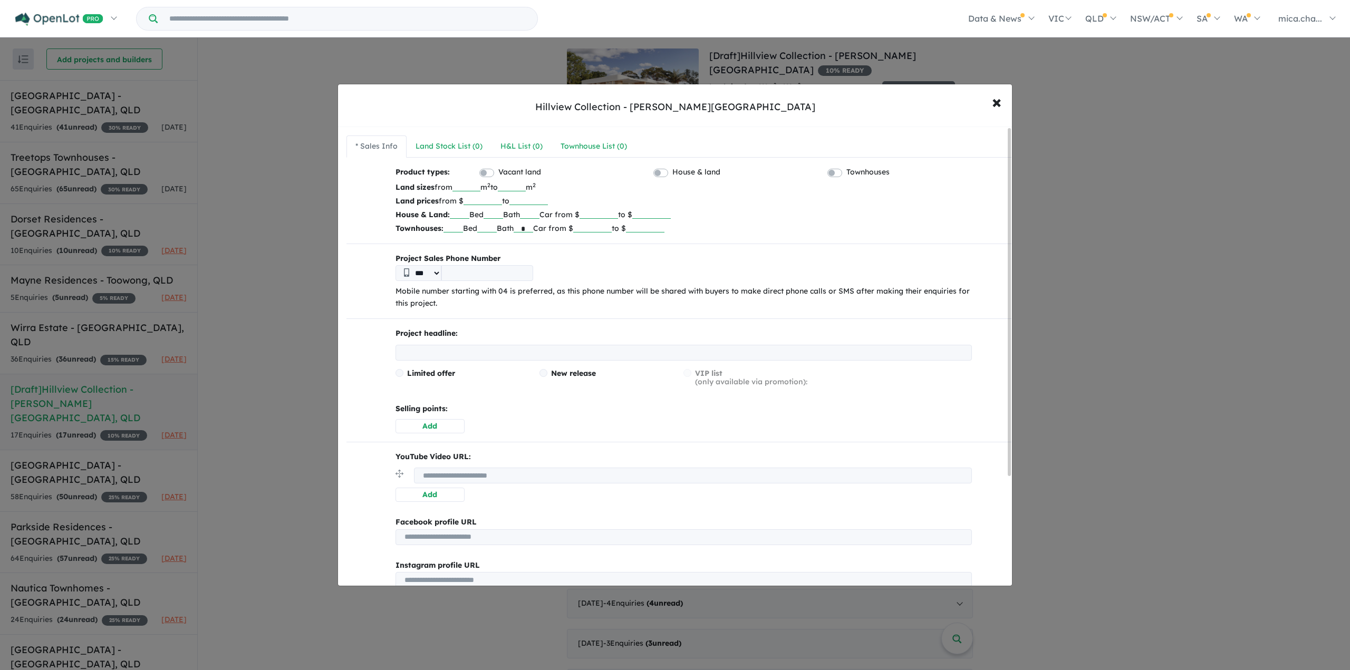
click at [513, 350] on input "text" at bounding box center [684, 353] width 577 height 16
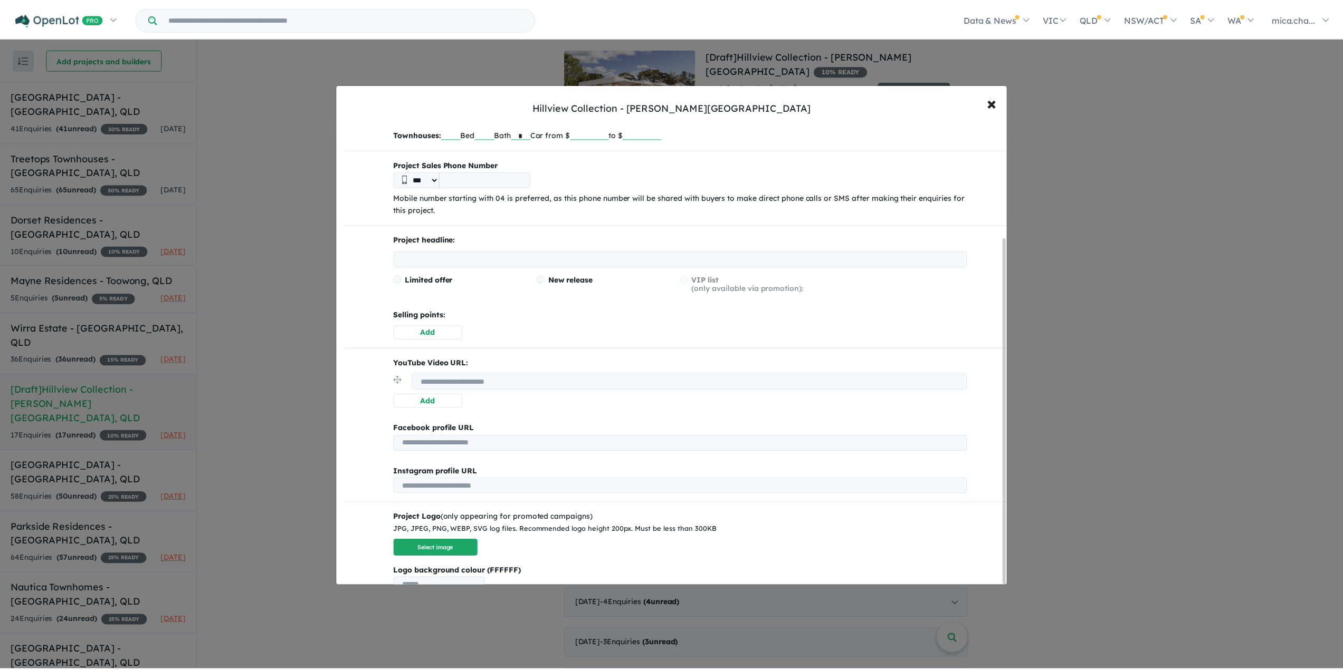
scroll to position [147, 0]
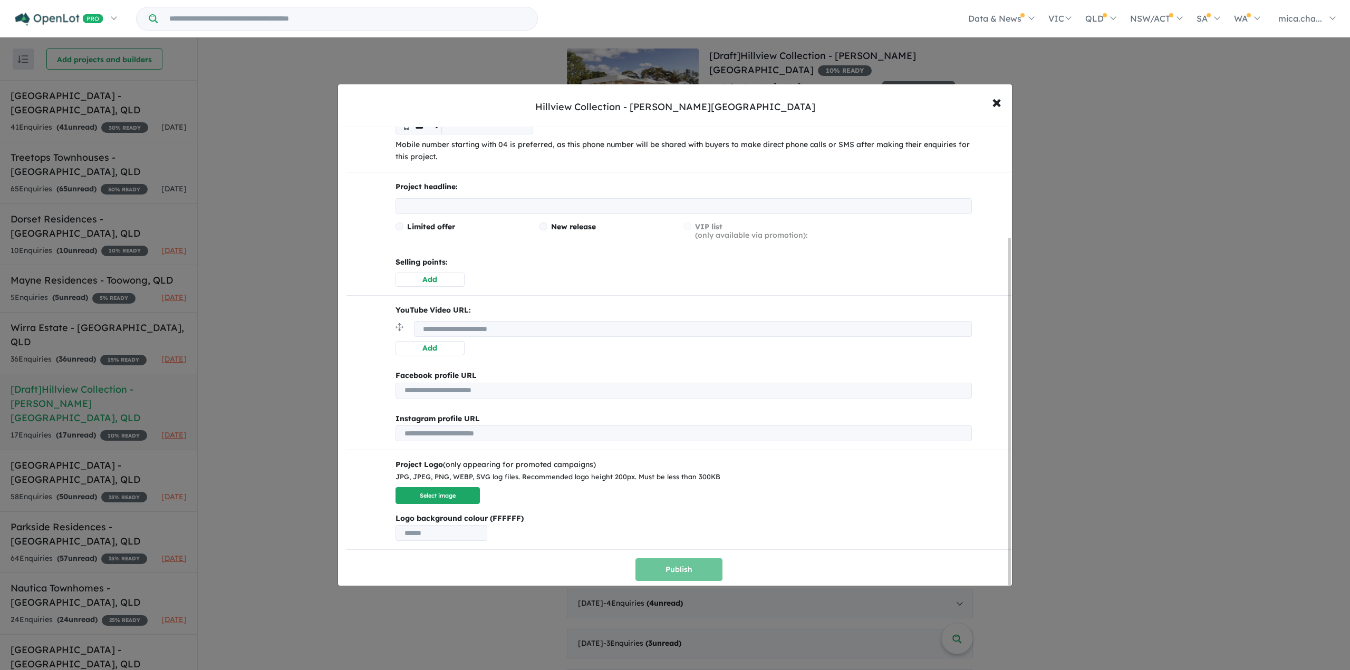
drag, startPoint x: 573, startPoint y: 513, endPoint x: 561, endPoint y: 528, distance: 19.1
click at [573, 513] on b "Logo background colour (FFFFFF)" at bounding box center [684, 519] width 577 height 13
click at [995, 101] on span "×" at bounding box center [996, 101] width 9 height 23
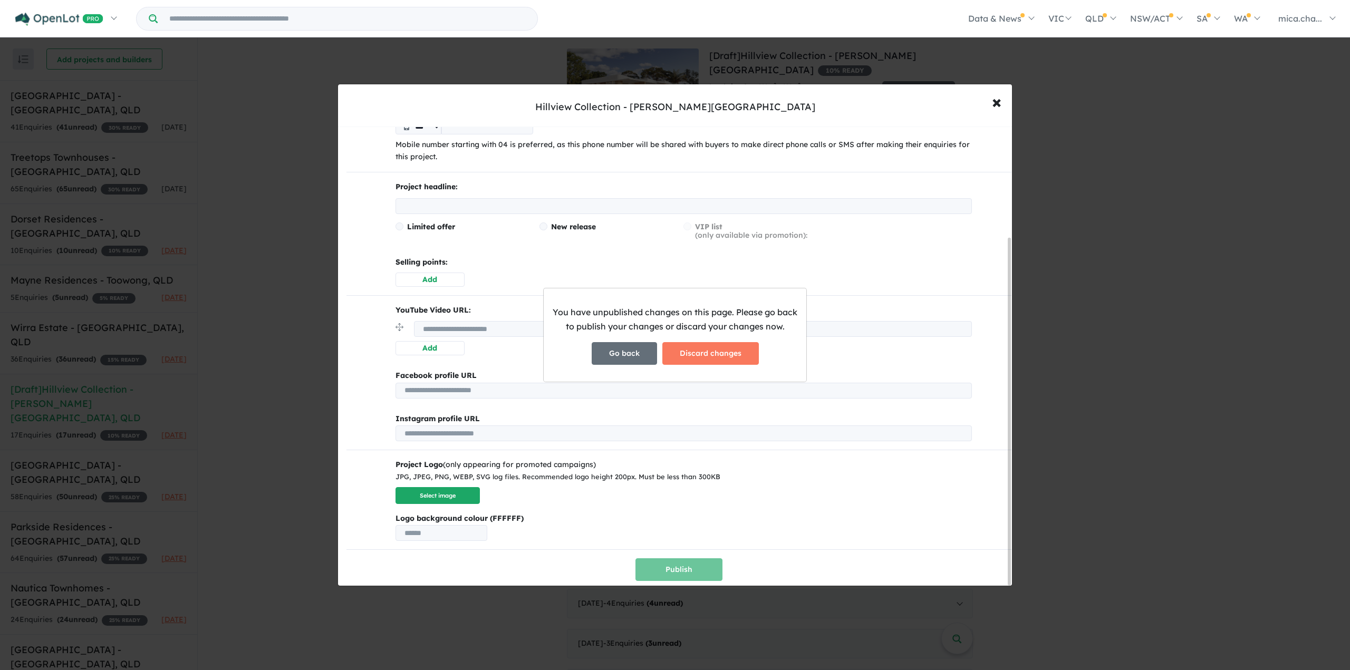
click at [630, 355] on button "Go back" at bounding box center [624, 353] width 65 height 23
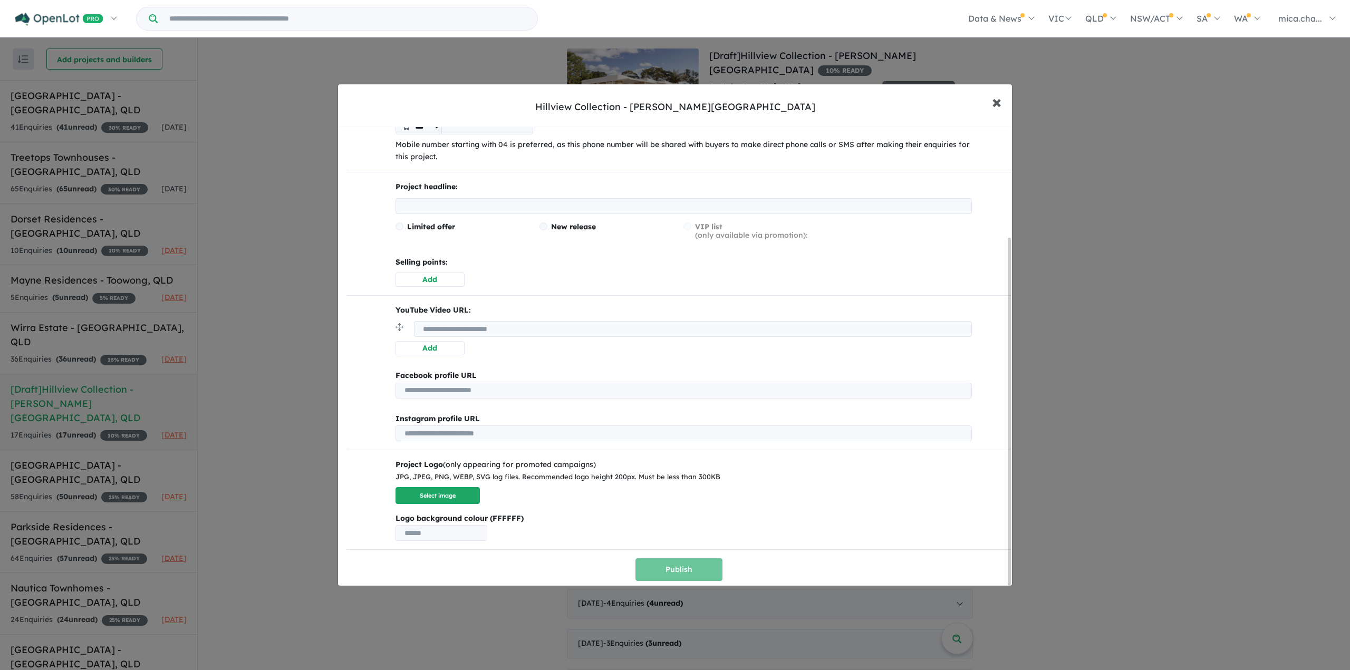
click at [989, 104] on button "× Close" at bounding box center [997, 102] width 31 height 28
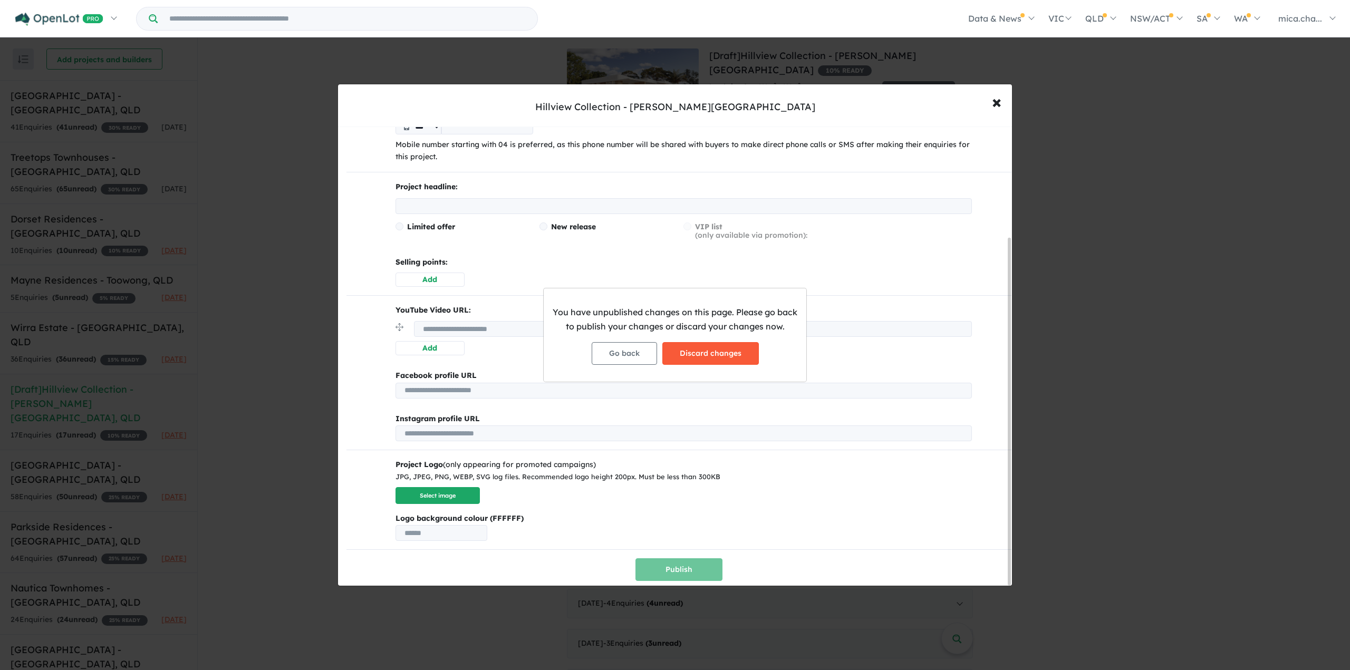
click at [712, 359] on button "Discard changes" at bounding box center [711, 353] width 97 height 23
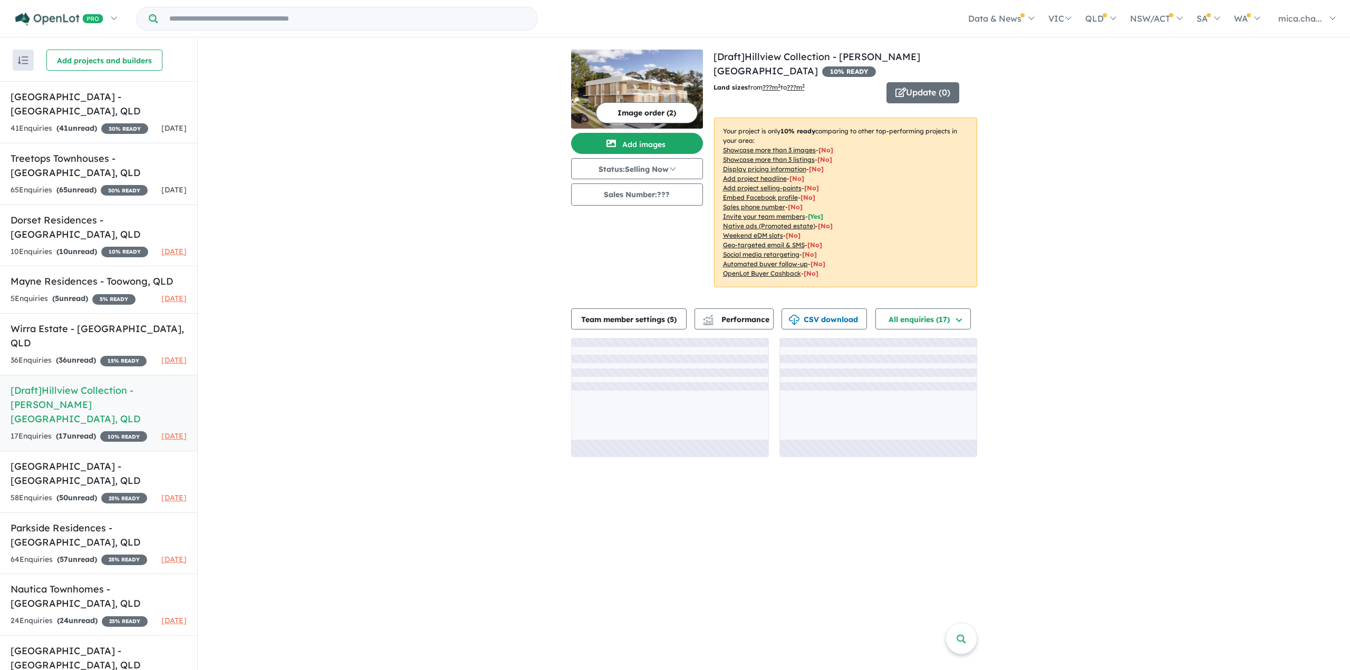
scroll to position [1, 0]
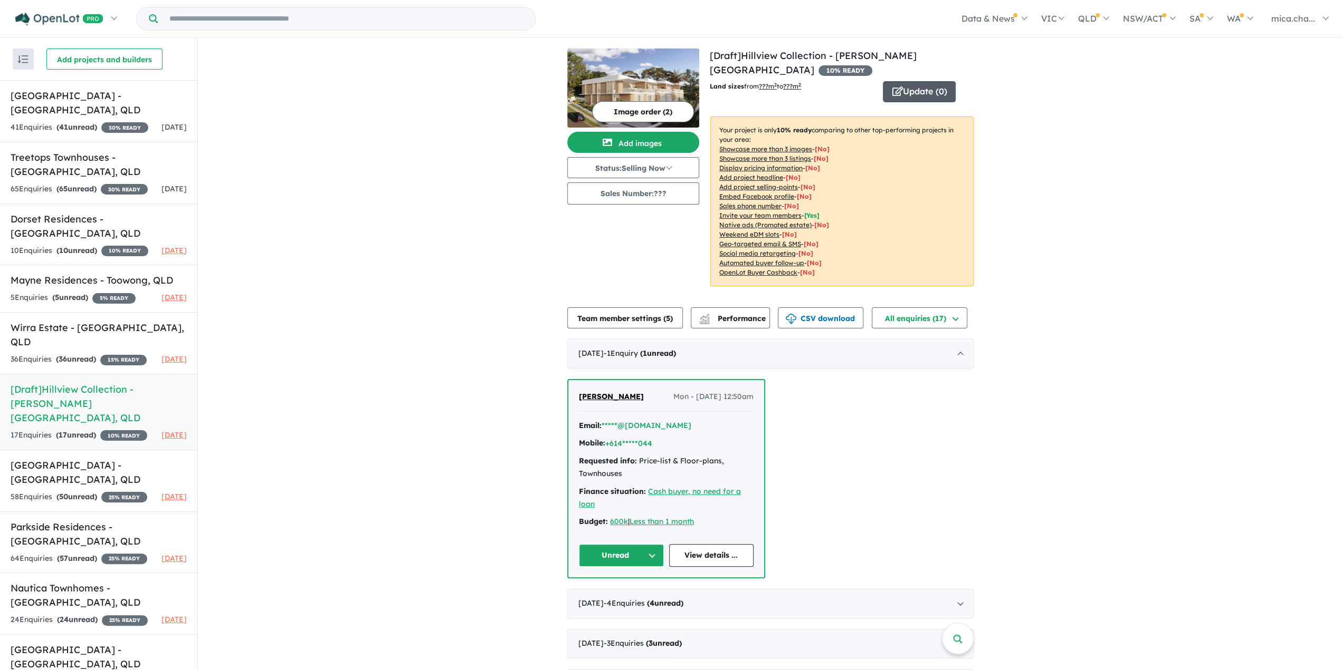
click at [924, 81] on button "Update ( 0 )" at bounding box center [919, 91] width 73 height 21
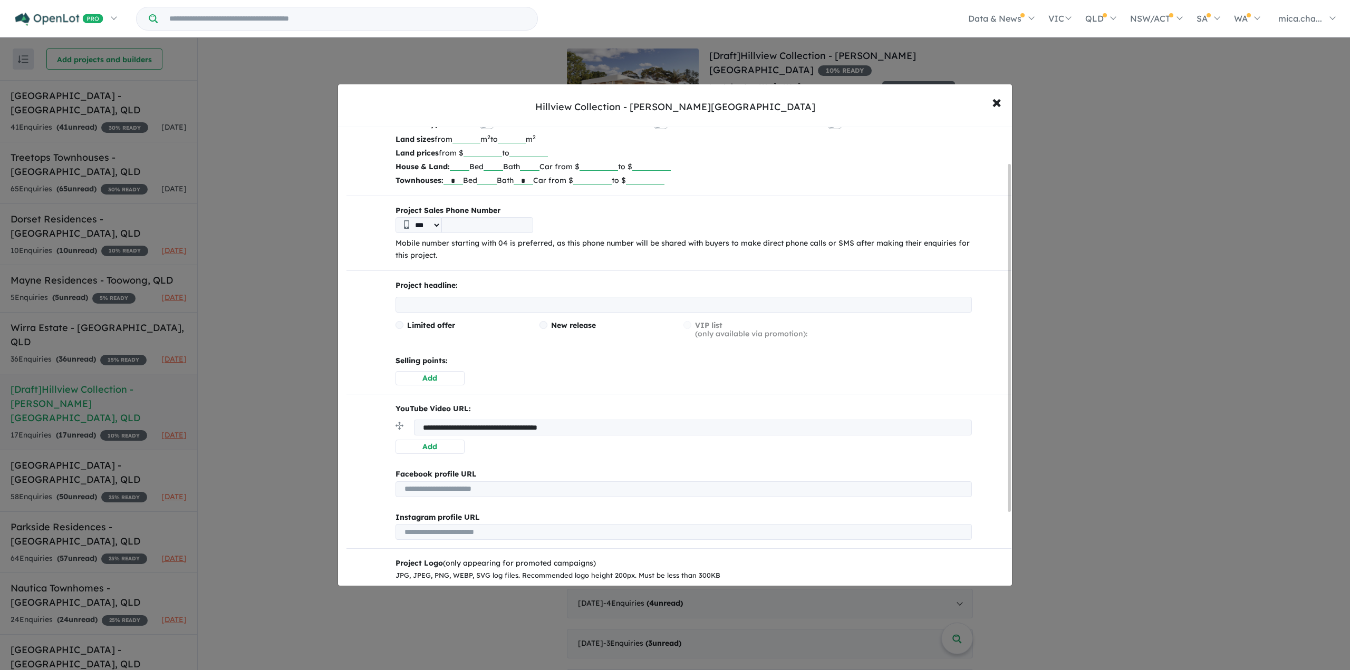
scroll to position [106, 0]
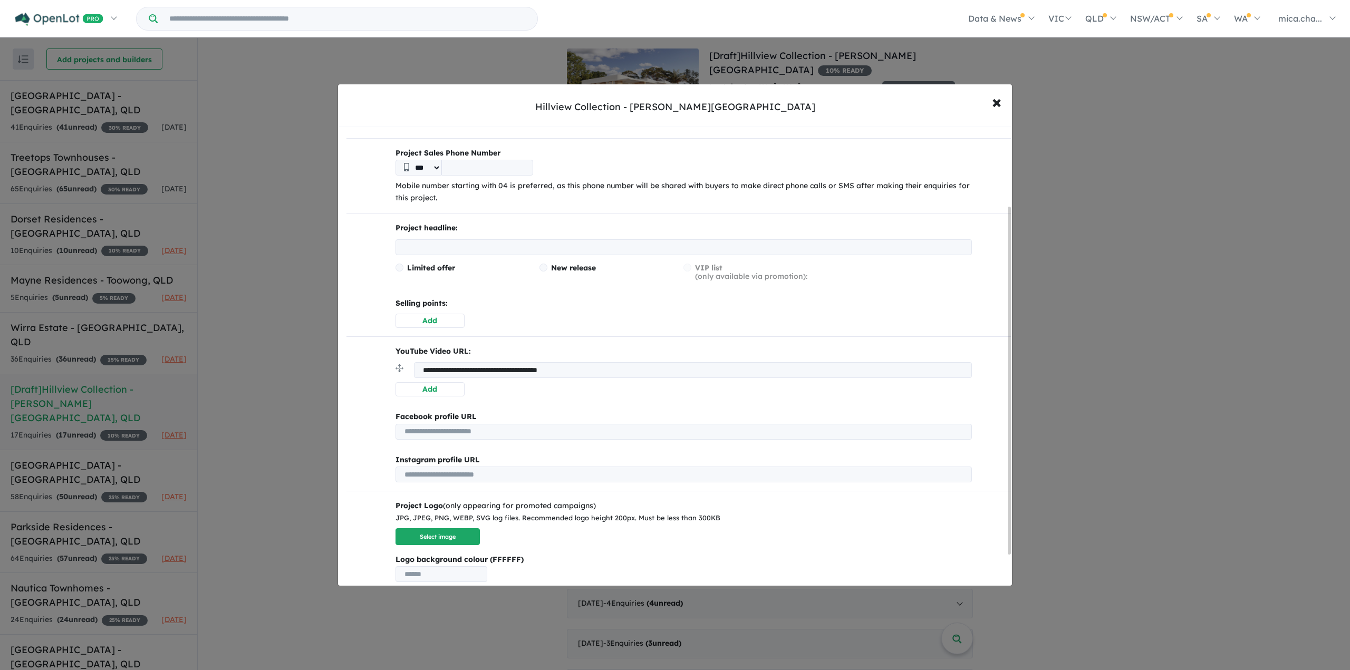
drag, startPoint x: 640, startPoint y: 374, endPoint x: 243, endPoint y: 396, distance: 398.3
click at [286, 385] on div "**********" at bounding box center [675, 335] width 1350 height 670
click at [561, 337] on div "Product types: Vacant land House & land Townhouses Land sizes from m 2 to m 2 L…" at bounding box center [679, 342] width 665 height 562
click at [476, 246] on input "text" at bounding box center [684, 247] width 577 height 16
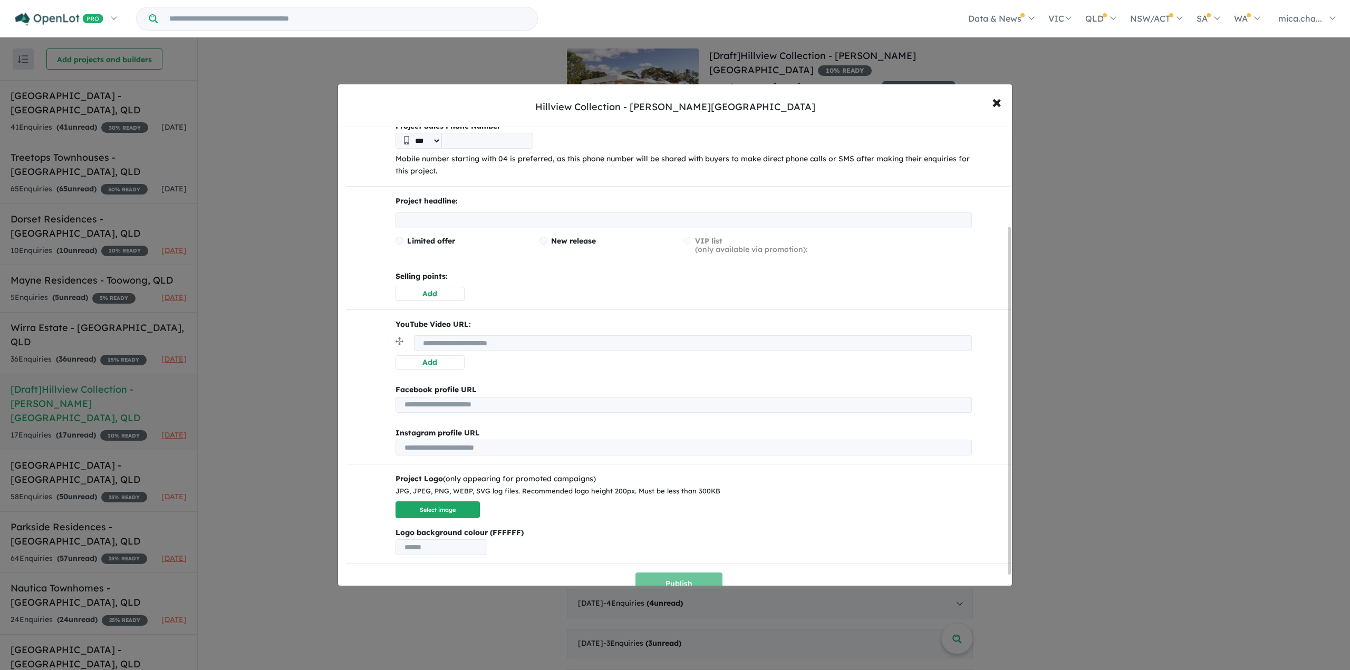
scroll to position [147, 0]
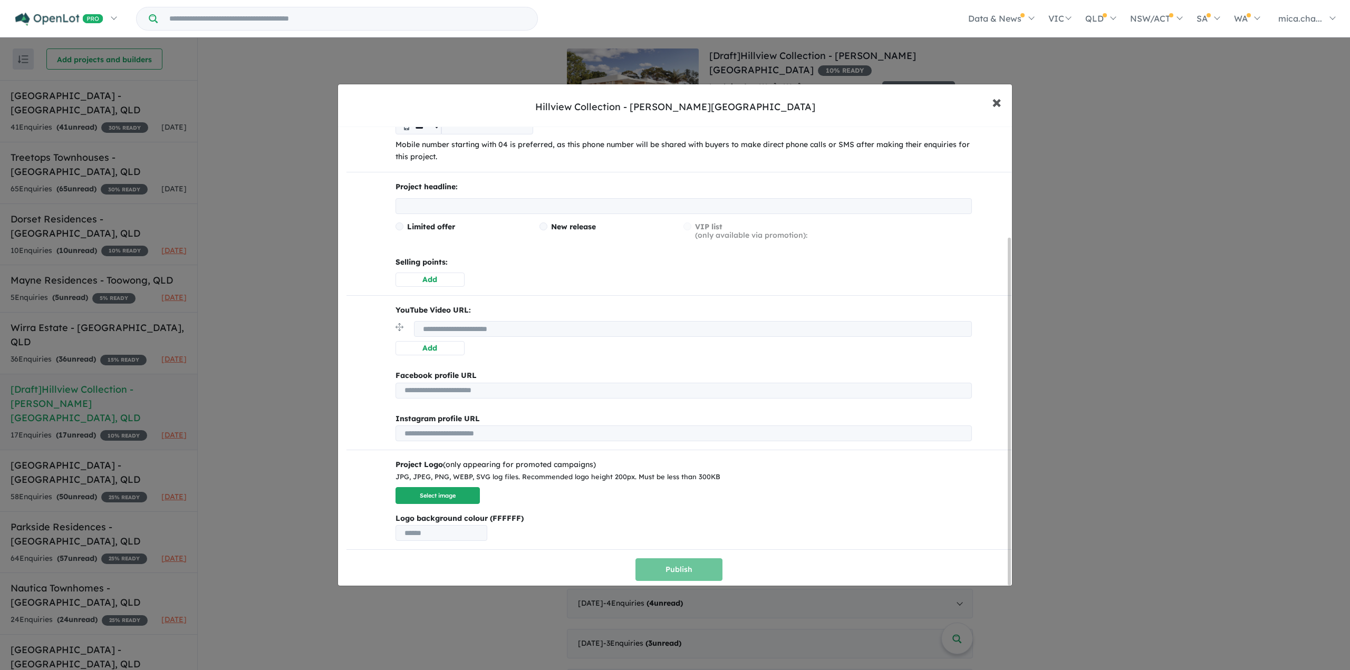
click at [997, 103] on span "×" at bounding box center [996, 101] width 9 height 23
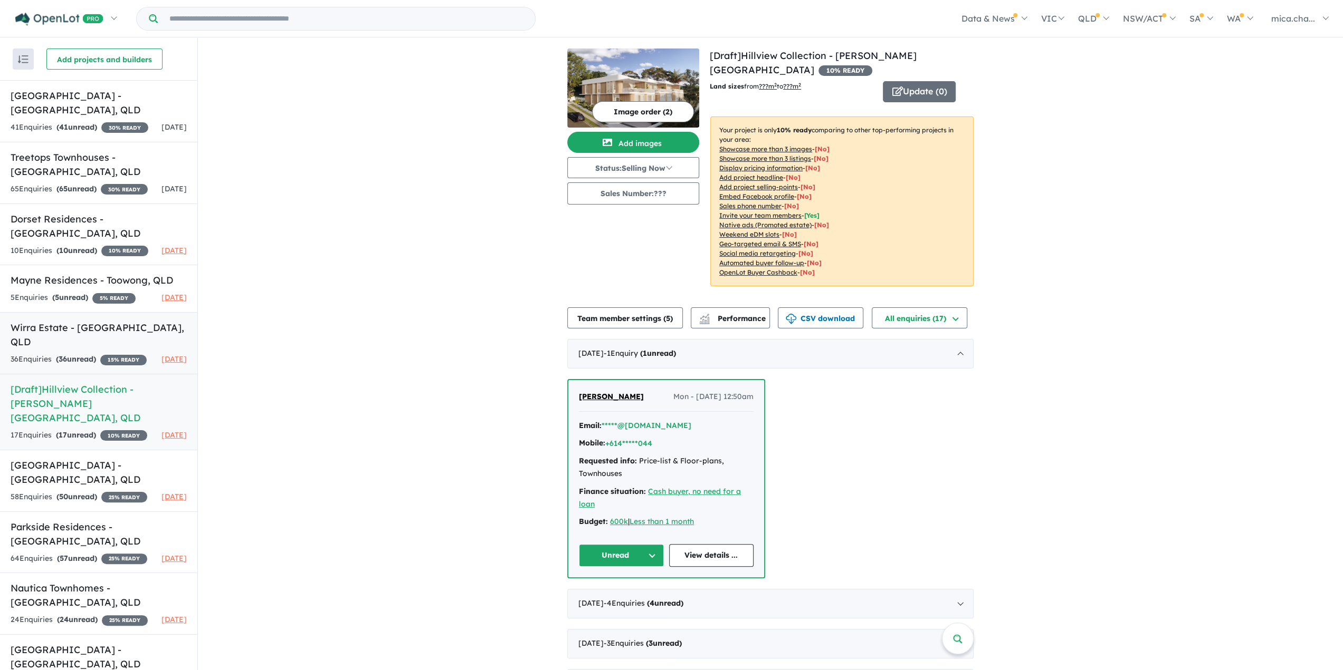
click at [60, 345] on h5 "Wirra Estate - [GEOGRAPHIC_DATA] , [GEOGRAPHIC_DATA]" at bounding box center [99, 335] width 176 height 28
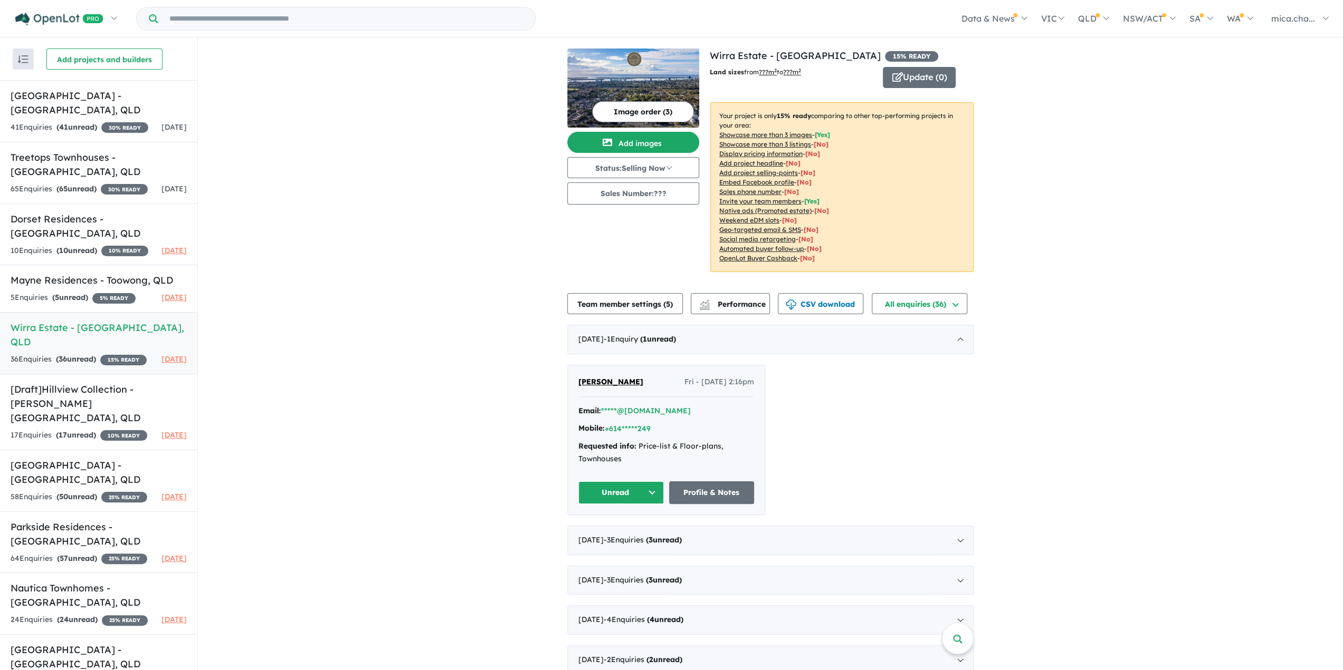
click at [927, 65] on div "View 12 projects in your account Wirra Estate - [GEOGRAPHIC_DATA] 15 % READY La…" at bounding box center [842, 167] width 264 height 236
click at [929, 74] on button "Update ( 0 )" at bounding box center [919, 77] width 73 height 21
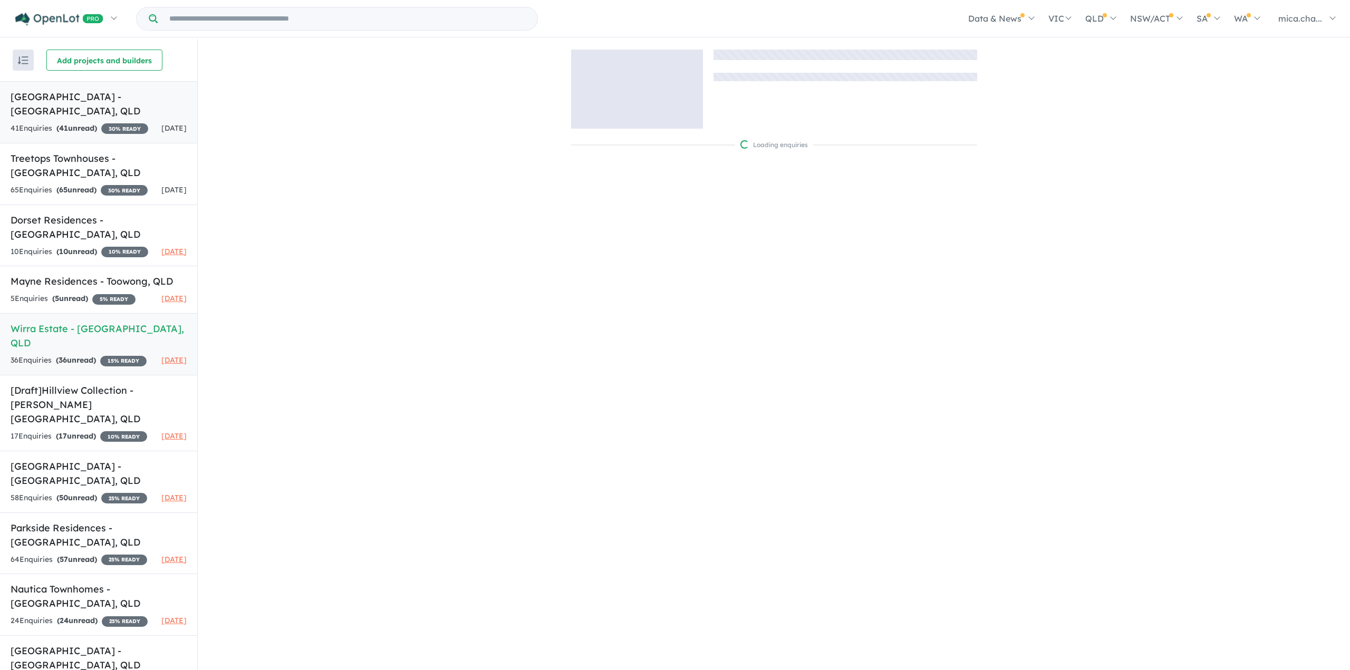
scroll to position [1, 0]
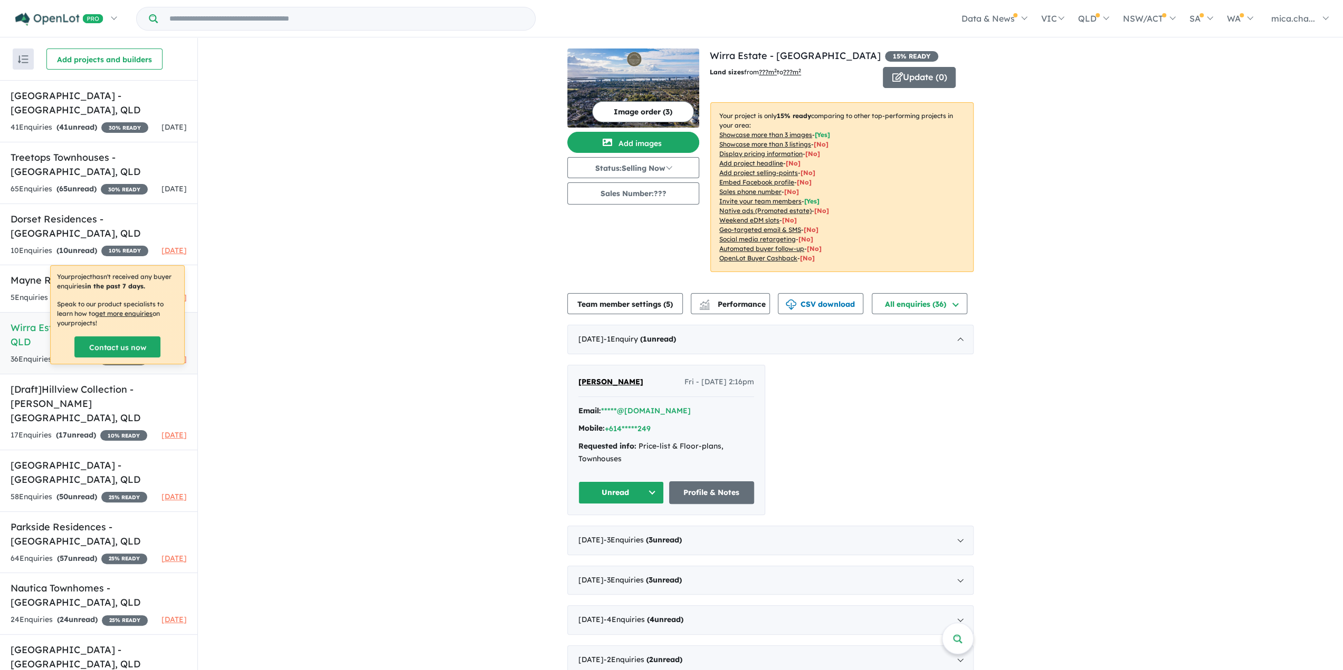
drag, startPoint x: 908, startPoint y: 90, endPoint x: 918, endPoint y: 78, distance: 15.0
click at [908, 89] on div "Land sizes from ??? m 2 to ???m 2 Update ( 0 ) Your project is only 15 % ready …" at bounding box center [842, 174] width 264 height 214
click at [920, 77] on button "Update ( 0 )" at bounding box center [919, 77] width 73 height 21
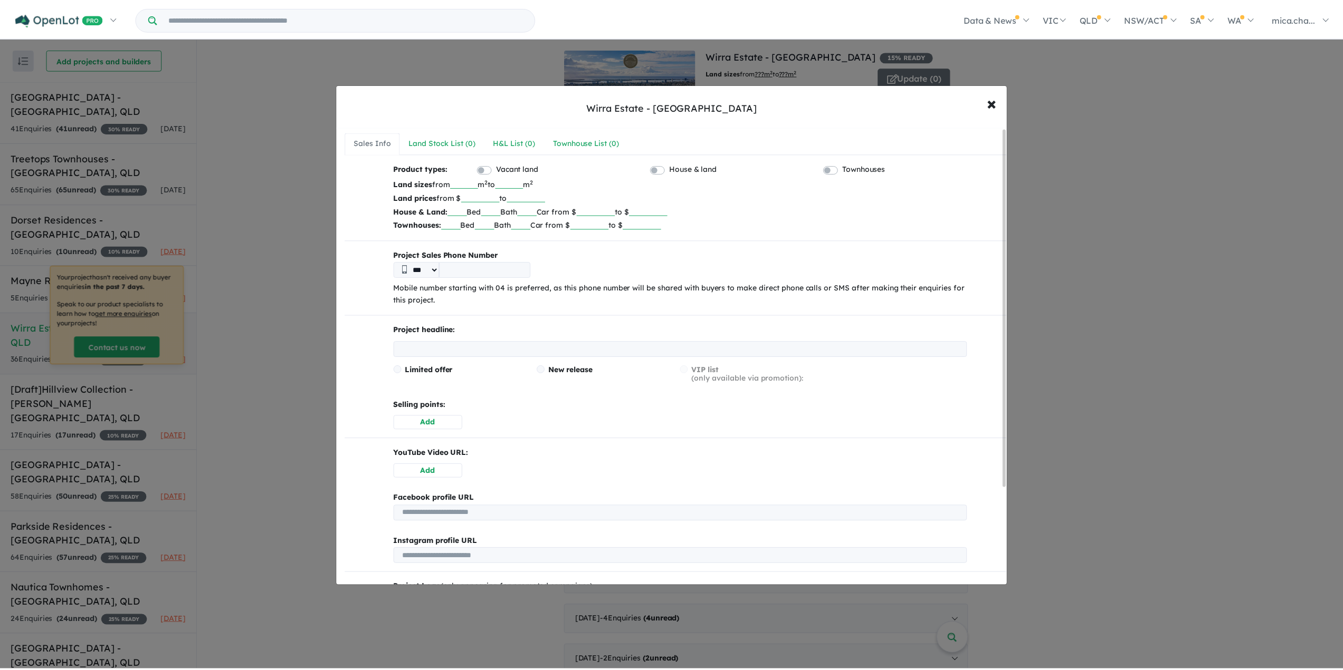
scroll to position [0, 0]
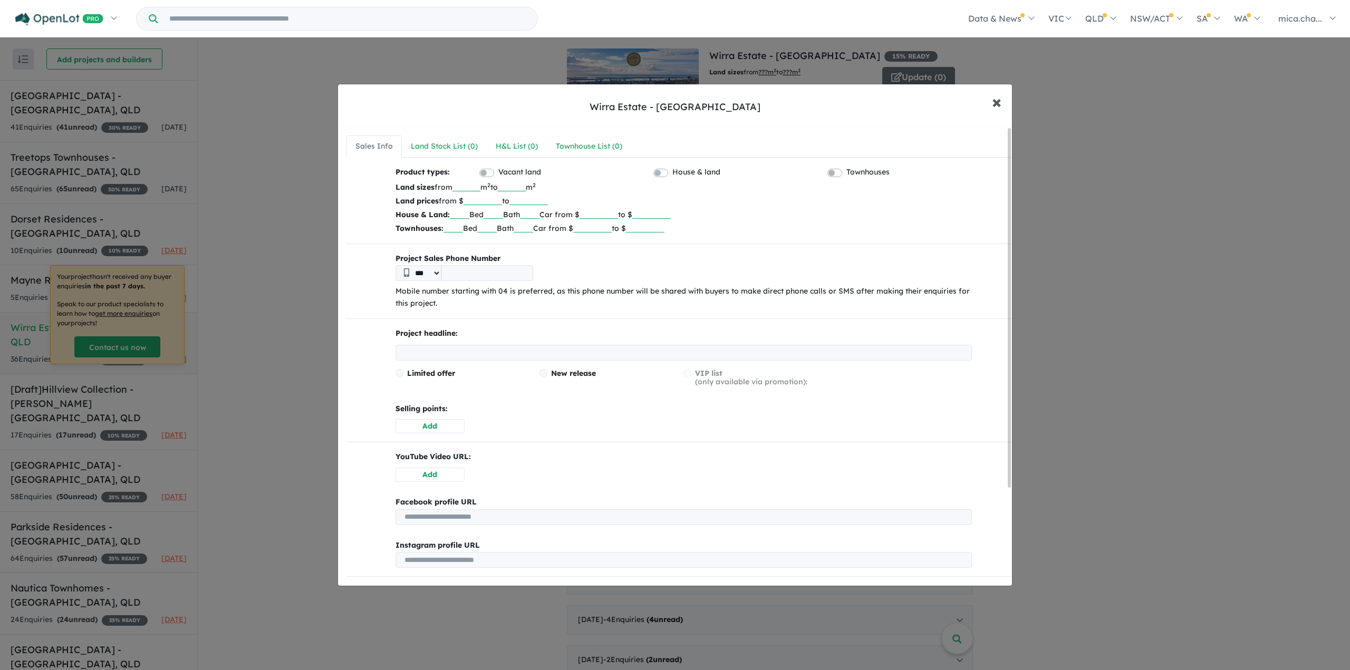
drag, startPoint x: 999, startPoint y: 104, endPoint x: 82, endPoint y: 312, distance: 940.1
click at [999, 104] on span "×" at bounding box center [996, 101] width 9 height 23
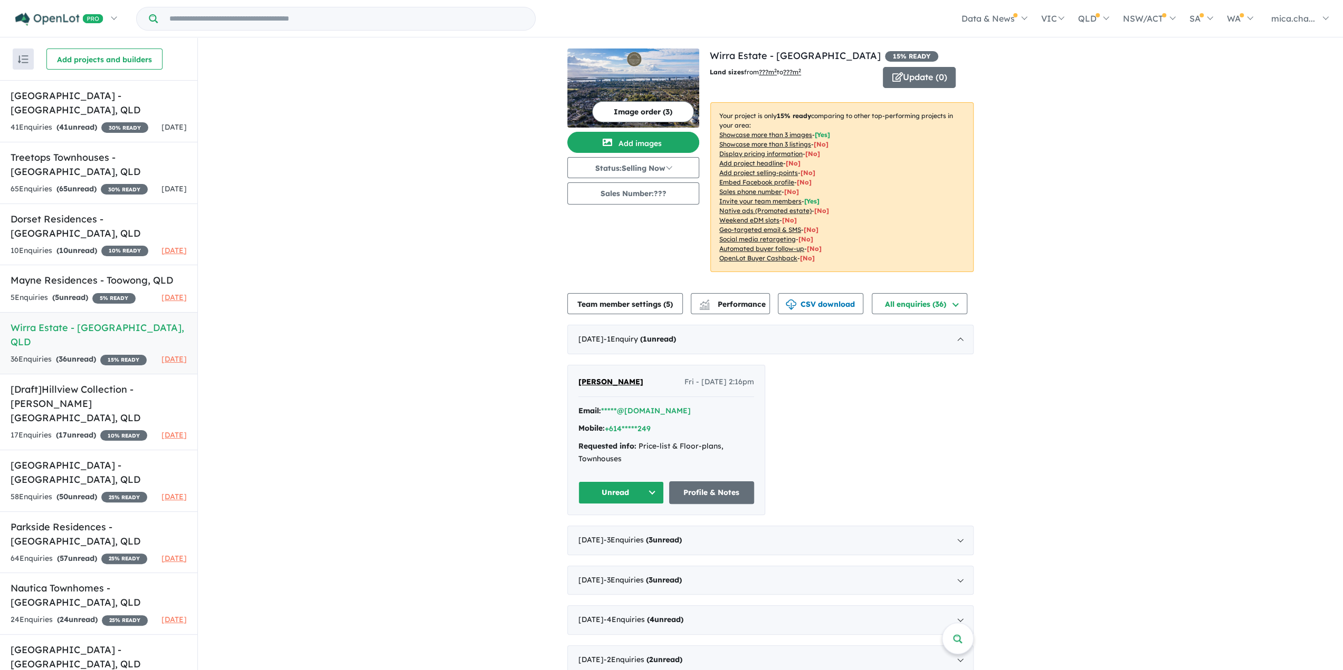
click at [311, 277] on div "View 12 projects in your account Wirra Estate - [GEOGRAPHIC_DATA] 15 % READY La…" at bounding box center [770, 502] width 1145 height 928
click at [92, 288] on h5 "Mayne Residences - Toowong , [GEOGRAPHIC_DATA]" at bounding box center [99, 280] width 176 height 14
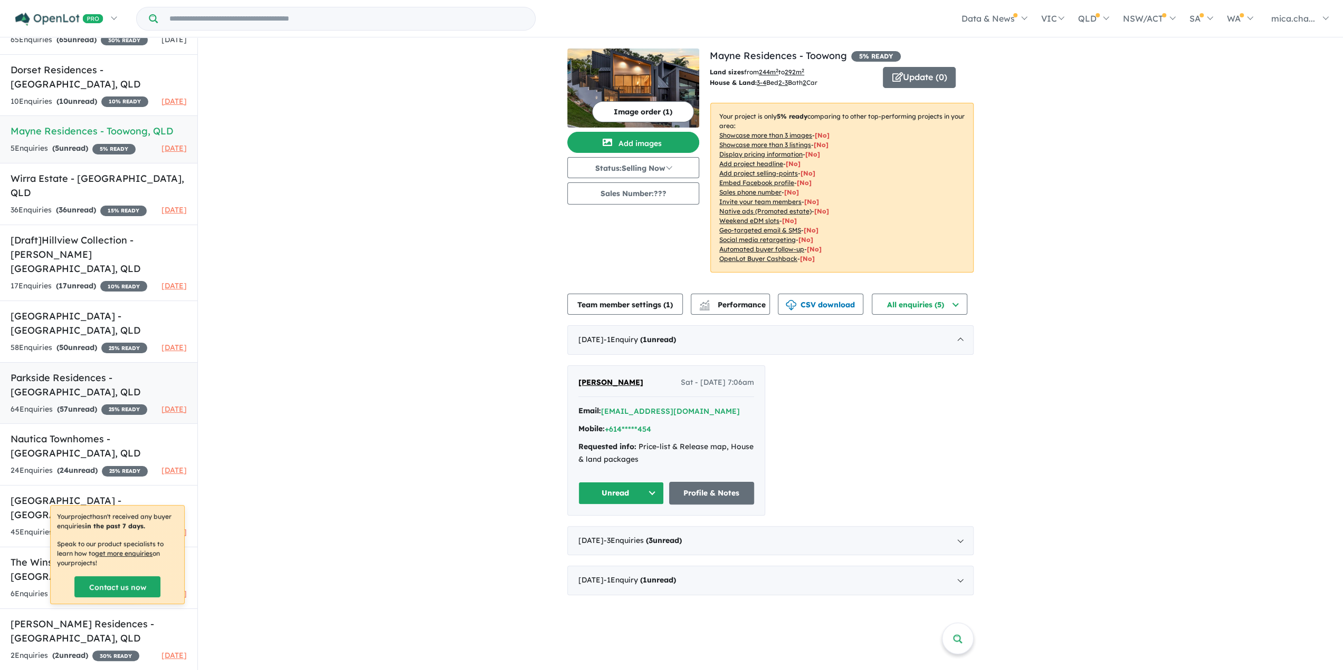
scroll to position [183, 0]
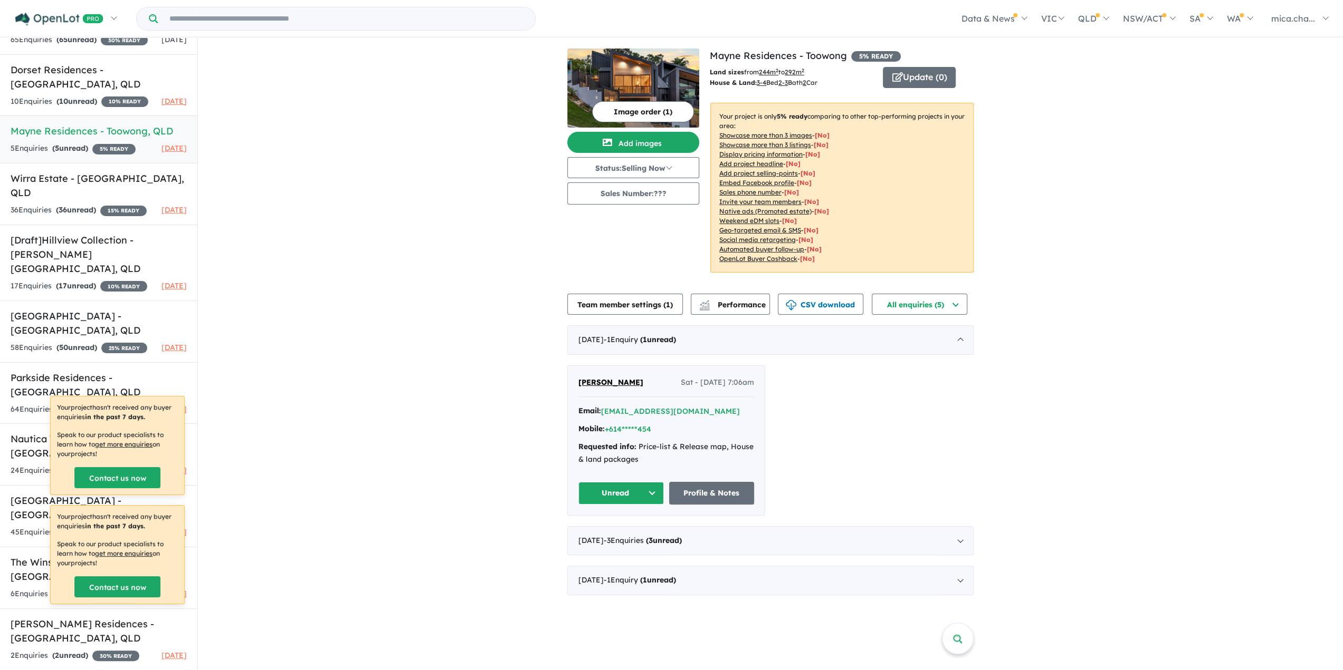
click at [357, 403] on div "View 12 projects in your account Mayne Residences - Toowong 5 % READY Land size…" at bounding box center [770, 322] width 1145 height 568
click at [427, 258] on div "View 12 projects in your account Mayne Residences - Toowong 5 % READY Land size…" at bounding box center [770, 322] width 1145 height 568
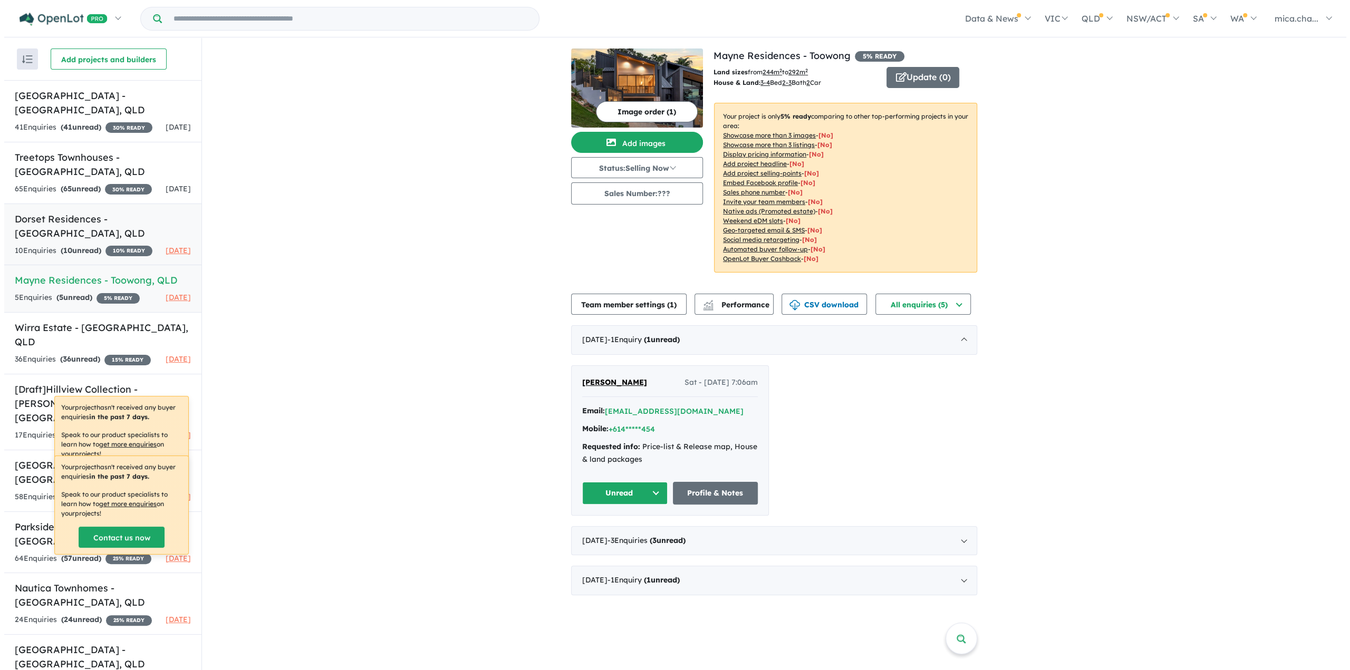
scroll to position [0, 0]
click at [92, 241] on h5 "Dorset Residences - [GEOGRAPHIC_DATA] , [GEOGRAPHIC_DATA]" at bounding box center [99, 226] width 176 height 28
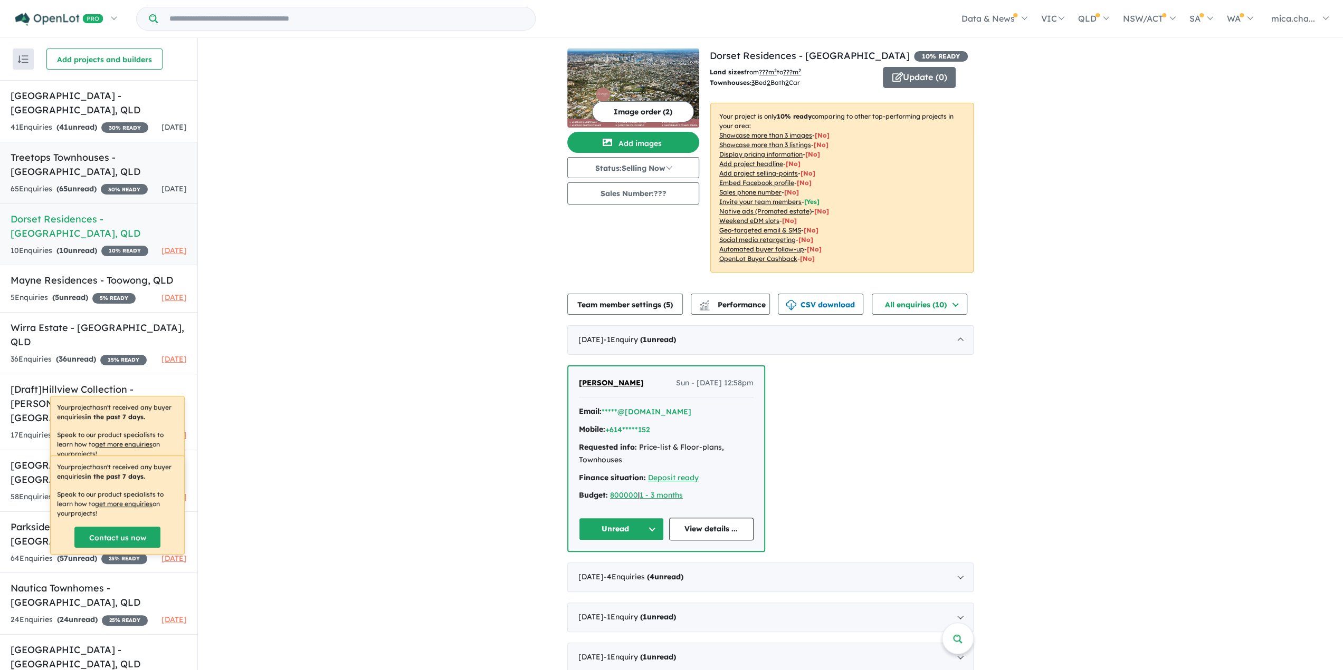
click at [66, 170] on h5 "Treetops Townhouses - [GEOGRAPHIC_DATA] , [GEOGRAPHIC_DATA]" at bounding box center [99, 164] width 176 height 28
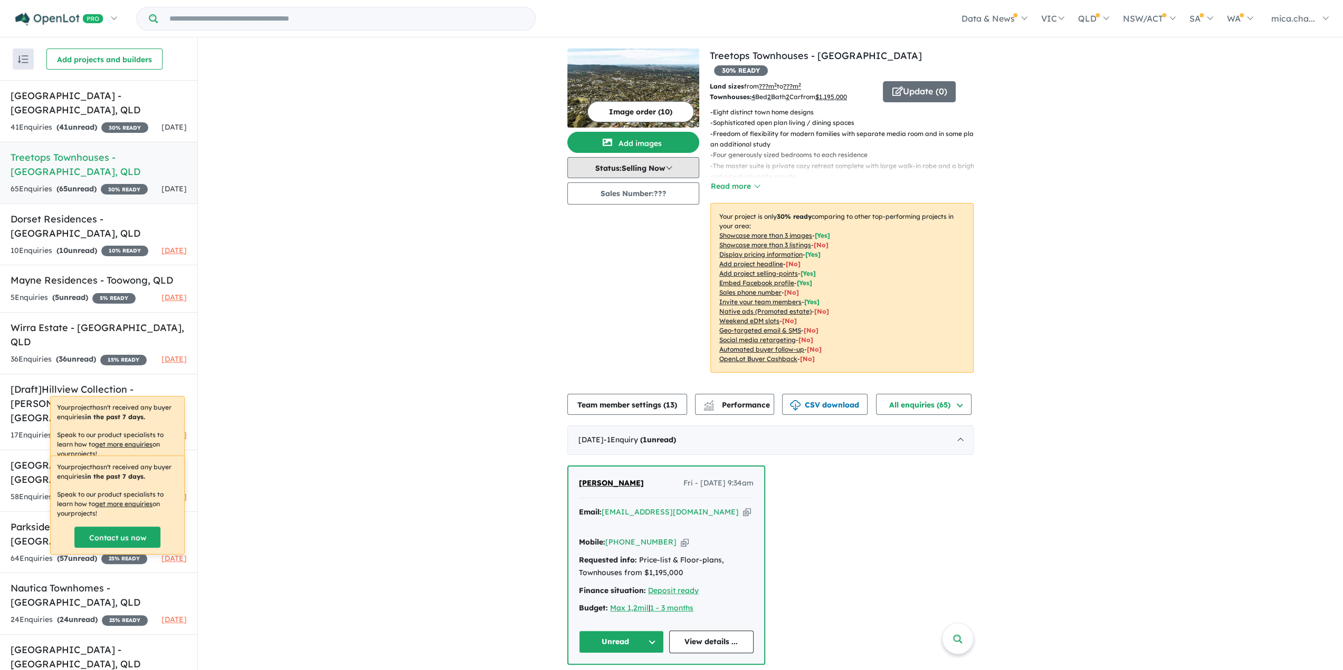
click at [643, 160] on button "Status: Selling Now" at bounding box center [633, 167] width 132 height 21
drag, startPoint x: 596, startPoint y: 265, endPoint x: 566, endPoint y: 263, distance: 29.7
click at [596, 266] on button "Sold Out" at bounding box center [607, 265] width 78 height 24
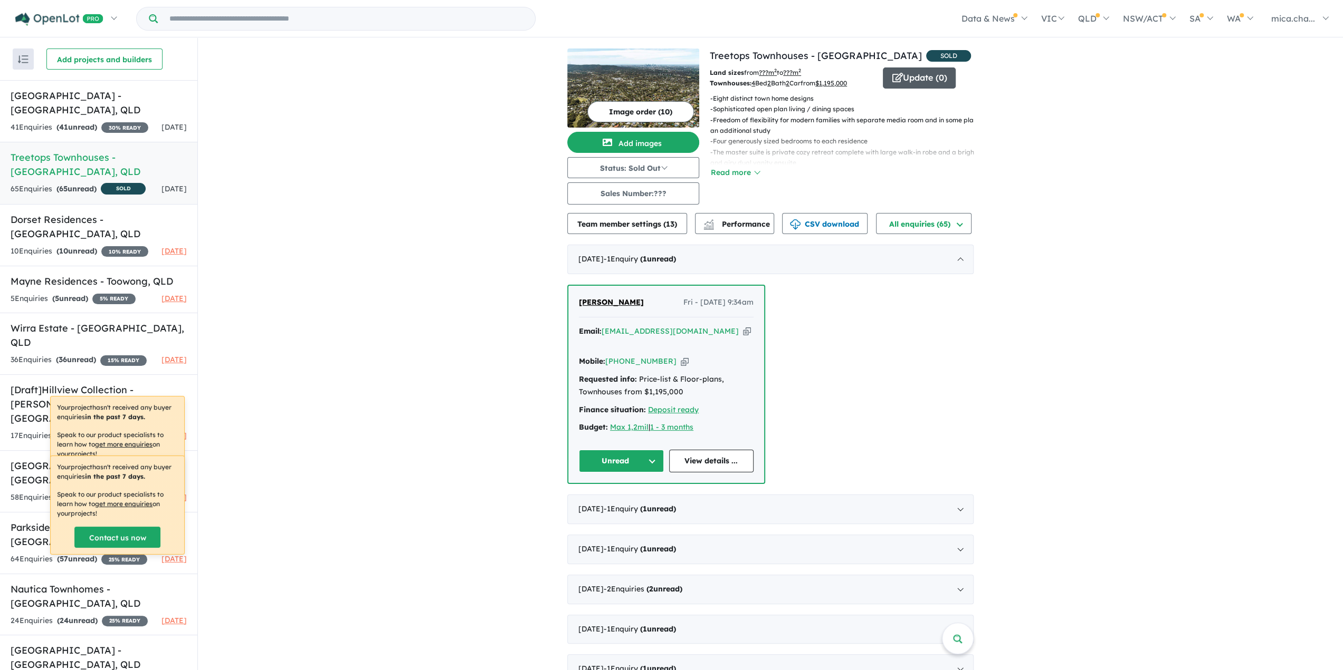
click at [931, 76] on button "Update ( 0 )" at bounding box center [919, 78] width 73 height 21
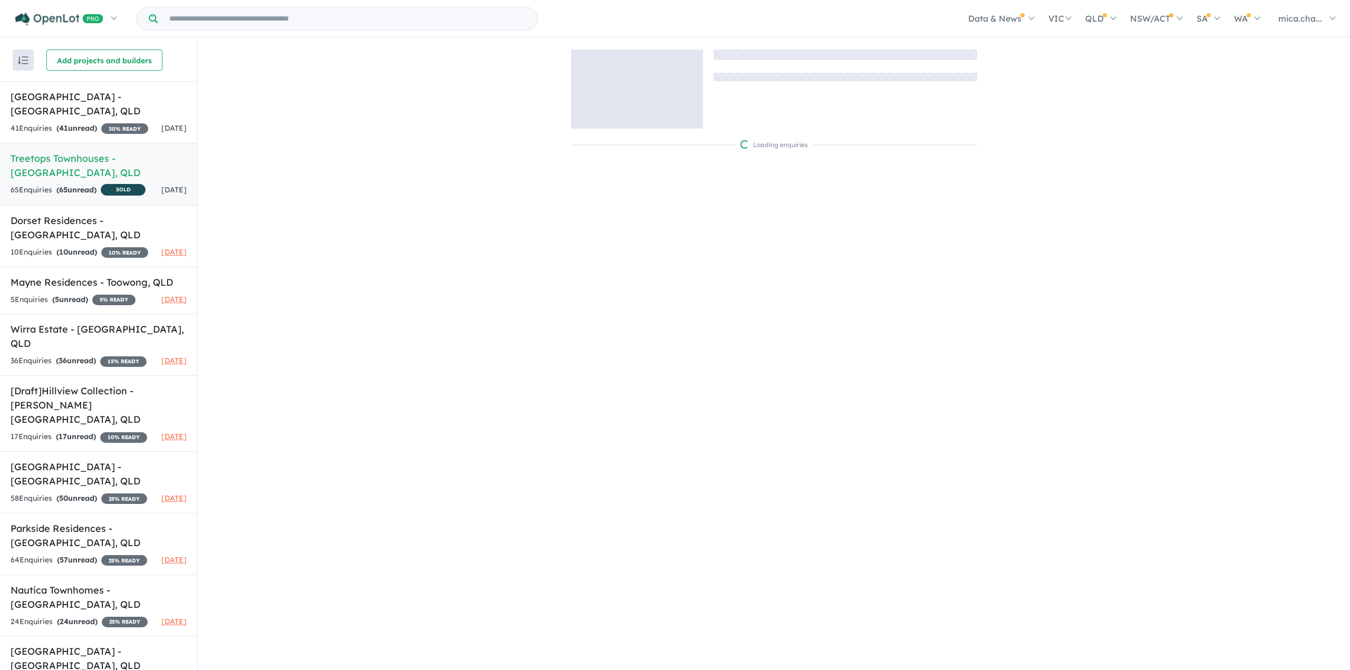
scroll to position [1, 0]
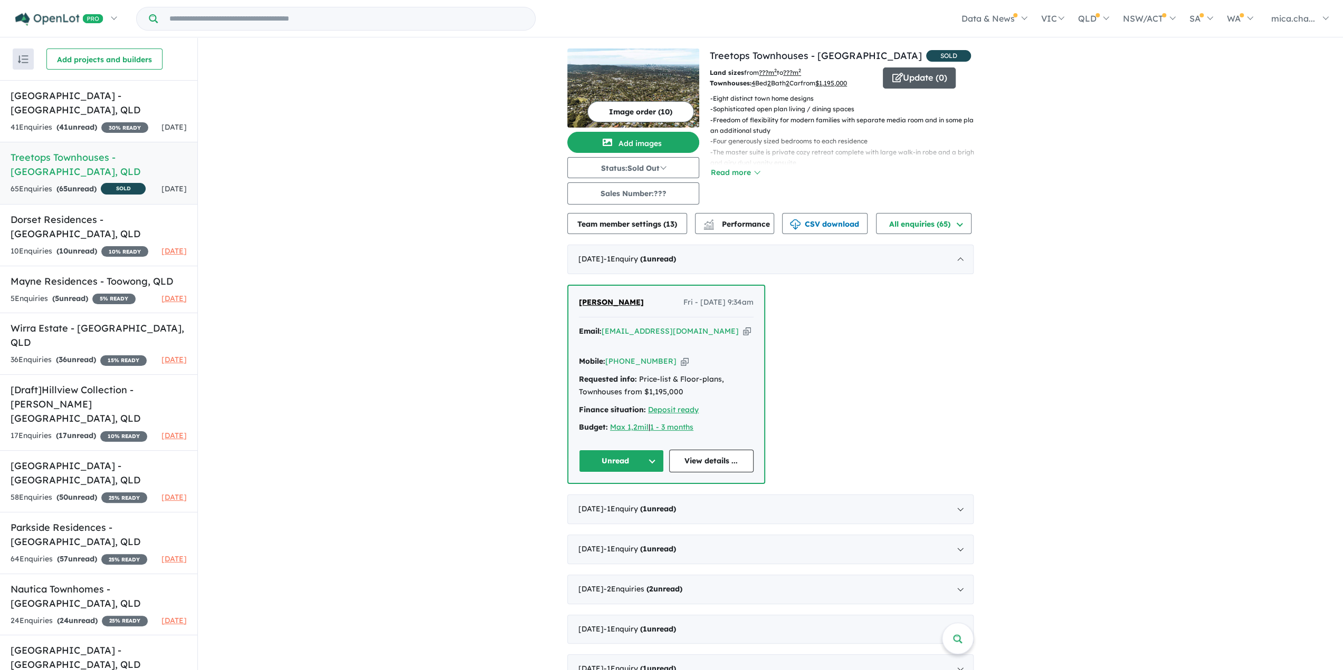
click at [955, 76] on button "Update ( 0 )" at bounding box center [919, 78] width 73 height 21
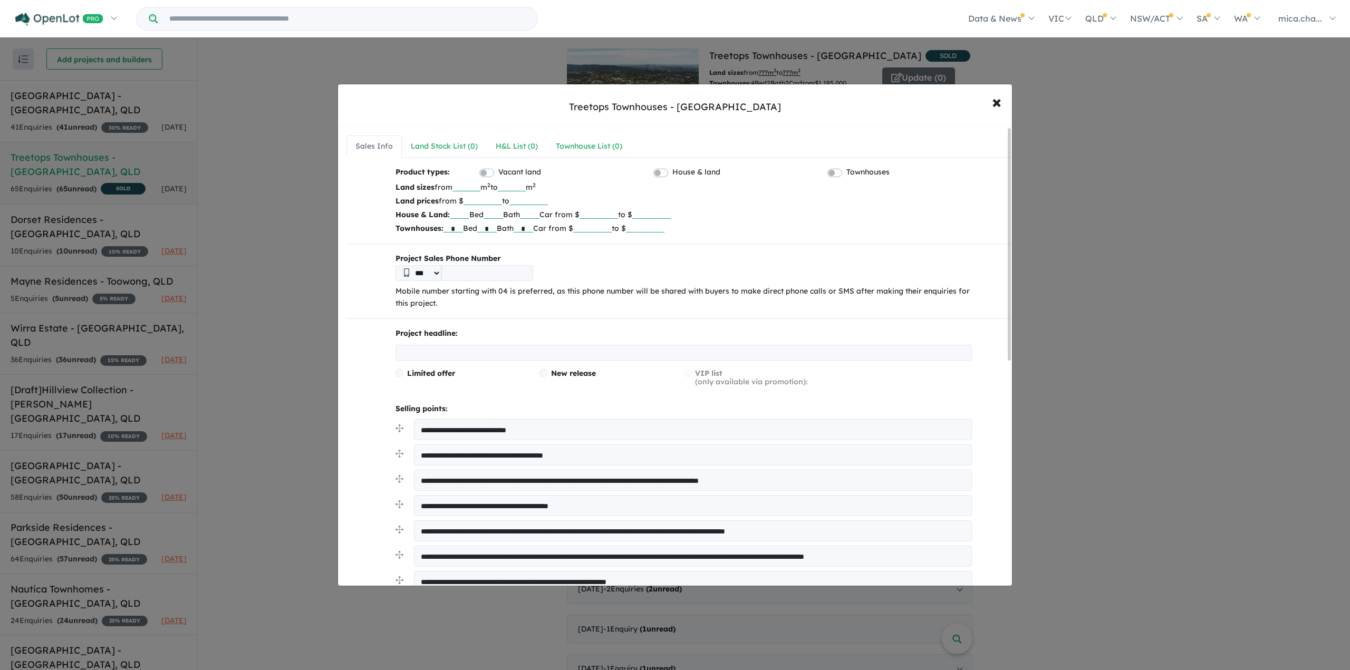
click at [612, 229] on input "*******" at bounding box center [592, 227] width 39 height 11
drag, startPoint x: 500, startPoint y: 230, endPoint x: 490, endPoint y: 228, distance: 10.1
click at [491, 228] on input "*" at bounding box center [487, 227] width 20 height 11
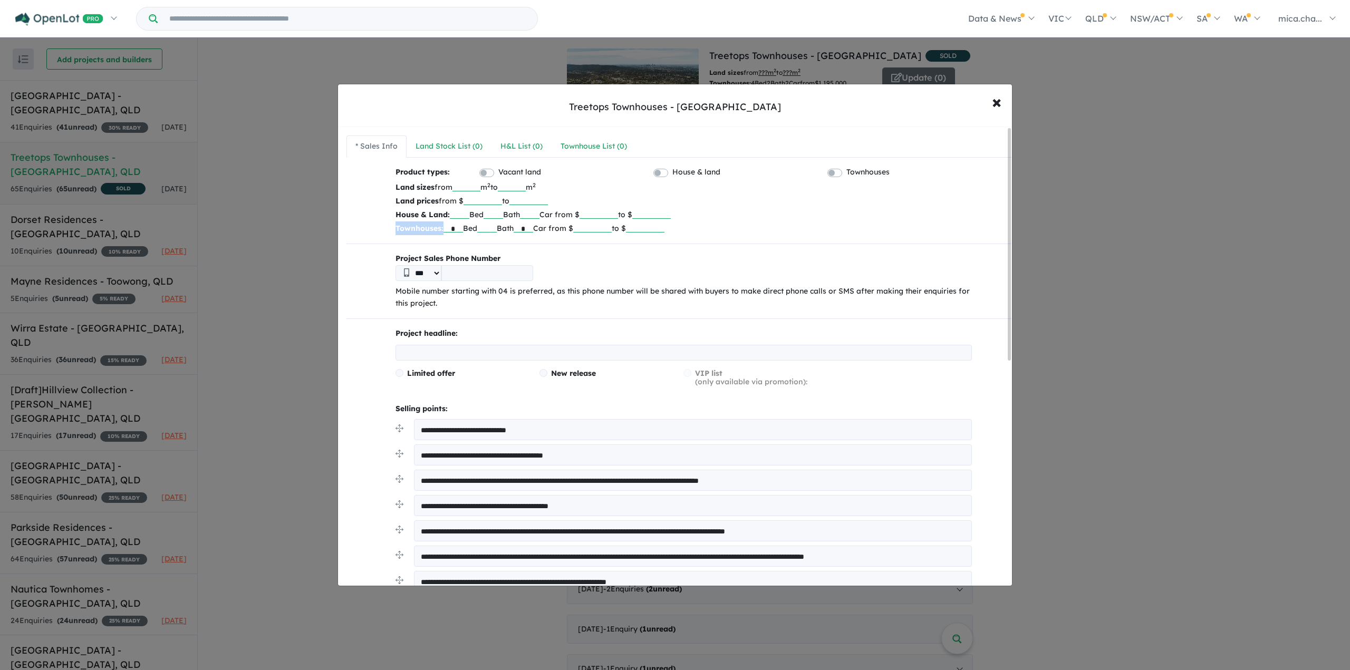
drag, startPoint x: 458, startPoint y: 232, endPoint x: 391, endPoint y: 229, distance: 66.5
click at [391, 229] on div "Product types: Vacant land House & land Townhouses Land sizes from m 2 to m 2 L…" at bounding box center [679, 200] width 601 height 69
click at [730, 233] on p "Townhouses: * Bed Bath * Car from $ to $" at bounding box center [684, 229] width 577 height 14
click at [461, 226] on input "*" at bounding box center [454, 227] width 20 height 11
click at [748, 223] on p "Townhouses: Bed Bath * Car from $ to $" at bounding box center [684, 229] width 577 height 14
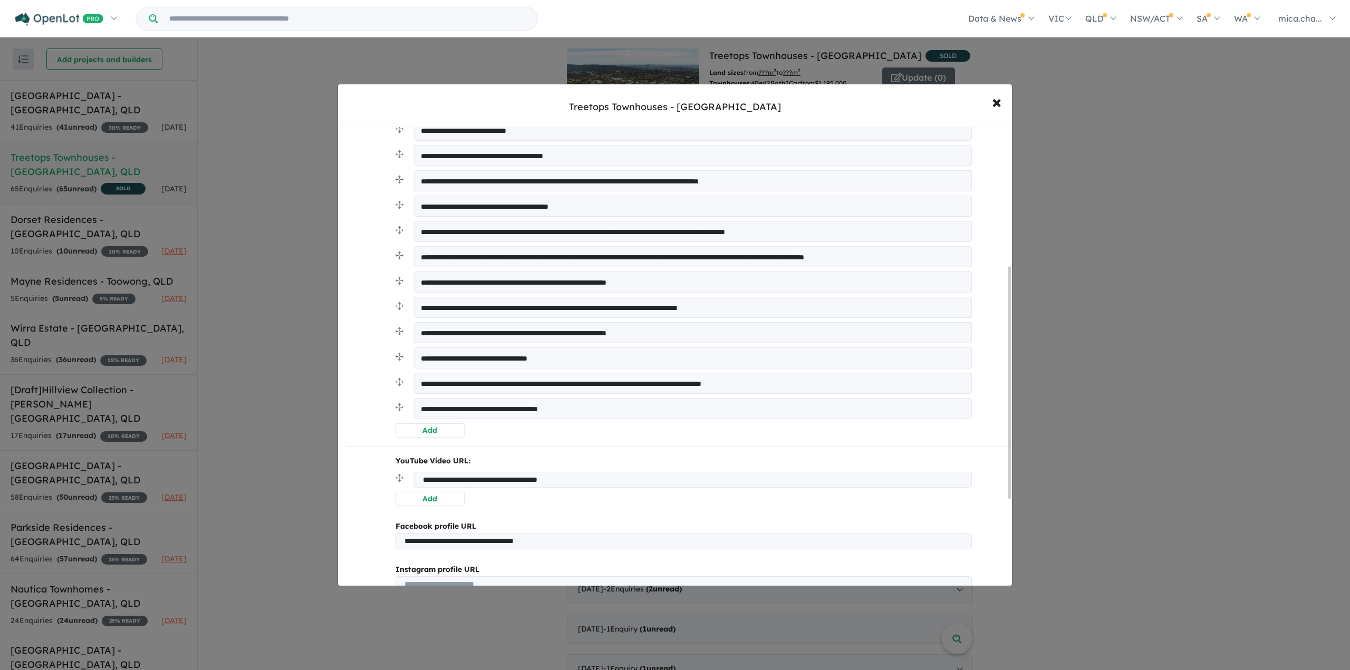
scroll to position [317, 0]
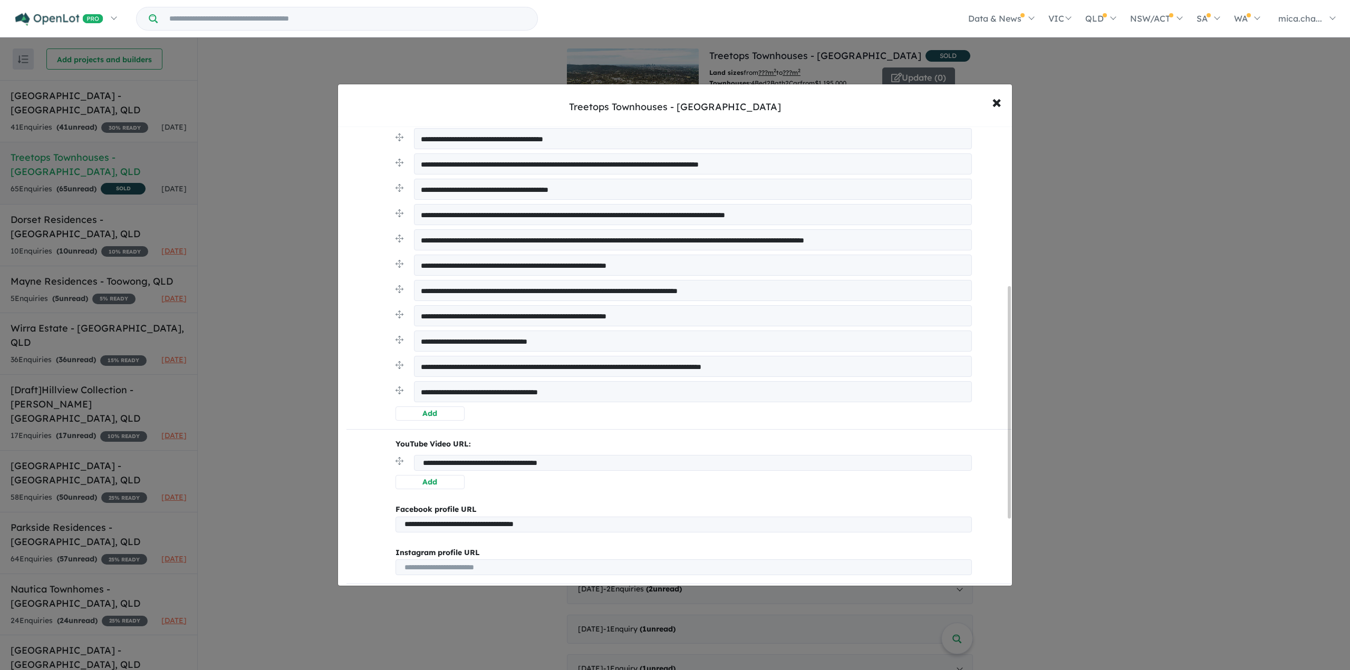
drag, startPoint x: 602, startPoint y: 390, endPoint x: 340, endPoint y: 391, distance: 262.2
click at [340, 391] on div "**********" at bounding box center [679, 270] width 682 height 918
drag, startPoint x: 824, startPoint y: 364, endPoint x: 375, endPoint y: 373, distance: 449.5
click at [374, 373] on div "**********" at bounding box center [679, 283] width 665 height 866
drag, startPoint x: 402, startPoint y: 340, endPoint x: 365, endPoint y: 341, distance: 36.9
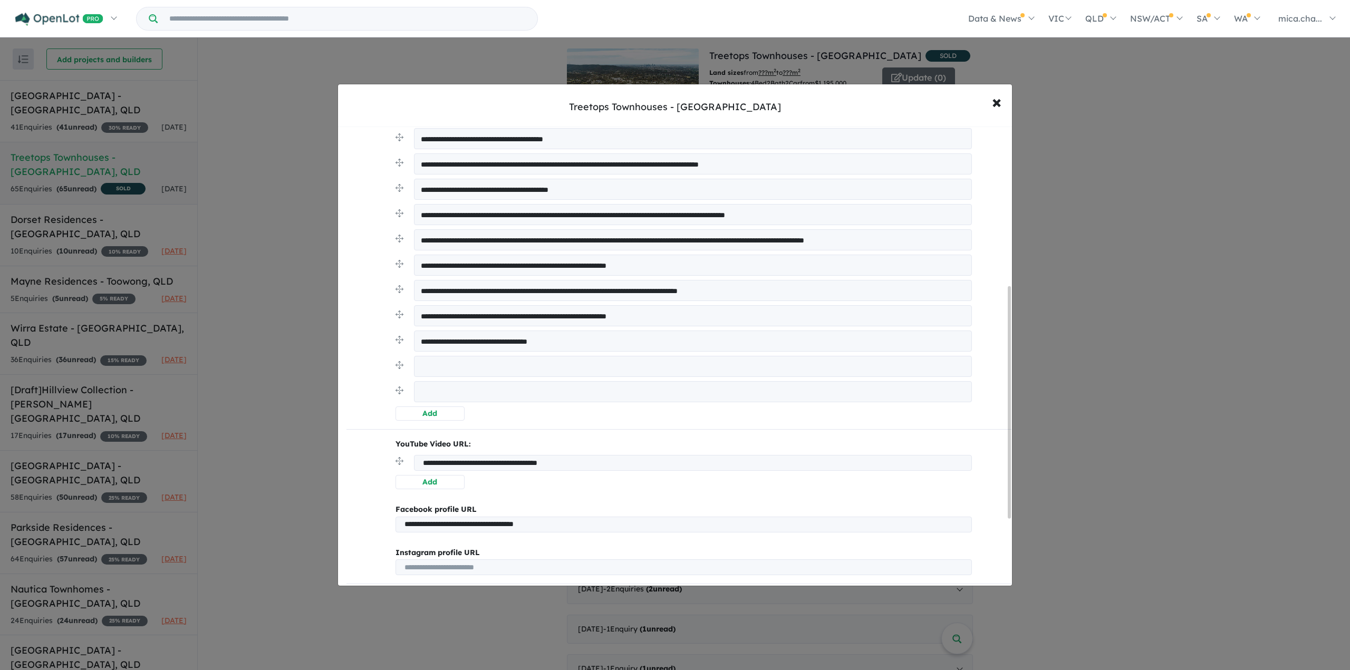
click at [366, 341] on div "**********" at bounding box center [679, 283] width 665 height 866
drag, startPoint x: 717, startPoint y: 317, endPoint x: 288, endPoint y: 321, distance: 428.9
click at [288, 321] on div "**********" at bounding box center [675, 335] width 1350 height 670
drag, startPoint x: 805, startPoint y: 292, endPoint x: 428, endPoint y: 282, distance: 376.8
click at [334, 294] on div "**********" at bounding box center [675, 335] width 1350 height 670
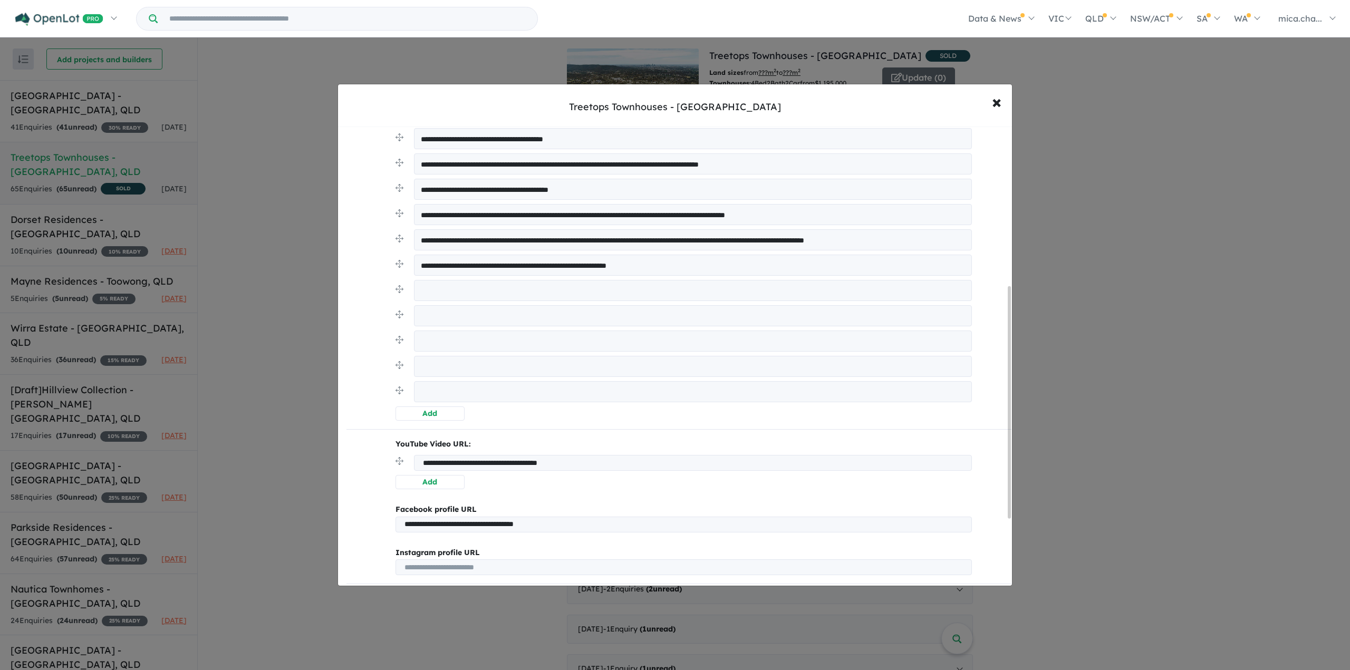
drag, startPoint x: 740, startPoint y: 259, endPoint x: 296, endPoint y: 276, distance: 444.0
click at [285, 279] on div "**********" at bounding box center [675, 335] width 1350 height 670
drag, startPoint x: 933, startPoint y: 237, endPoint x: 388, endPoint y: 239, distance: 545.5
click at [388, 239] on div "**********" at bounding box center [679, 216] width 601 height 410
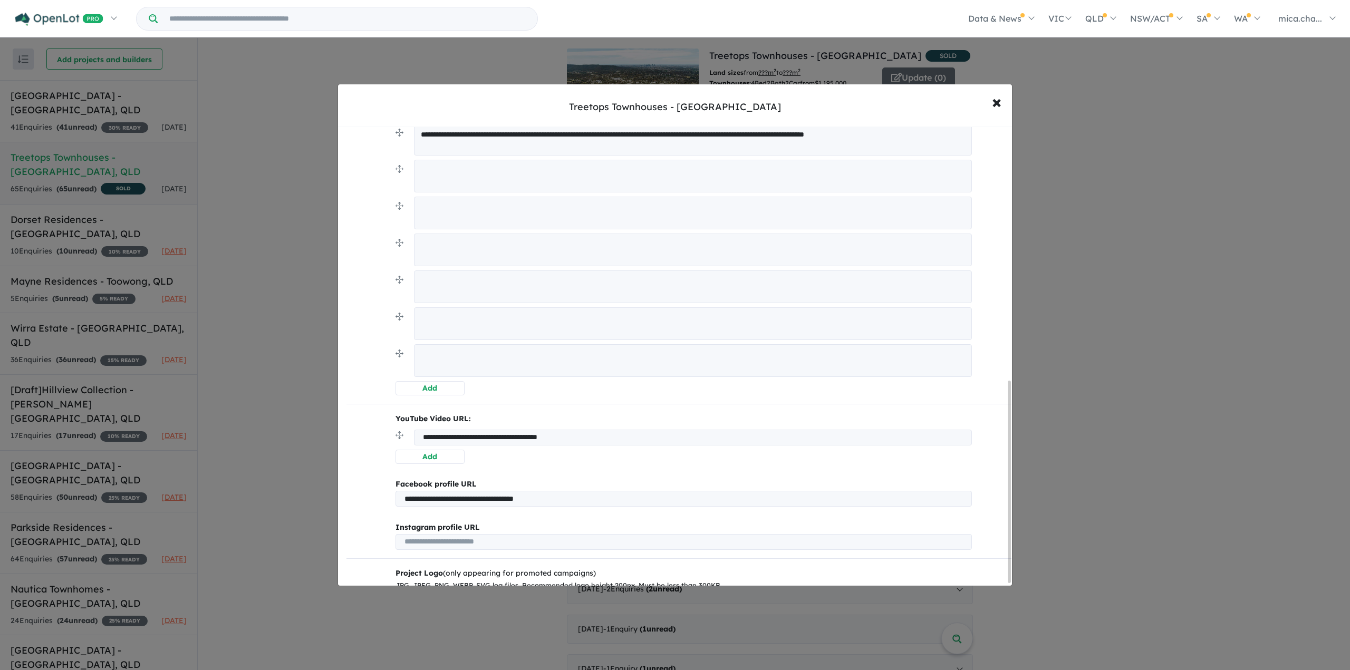
scroll to position [580, 0]
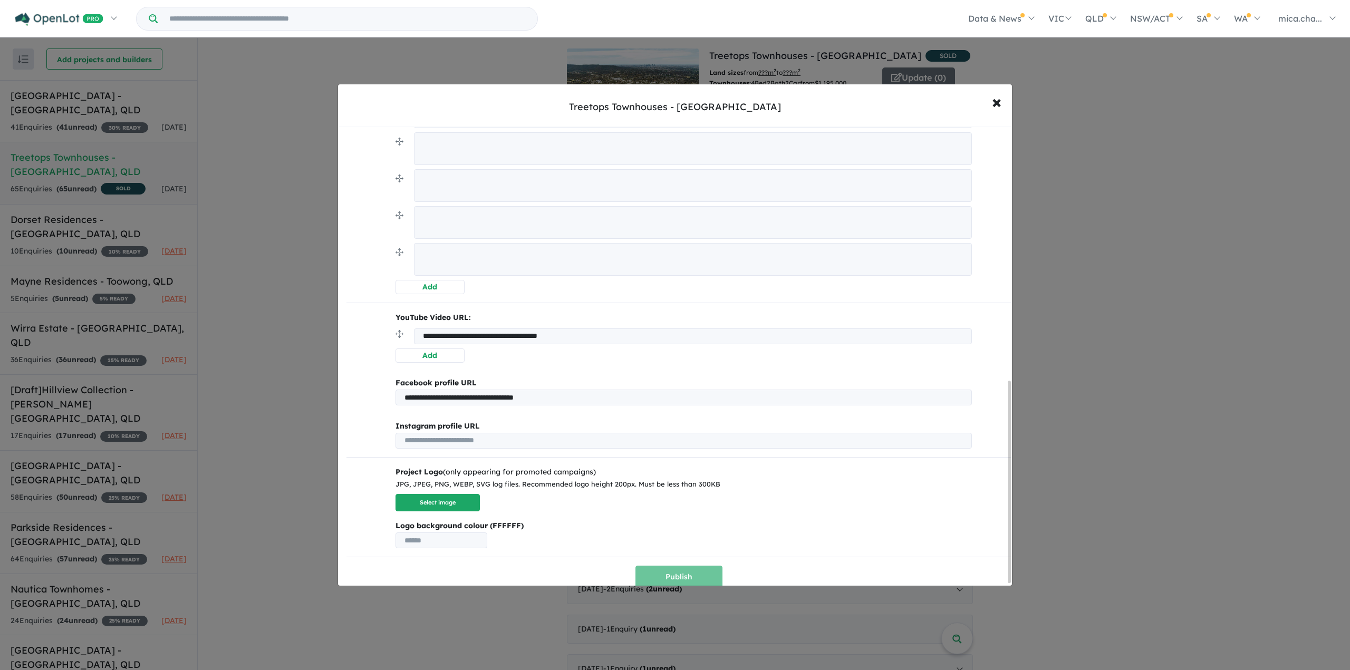
drag, startPoint x: 656, startPoint y: 333, endPoint x: 336, endPoint y: 336, distance: 319.7
click at [336, 336] on div "**********" at bounding box center [675, 335] width 1350 height 670
drag, startPoint x: 628, startPoint y: 388, endPoint x: 288, endPoint y: 406, distance: 340.7
click at [282, 409] on div "**********" at bounding box center [675, 335] width 1350 height 670
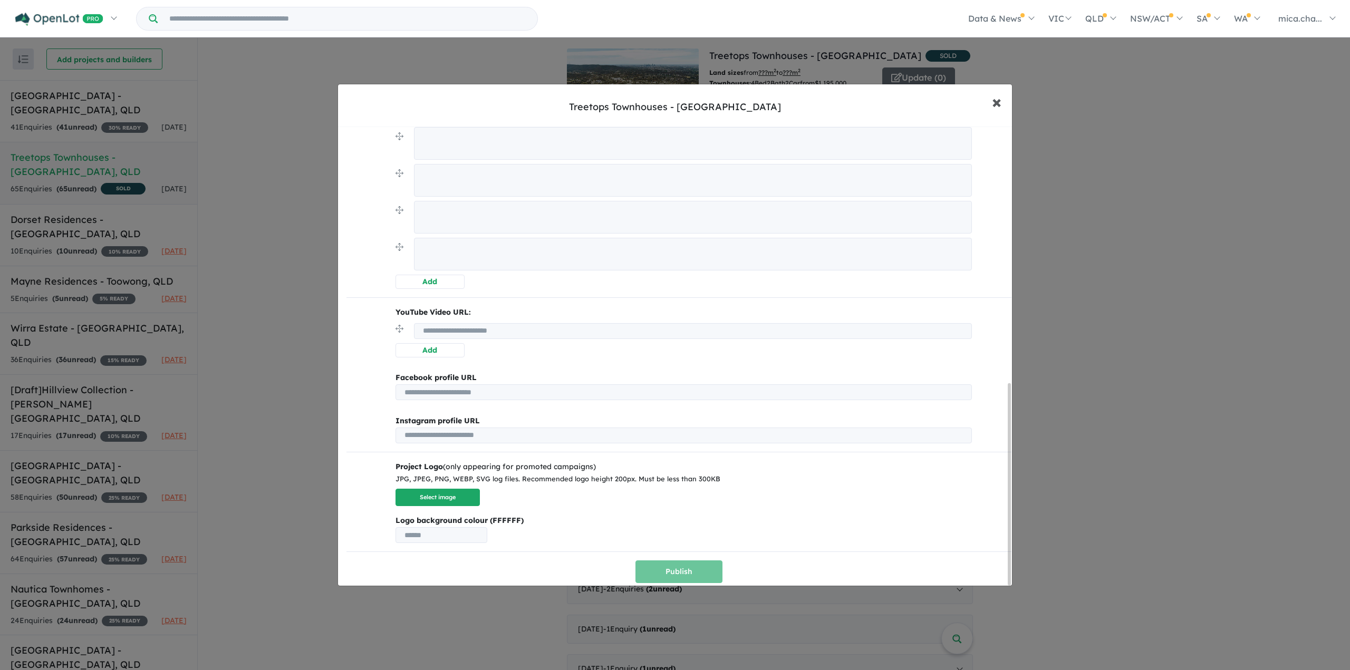
click at [998, 104] on span "×" at bounding box center [996, 101] width 9 height 23
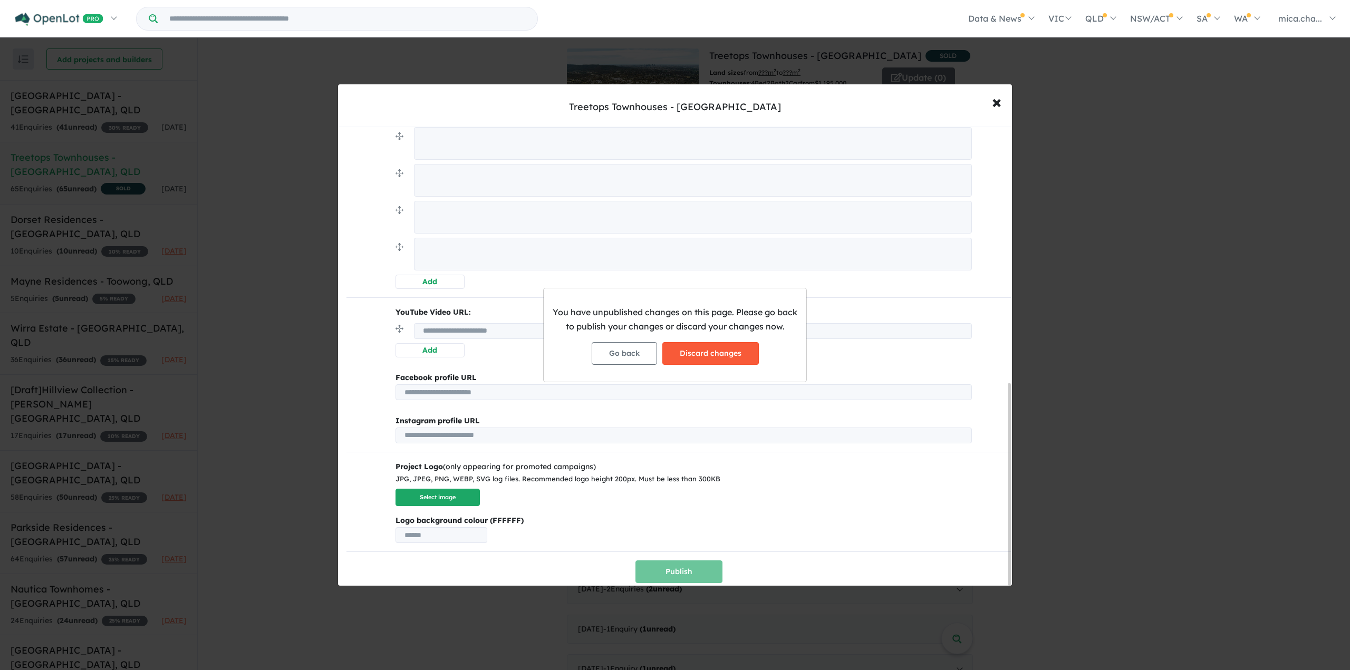
click at [701, 351] on button "Discard changes" at bounding box center [711, 353] width 97 height 23
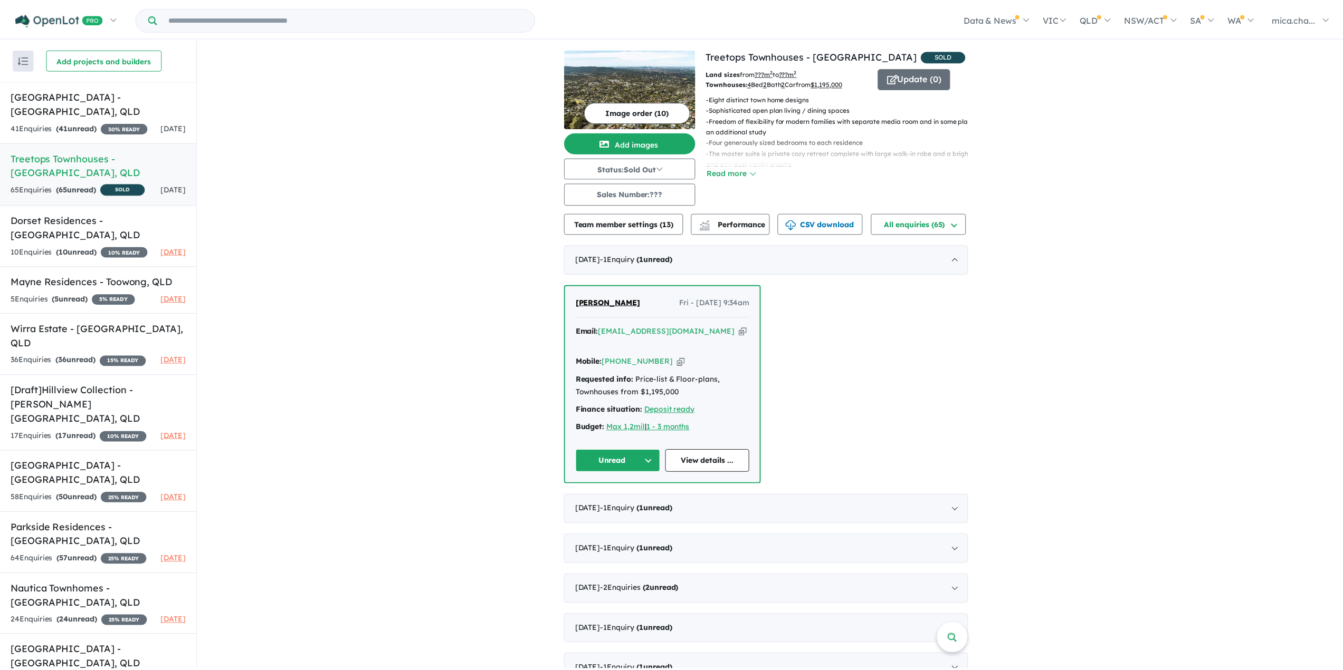
scroll to position [0, 0]
